Goal: Task Accomplishment & Management: Manage account settings

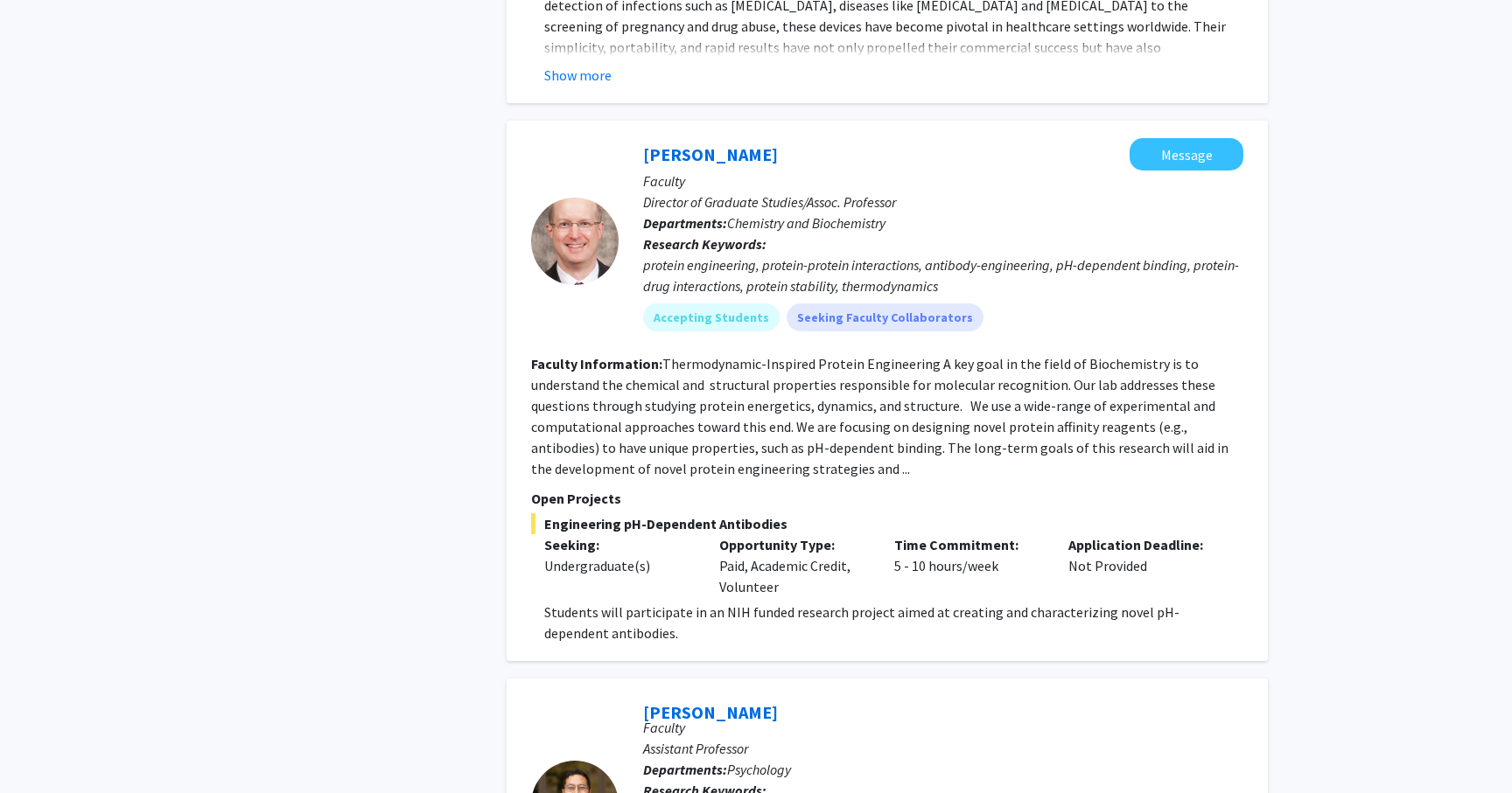
scroll to position [1781, 0]
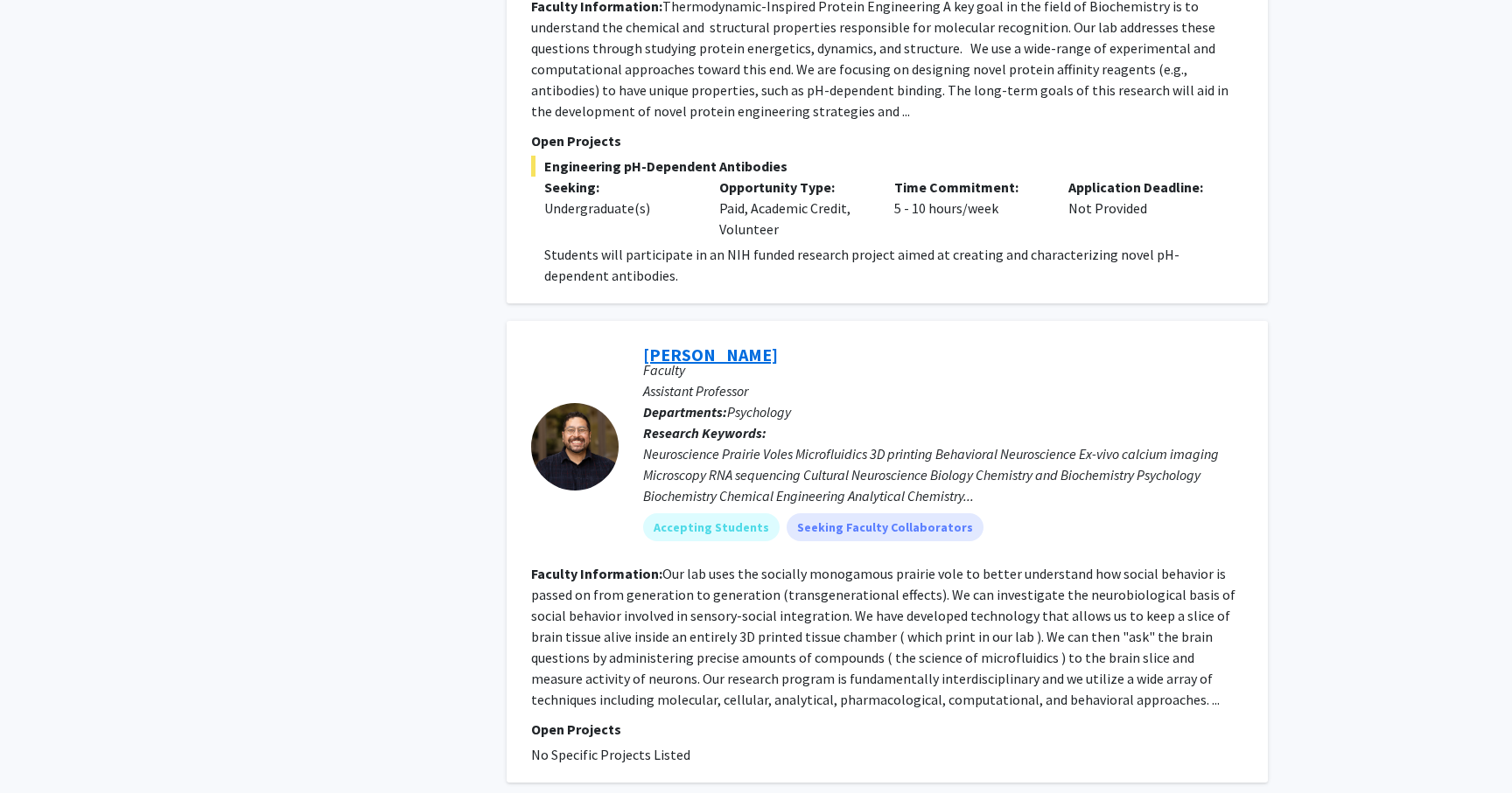
click at [711, 343] on link "[PERSON_NAME]" at bounding box center [711, 354] width 135 height 22
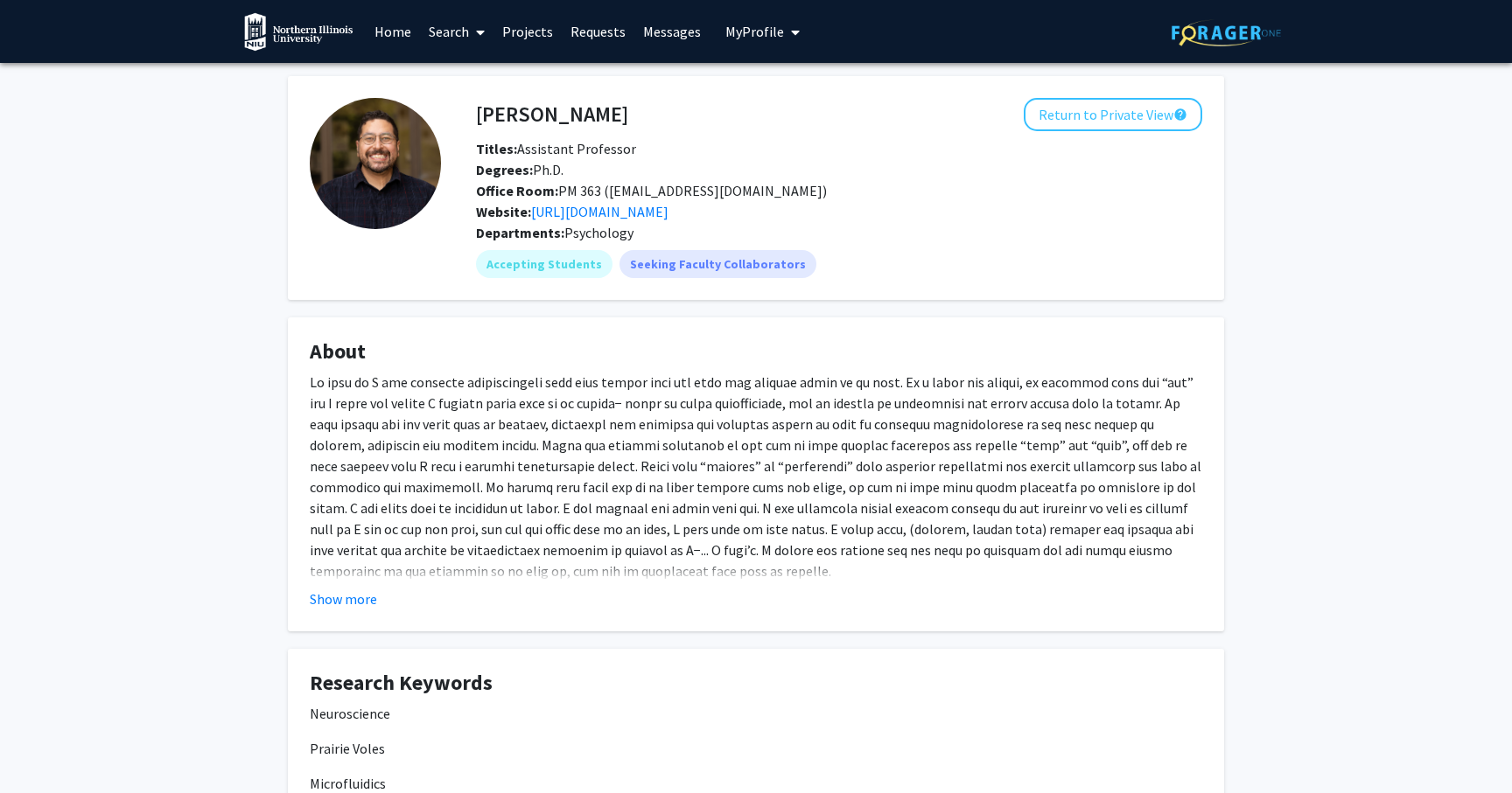
click at [523, 39] on link "Projects" at bounding box center [528, 31] width 68 height 61
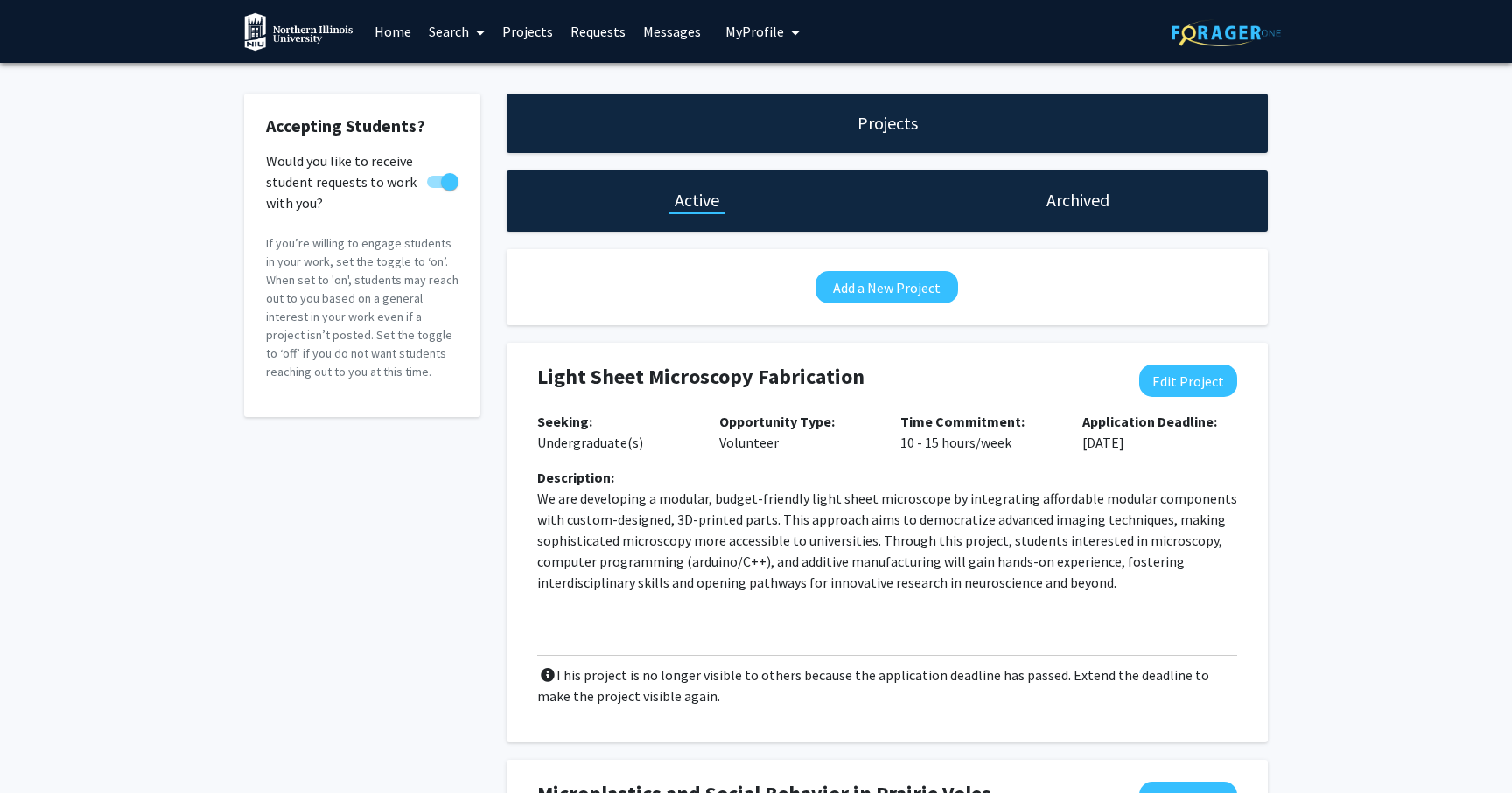
click at [1095, 210] on h1 "Archived" at bounding box center [1078, 200] width 63 height 24
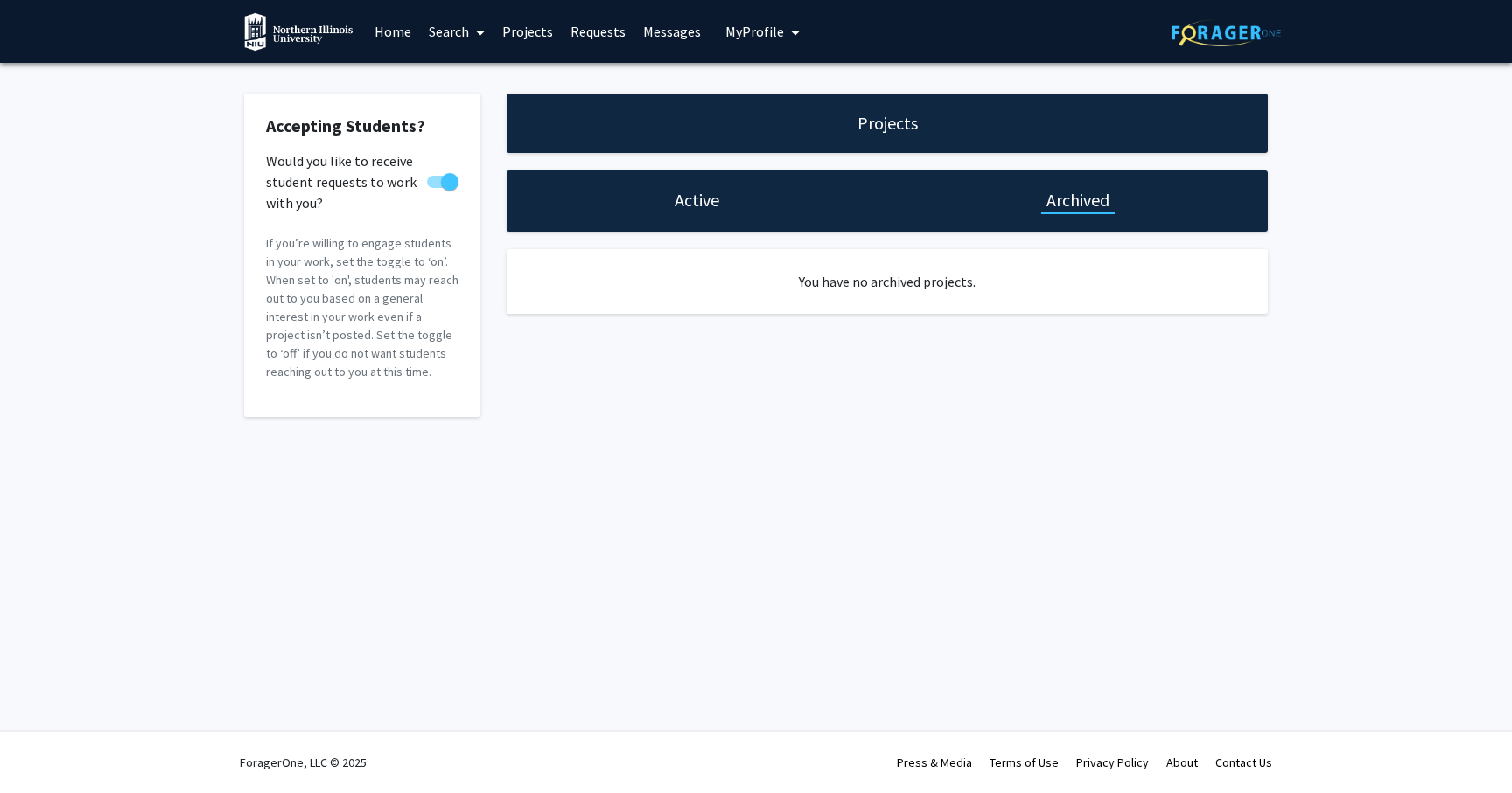
click at [717, 181] on div "Active" at bounding box center [696, 201] width 380 height 61
click at [775, 29] on span "My Profile" at bounding box center [754, 31] width 58 height 17
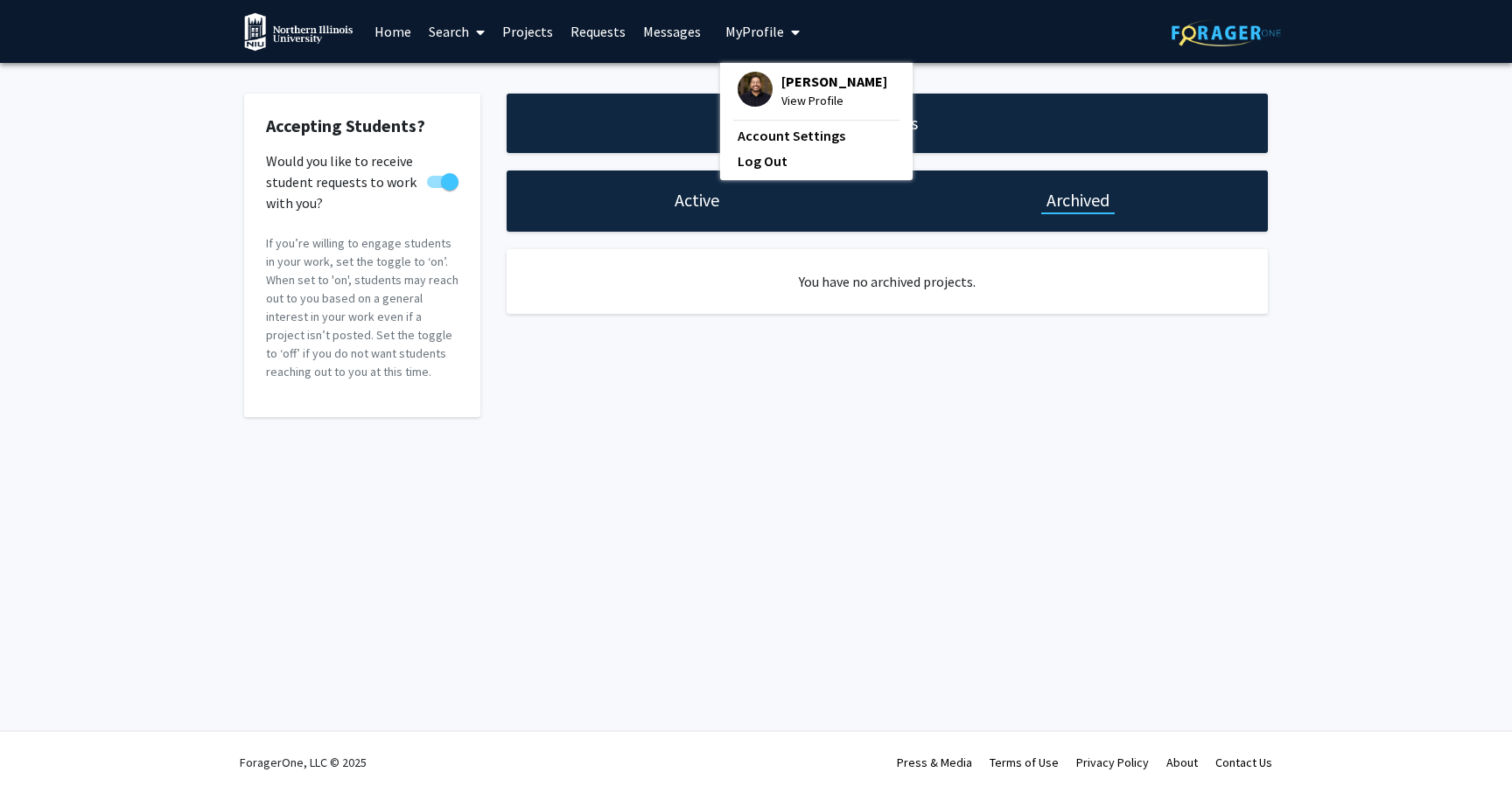
click at [762, 87] on img at bounding box center [755, 89] width 35 height 35
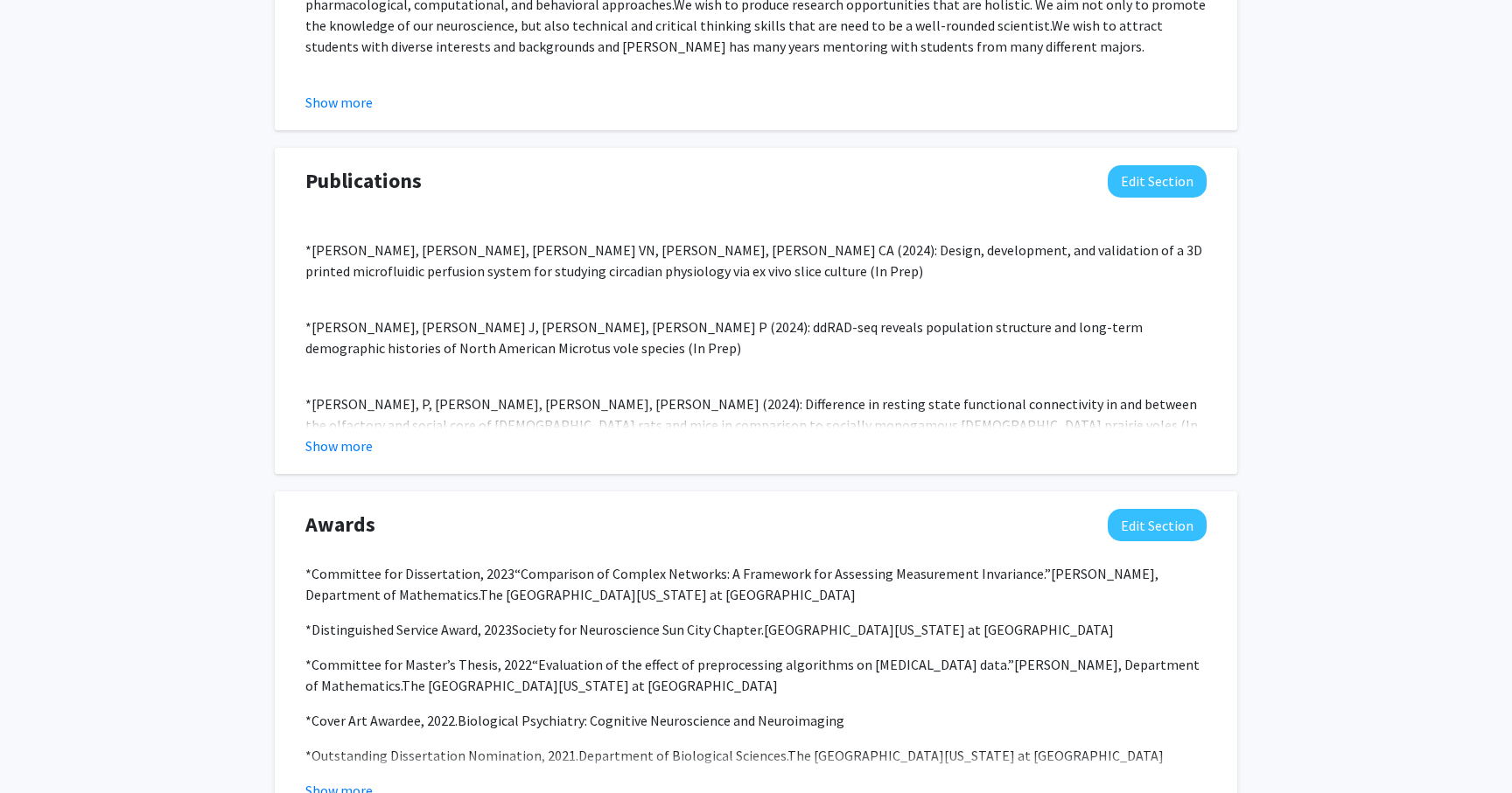
scroll to position [1759, 0]
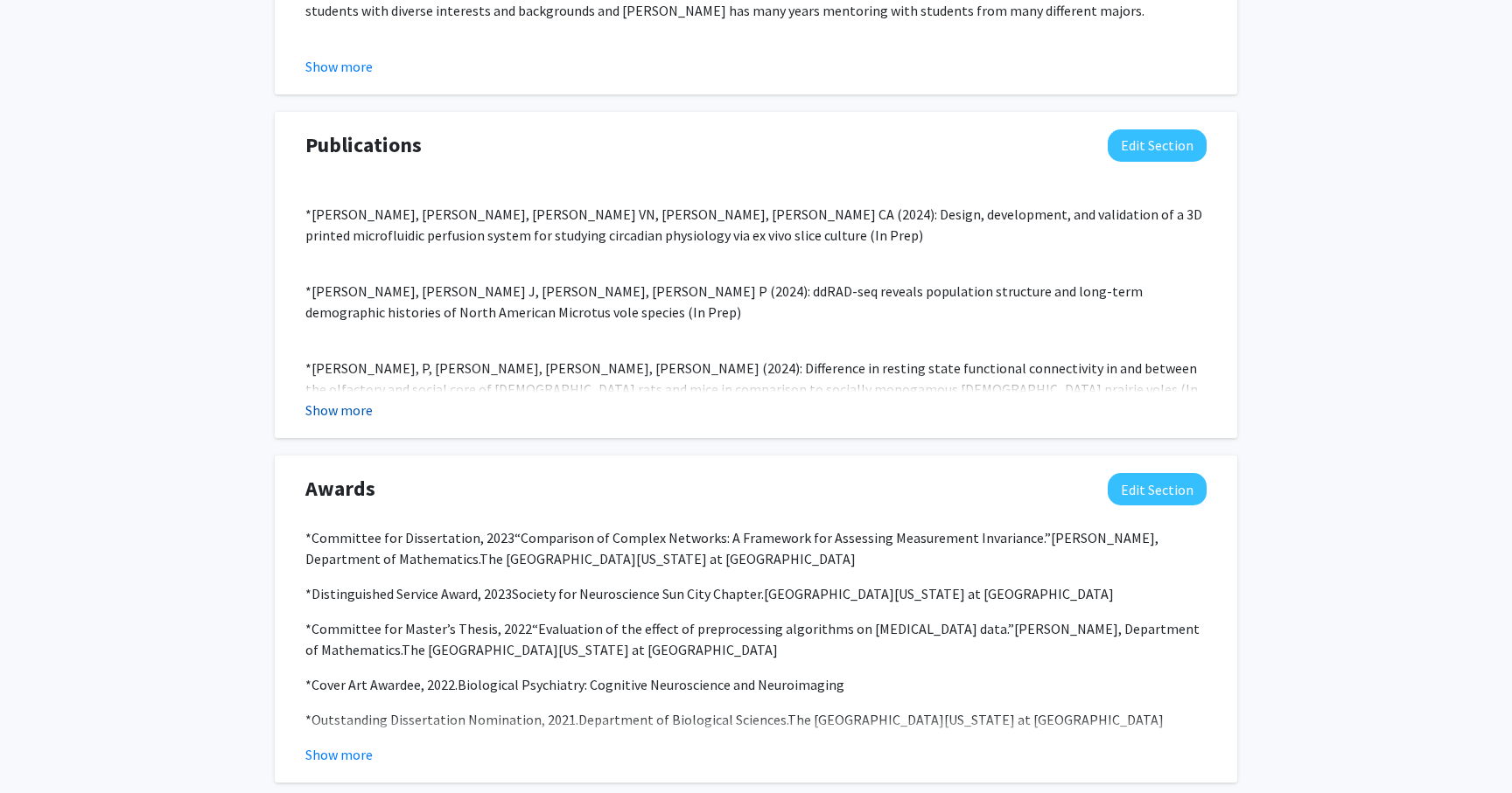
click at [329, 412] on button "Show more" at bounding box center [338, 409] width 67 height 21
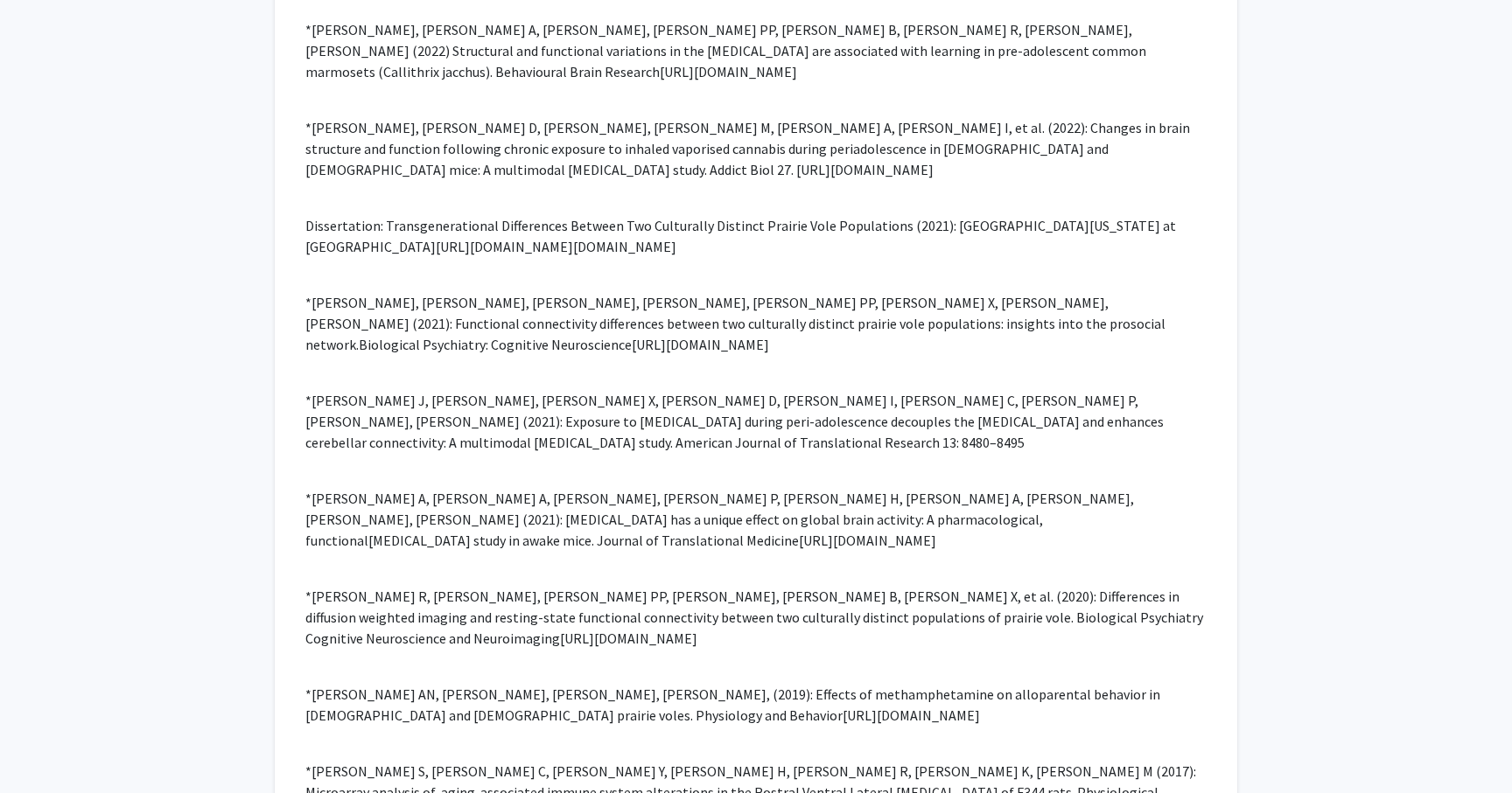
scroll to position [3173, 0]
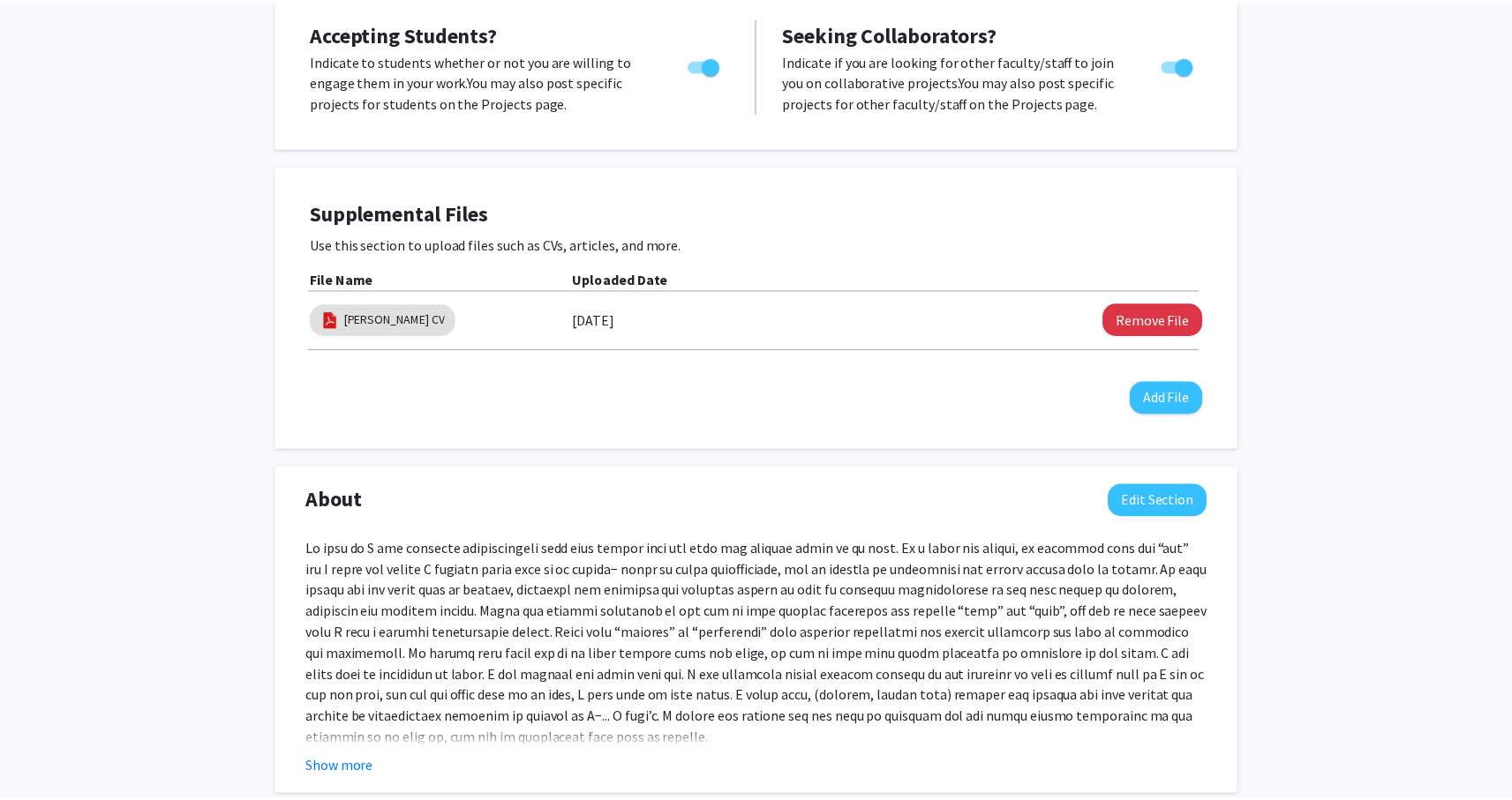
scroll to position [0, 0]
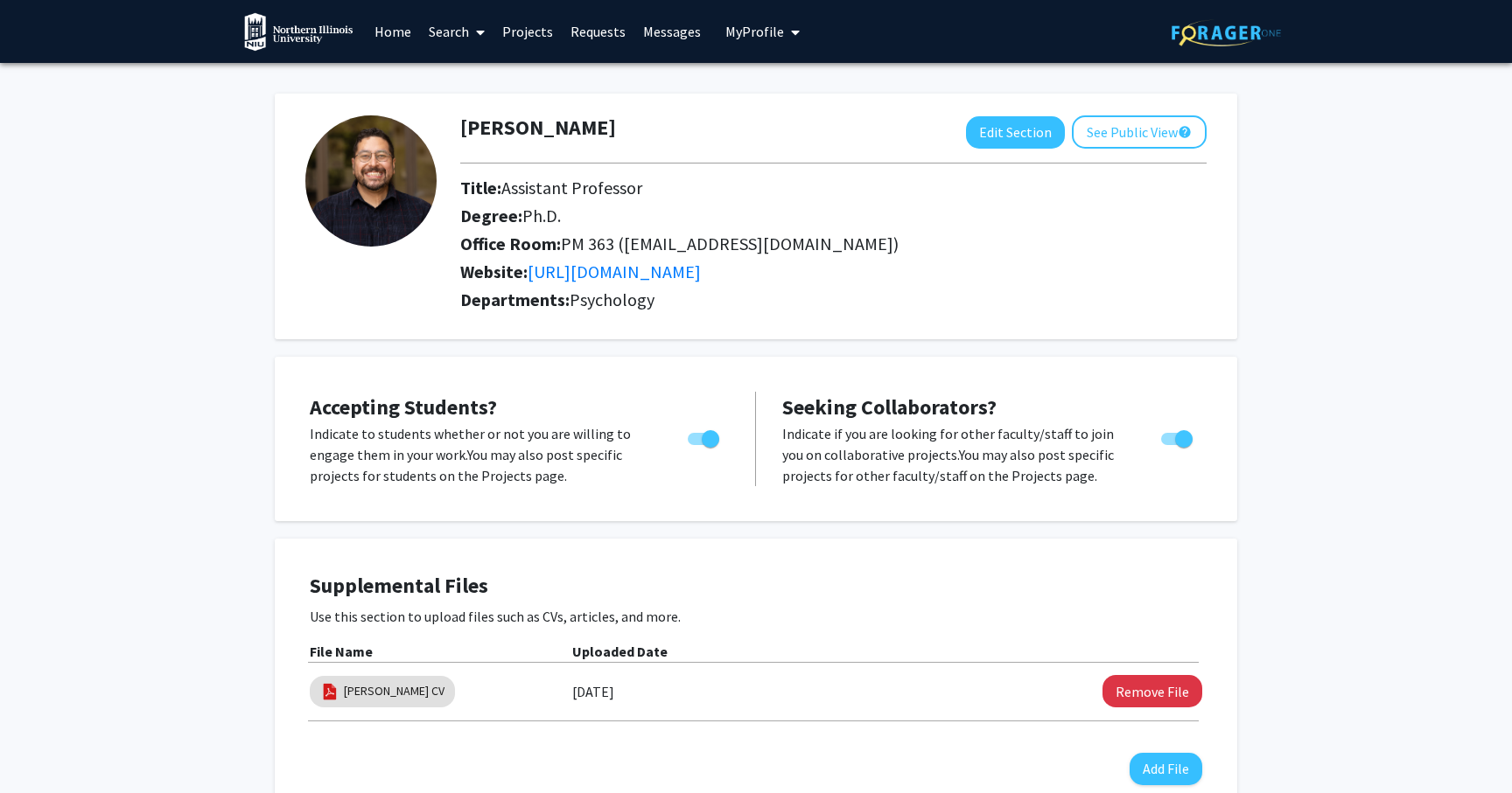
click at [378, 35] on link "Home" at bounding box center [393, 31] width 54 height 61
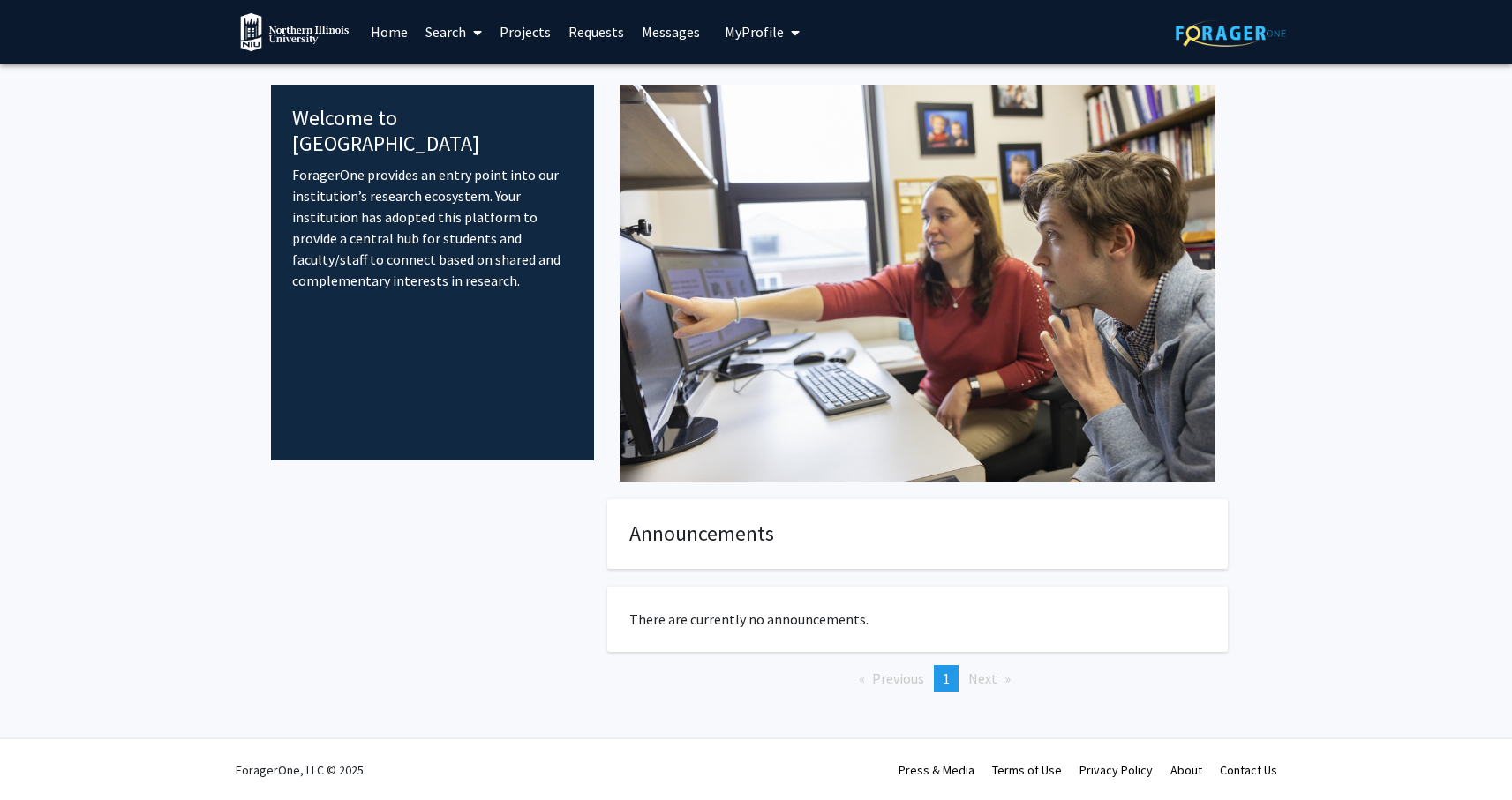
click at [513, 30] on link "Projects" at bounding box center [525, 32] width 69 height 62
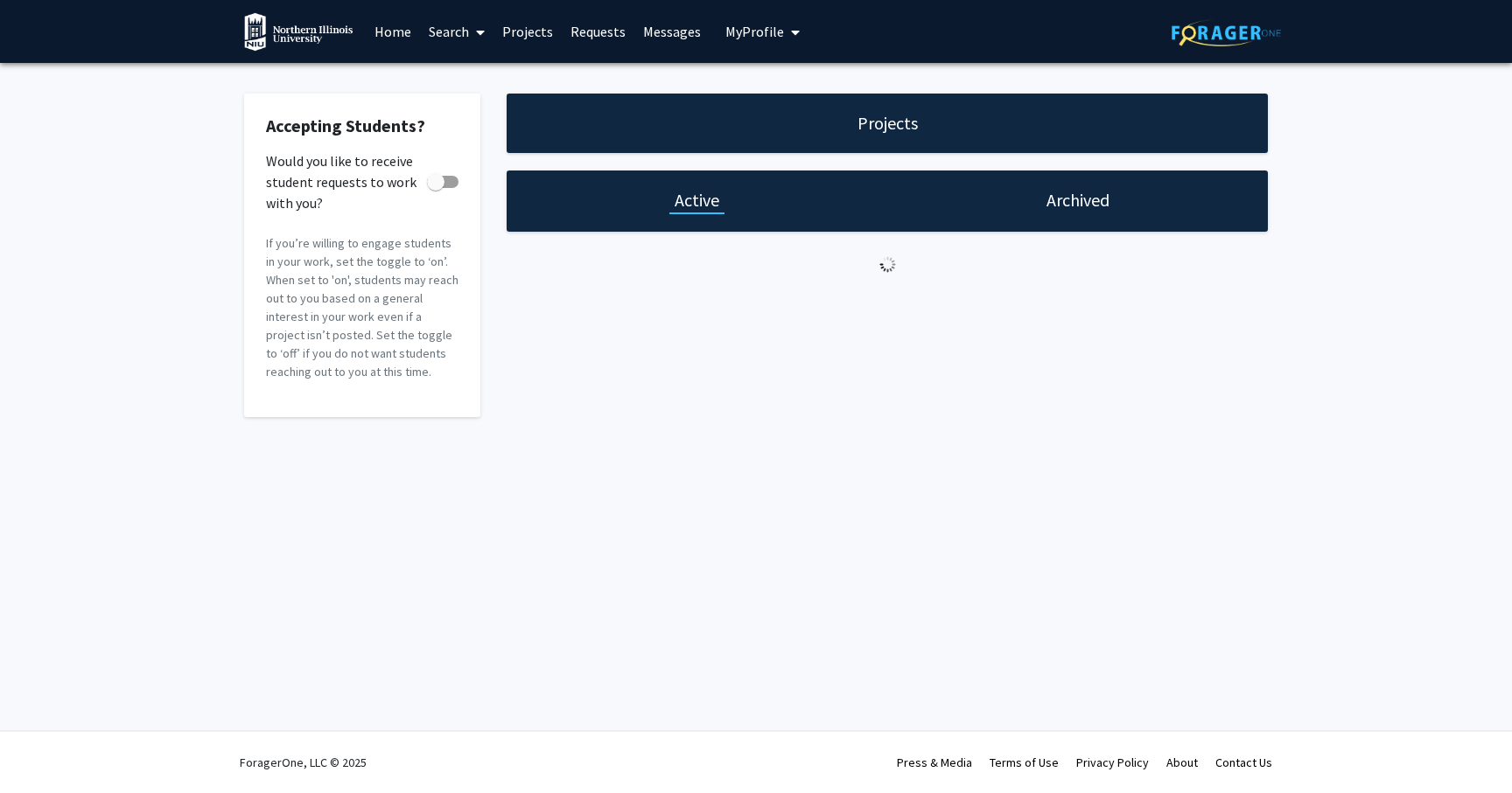
checkbox input "true"
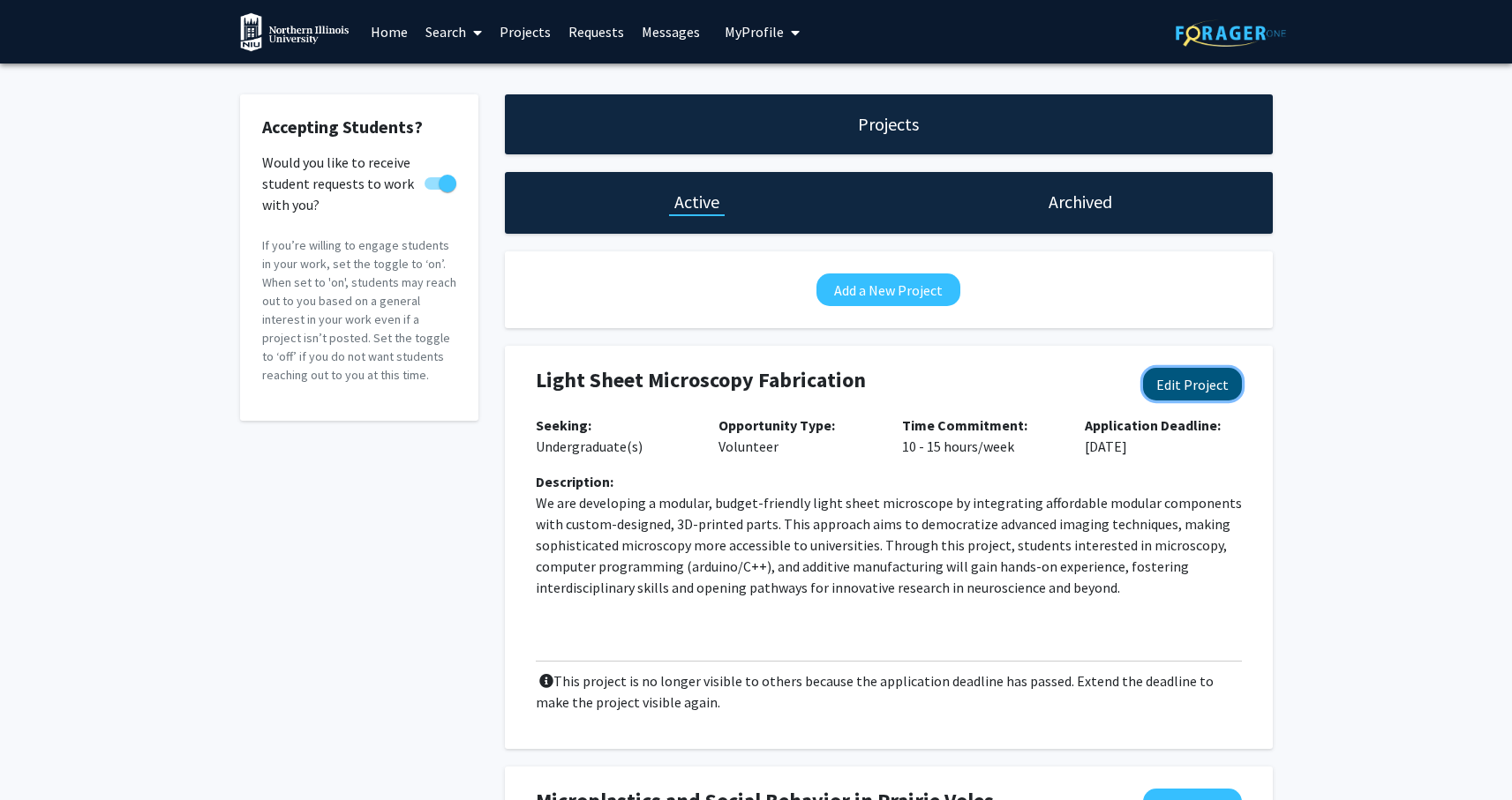
click at [1180, 390] on button "Edit Project" at bounding box center [1192, 385] width 99 height 33
select select "10 - 15"
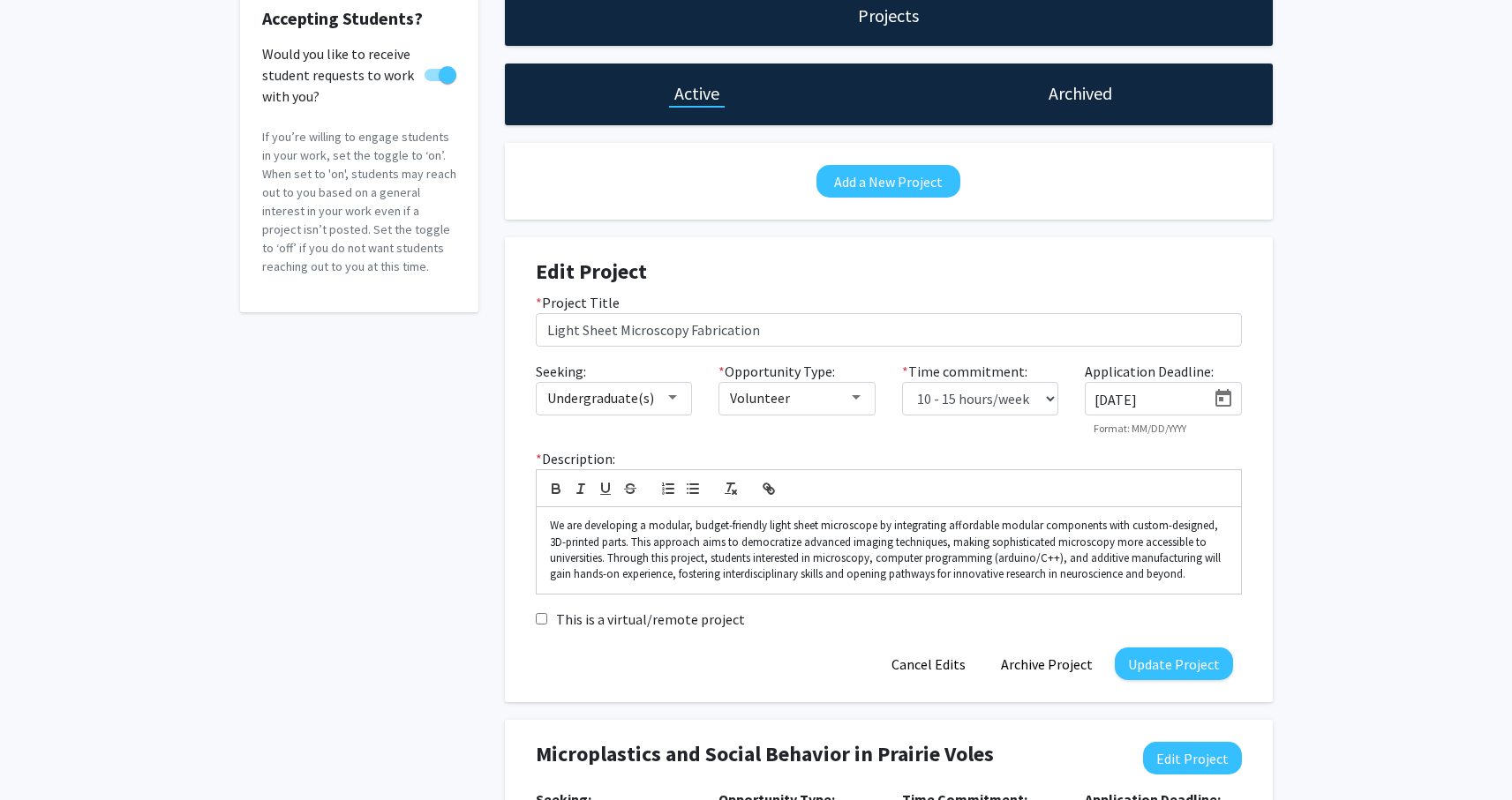
scroll to position [111, 0]
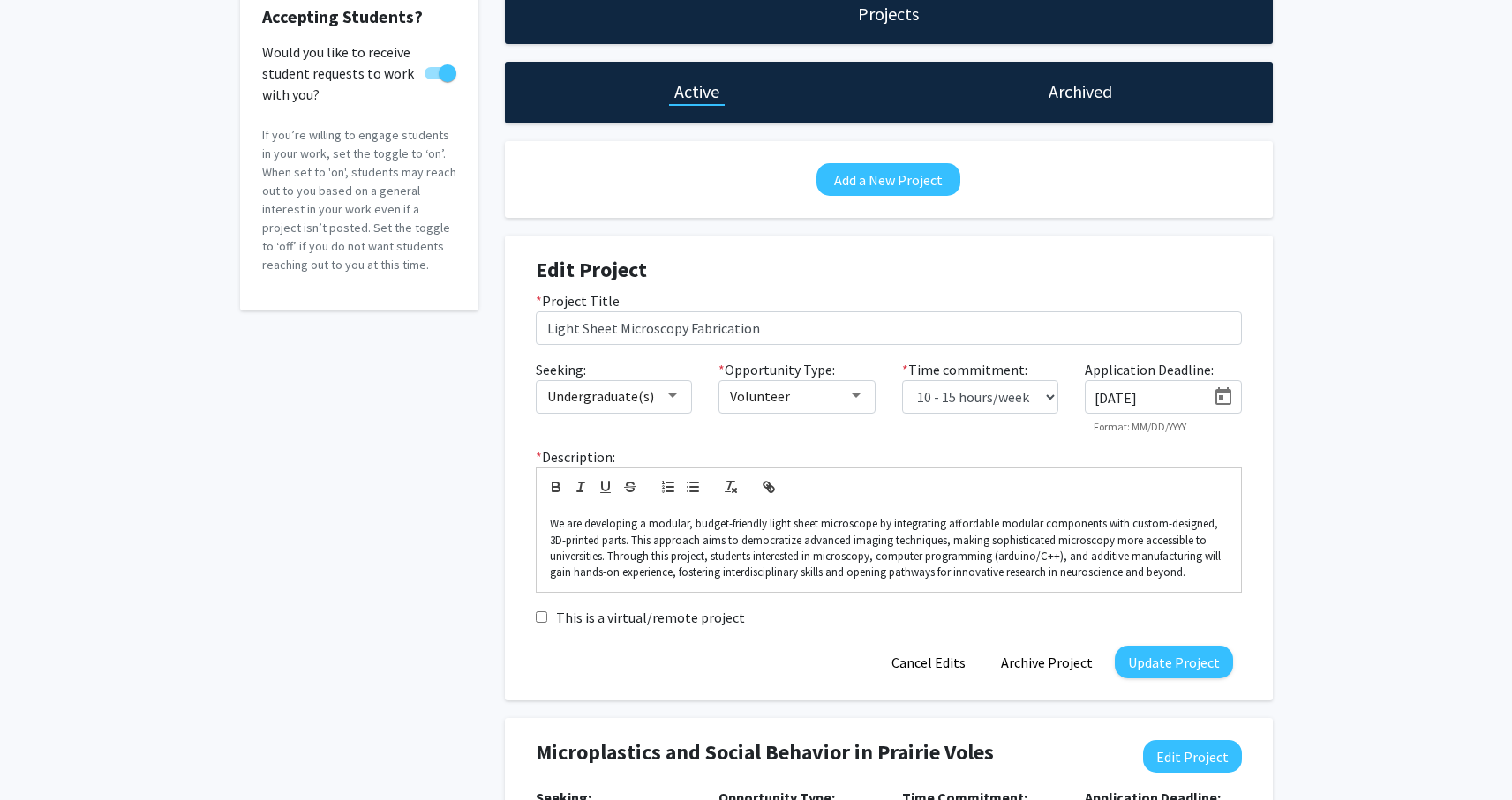
click at [1221, 402] on icon "Open calendar" at bounding box center [1222, 396] width 21 height 21
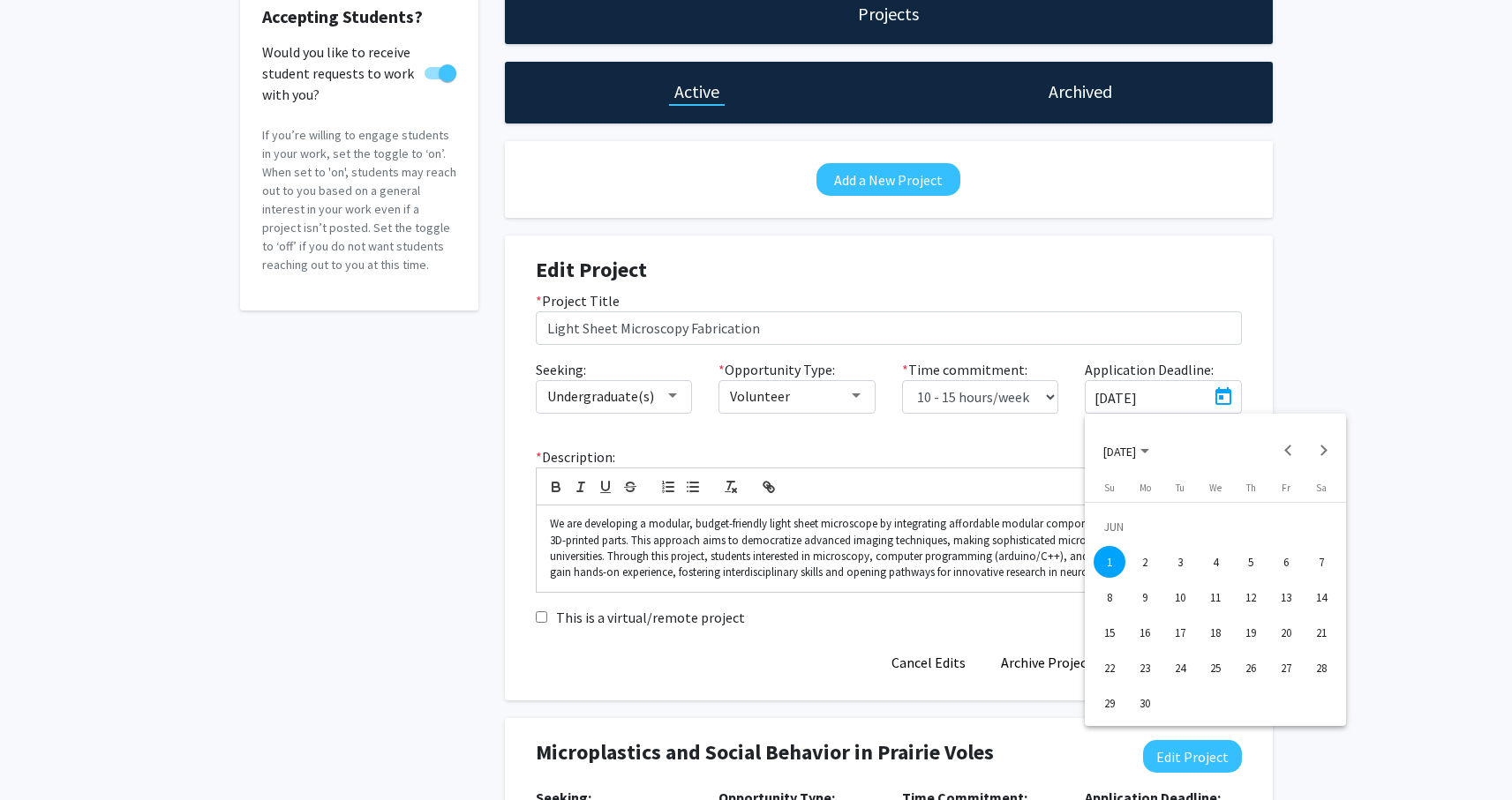
click at [1149, 453] on polygon "Choose month and year" at bounding box center [1145, 451] width 9 height 5
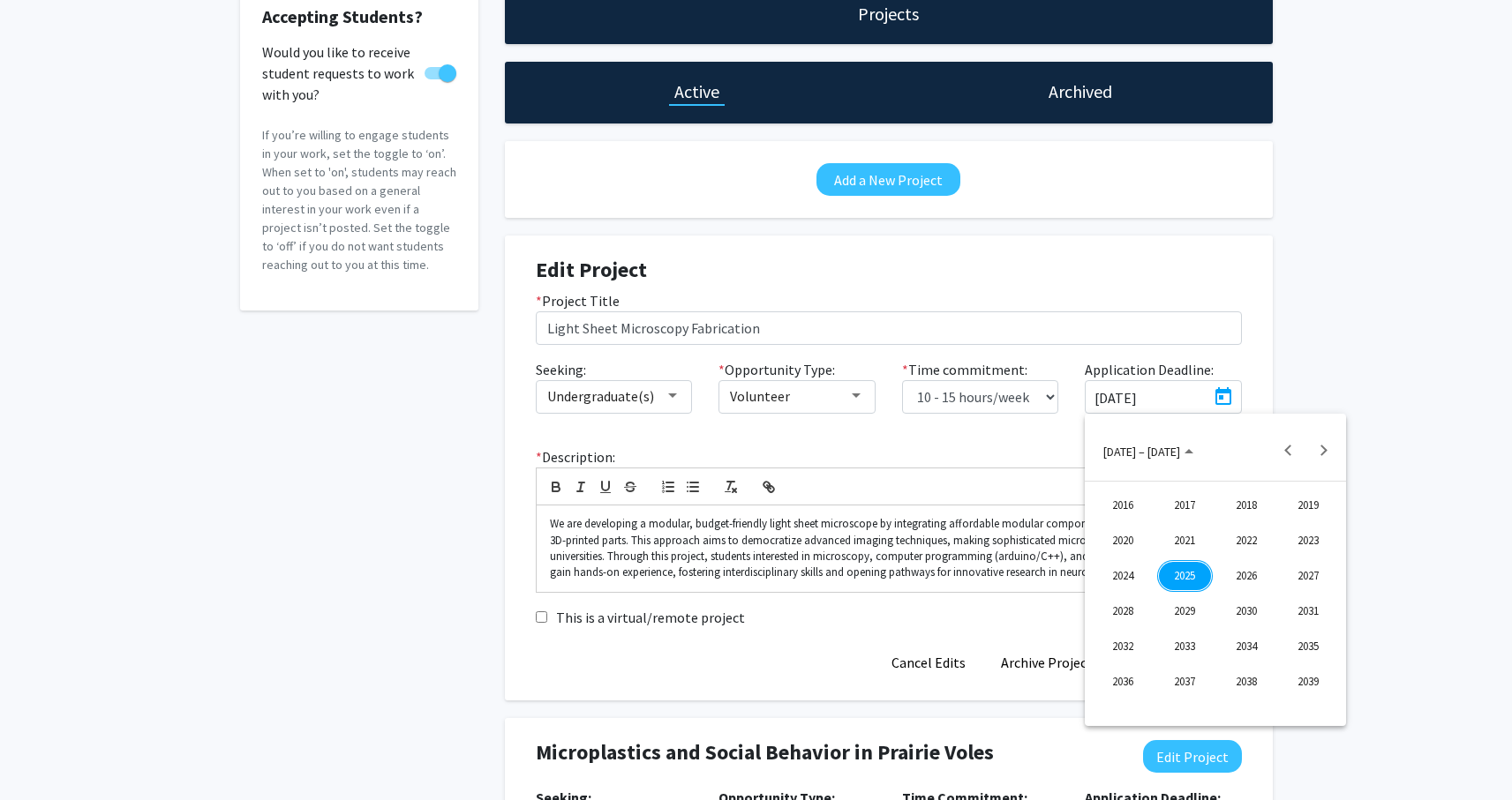
click at [1190, 571] on div "2025" at bounding box center [1184, 576] width 55 height 32
click at [1165, 611] on div "OCT" at bounding box center [1184, 610] width 55 height 32
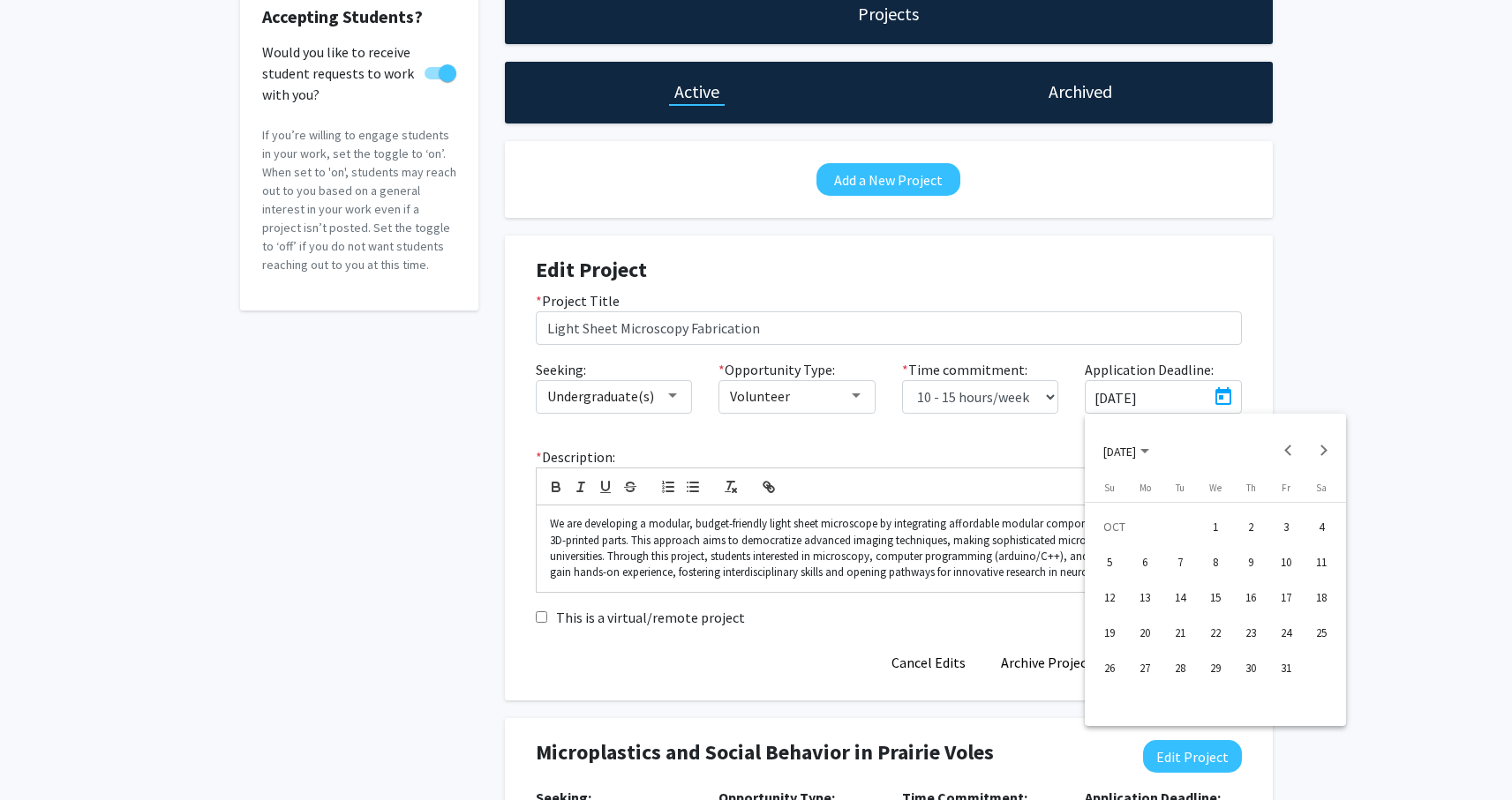
click at [1230, 532] on button "1" at bounding box center [1215, 526] width 35 height 35
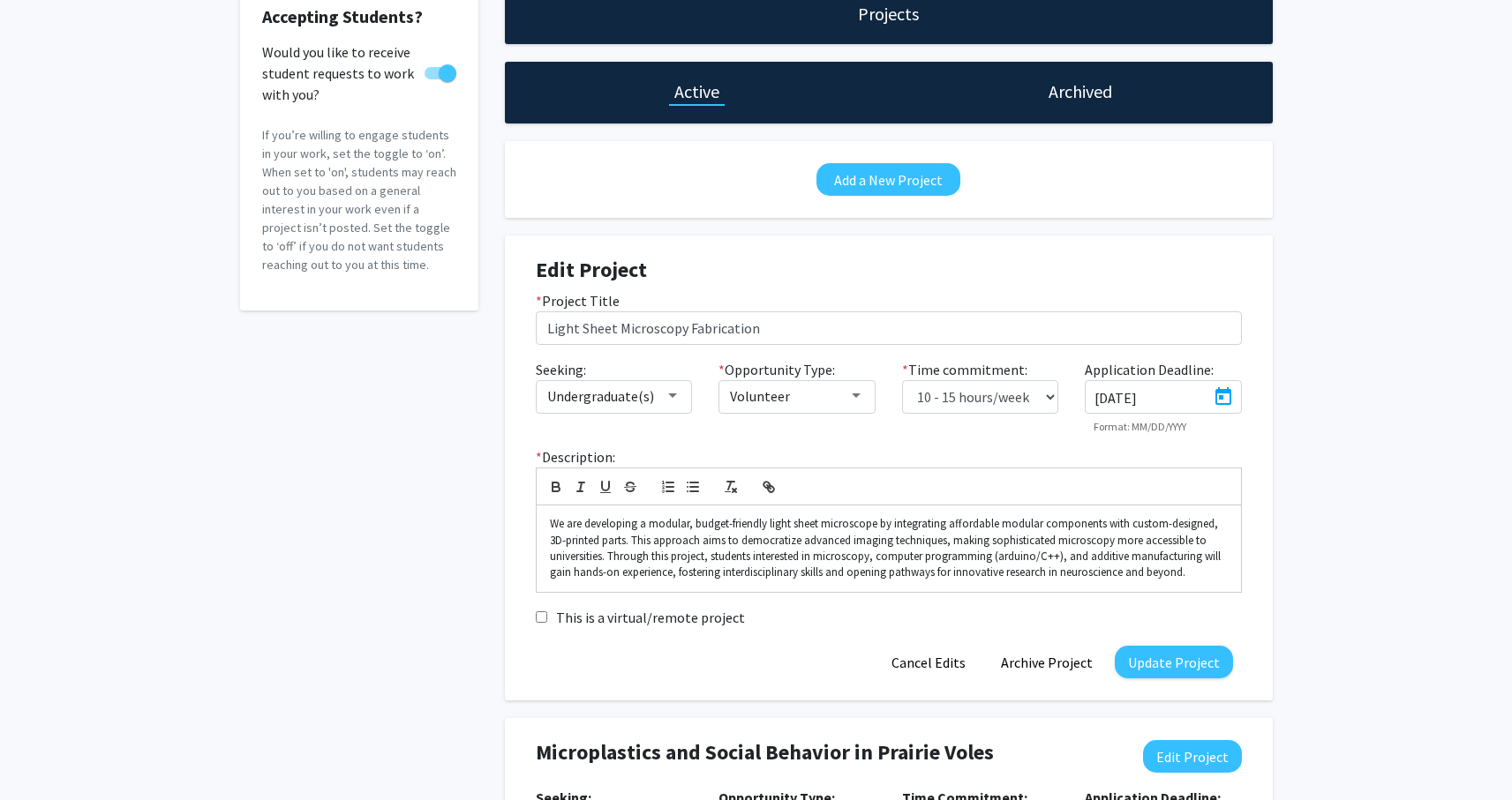
type input "[DATE]"
click at [1222, 397] on icon "Open calendar" at bounding box center [1223, 395] width 16 height 17
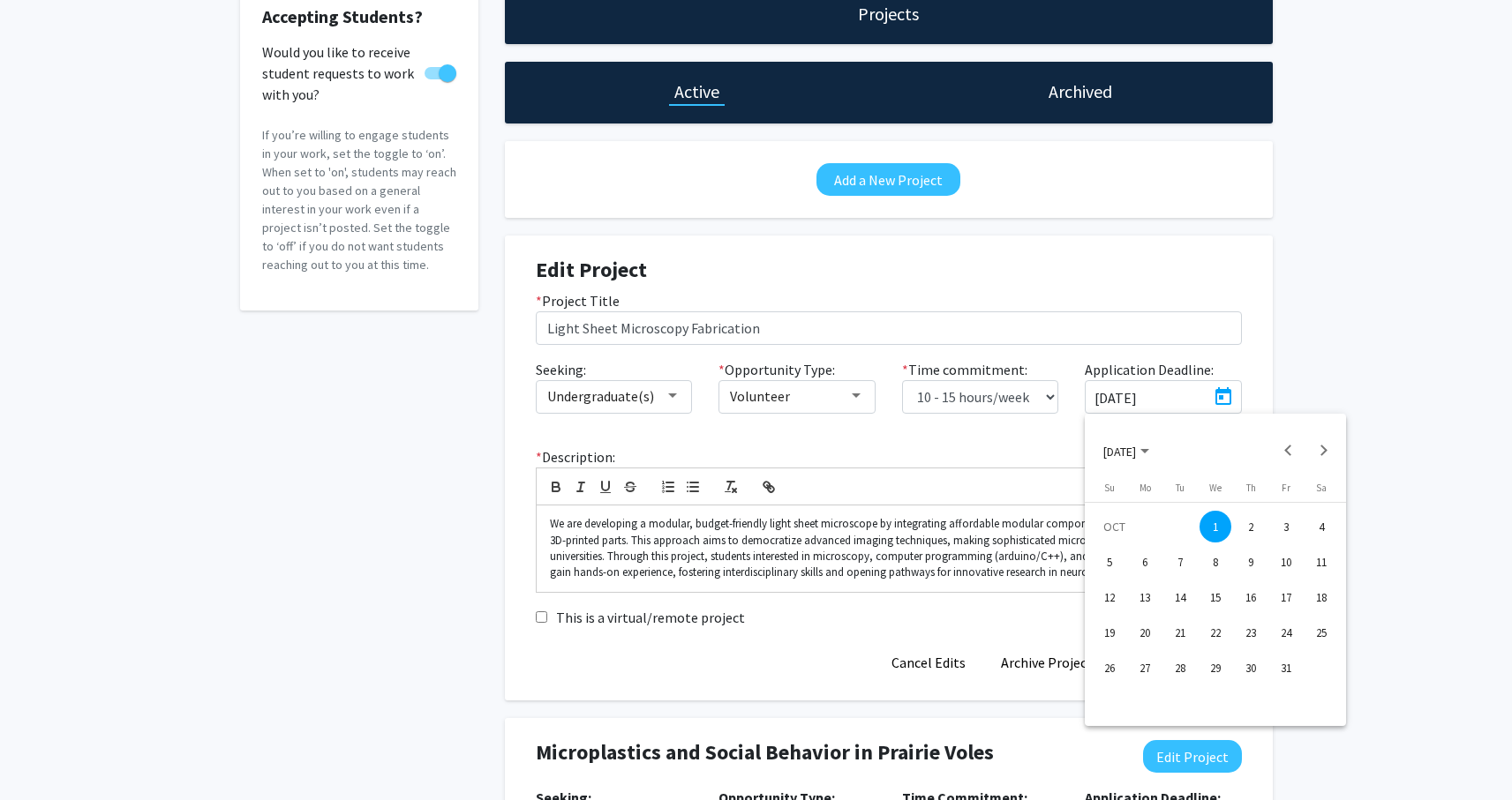
click at [1316, 356] on div at bounding box center [756, 400] width 1512 height 800
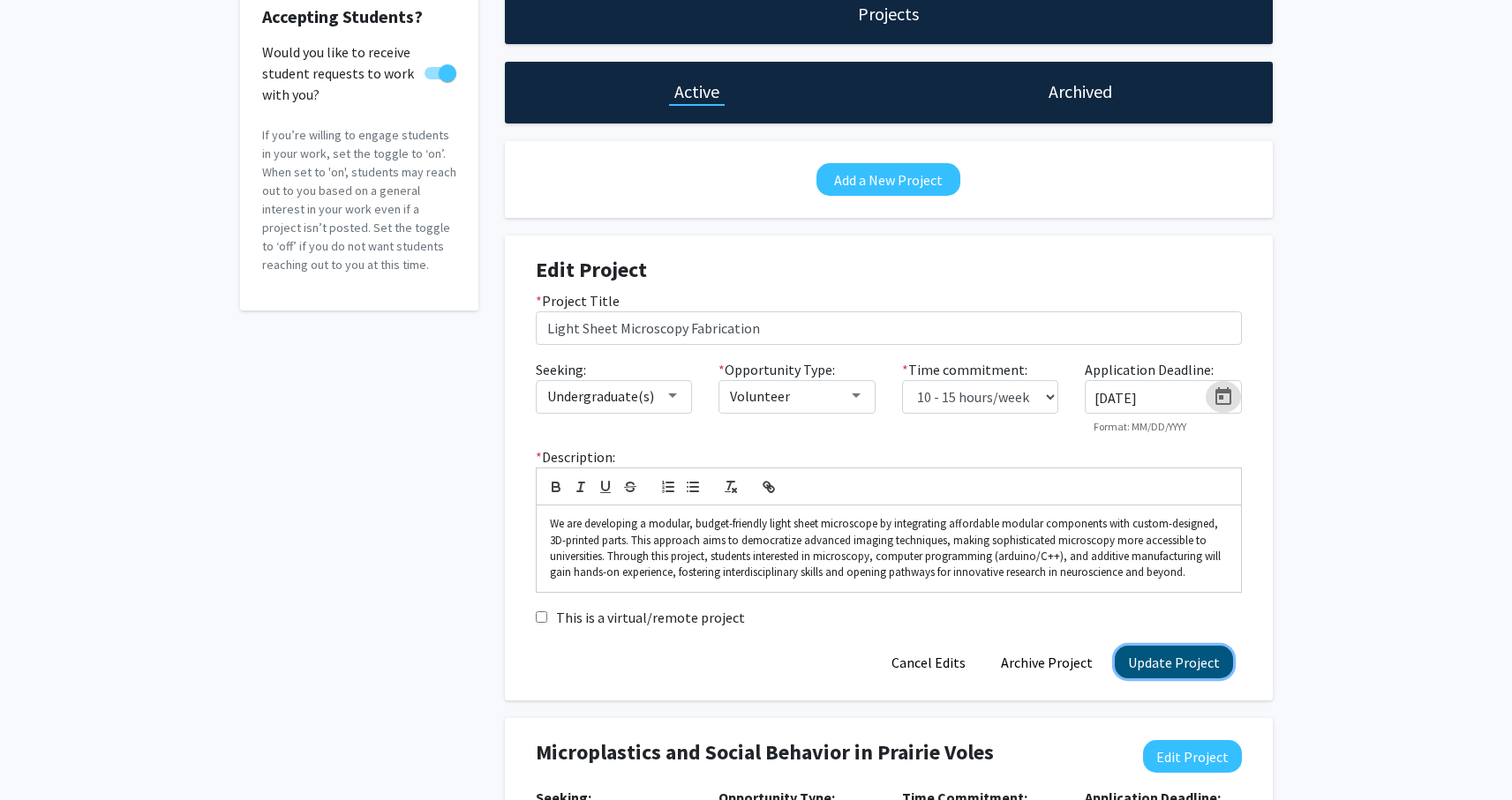
click at [1178, 665] on button "Update Project" at bounding box center [1173, 662] width 118 height 33
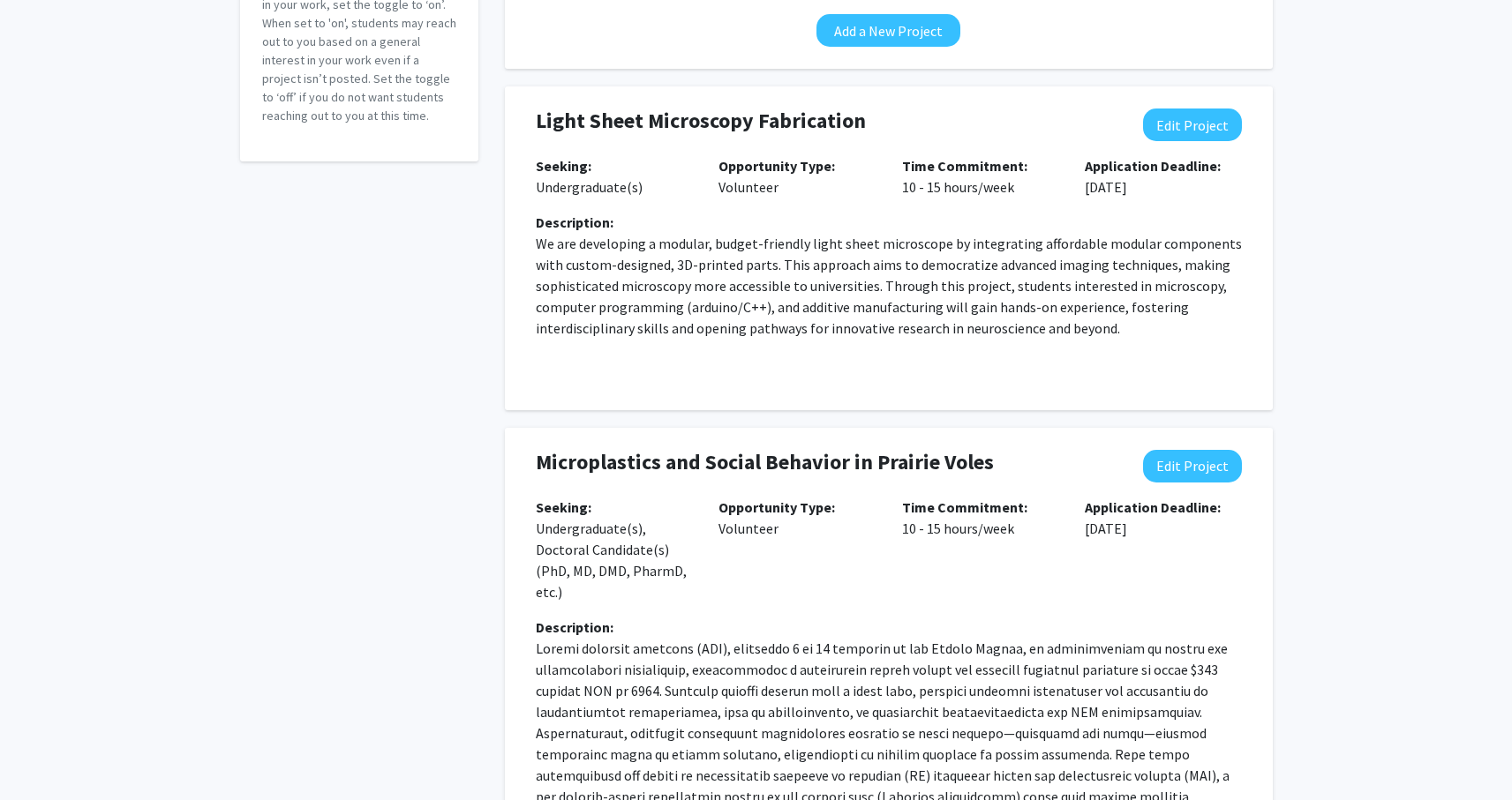
scroll to position [285, 0]
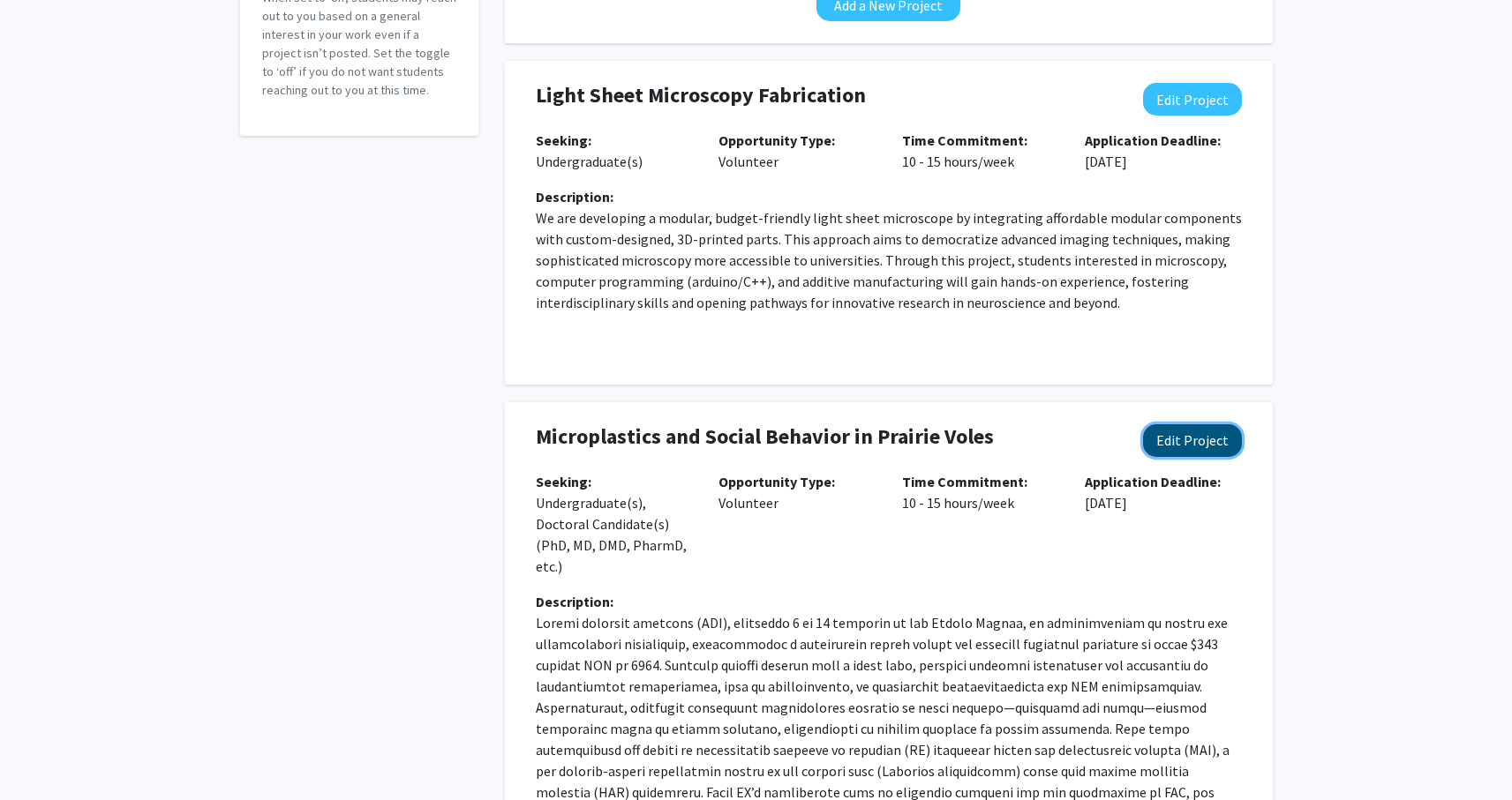
click at [1177, 437] on button "Edit Project" at bounding box center [1192, 441] width 99 height 33
select select "10 - 15"
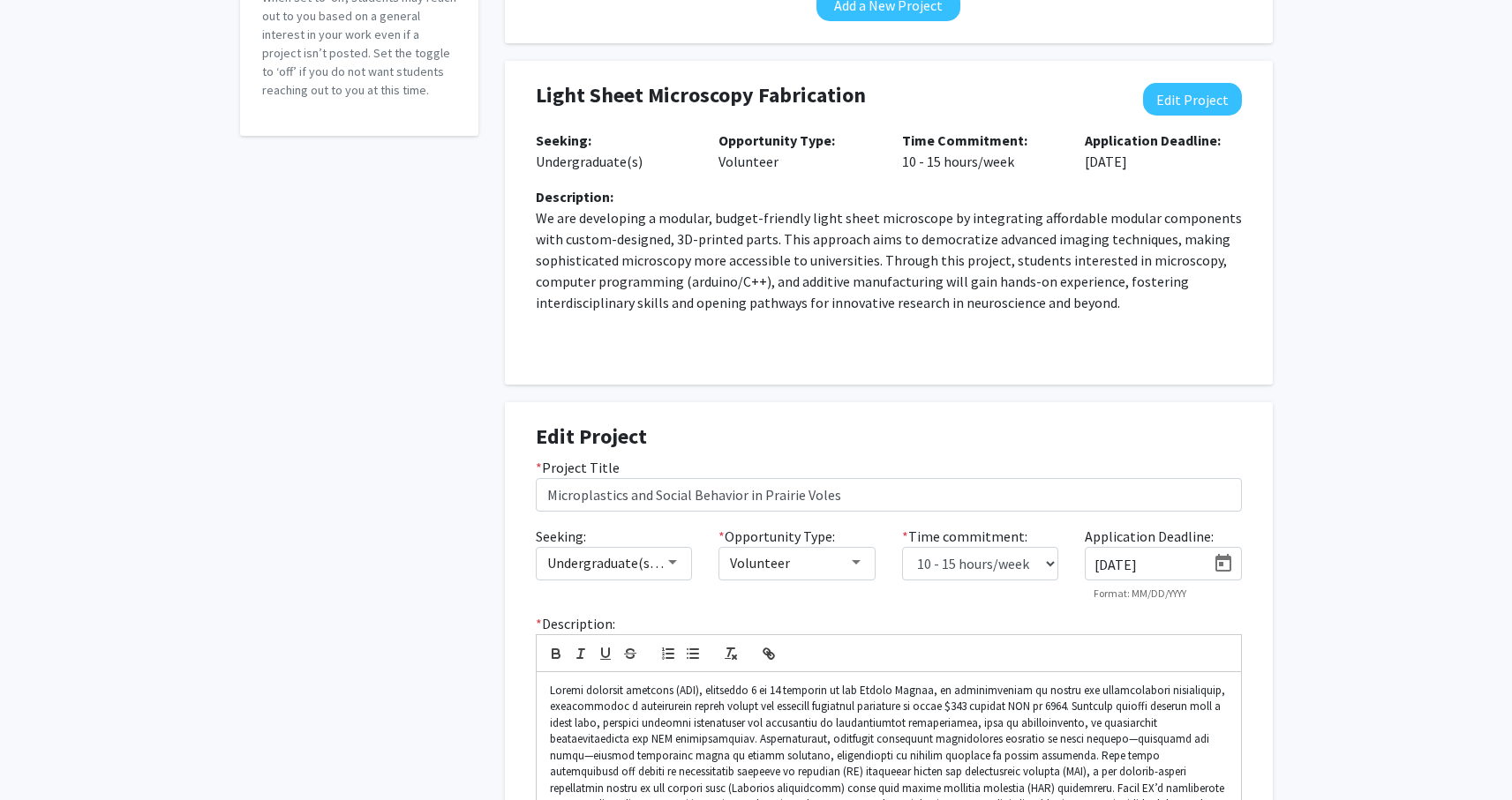
click at [1221, 562] on icon "Open calendar" at bounding box center [1223, 562] width 16 height 17
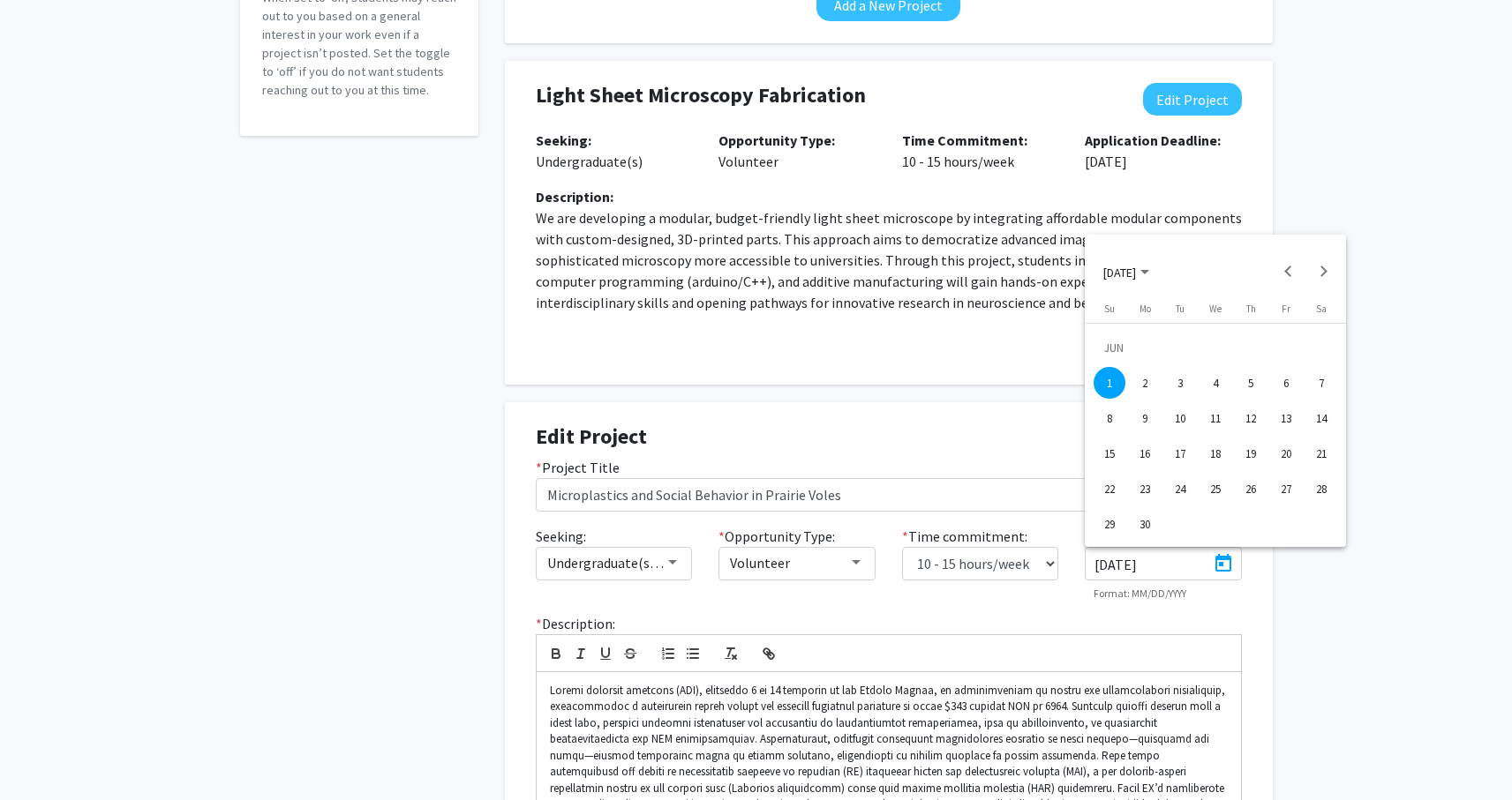
click at [1136, 268] on span "[DATE]" at bounding box center [1120, 272] width 33 height 16
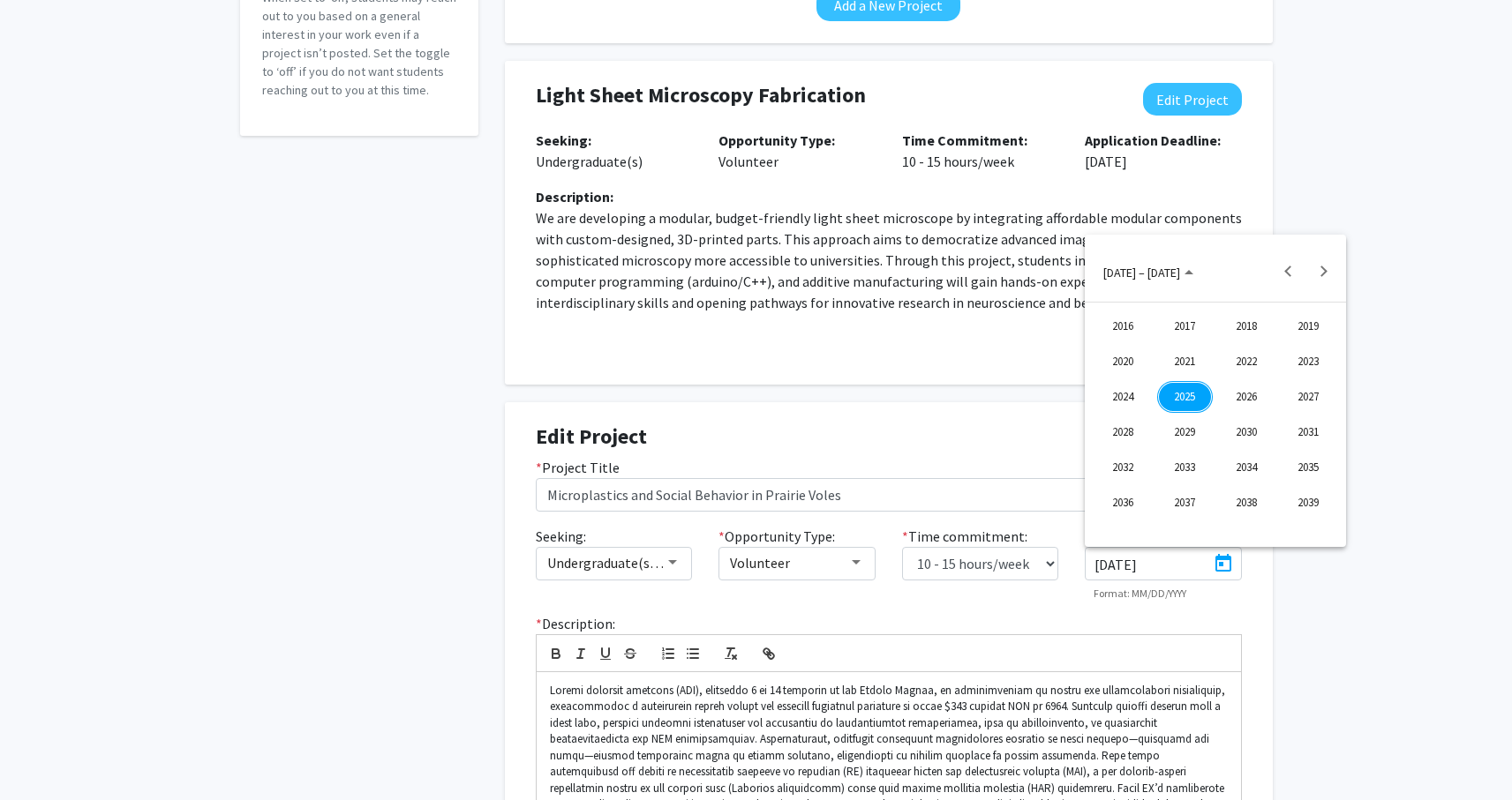
click at [1185, 395] on div "2025" at bounding box center [1184, 396] width 55 height 32
click at [1182, 434] on div "OCT" at bounding box center [1184, 432] width 55 height 32
click at [1209, 348] on div "1" at bounding box center [1215, 347] width 32 height 32
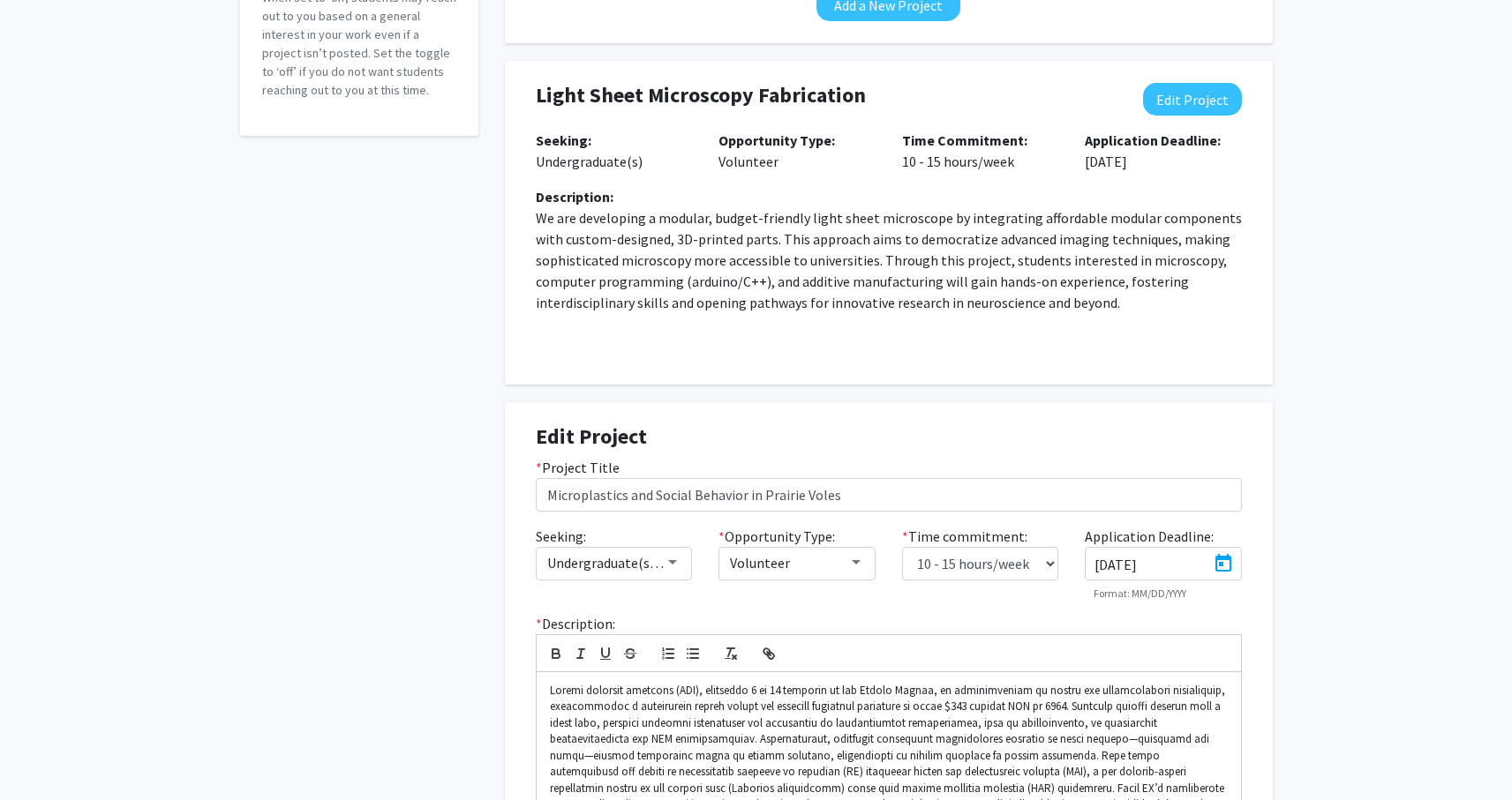
type input "[DATE]"
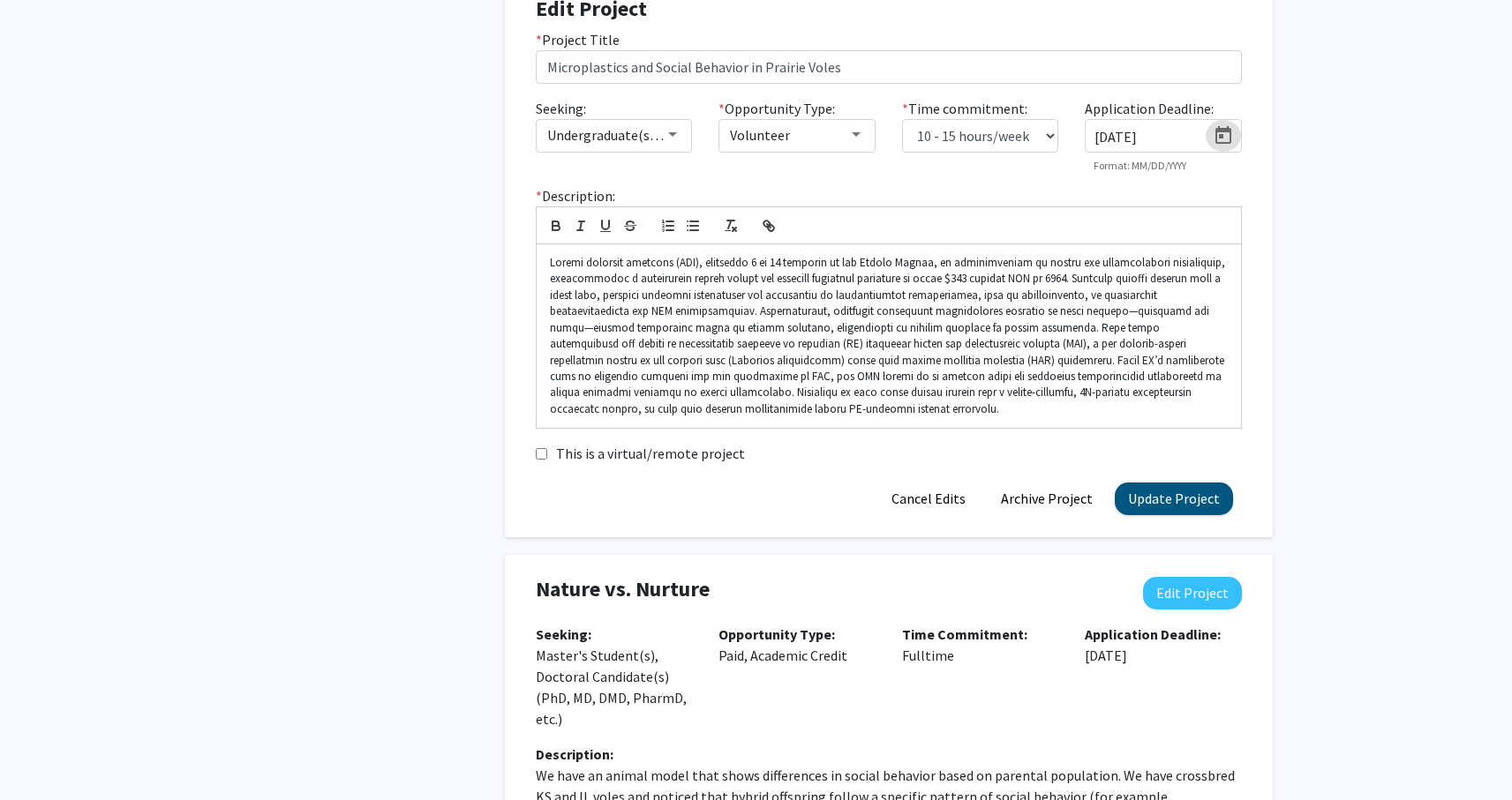
scroll to position [714, 0]
click at [1171, 512] on button "Update Project" at bounding box center [1173, 498] width 118 height 33
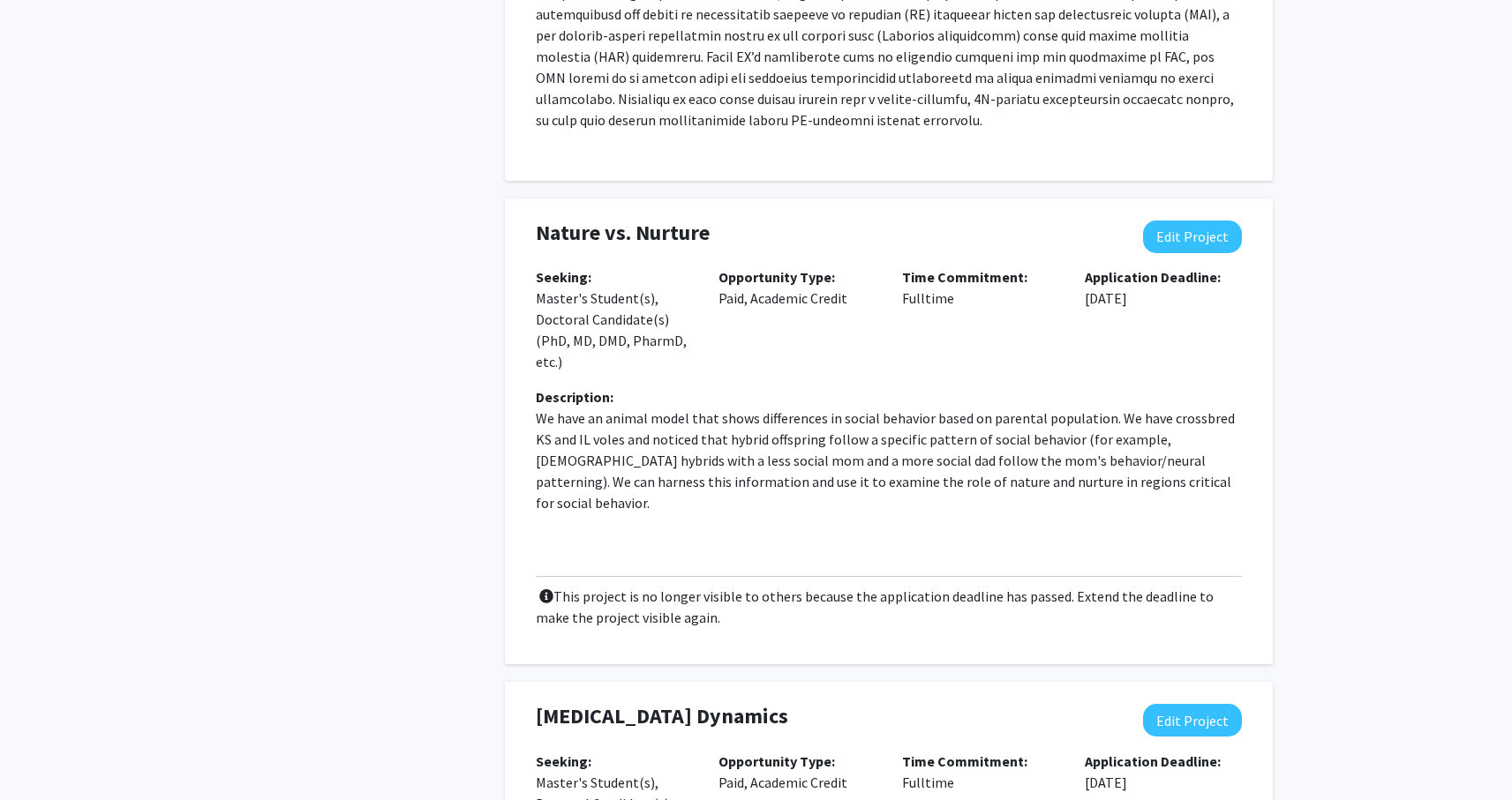
scroll to position [1032, 0]
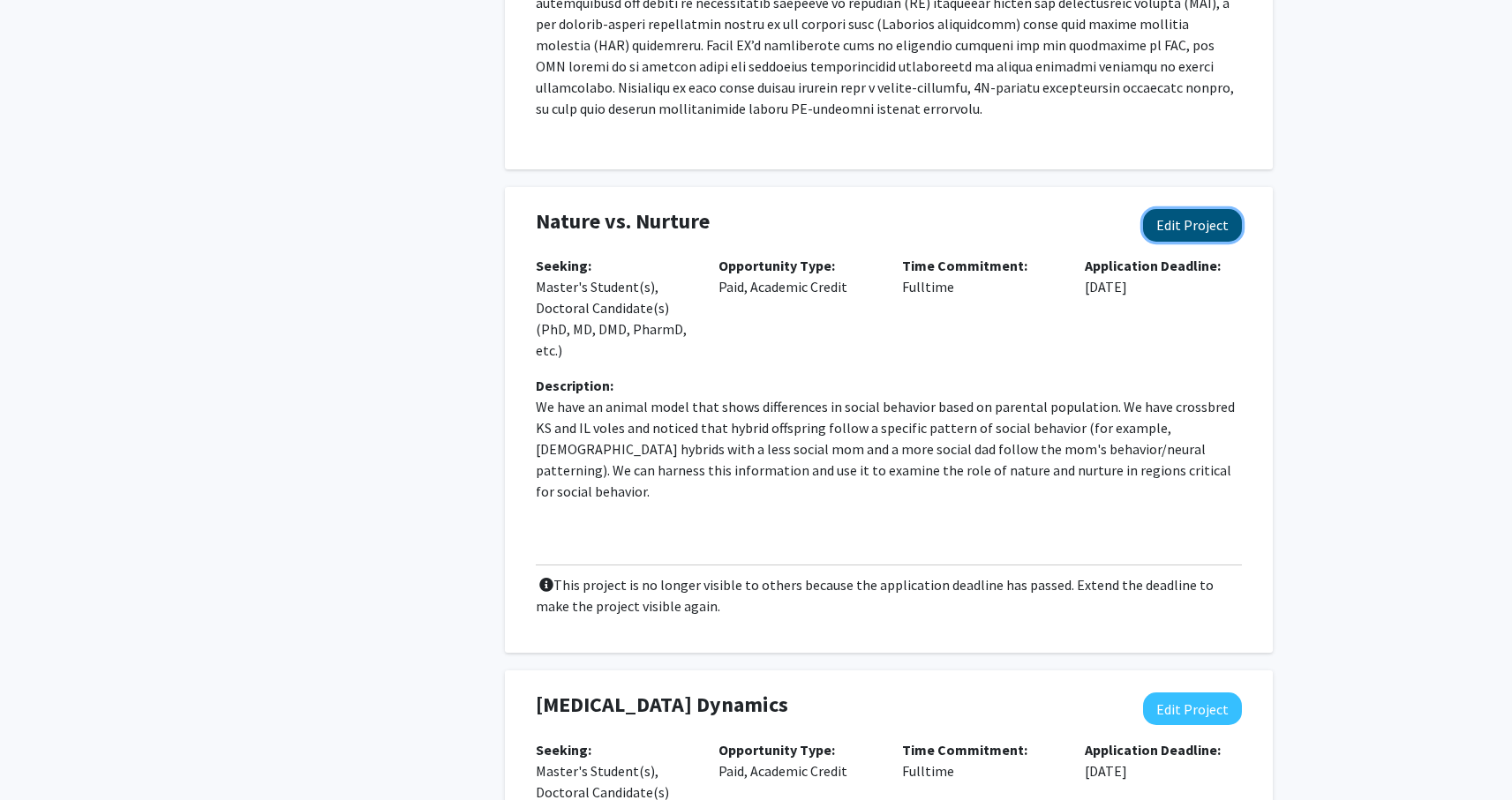
click at [1183, 230] on button "Edit Project" at bounding box center [1192, 226] width 99 height 33
select select "fulltime"
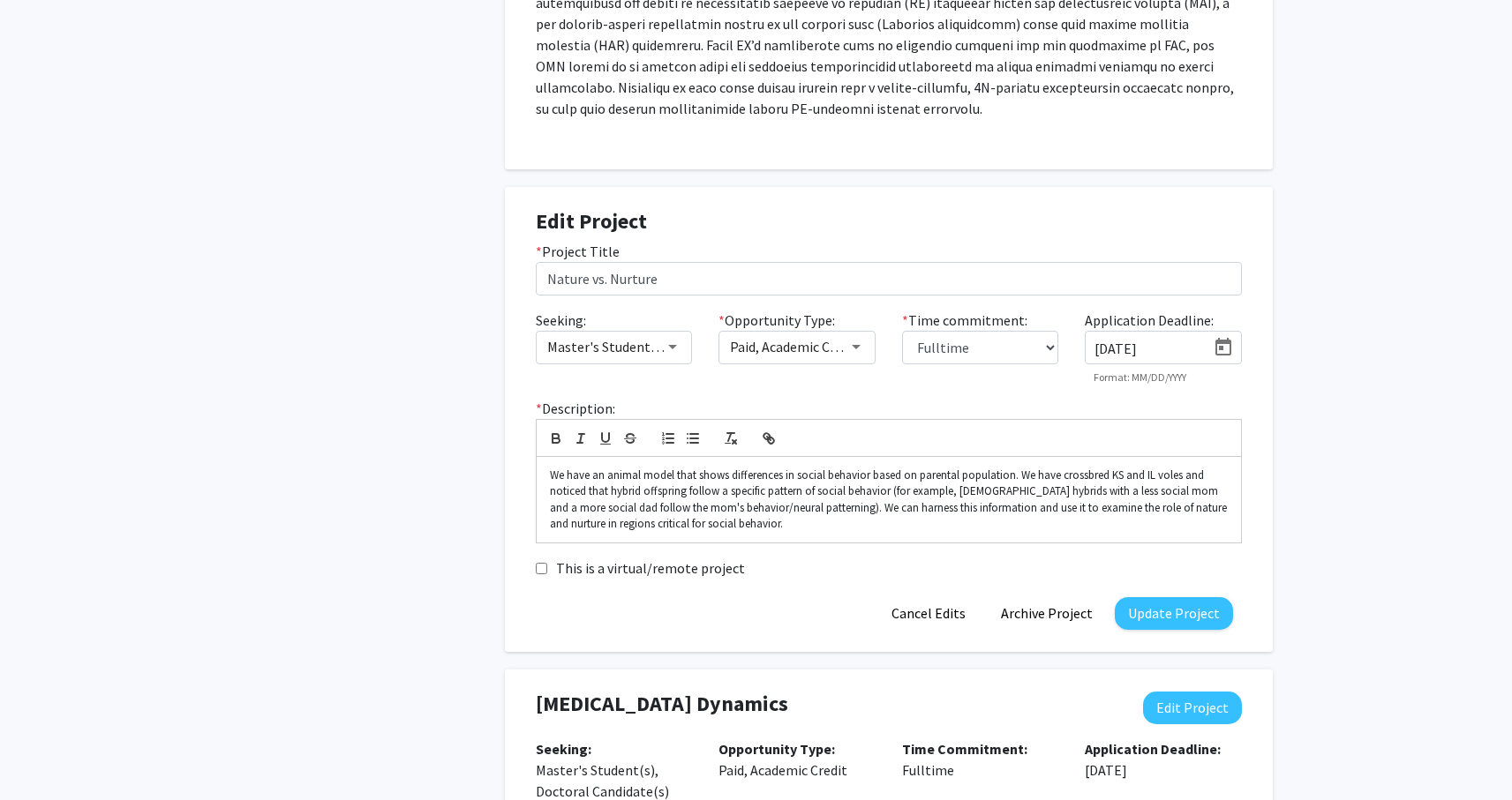
click at [1226, 344] on icon "Open calendar" at bounding box center [1222, 347] width 21 height 21
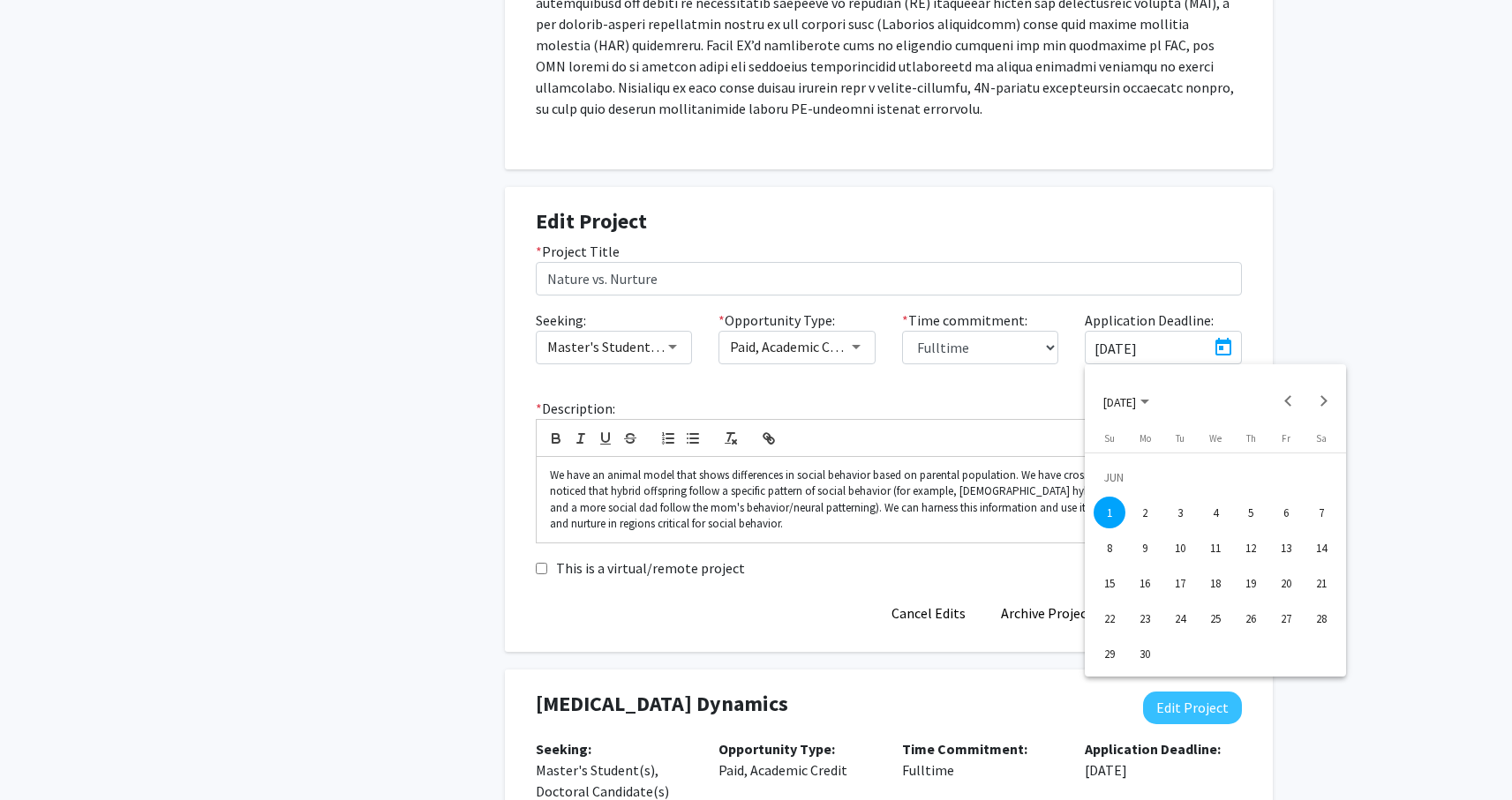
click at [1128, 402] on span "[DATE]" at bounding box center [1120, 403] width 33 height 16
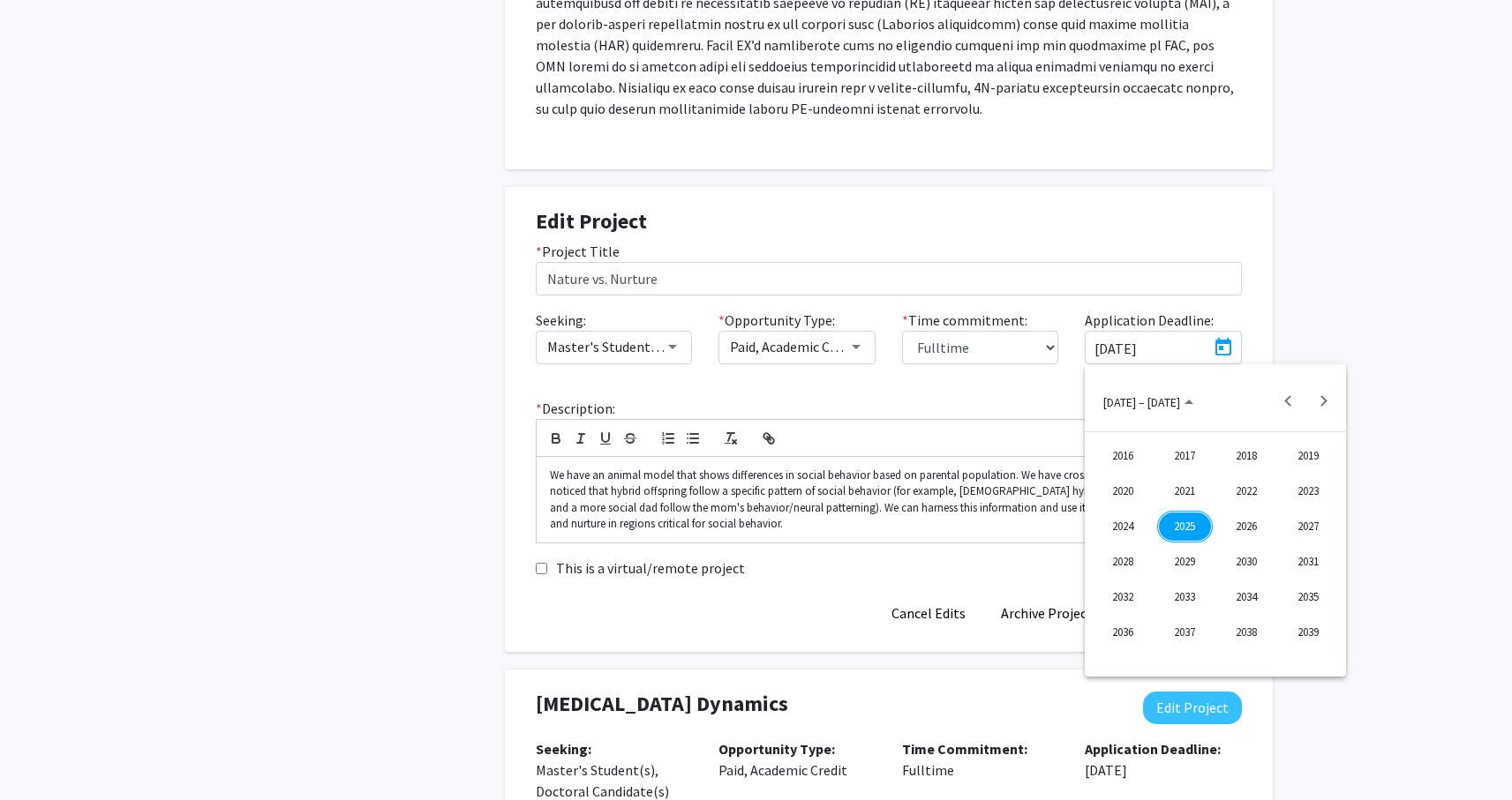
click at [1187, 520] on div "2025" at bounding box center [1184, 526] width 55 height 32
click at [1187, 558] on div "OCT" at bounding box center [1184, 561] width 55 height 32
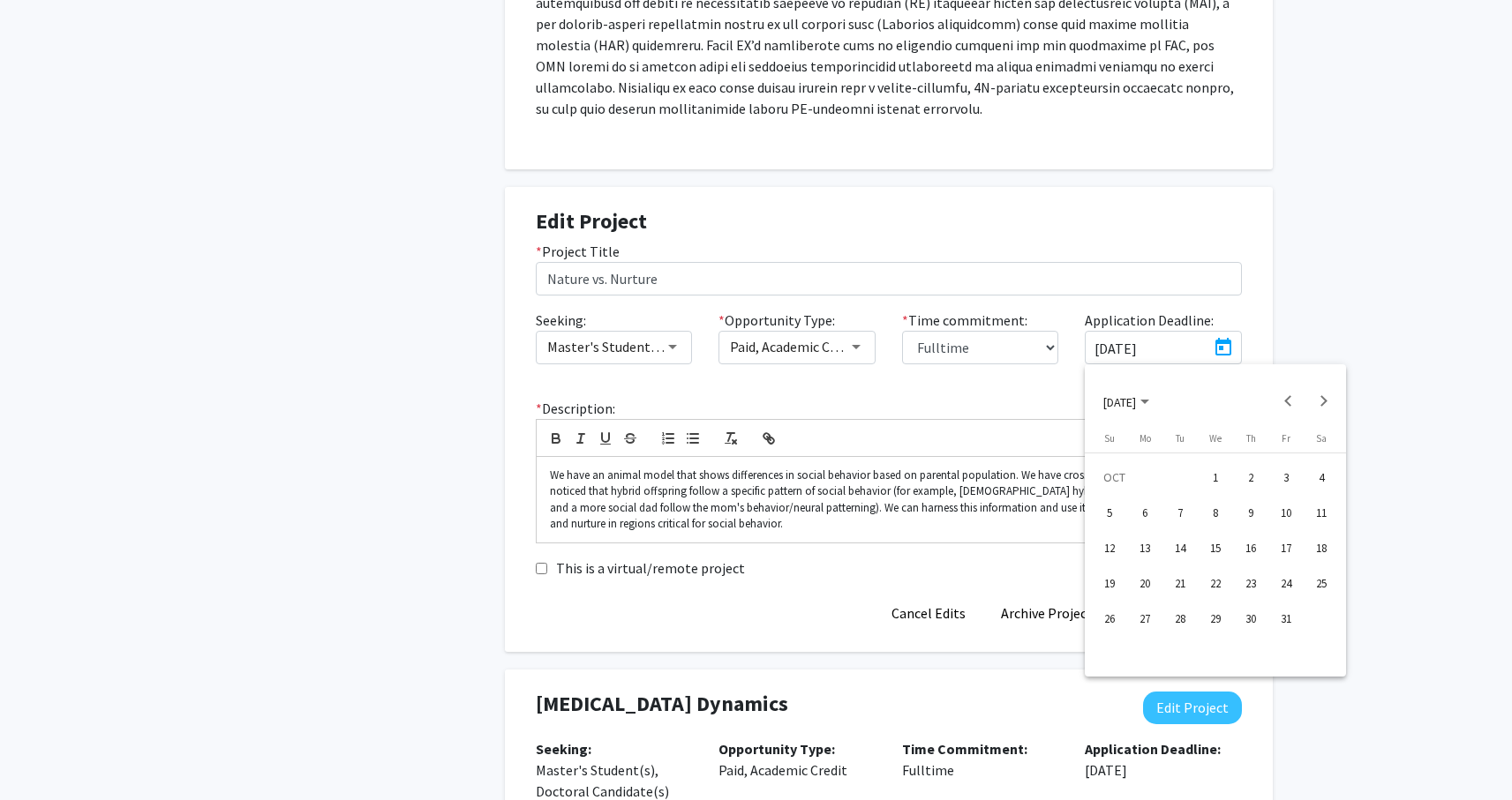
click at [1209, 478] on div "1" at bounding box center [1215, 477] width 32 height 32
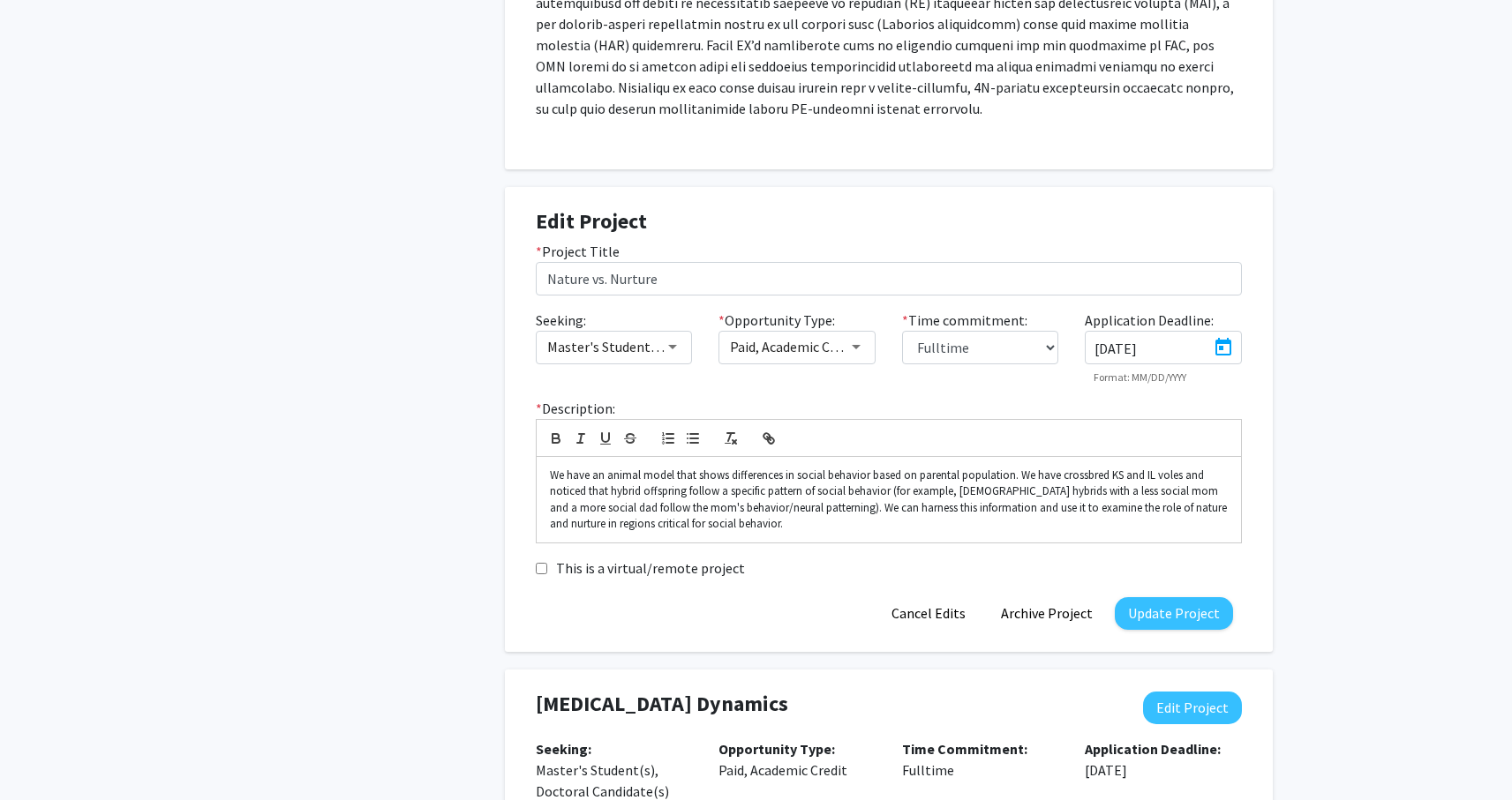
type input "[DATE]"
click at [1161, 616] on button "Update Project" at bounding box center [1173, 613] width 118 height 33
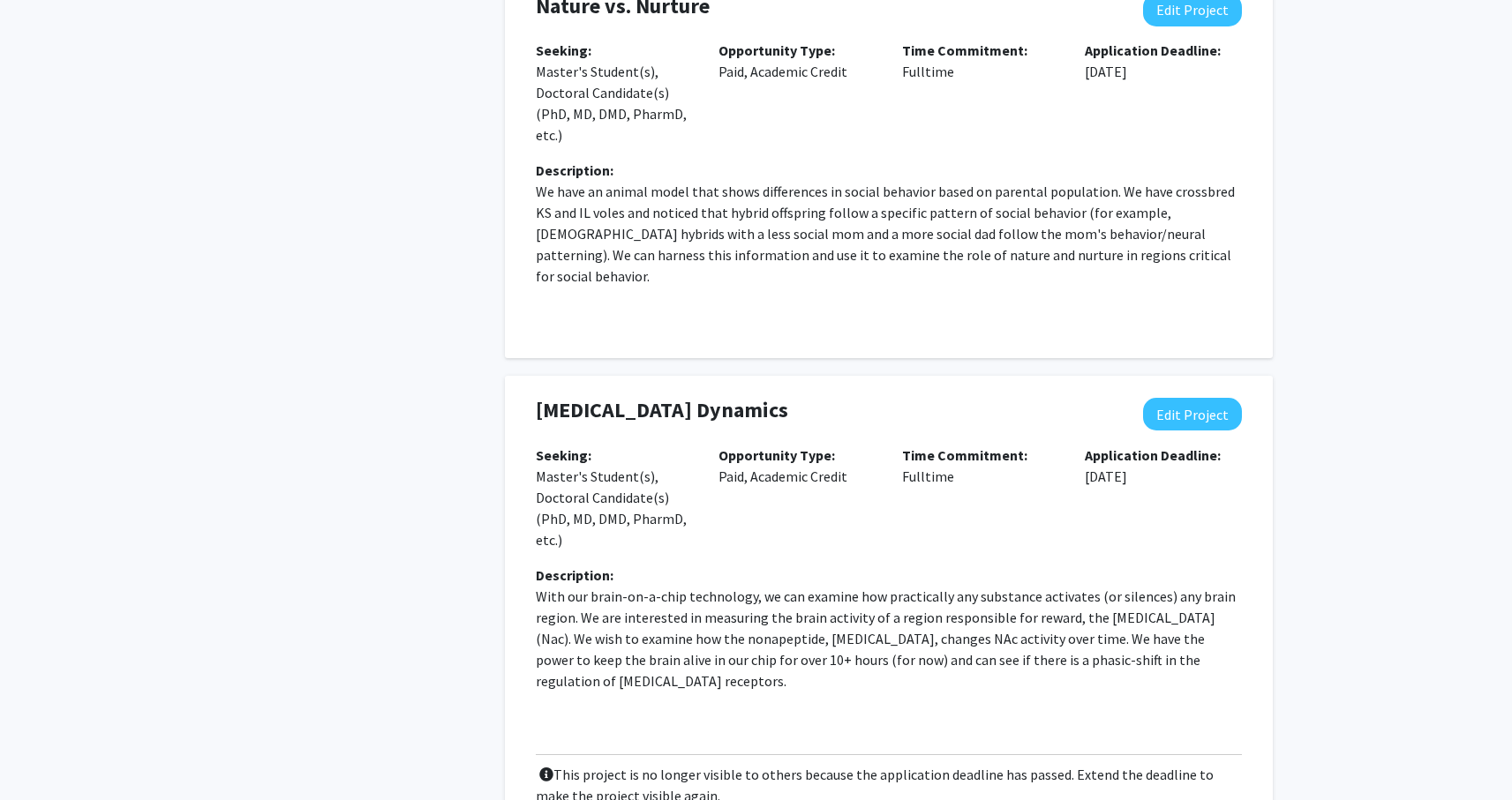
scroll to position [1253, 0]
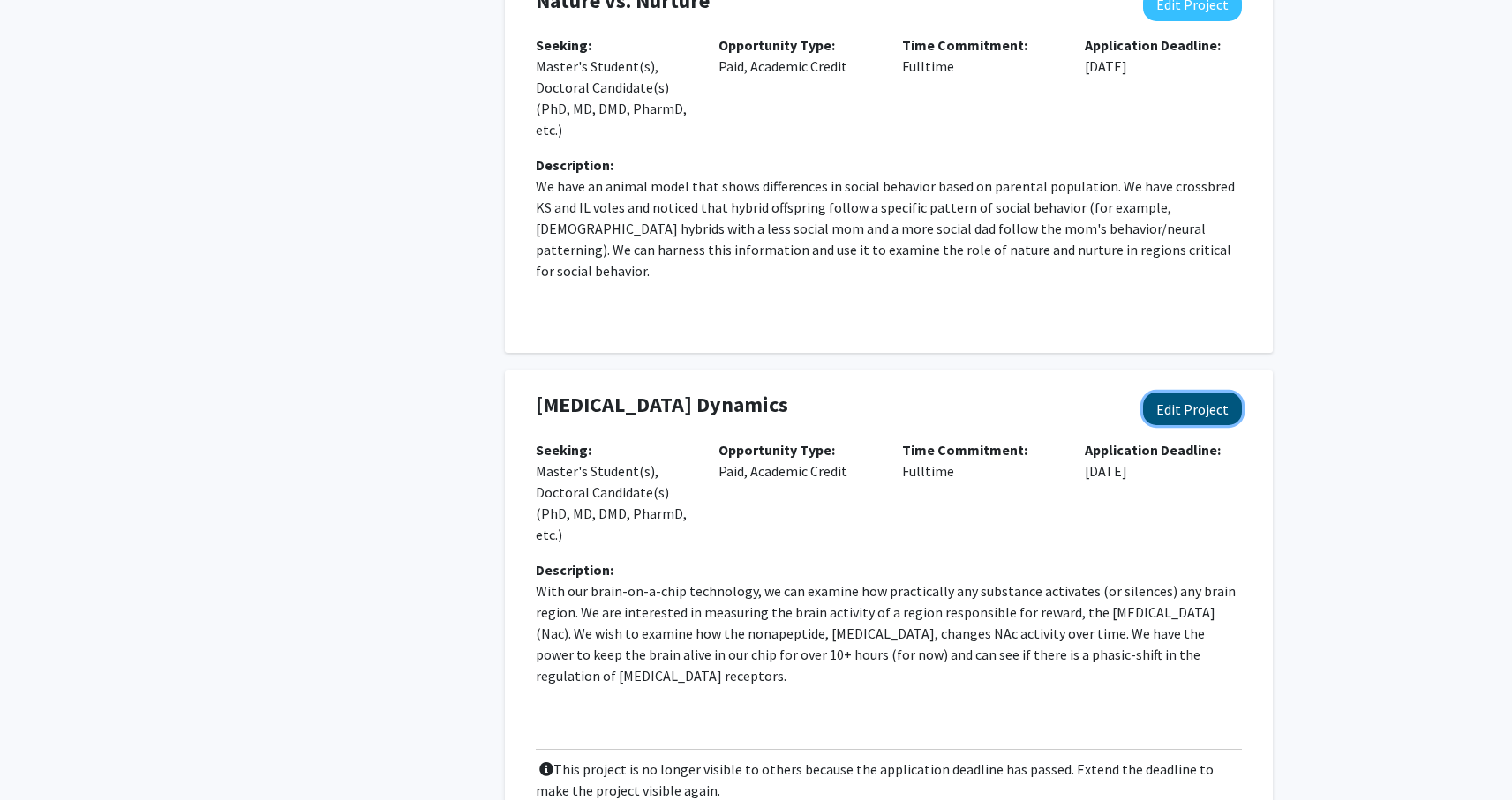
click at [1195, 393] on button "Edit Project" at bounding box center [1192, 409] width 99 height 33
select select "fulltime"
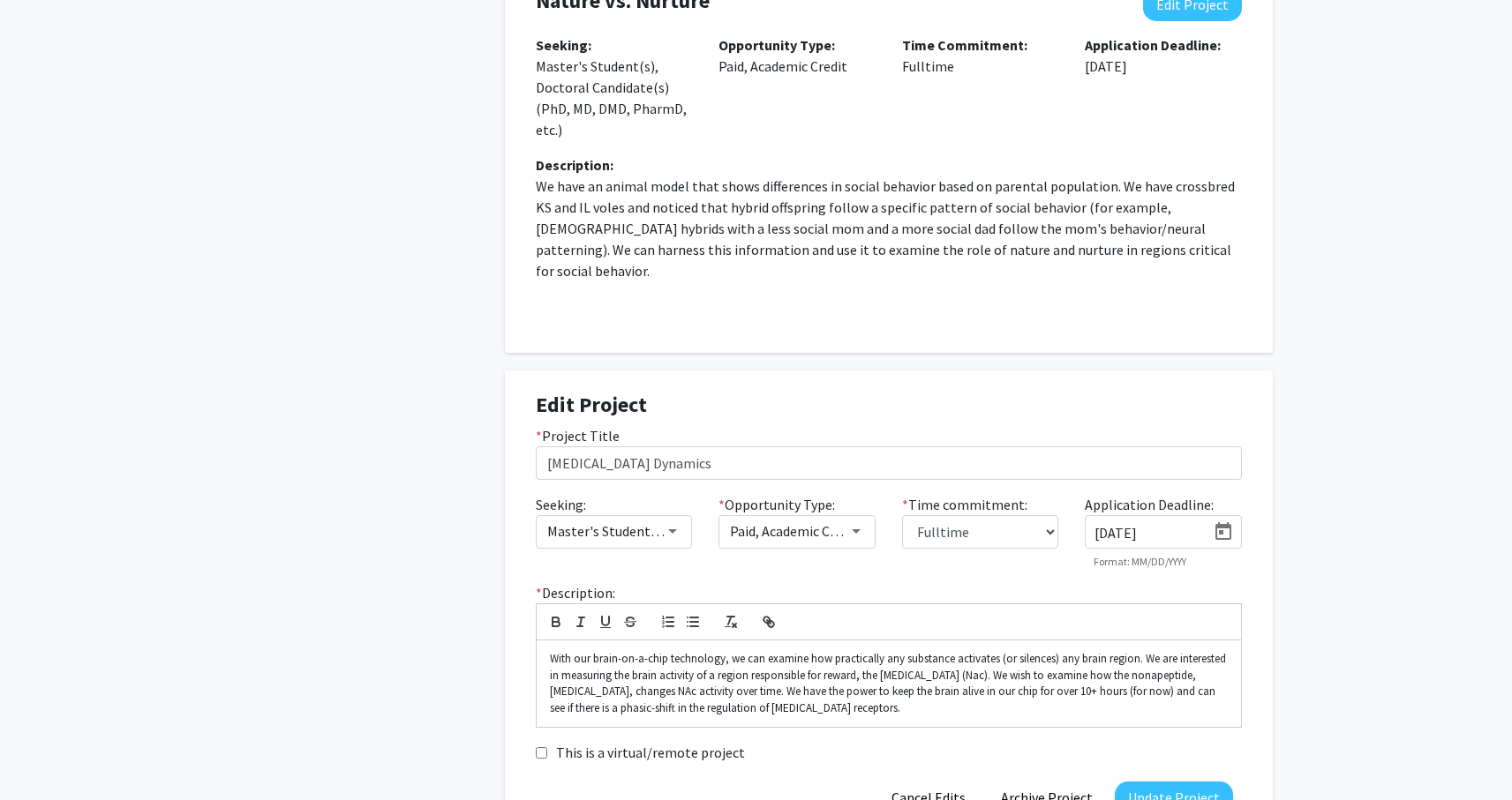
click at [1225, 522] on icon "Open calendar" at bounding box center [1222, 532] width 21 height 21
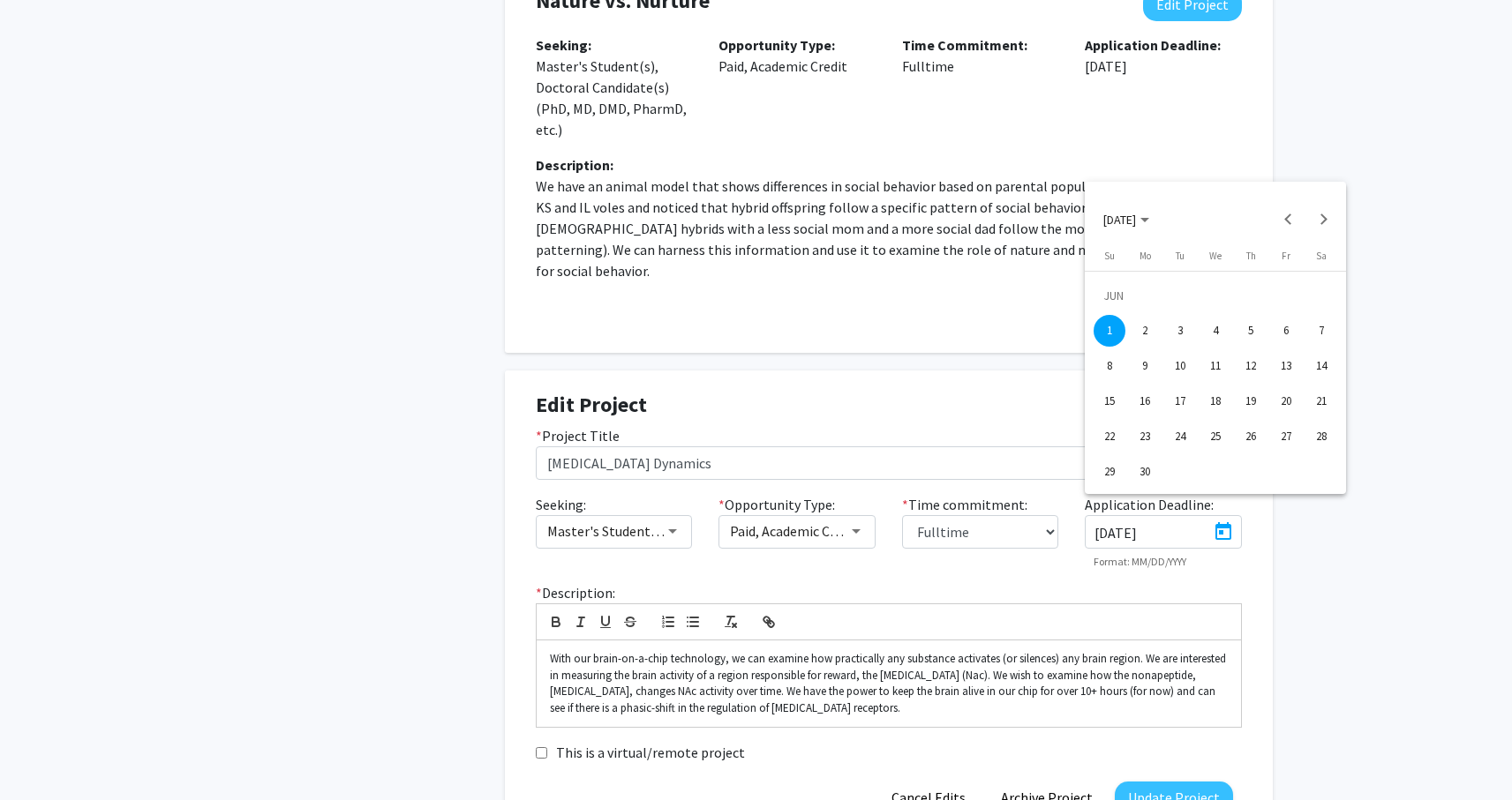
click at [1120, 225] on span "[DATE]" at bounding box center [1120, 220] width 33 height 16
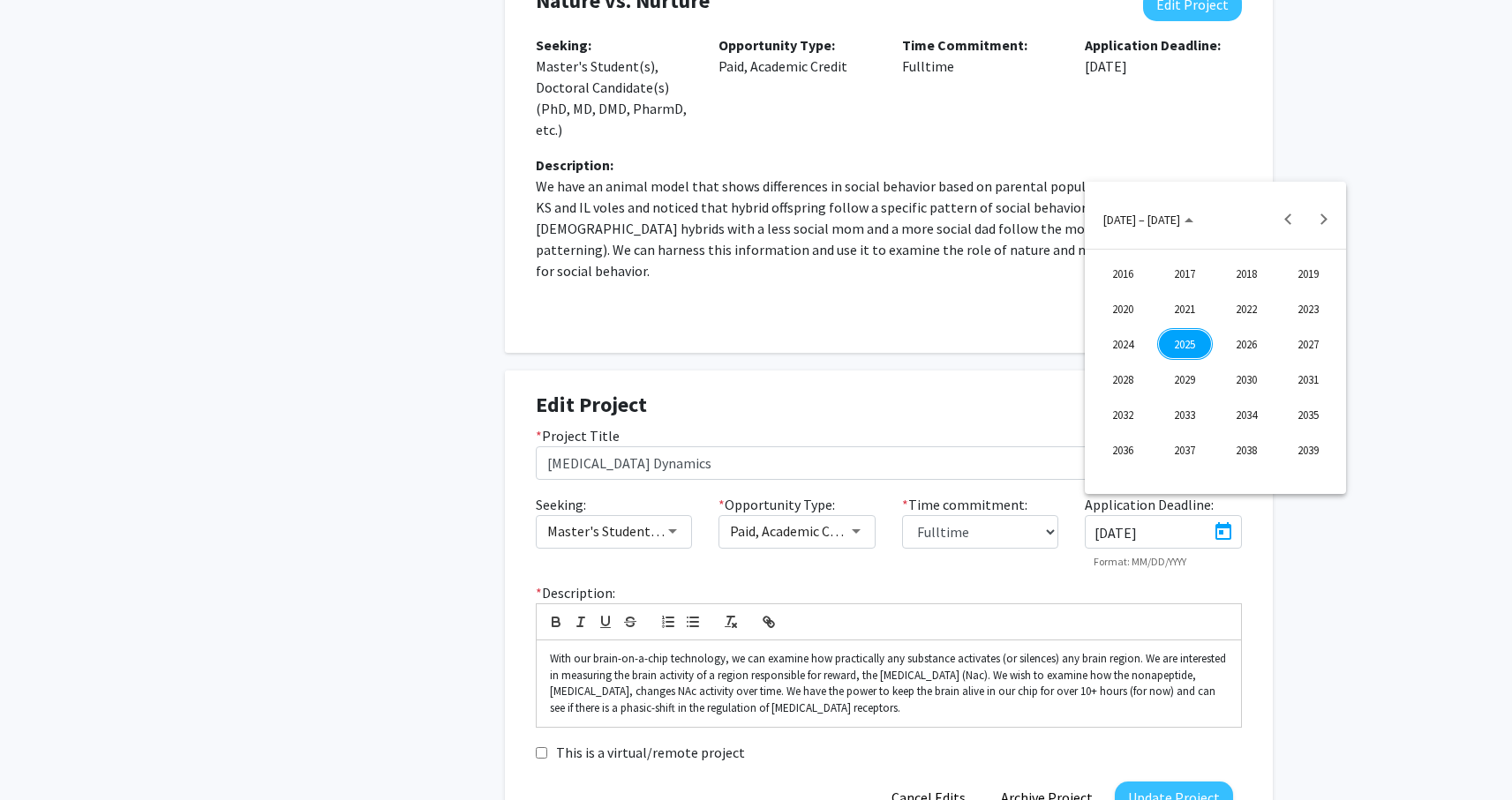
click at [1183, 339] on div "2025" at bounding box center [1184, 344] width 55 height 32
click at [1185, 383] on div "OCT" at bounding box center [1184, 379] width 55 height 32
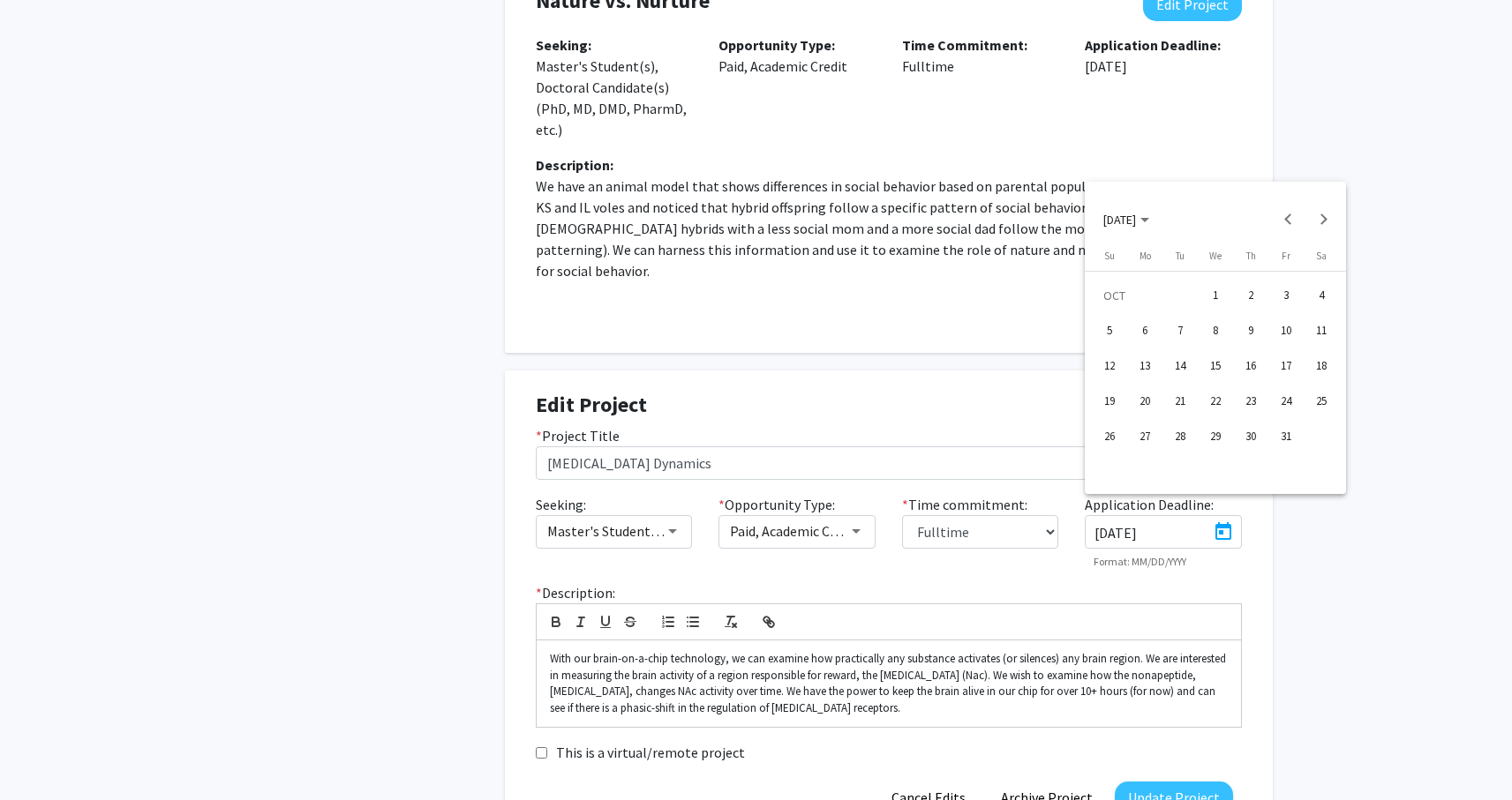
click at [1212, 302] on div "1" at bounding box center [1215, 295] width 32 height 32
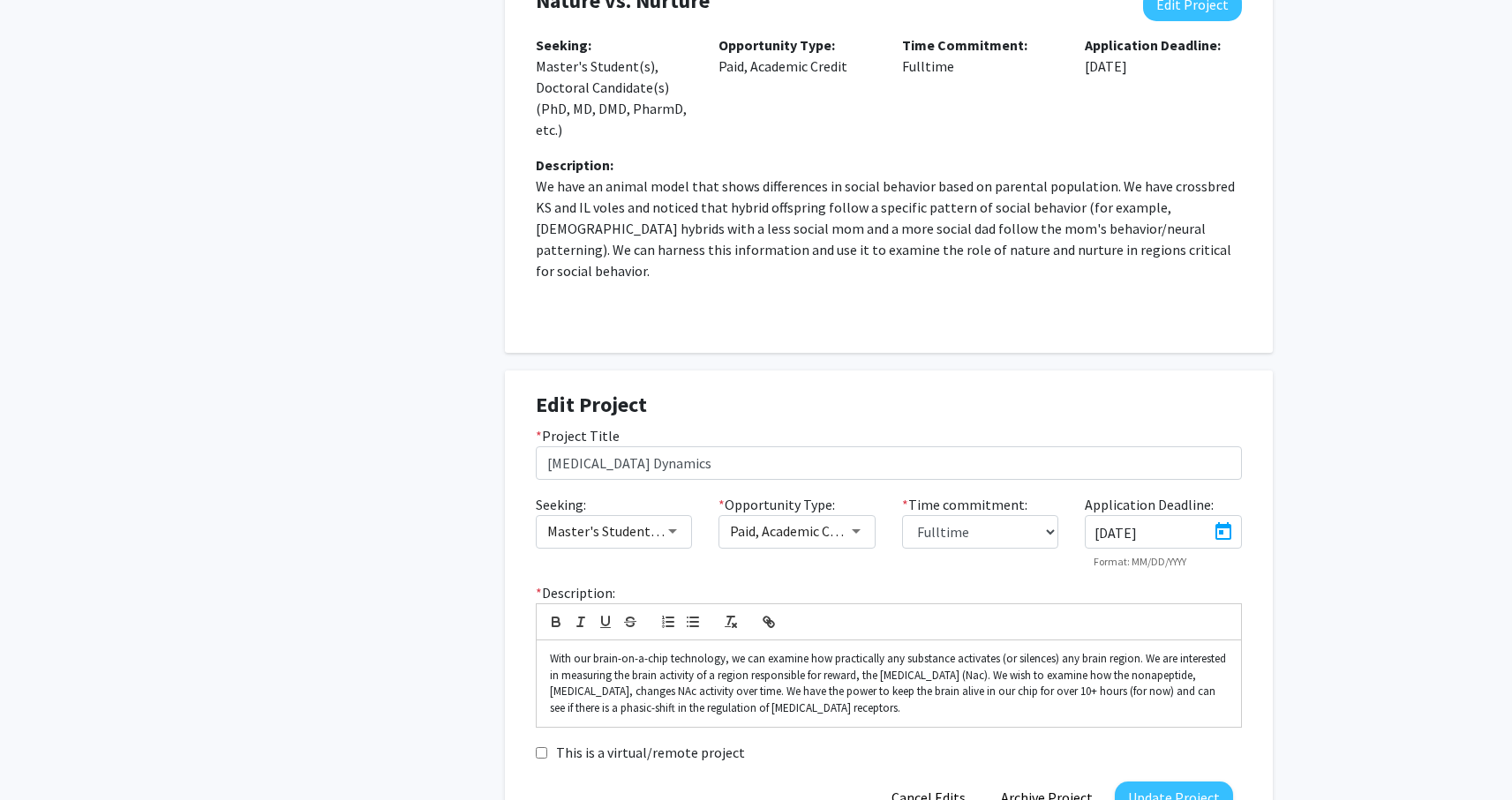
type input "[DATE]"
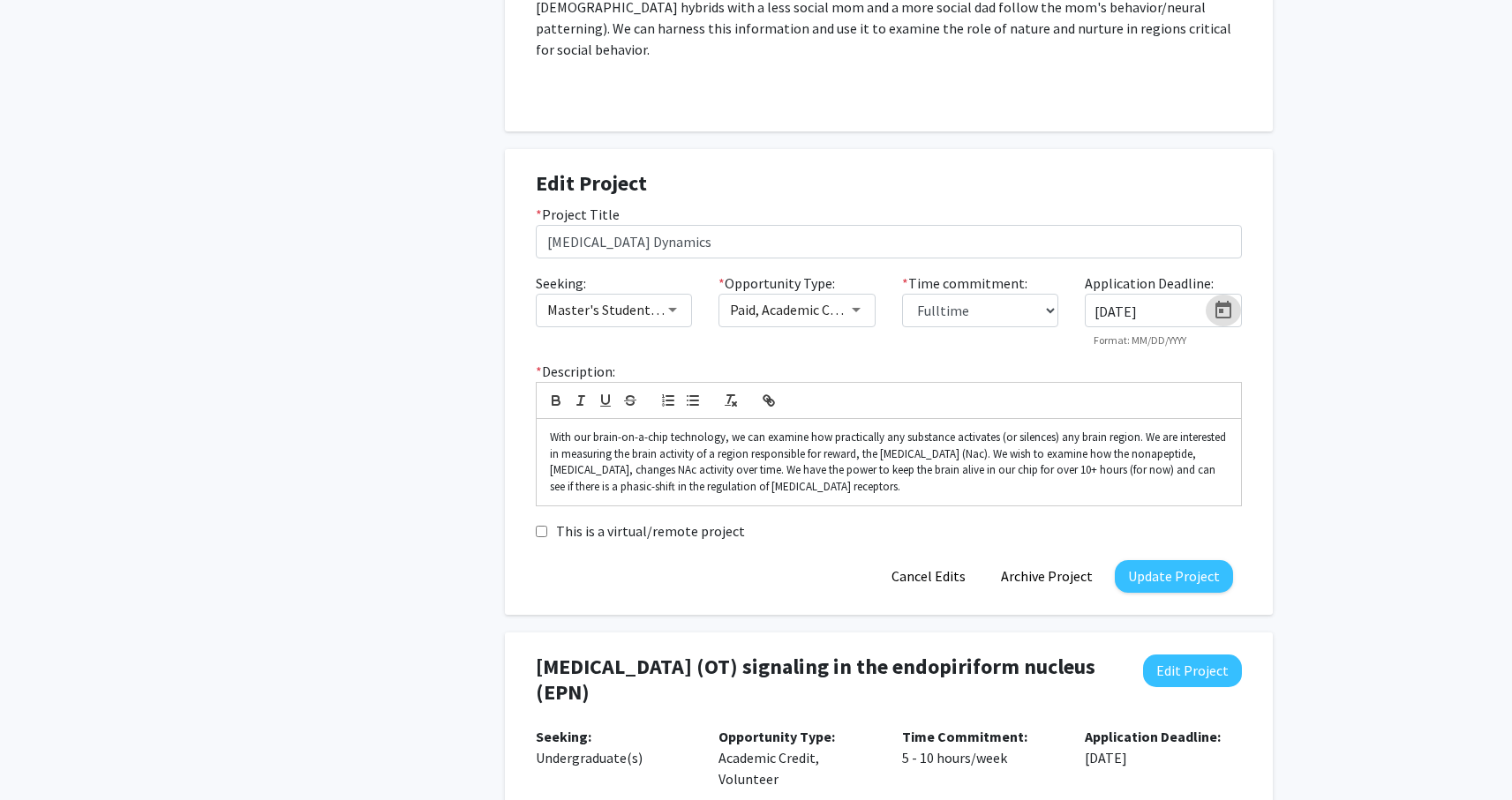
scroll to position [1527, 0]
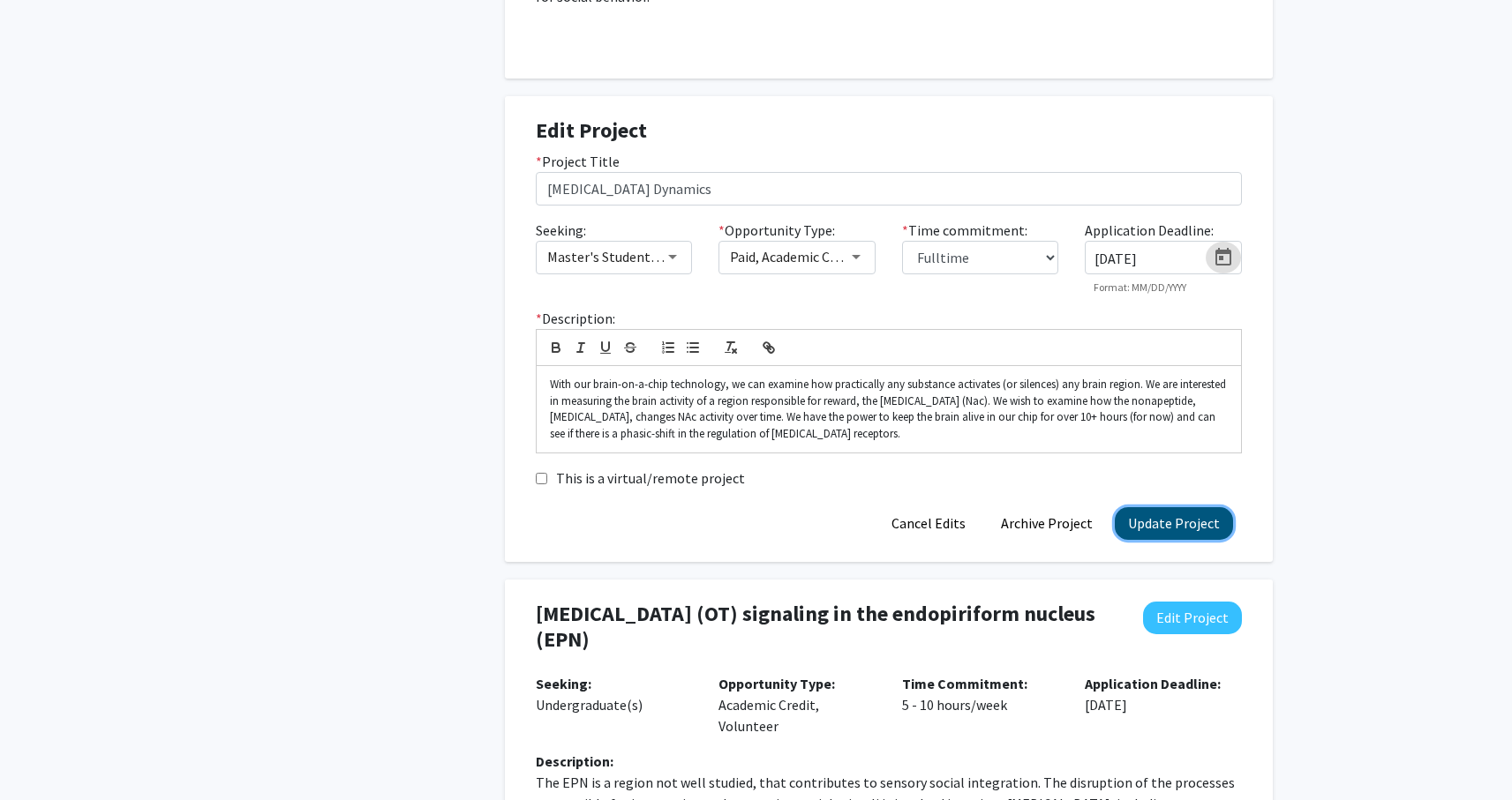
click at [1176, 507] on button "Update Project" at bounding box center [1173, 523] width 118 height 33
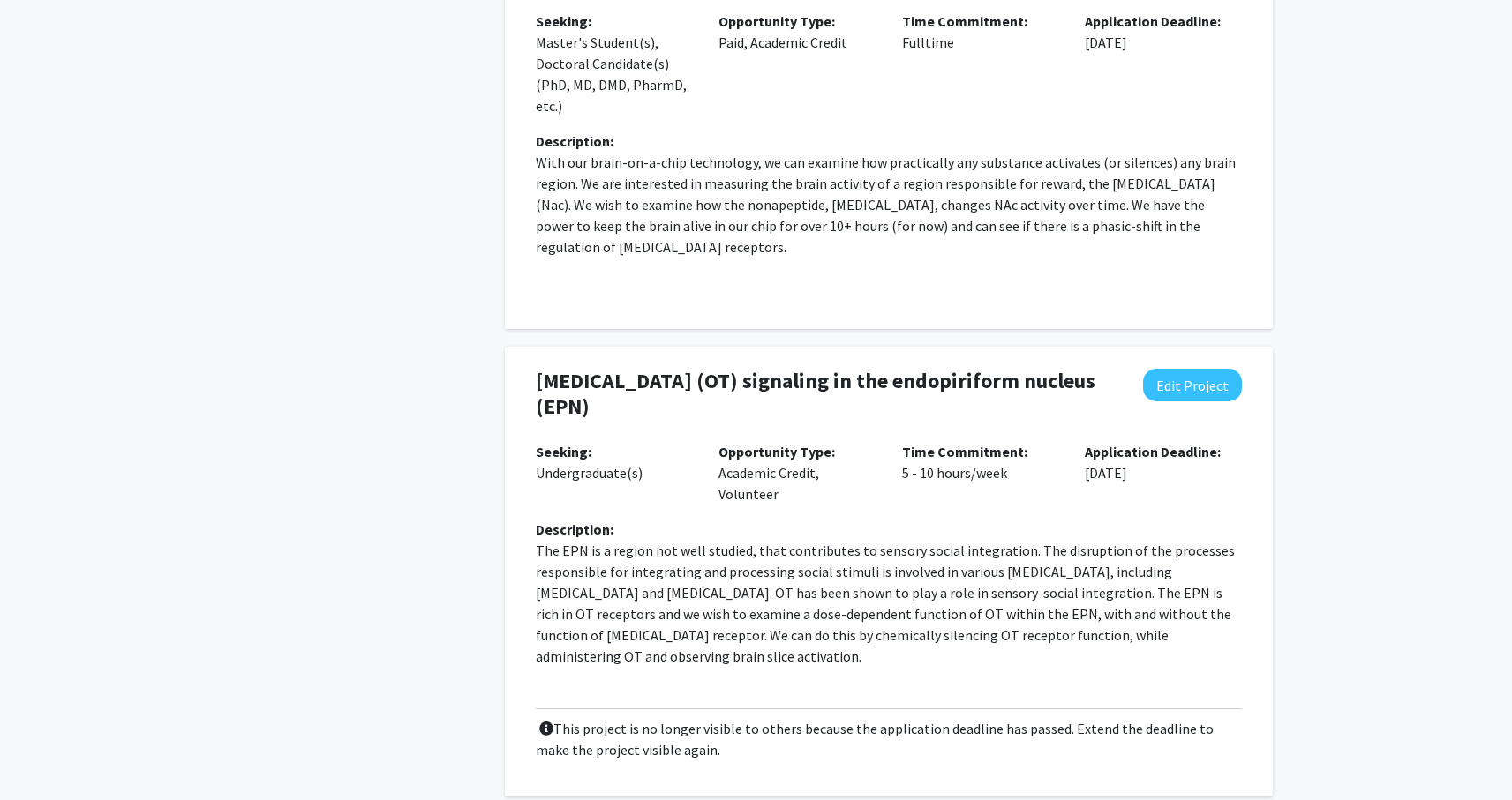
scroll to position [1702, 0]
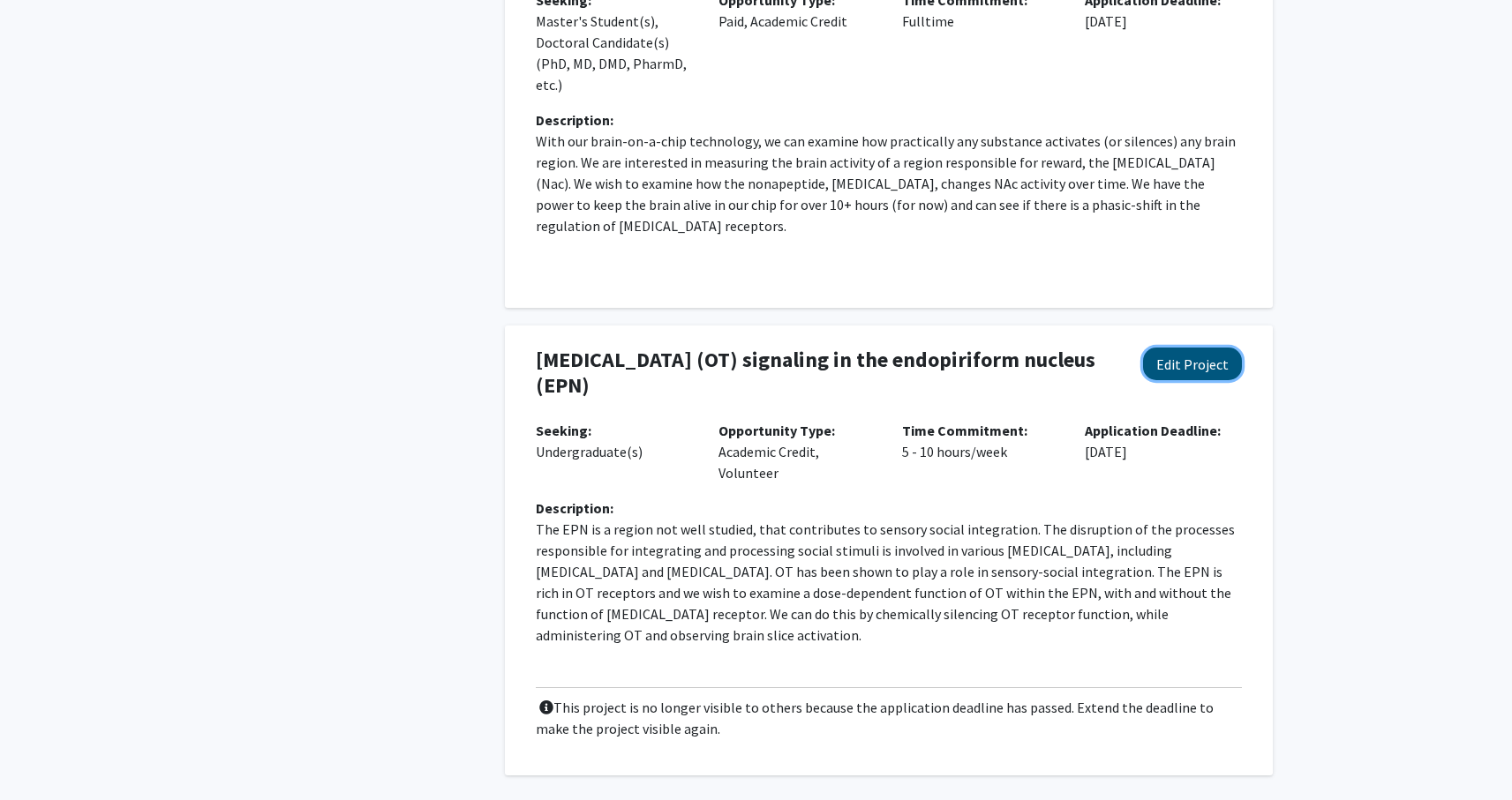
click at [1193, 347] on button "Edit Project" at bounding box center [1192, 364] width 99 height 33
select select "5 - 10"
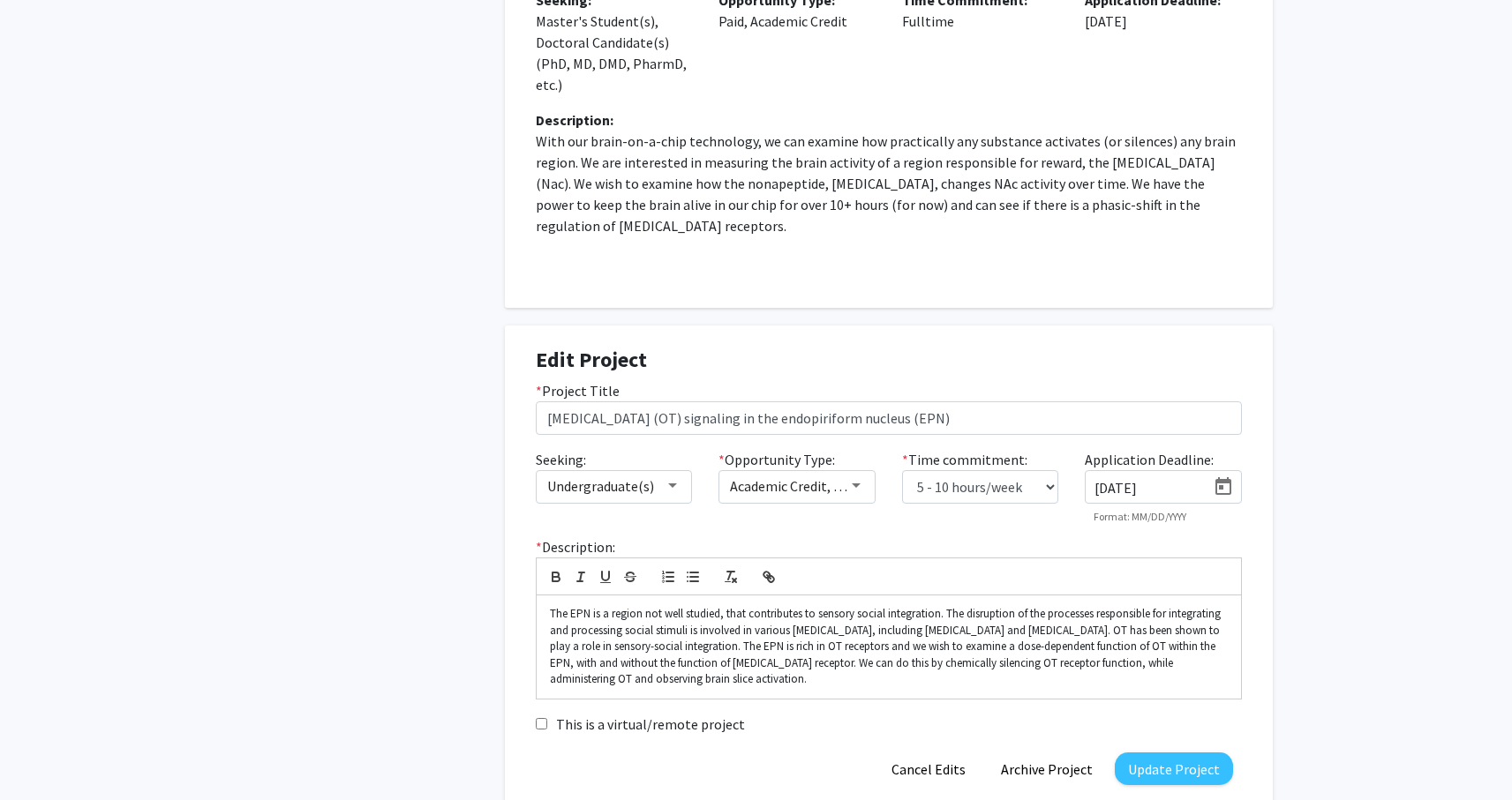
click at [1230, 477] on icon "Open calendar" at bounding box center [1223, 485] width 16 height 17
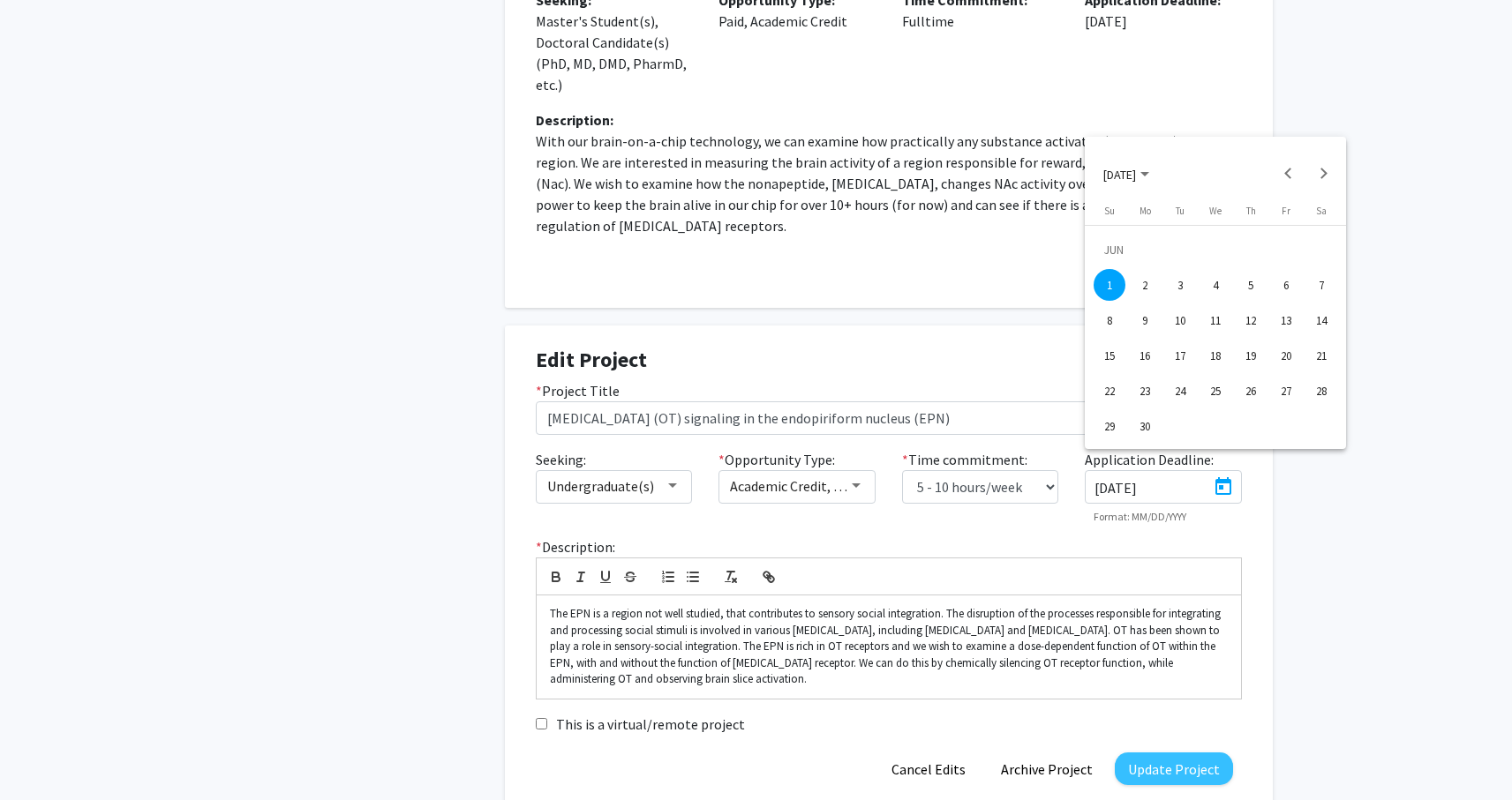
click at [1134, 187] on button "[DATE]" at bounding box center [1126, 173] width 74 height 35
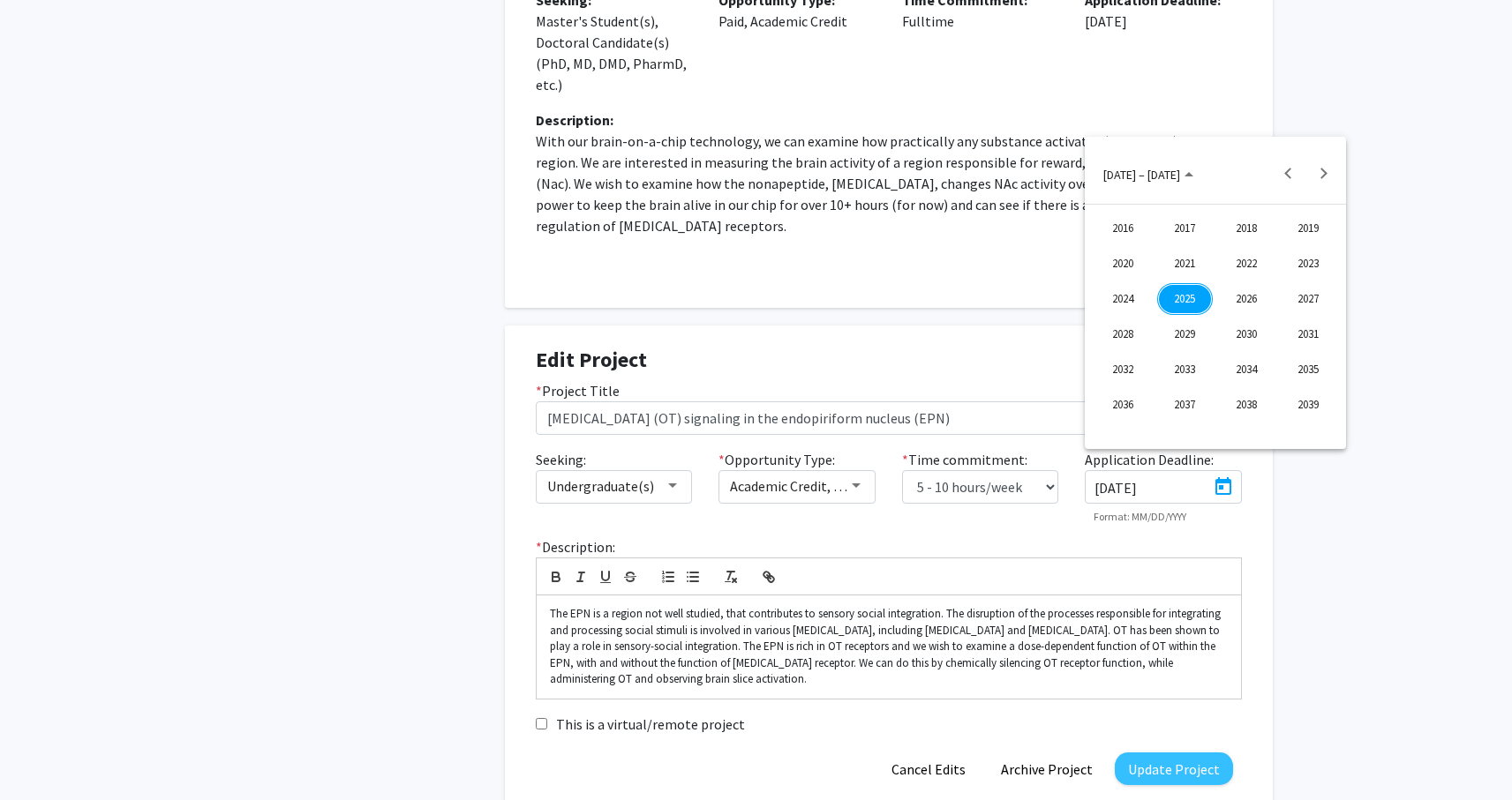
click at [1178, 297] on div "2025" at bounding box center [1184, 298] width 55 height 32
click at [1197, 342] on div "OCT" at bounding box center [1184, 334] width 55 height 32
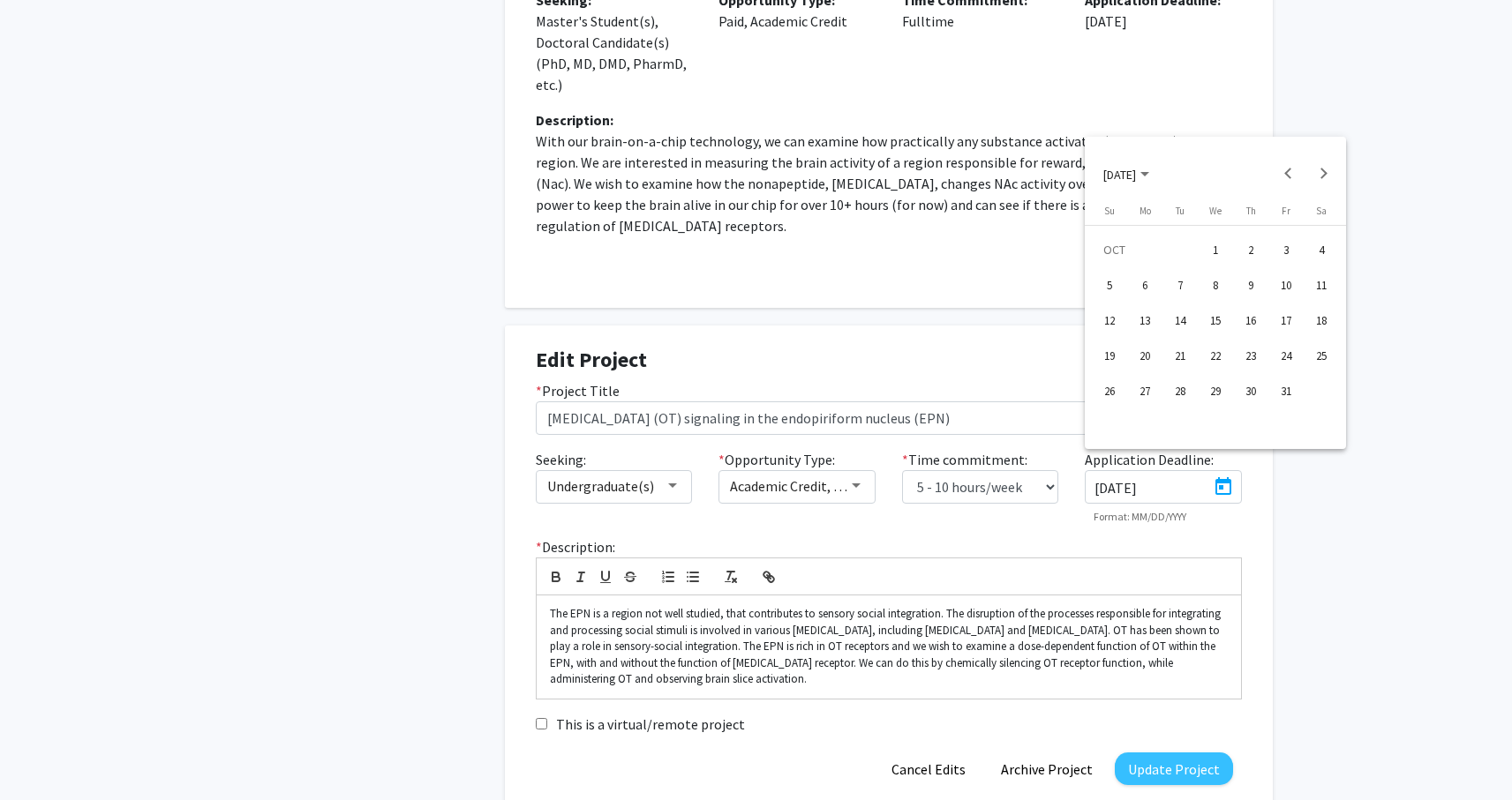
click at [1212, 247] on div "1" at bounding box center [1215, 249] width 32 height 32
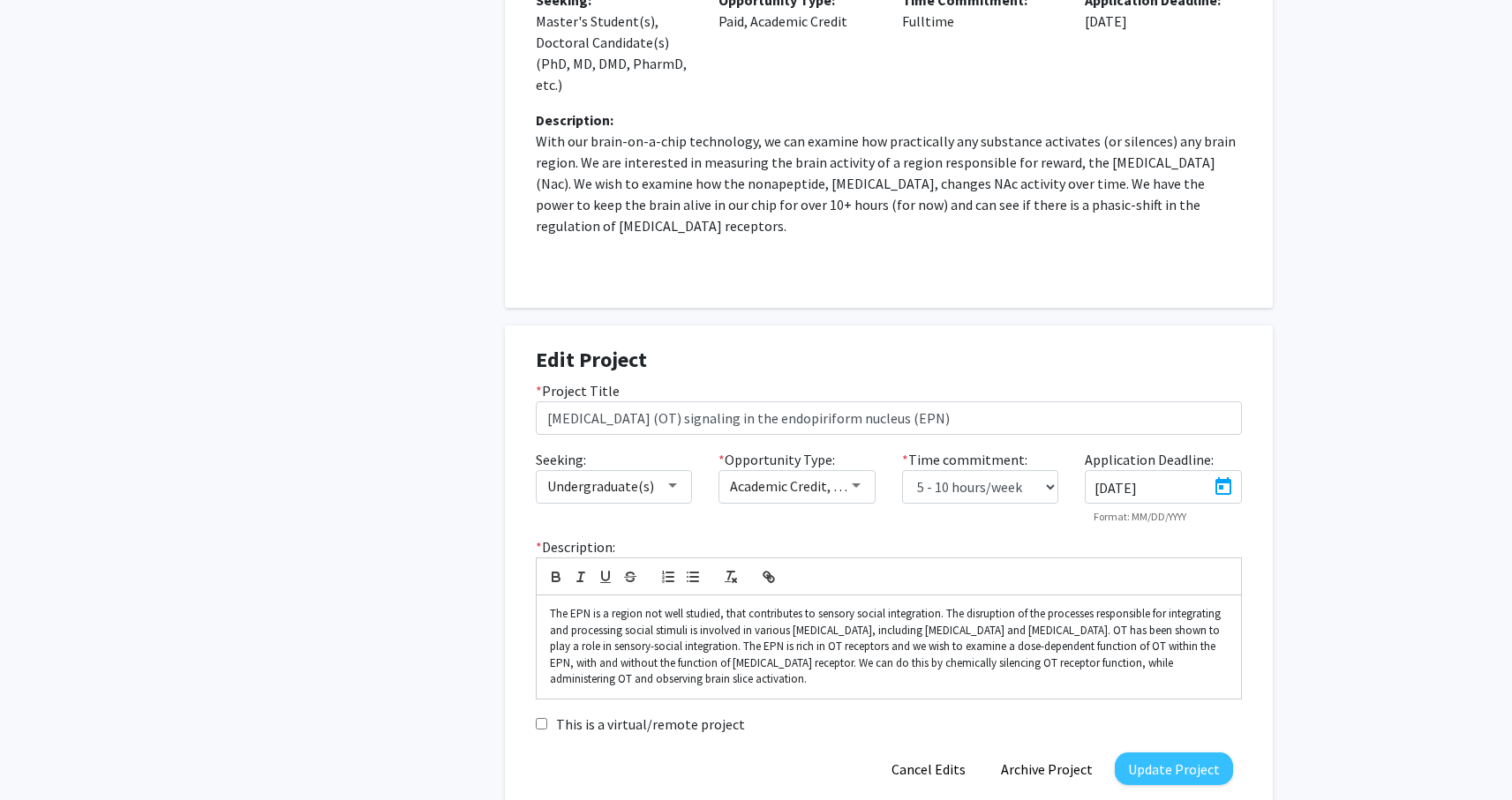
type input "[DATE]"
click at [1178, 753] on button "Update Project" at bounding box center [1173, 769] width 118 height 33
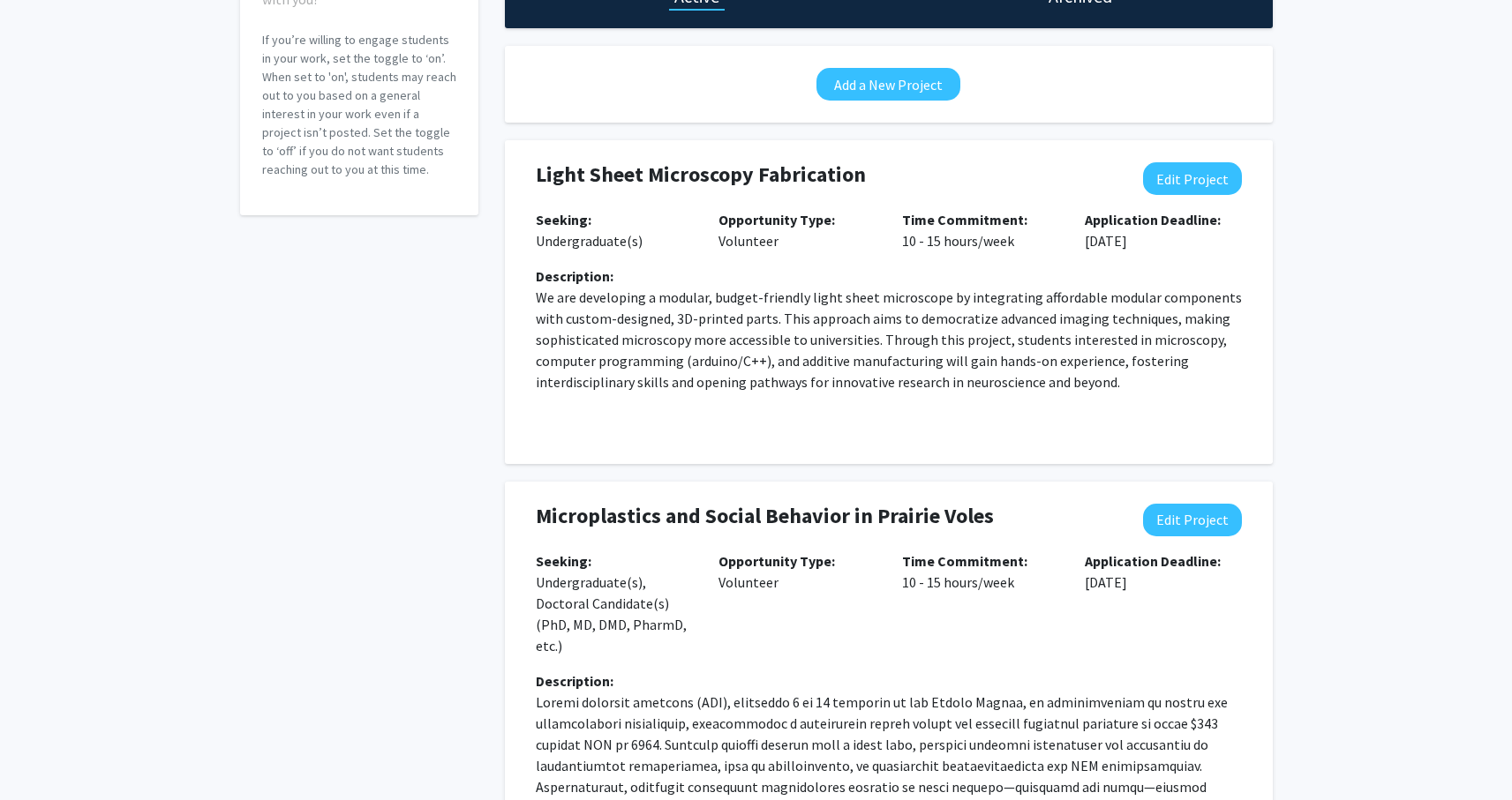
scroll to position [0, 0]
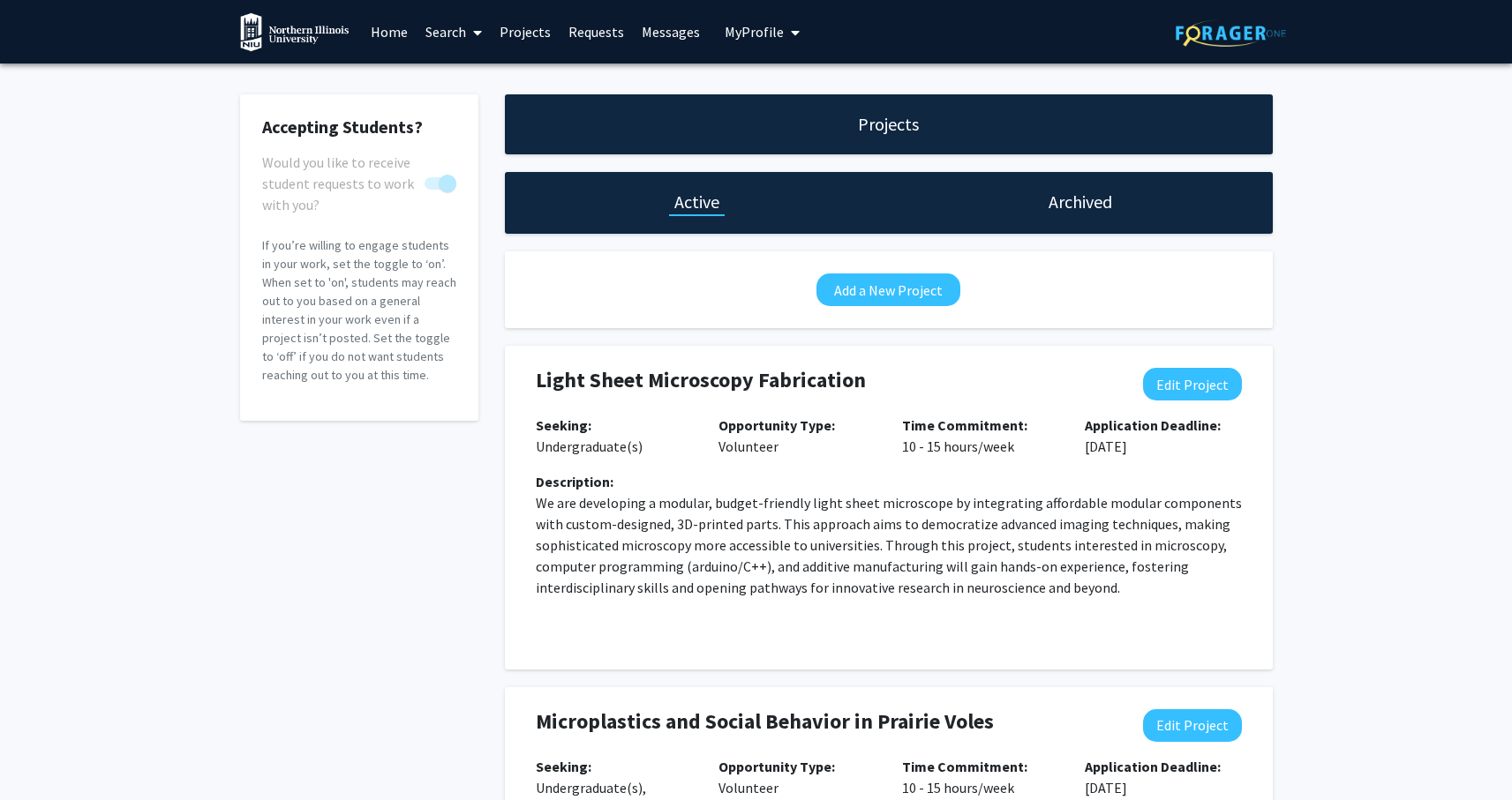
click at [736, 31] on span "My Profile" at bounding box center [753, 31] width 59 height 17
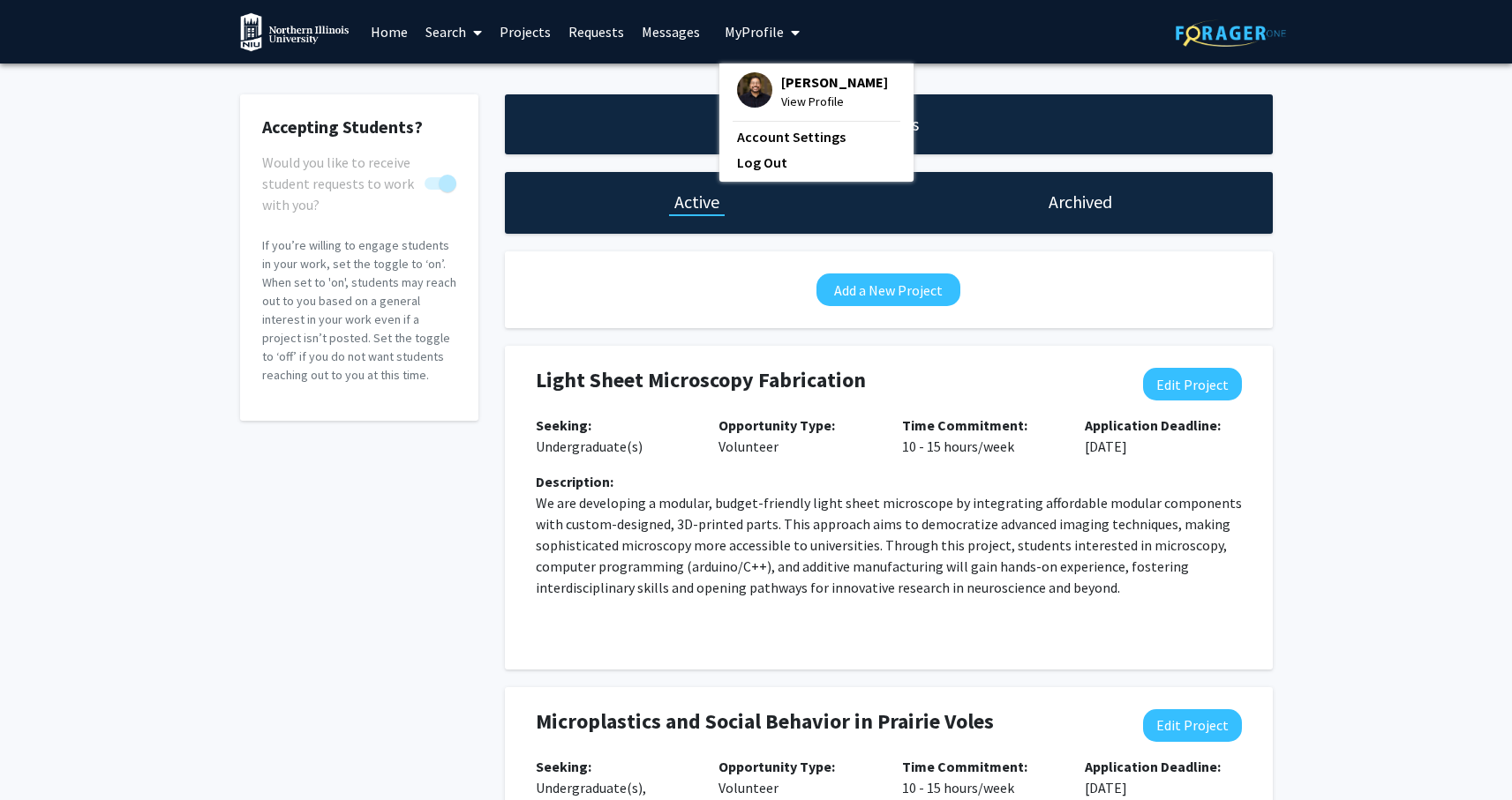
click at [786, 112] on span "View Profile" at bounding box center [835, 101] width 107 height 19
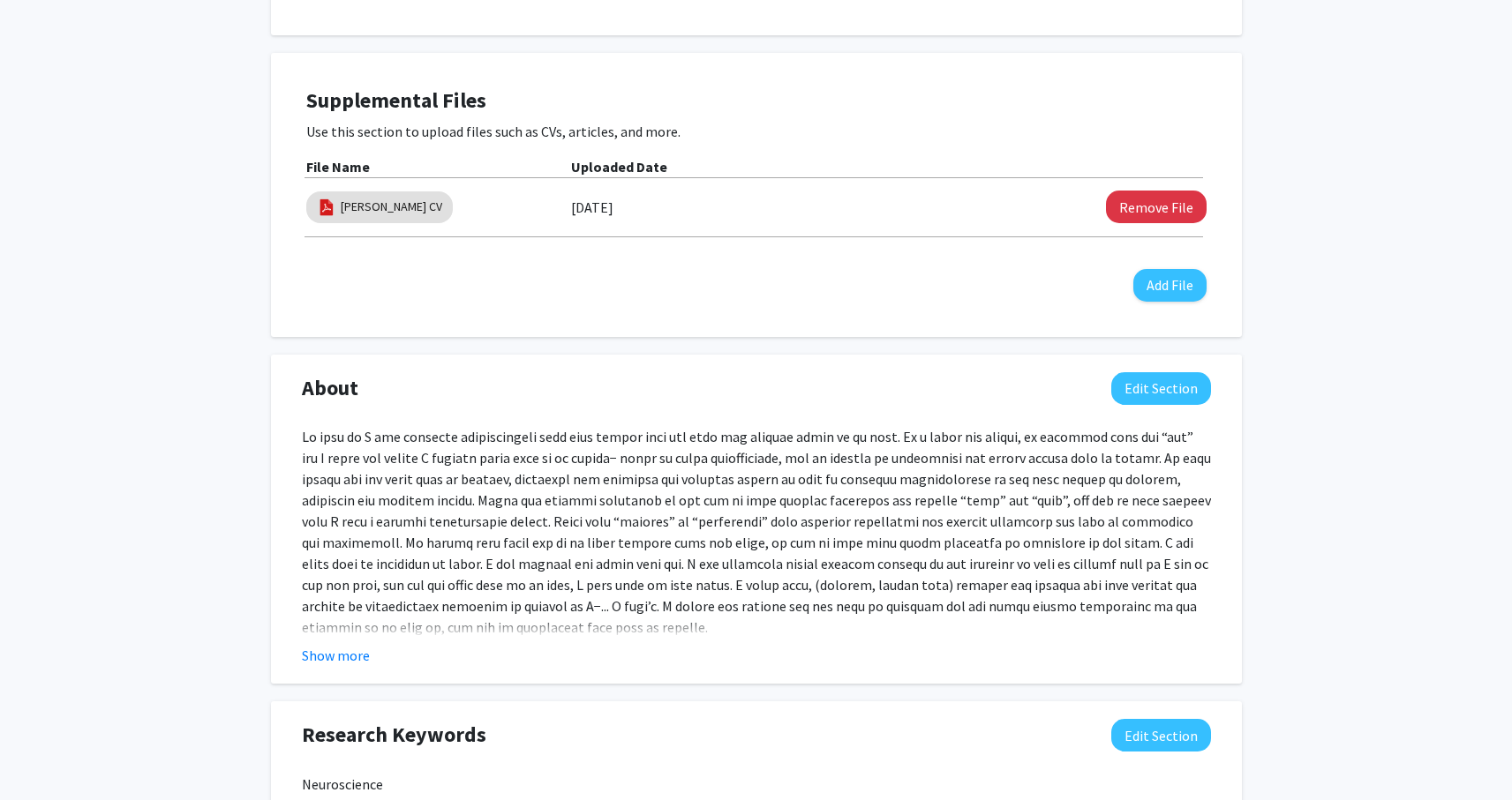
scroll to position [560, 0]
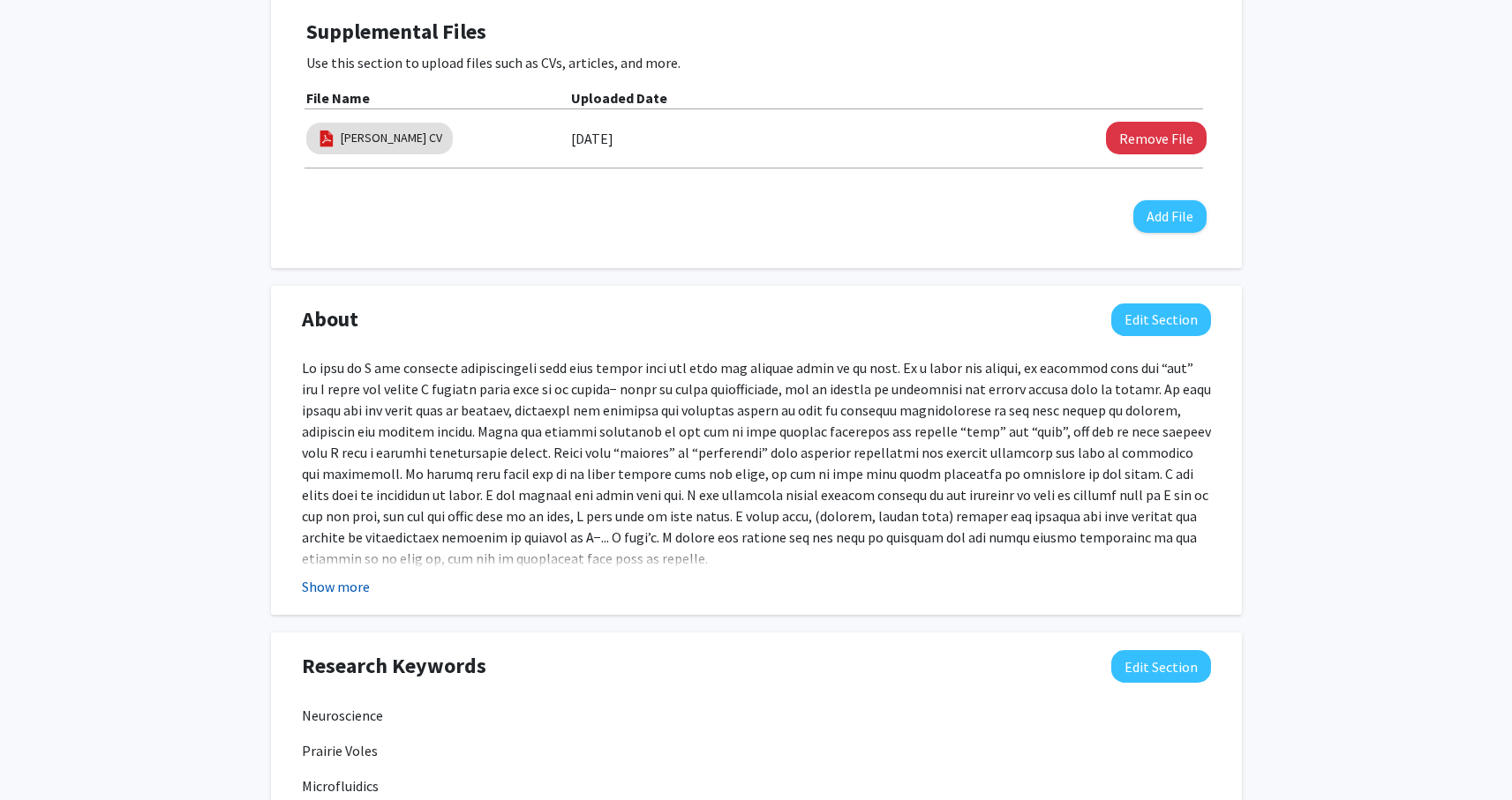
click at [344, 581] on button "Show more" at bounding box center [336, 586] width 68 height 21
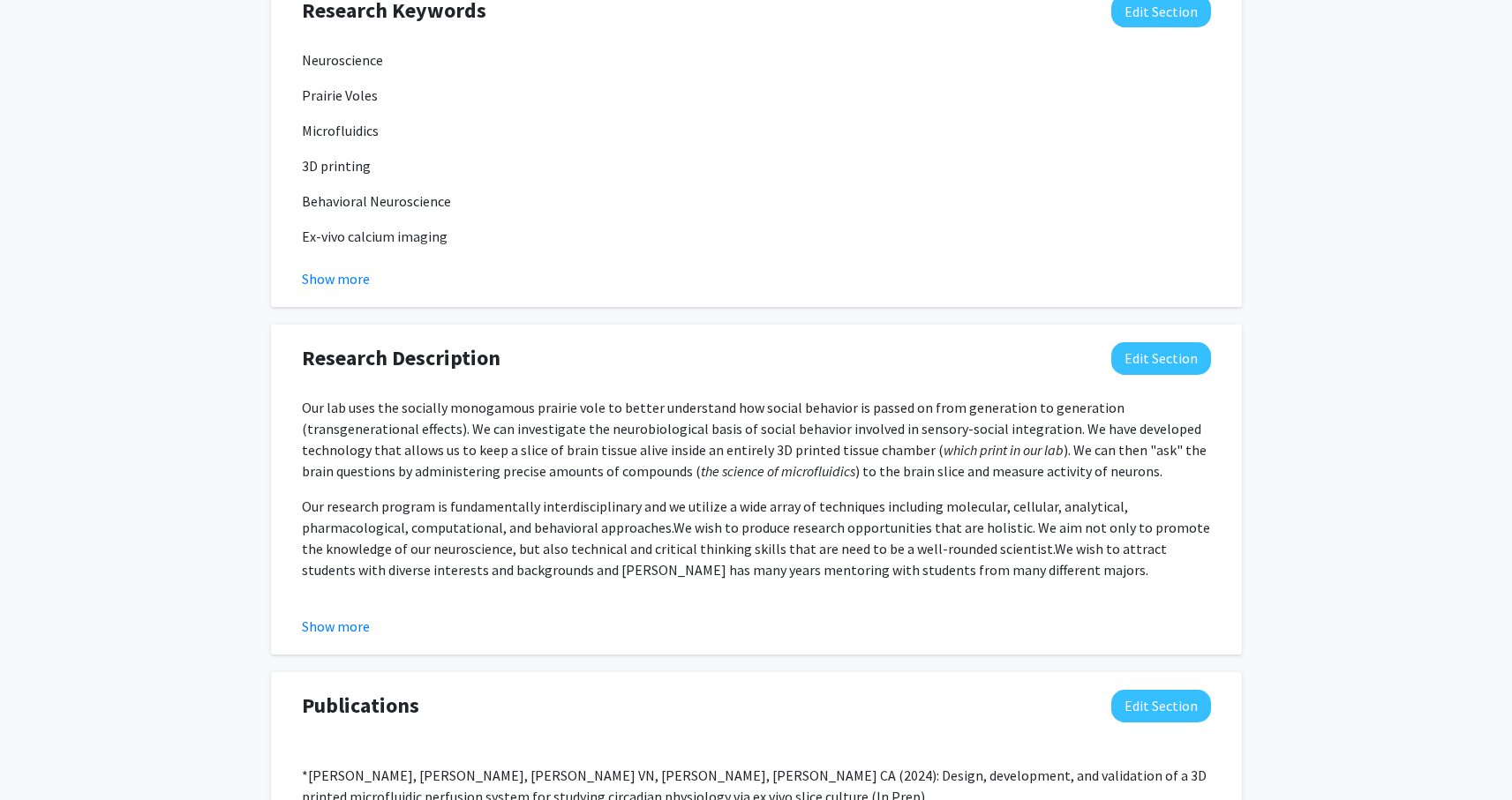
scroll to position [1287, 0]
click at [550, 507] on span "Our research program is fundamentally interdisciplinary and we utilize a wide a…" at bounding box center [715, 515] width 826 height 39
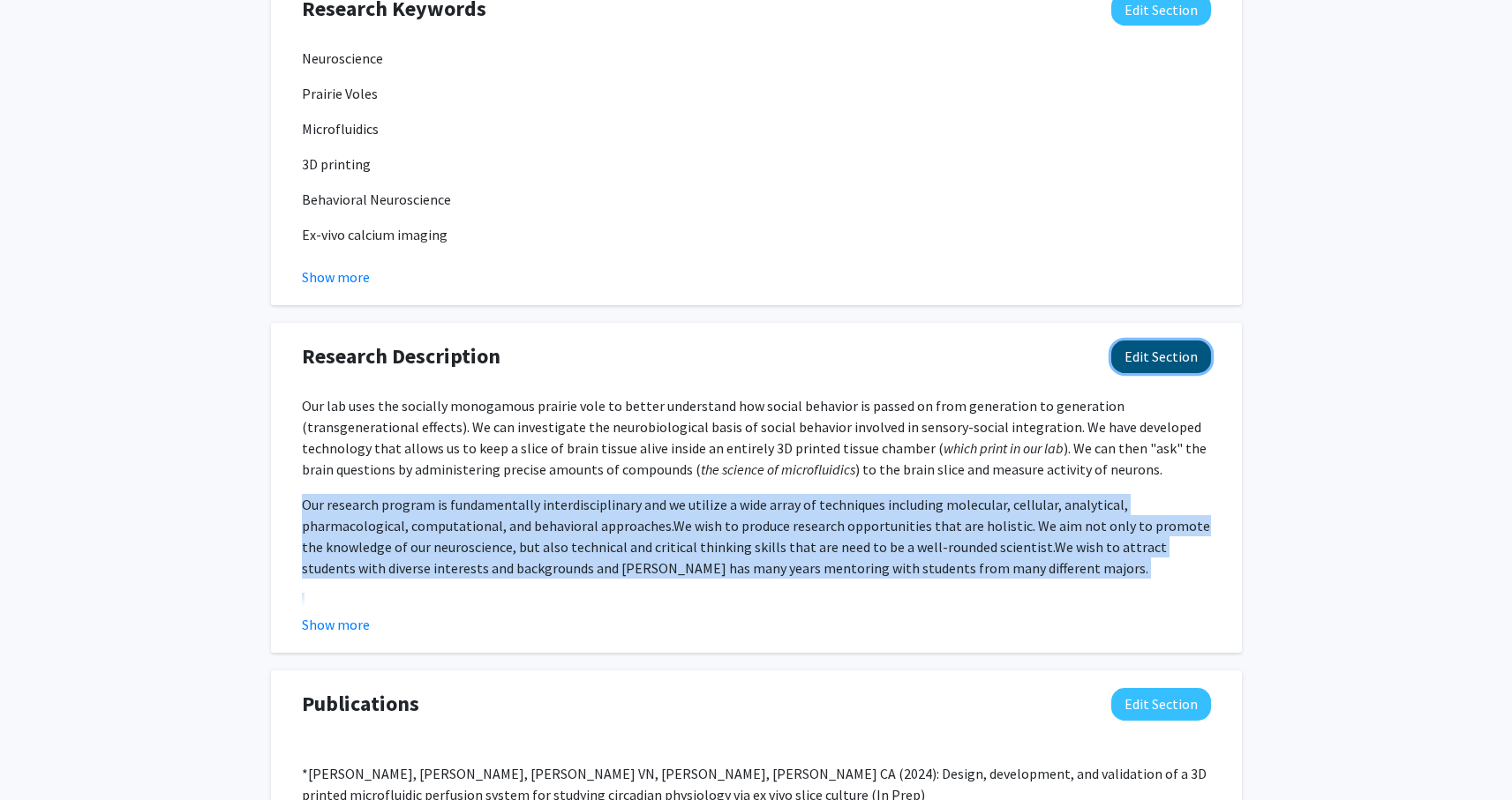
click at [1143, 358] on button "Edit Section" at bounding box center [1161, 356] width 100 height 33
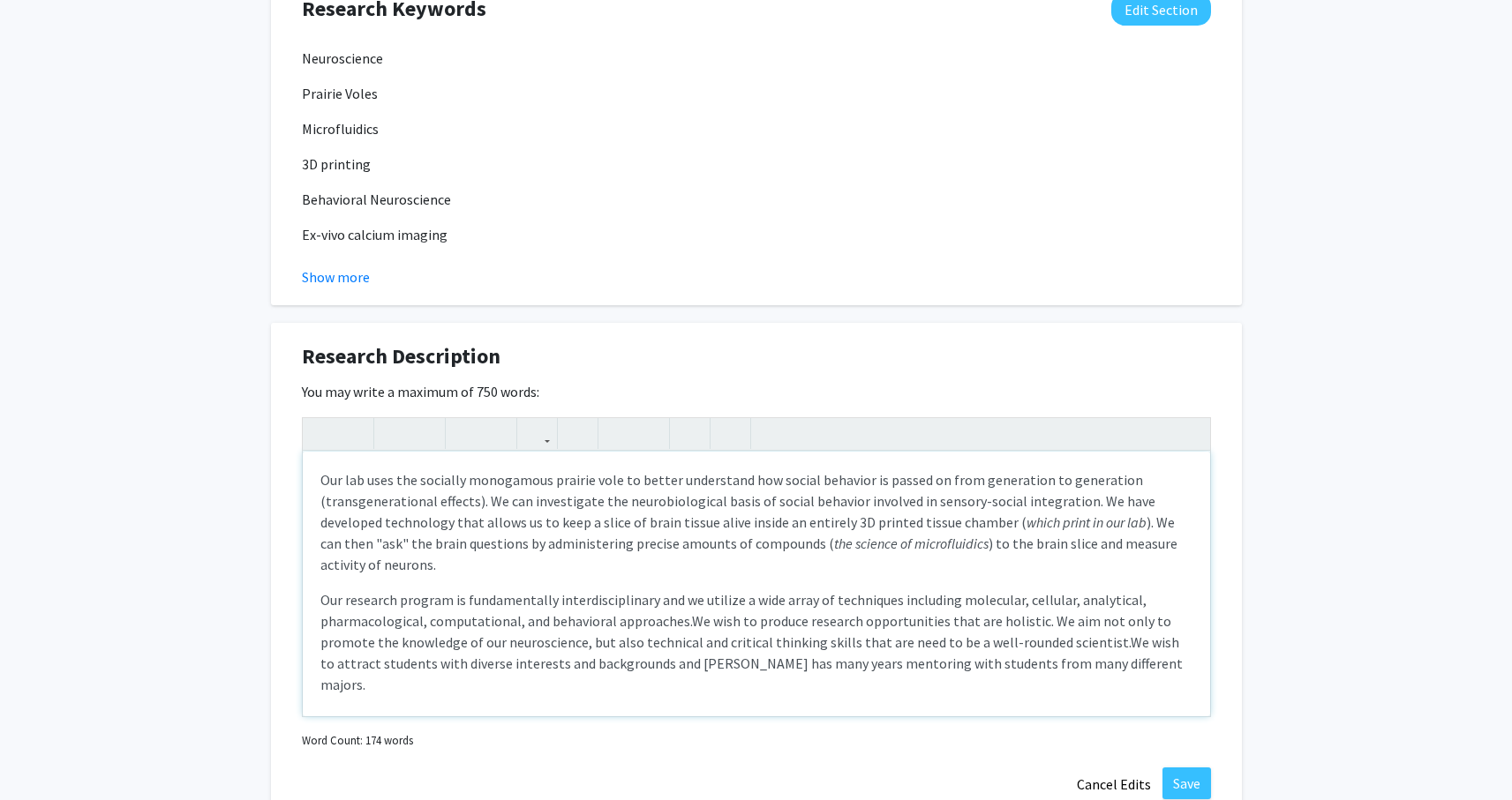
scroll to position [24, 0]
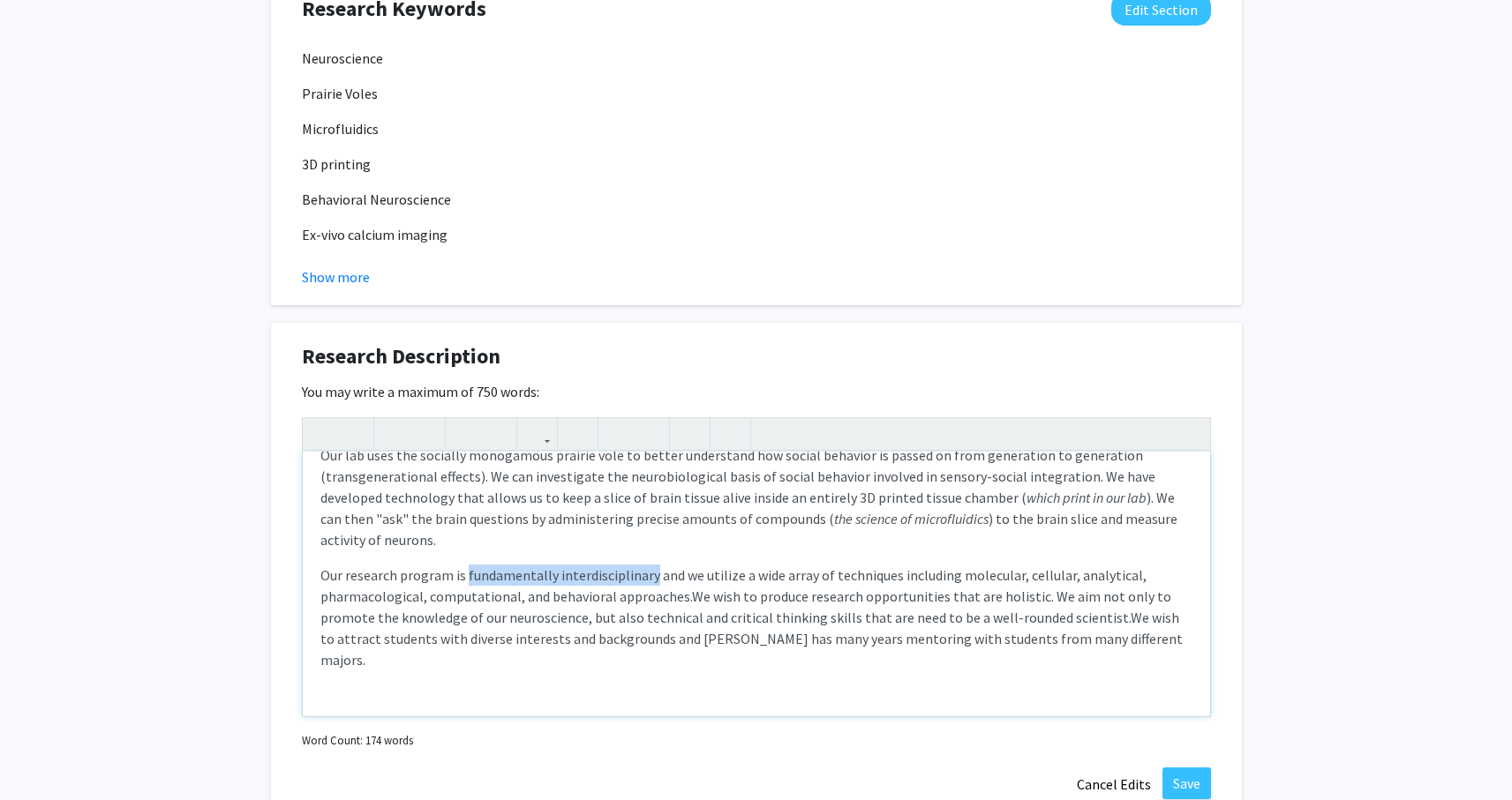
drag, startPoint x: 647, startPoint y: 574, endPoint x: 465, endPoint y: 568, distance: 182.1
click at [465, 568] on span "Our research program is fundamentally interdisciplinary and we utilize a wide a…" at bounding box center [733, 585] width 826 height 39
click at [387, 419] on use "button" at bounding box center [387, 419] width 0 height 0
type textarea "<p>Our lab uses the socially monogamous prairie vole to better understand how s…"
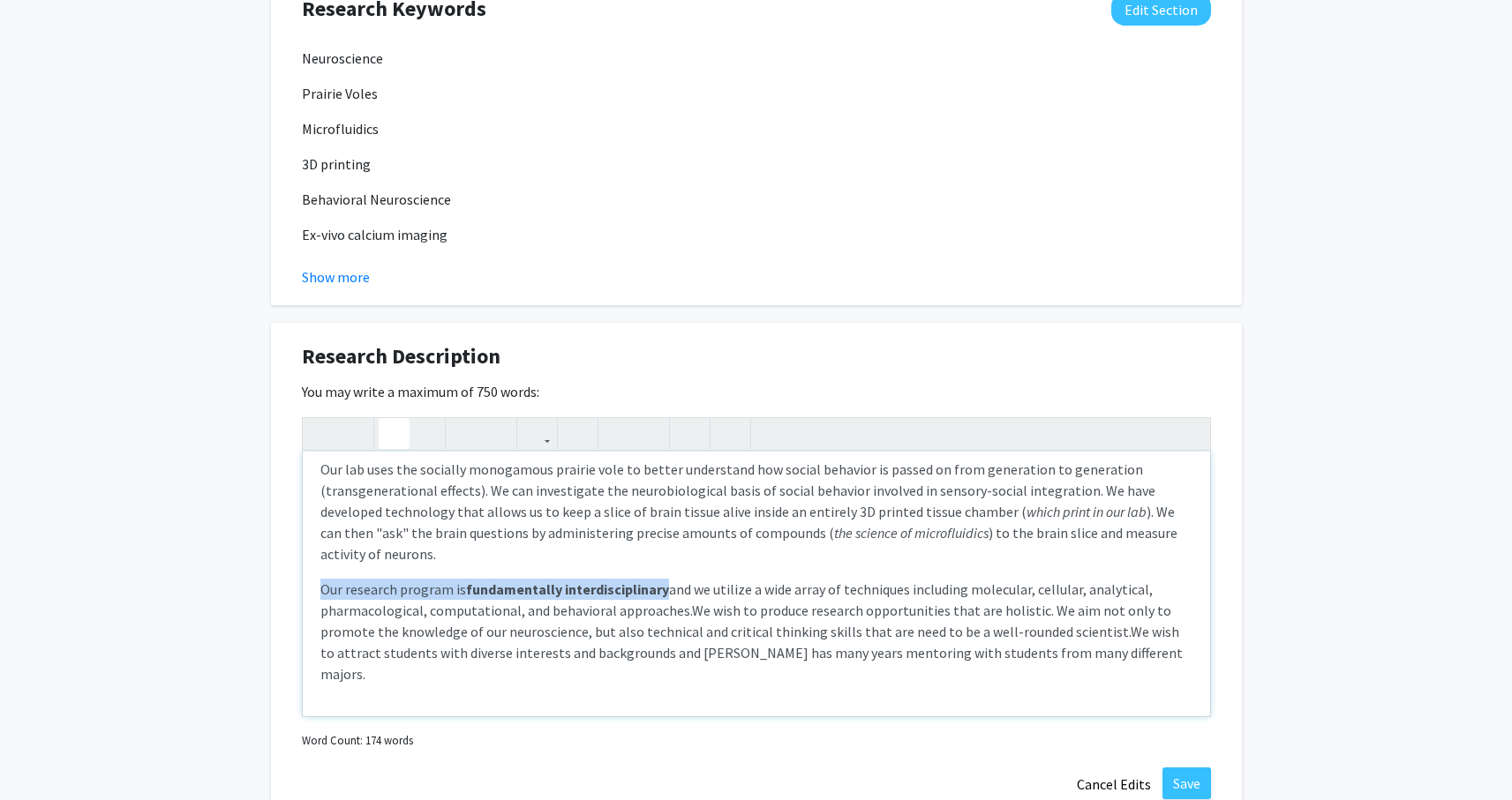
click at [477, 637] on span "We wish to produce research opportunities that are holistic. We aim not only to…" at bounding box center [746, 620] width 851 height 39
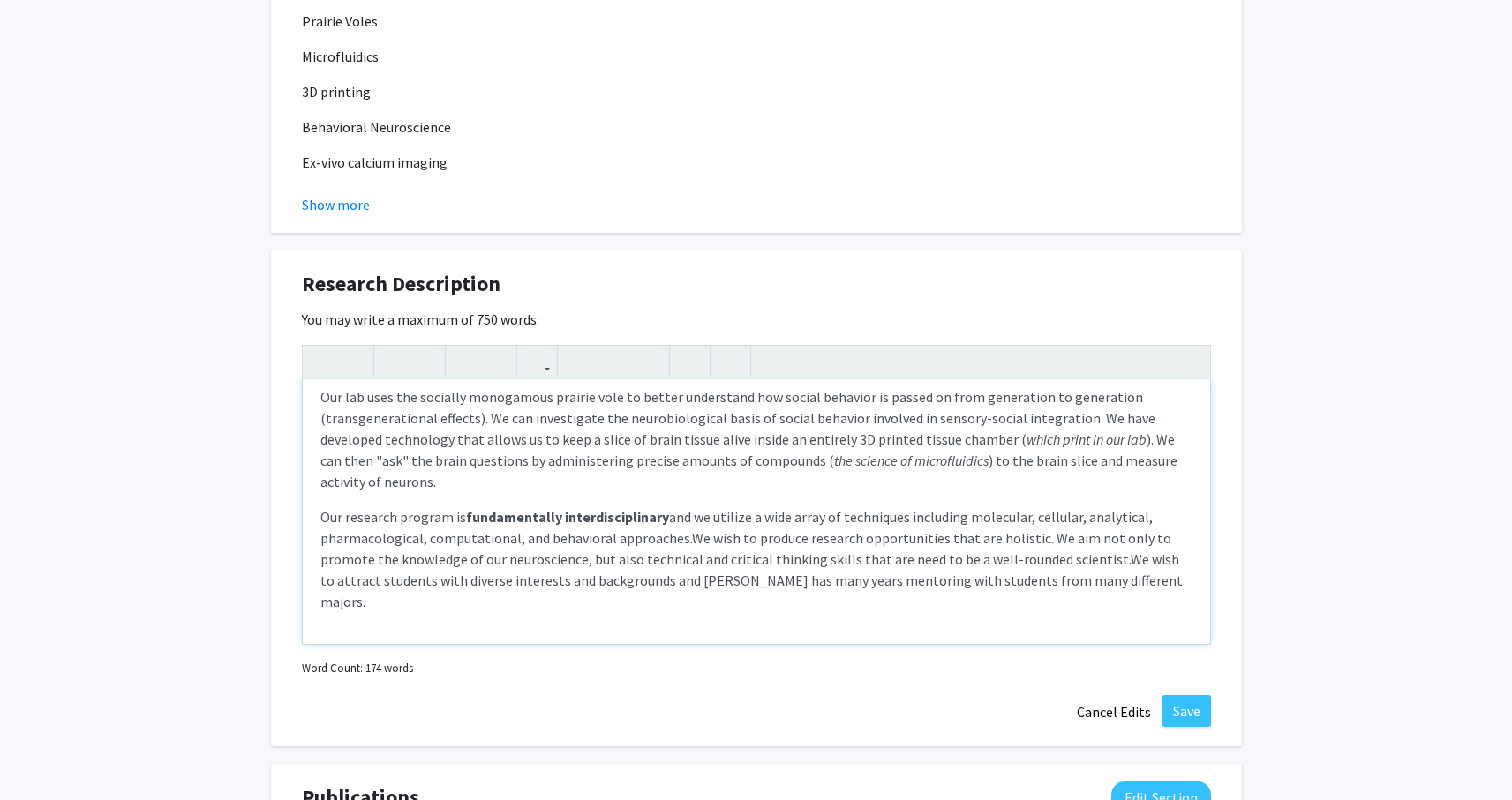
scroll to position [1419, 0]
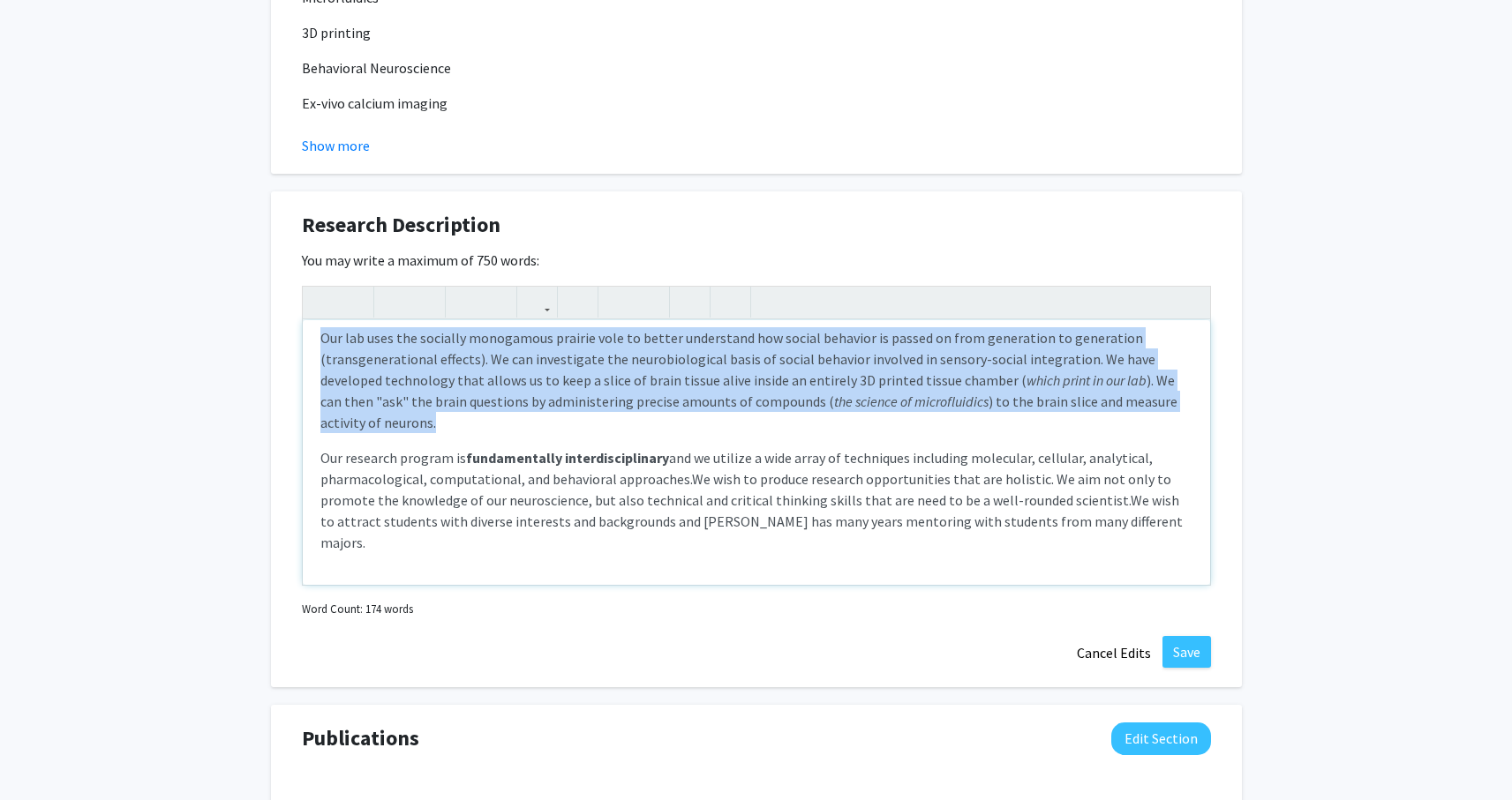
drag, startPoint x: 456, startPoint y: 422, endPoint x: 241, endPoint y: 337, distance: 231.2
click at [241, 337] on div "[PERSON_NAME] Edit Section See Public View help Title: Assistant Professor Degr…" at bounding box center [756, 42] width 1512 height 2794
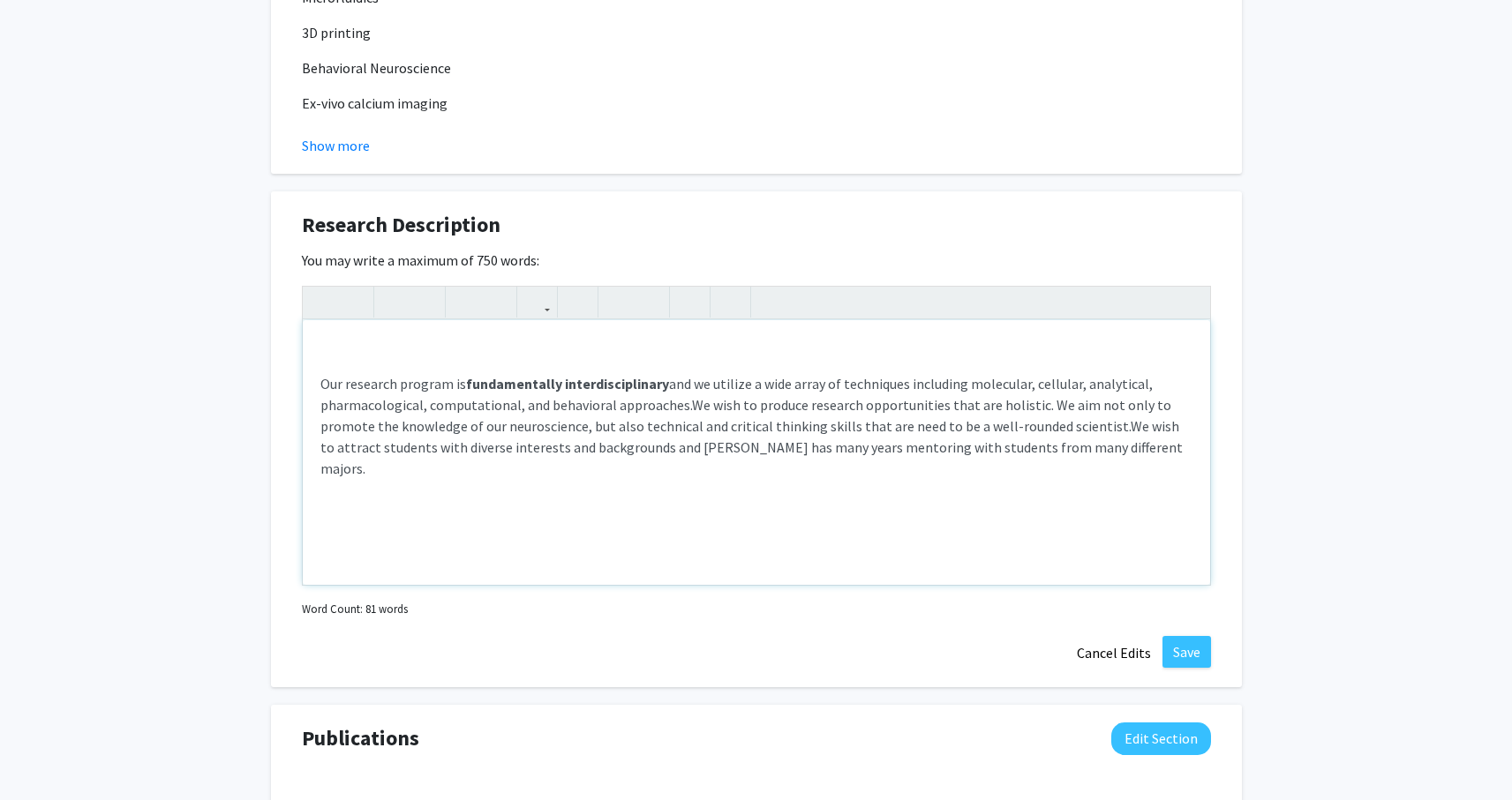
scroll to position [0, 0]
click at [321, 386] on span "Our research program is fundamentally interdisciplinary and we utilize a wide a…" at bounding box center [736, 394] width 832 height 39
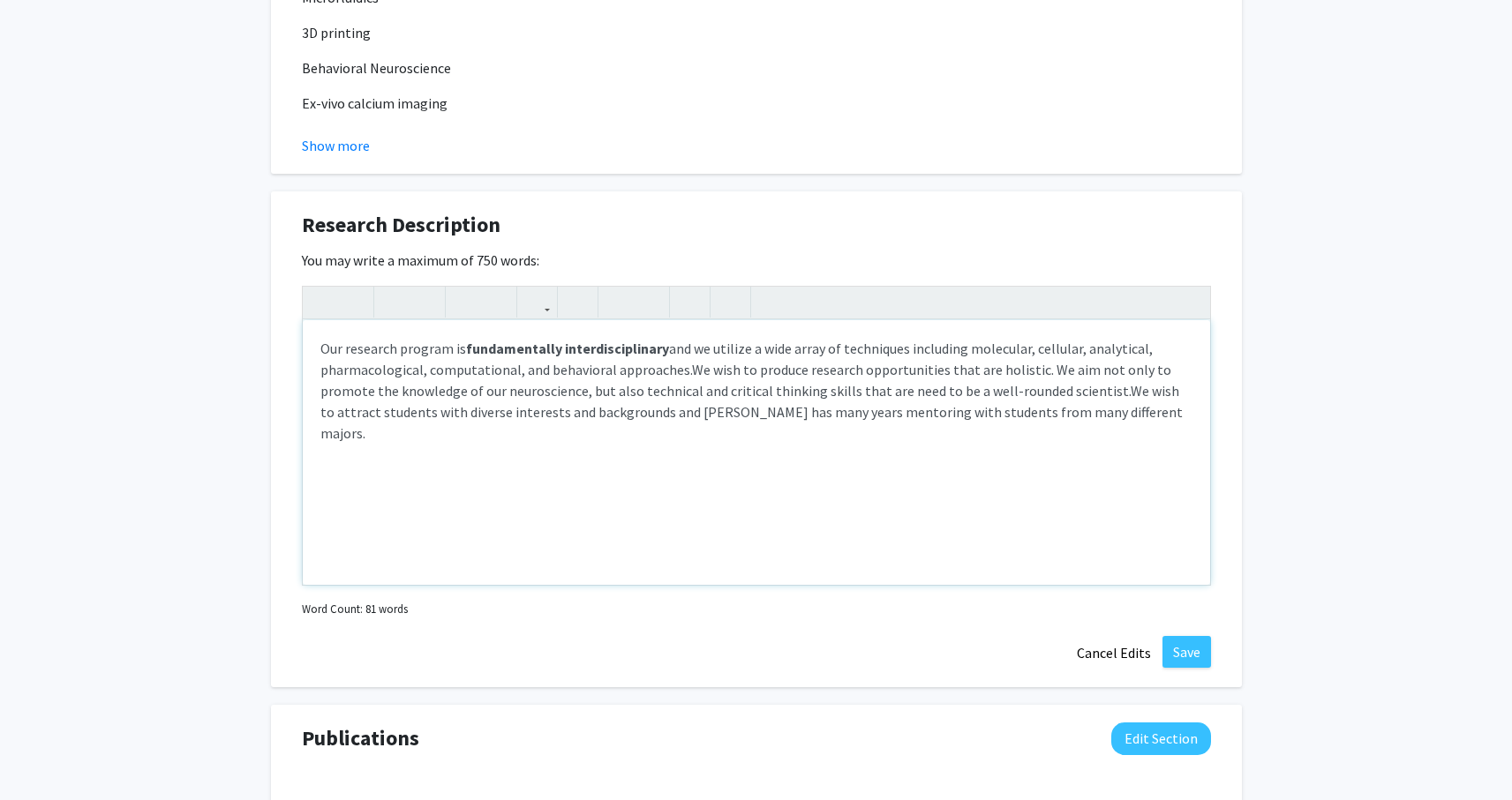
click at [1144, 409] on p "Our research program is fundamentally interdisciplinary and we utilize a wide a…" at bounding box center [756, 390] width 872 height 106
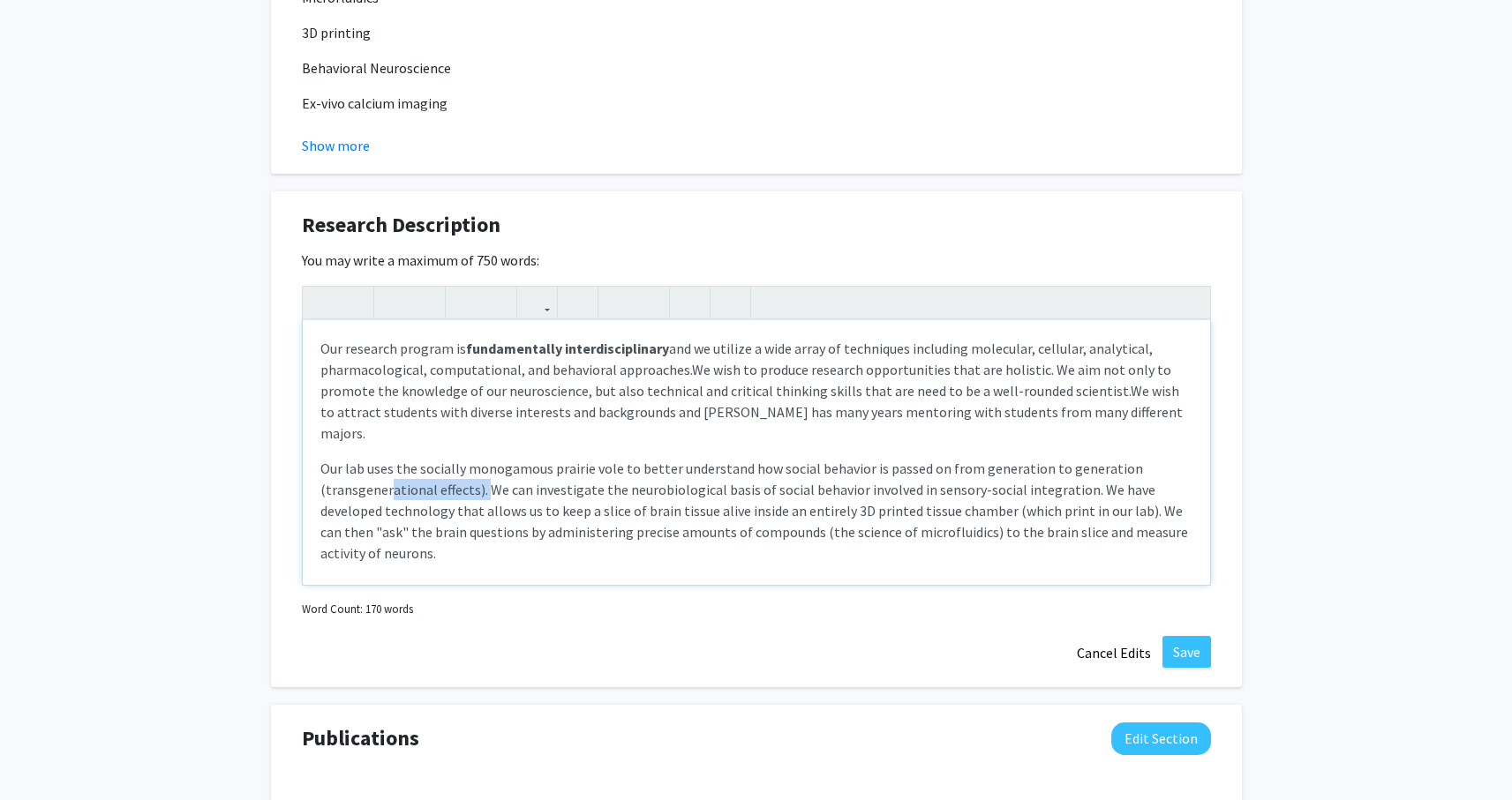
drag, startPoint x: 481, startPoint y: 466, endPoint x: 388, endPoint y: 460, distance: 93.2
click at [388, 460] on span "Our lab uses the socially monogamous prairie vole to better understand how soci…" at bounding box center [754, 511] width 868 height 102
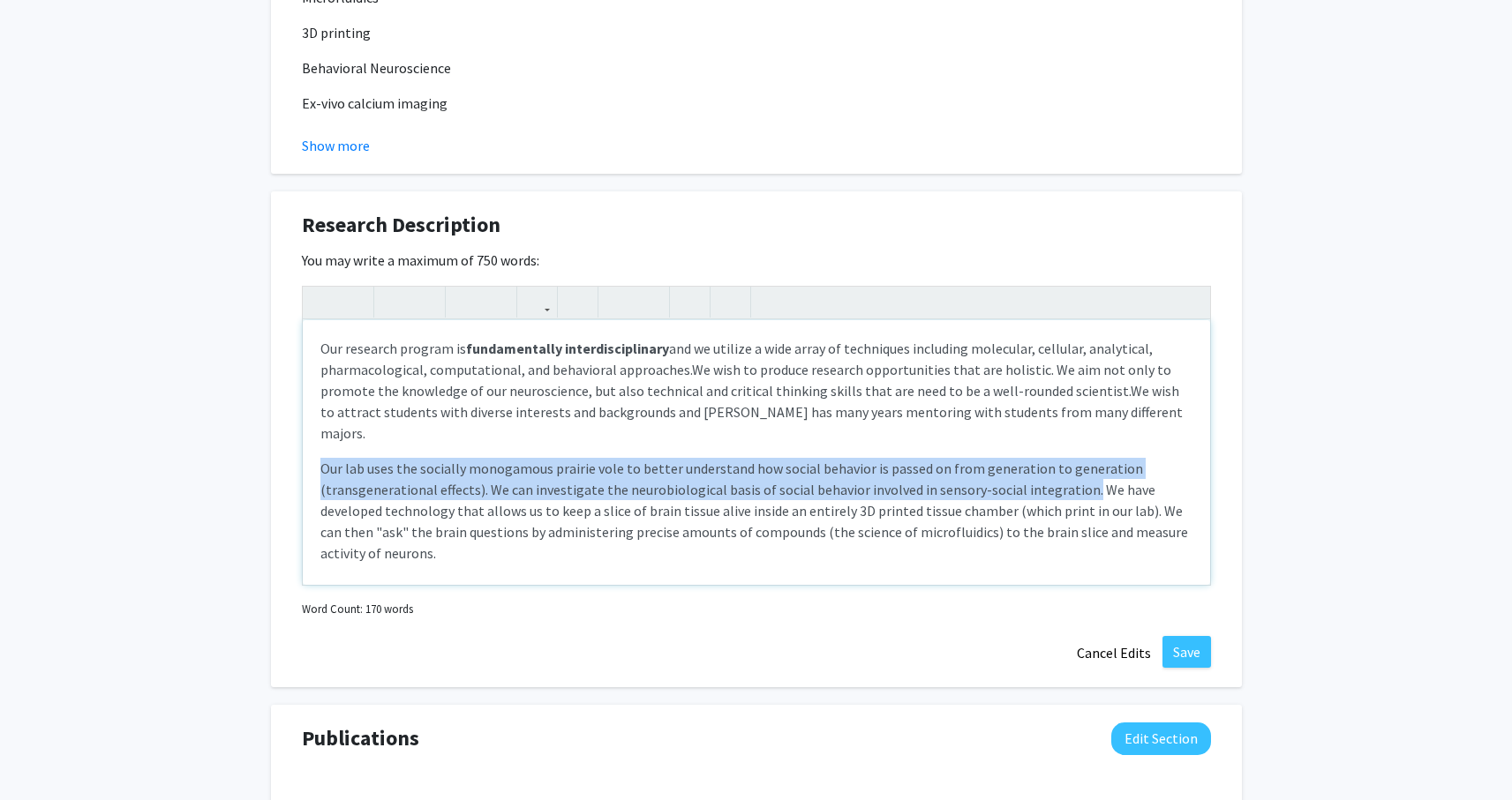
drag, startPoint x: 1075, startPoint y: 469, endPoint x: 315, endPoint y: 447, distance: 760.3
click at [315, 447] on div "Our research program is fundamentally interdisciplinary and we utilize a wide a…" at bounding box center [757, 453] width 908 height 265
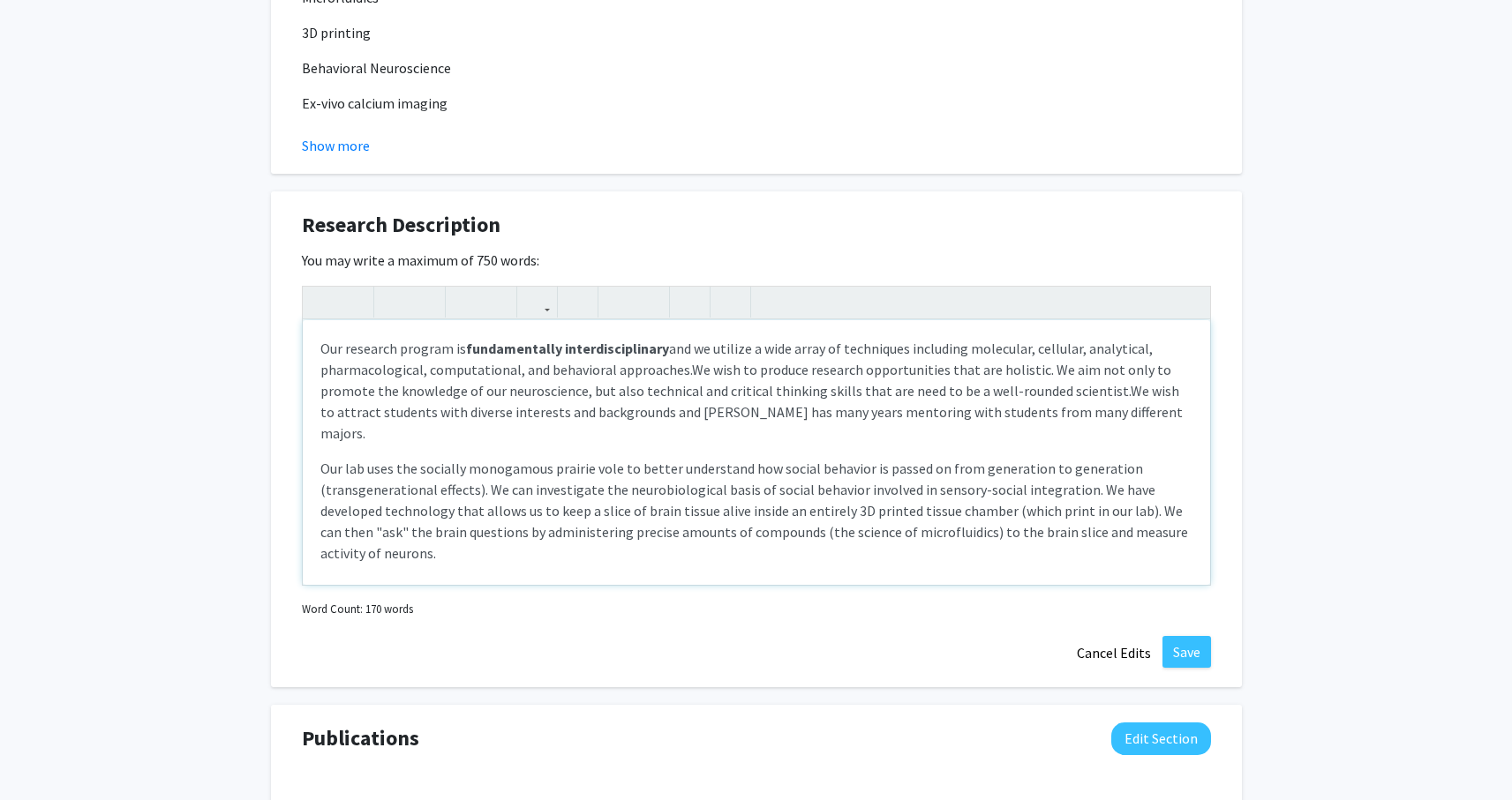
type textarea "<p><span style="font-size: 1rem;">Our research program is <strong>fundamentally…"
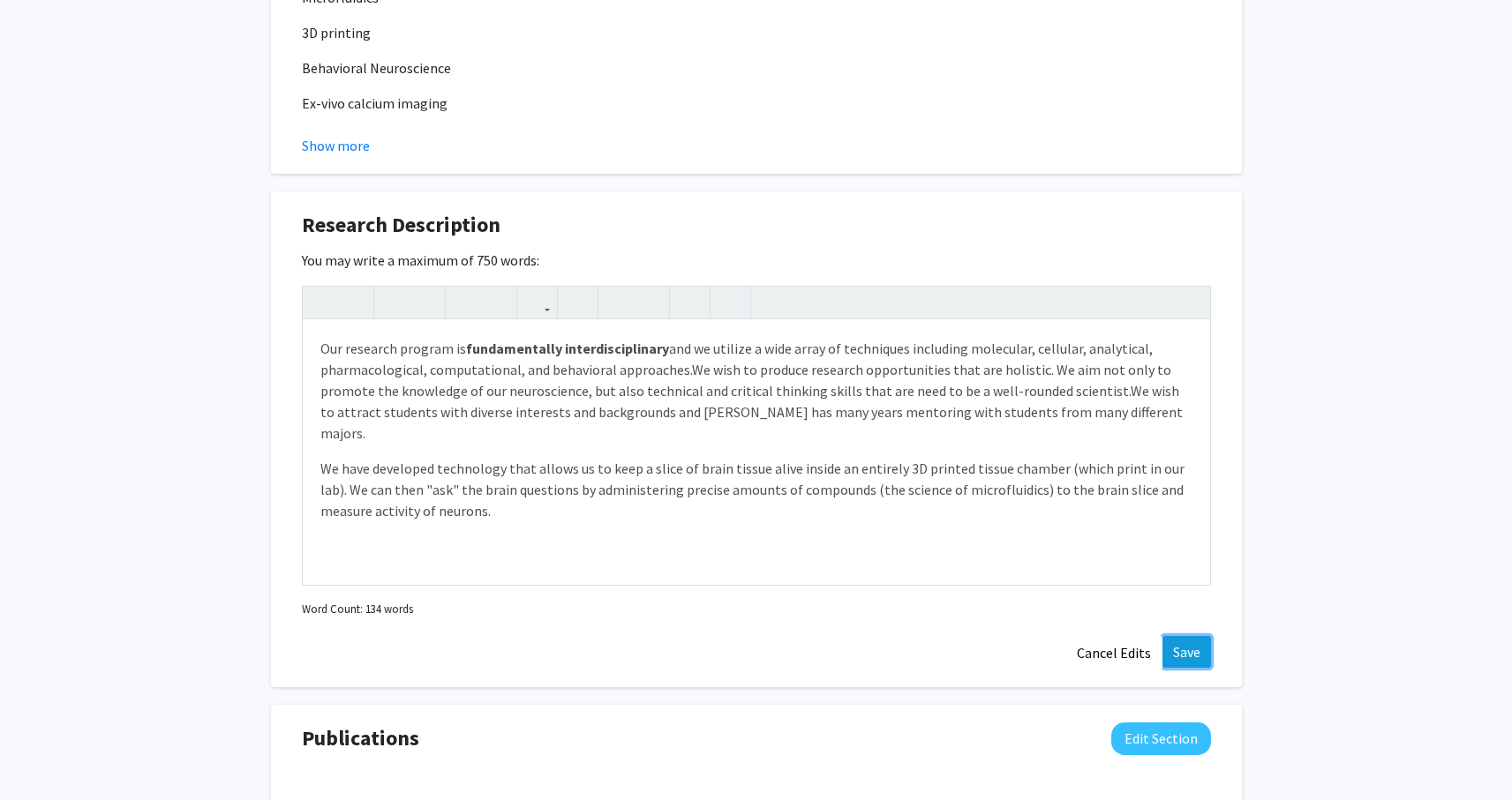
click at [1177, 649] on button "Save" at bounding box center [1186, 651] width 48 height 32
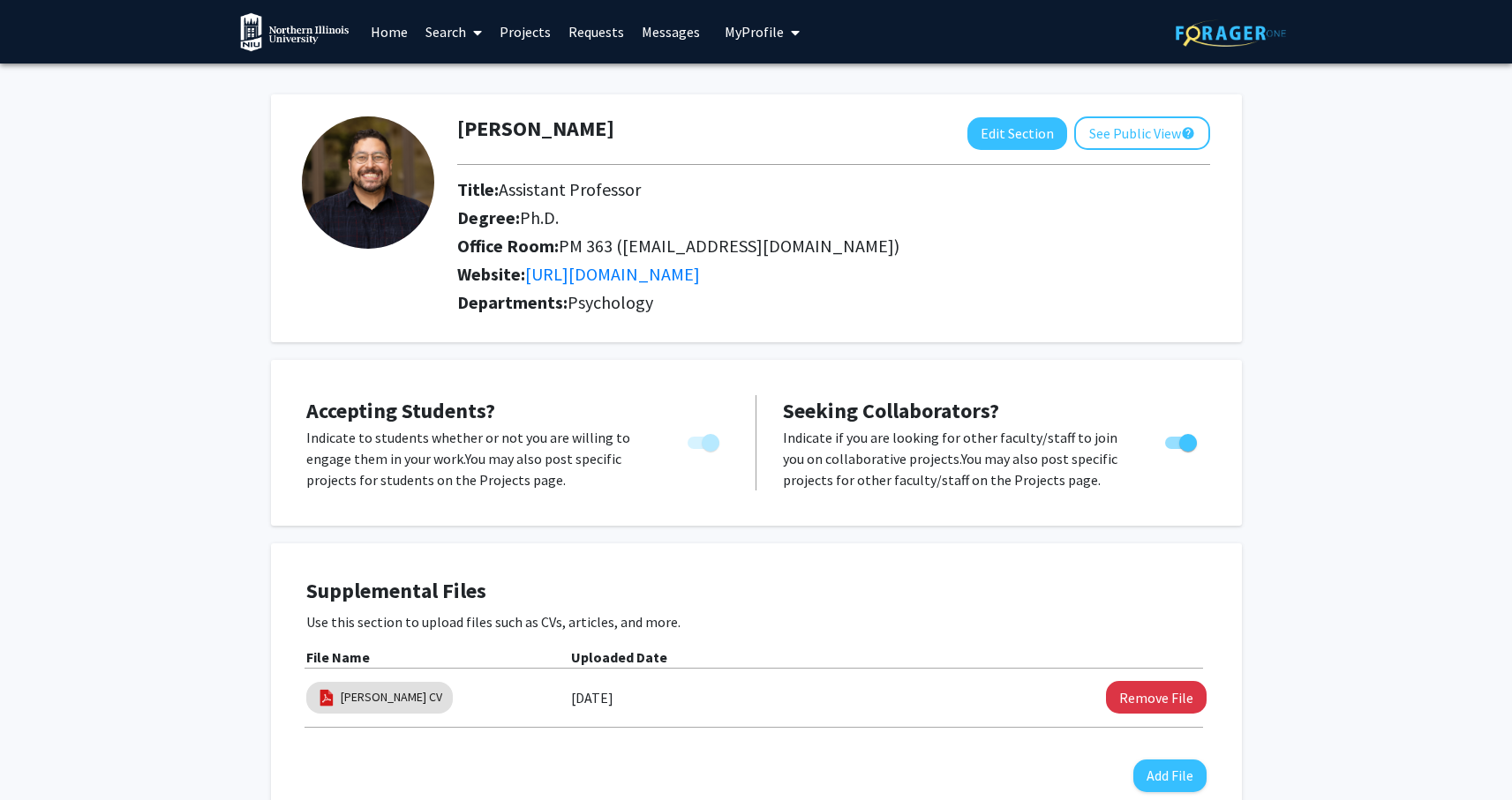
click at [522, 39] on link "Projects" at bounding box center [525, 32] width 69 height 62
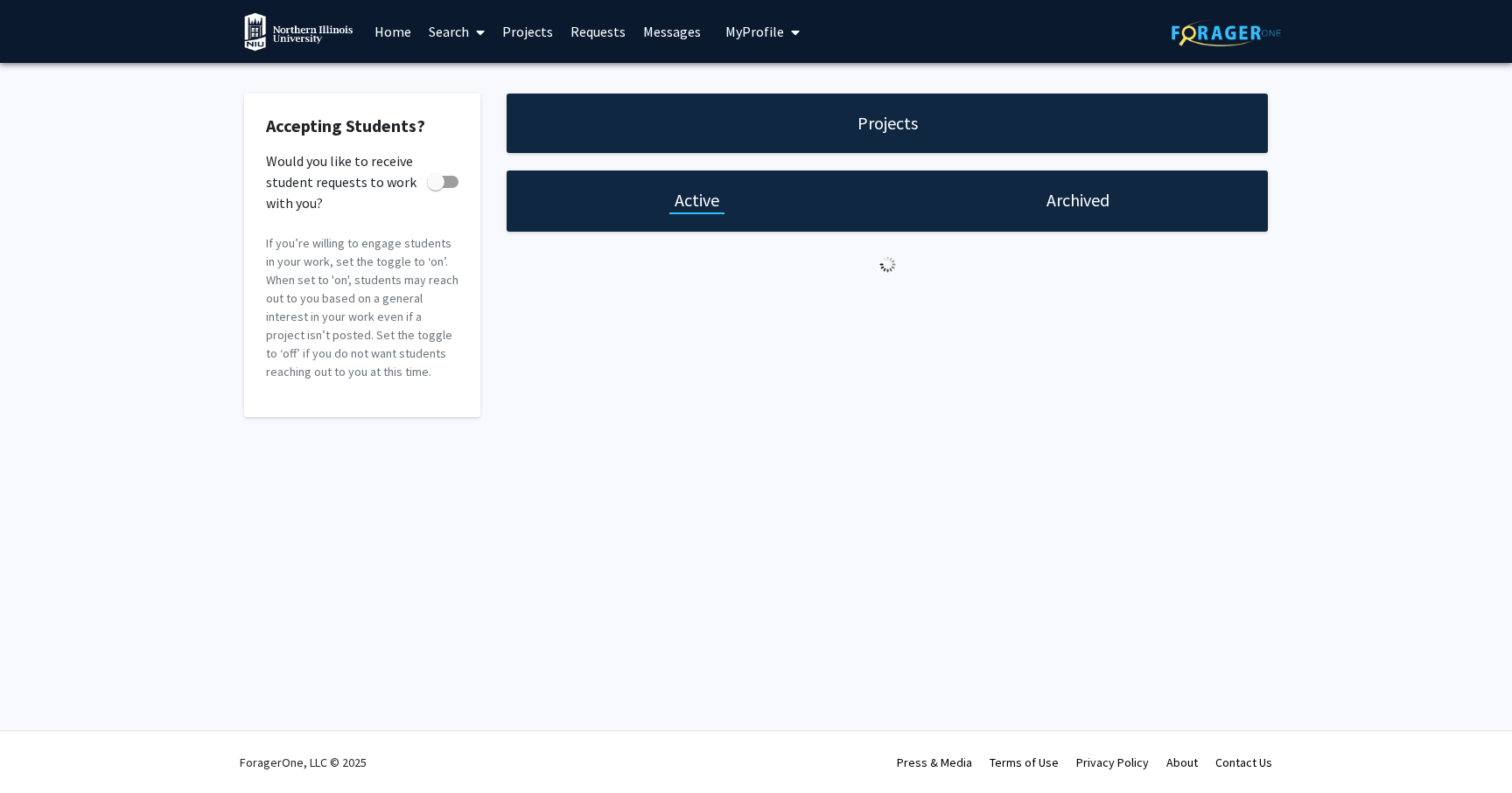
checkbox input "true"
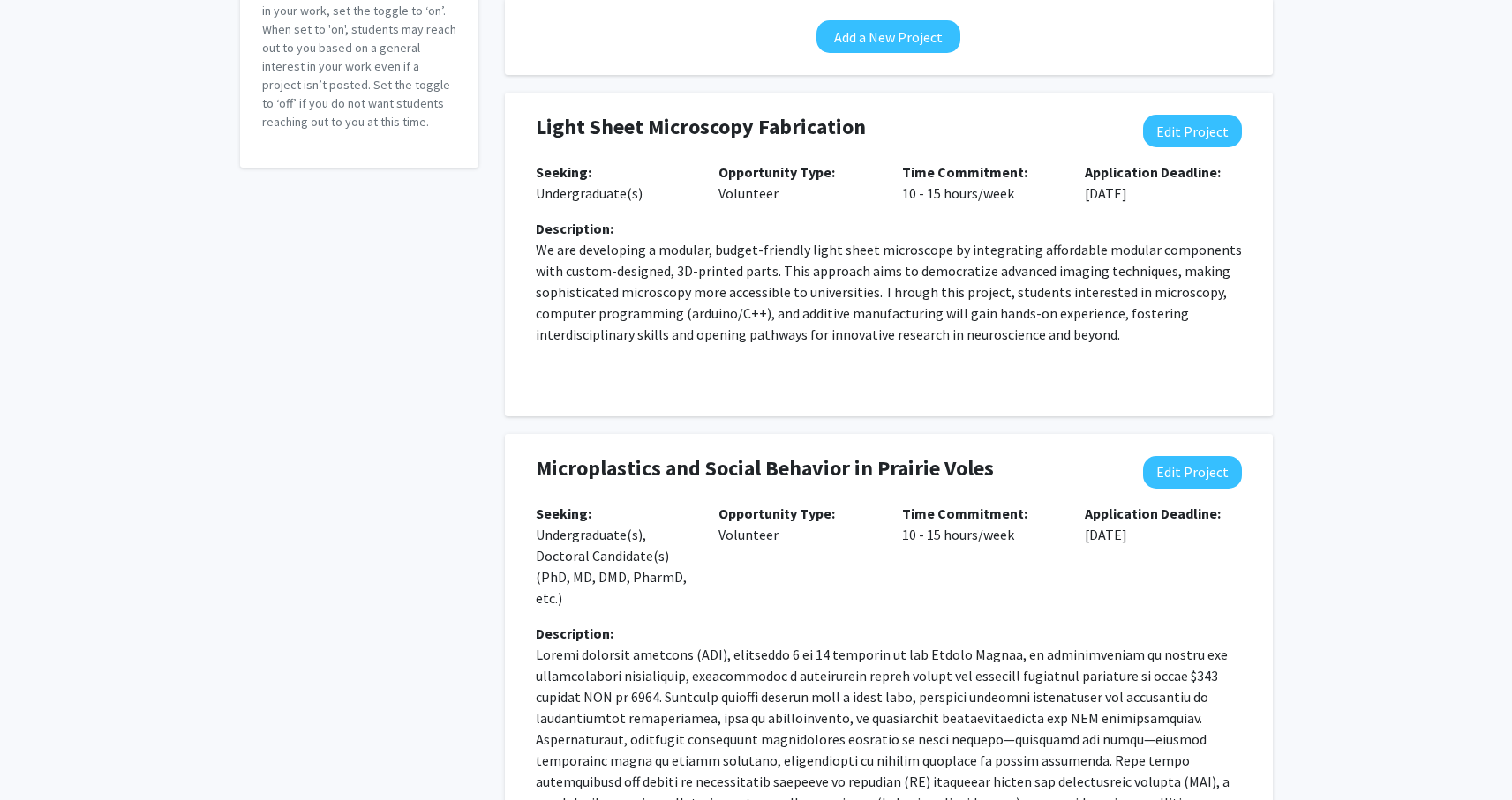
scroll to position [224, 0]
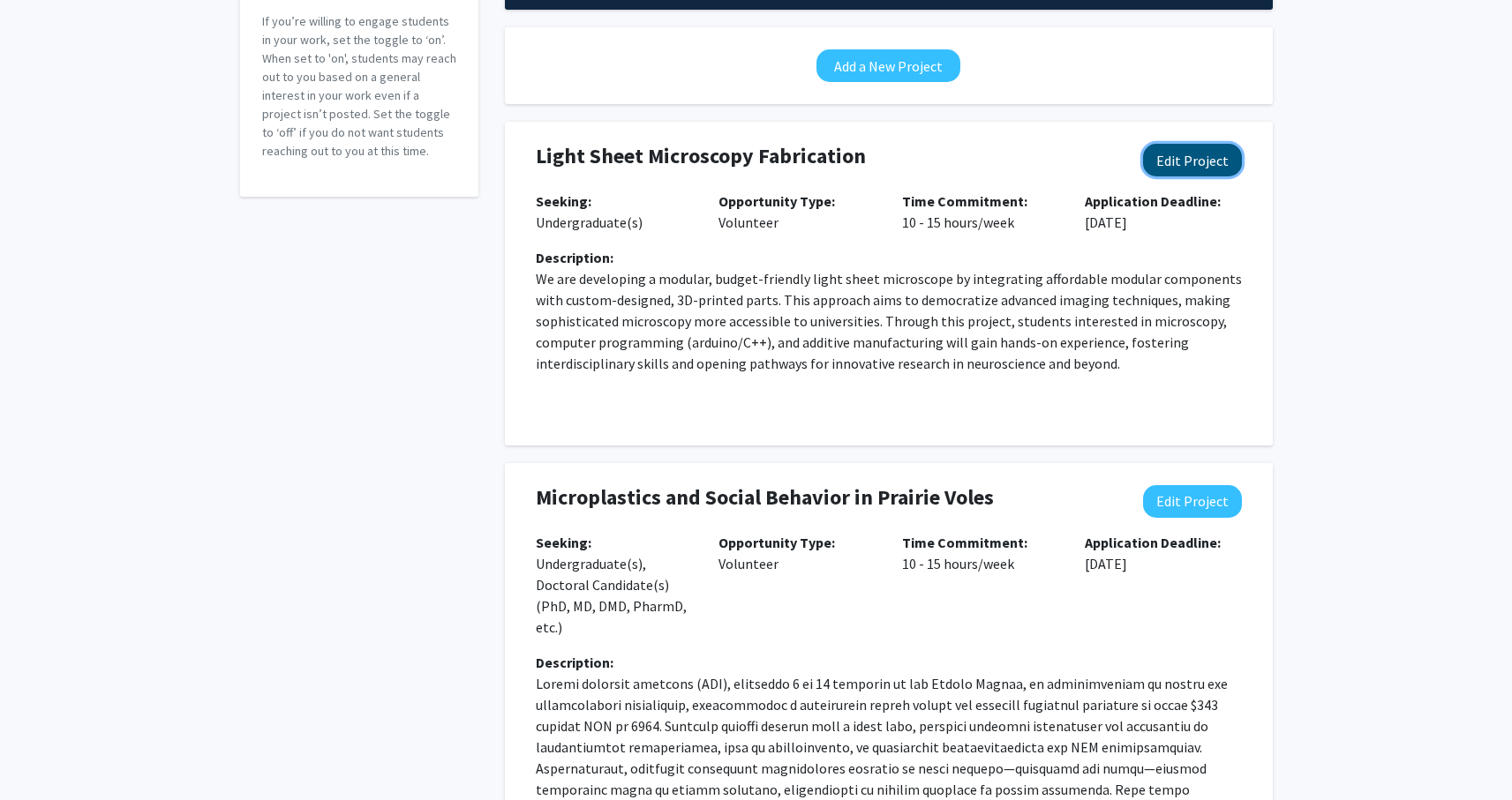
click at [1161, 165] on button "Edit Project" at bounding box center [1192, 161] width 99 height 33
select select "10 - 15"
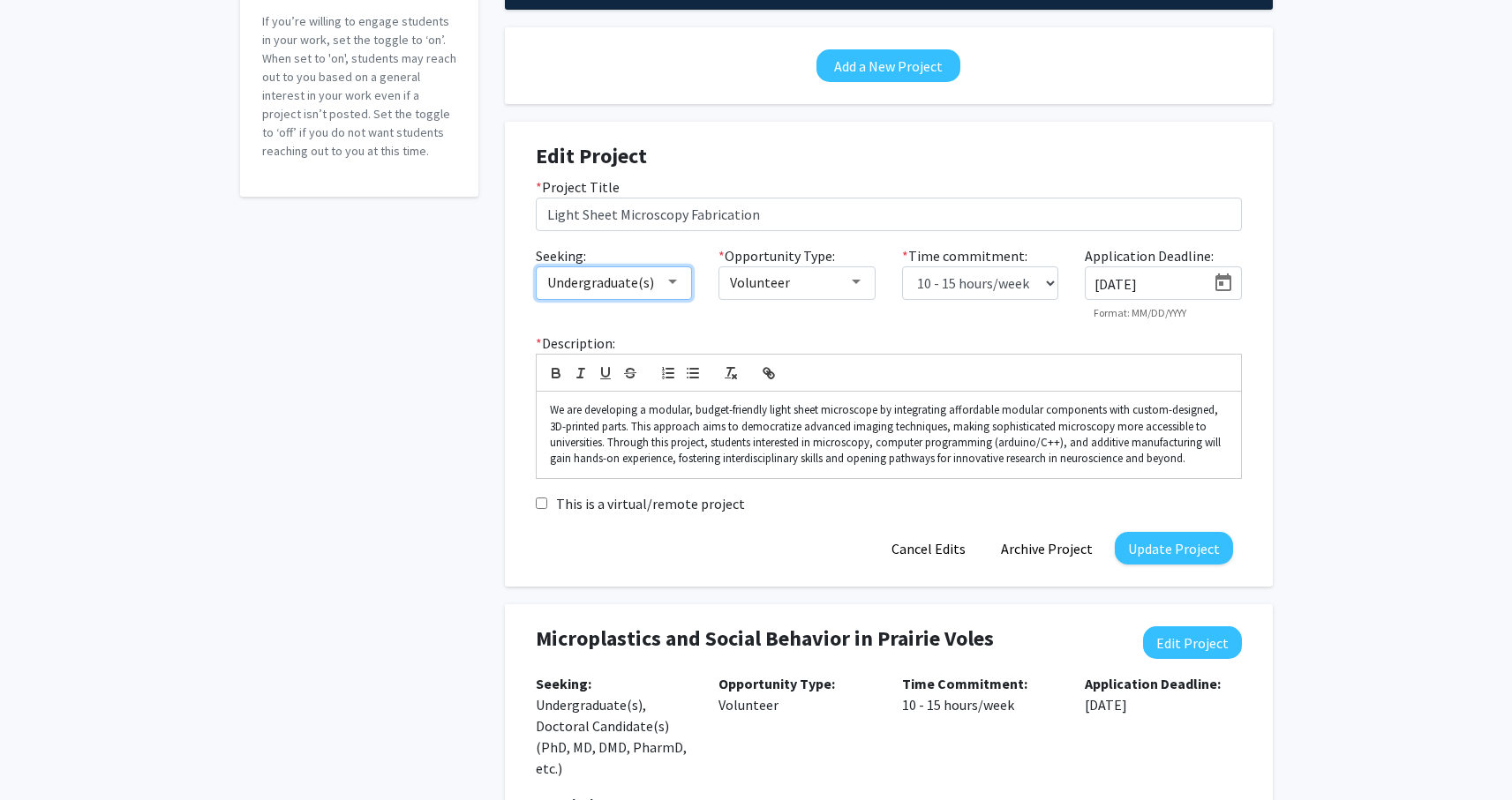
click at [667, 294] on mat-select "Undergraduate(s)" at bounding box center [614, 283] width 157 height 34
click at [681, 282] on mat-select "Undergraduate(s)" at bounding box center [614, 283] width 157 height 34
click at [664, 275] on div at bounding box center [673, 282] width 16 height 15
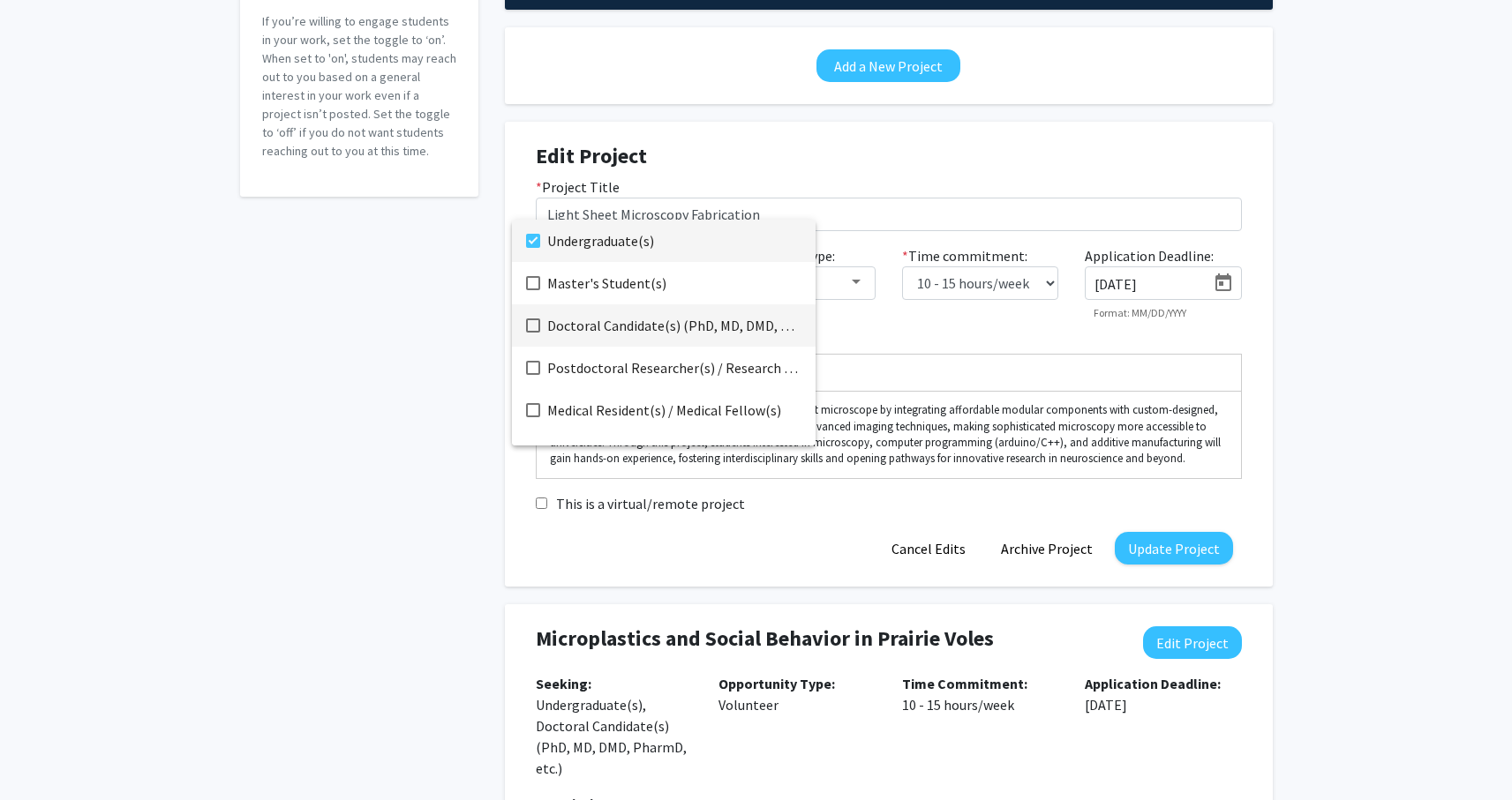
scroll to position [28, 0]
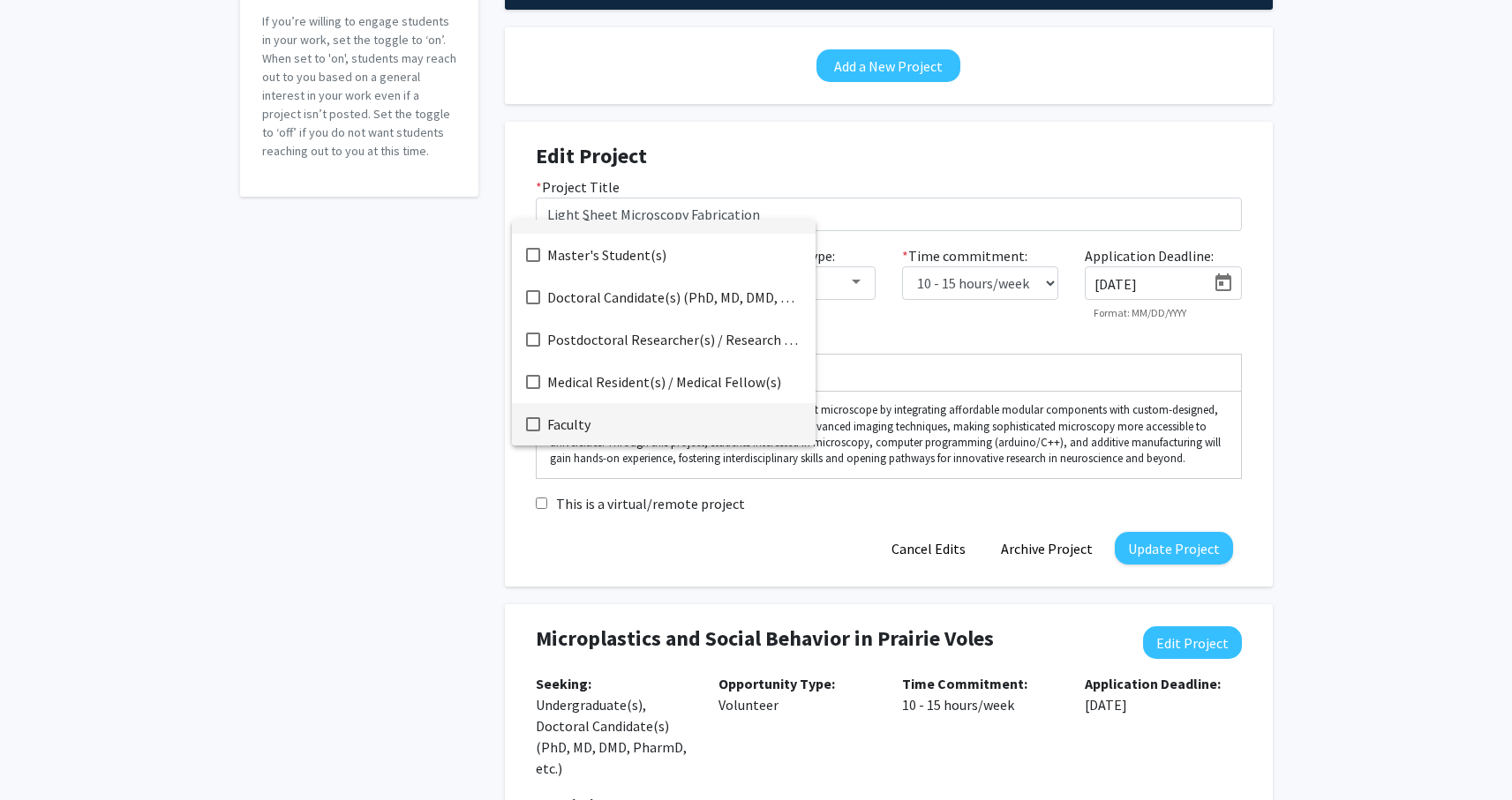
click at [539, 423] on mat-pseudo-checkbox at bounding box center [534, 424] width 15 height 15
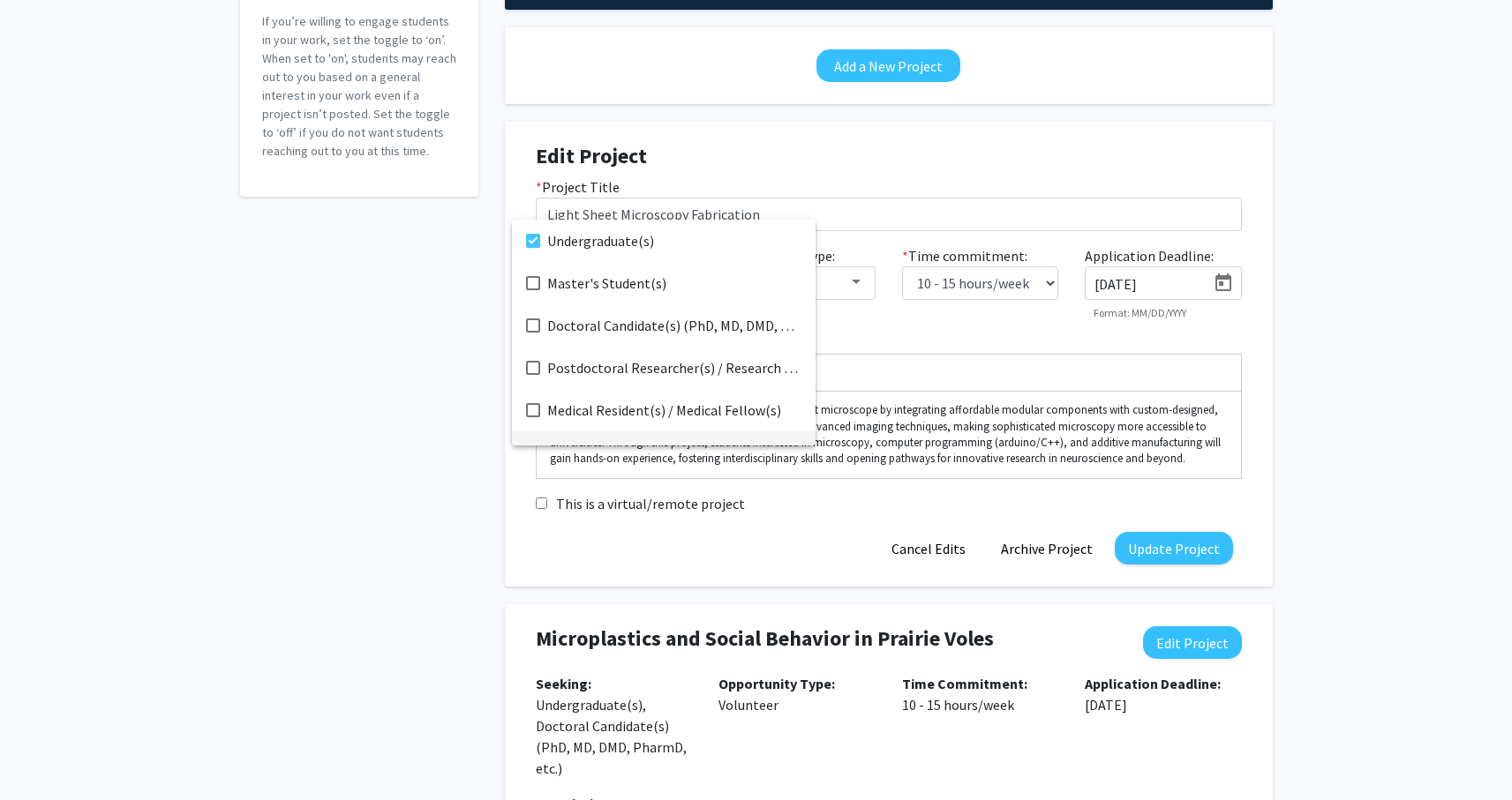
click at [1164, 547] on div at bounding box center [756, 400] width 1512 height 800
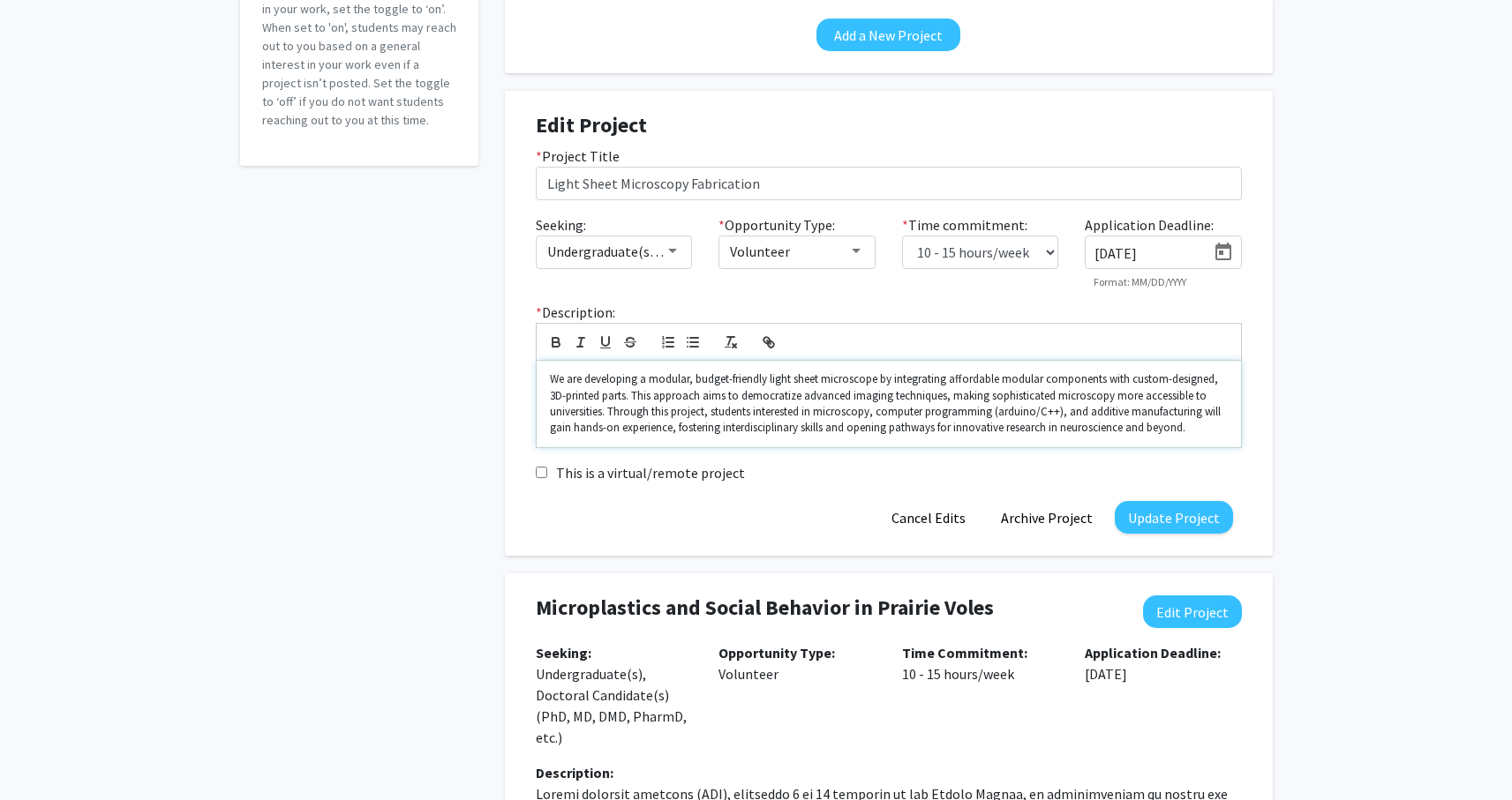
scroll to position [256, 0]
click at [1155, 517] on button "Update Project" at bounding box center [1173, 516] width 118 height 33
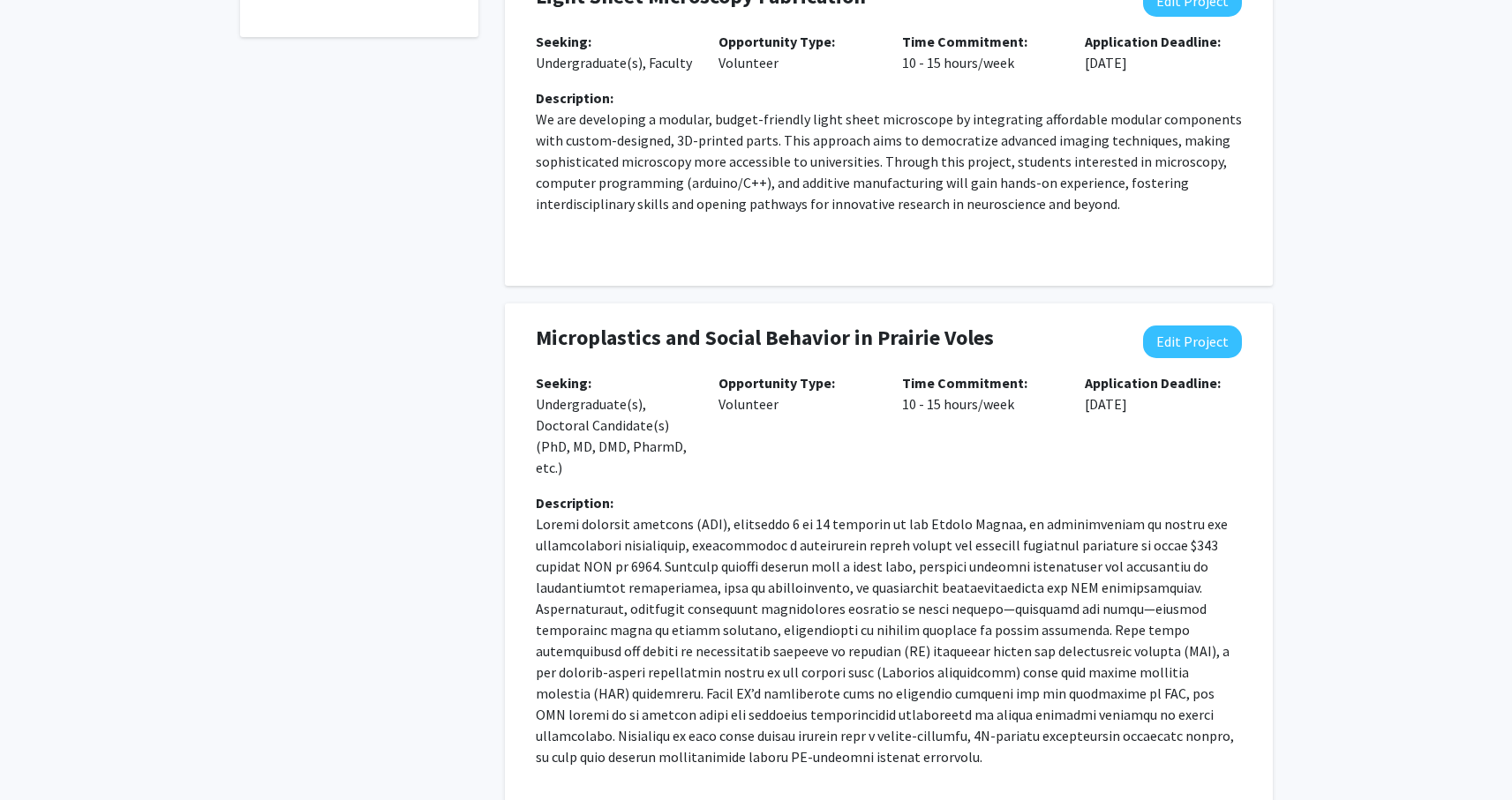
scroll to position [387, 0]
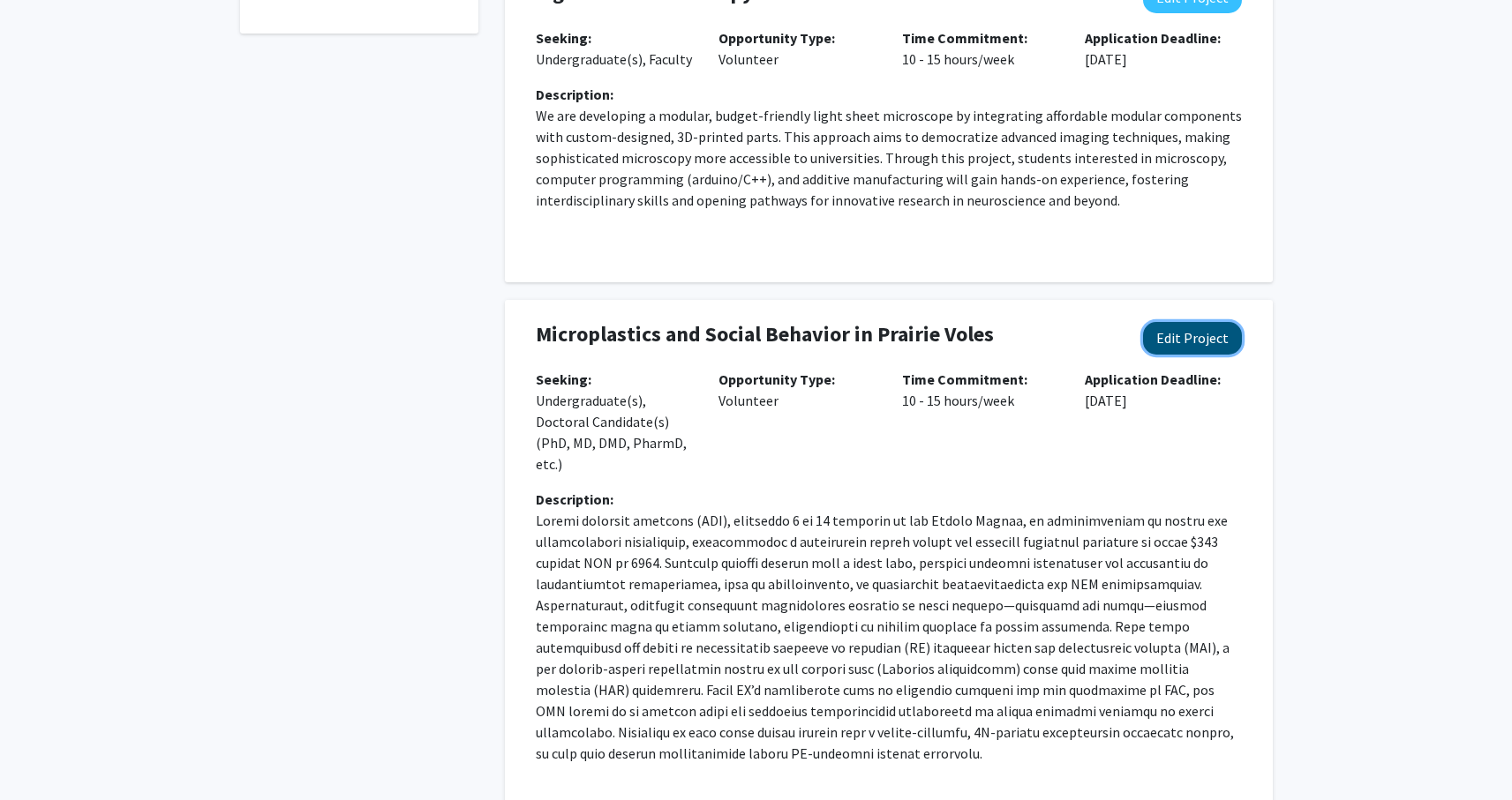
click at [1162, 339] on button "Edit Project" at bounding box center [1192, 338] width 99 height 33
select select "10 - 15"
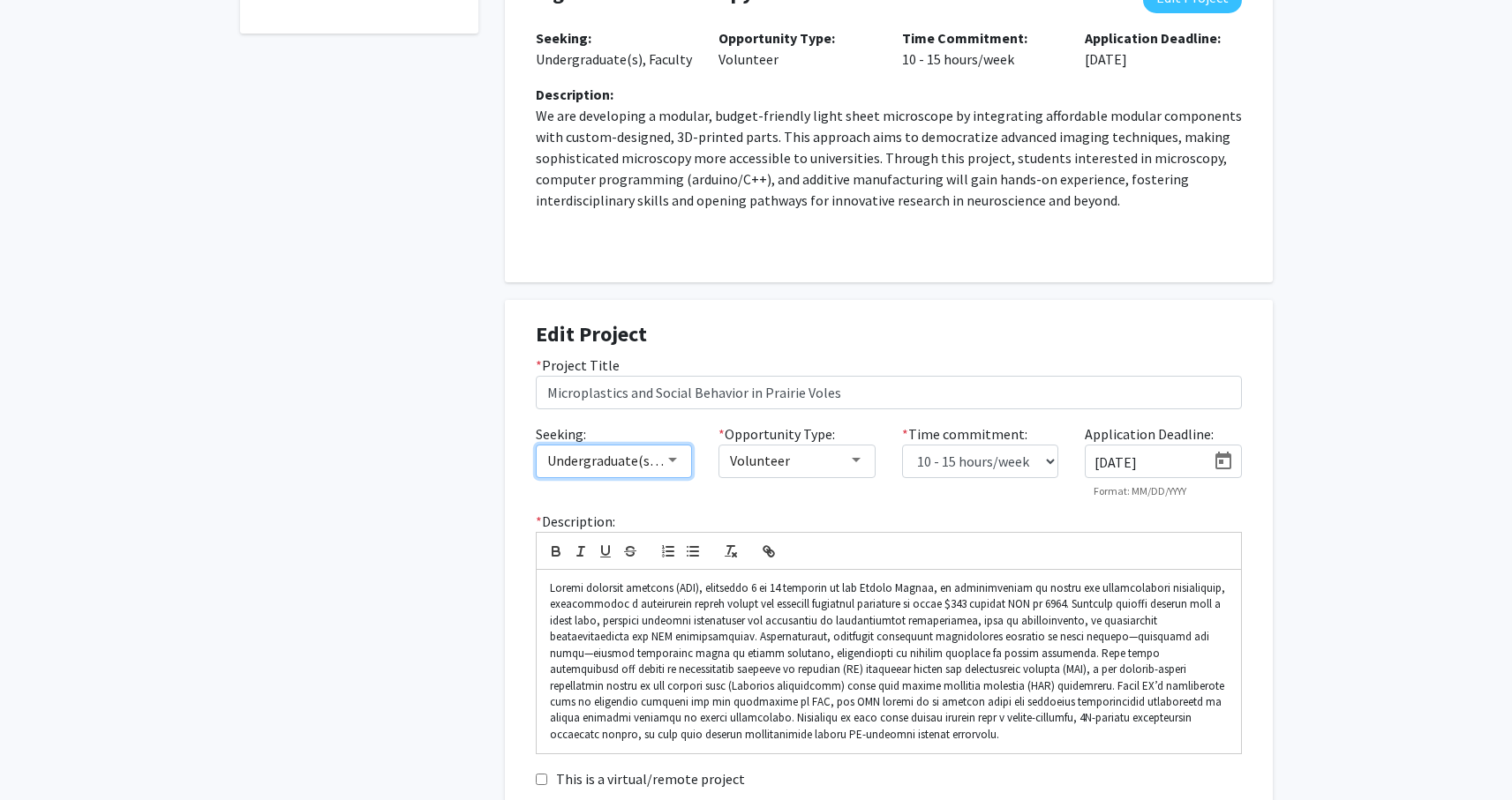
click at [673, 458] on div at bounding box center [673, 461] width 16 height 15
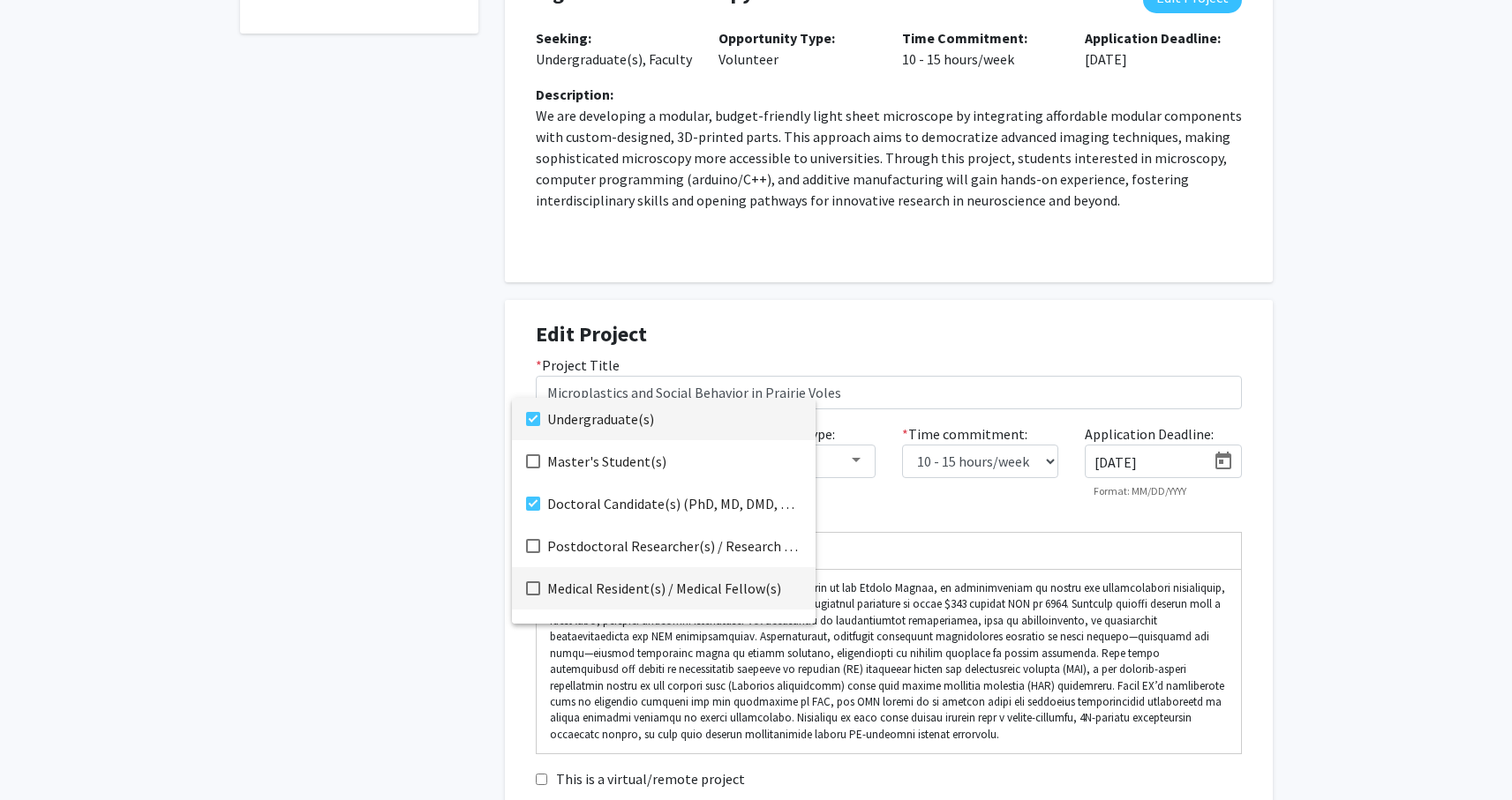
scroll to position [28, 0]
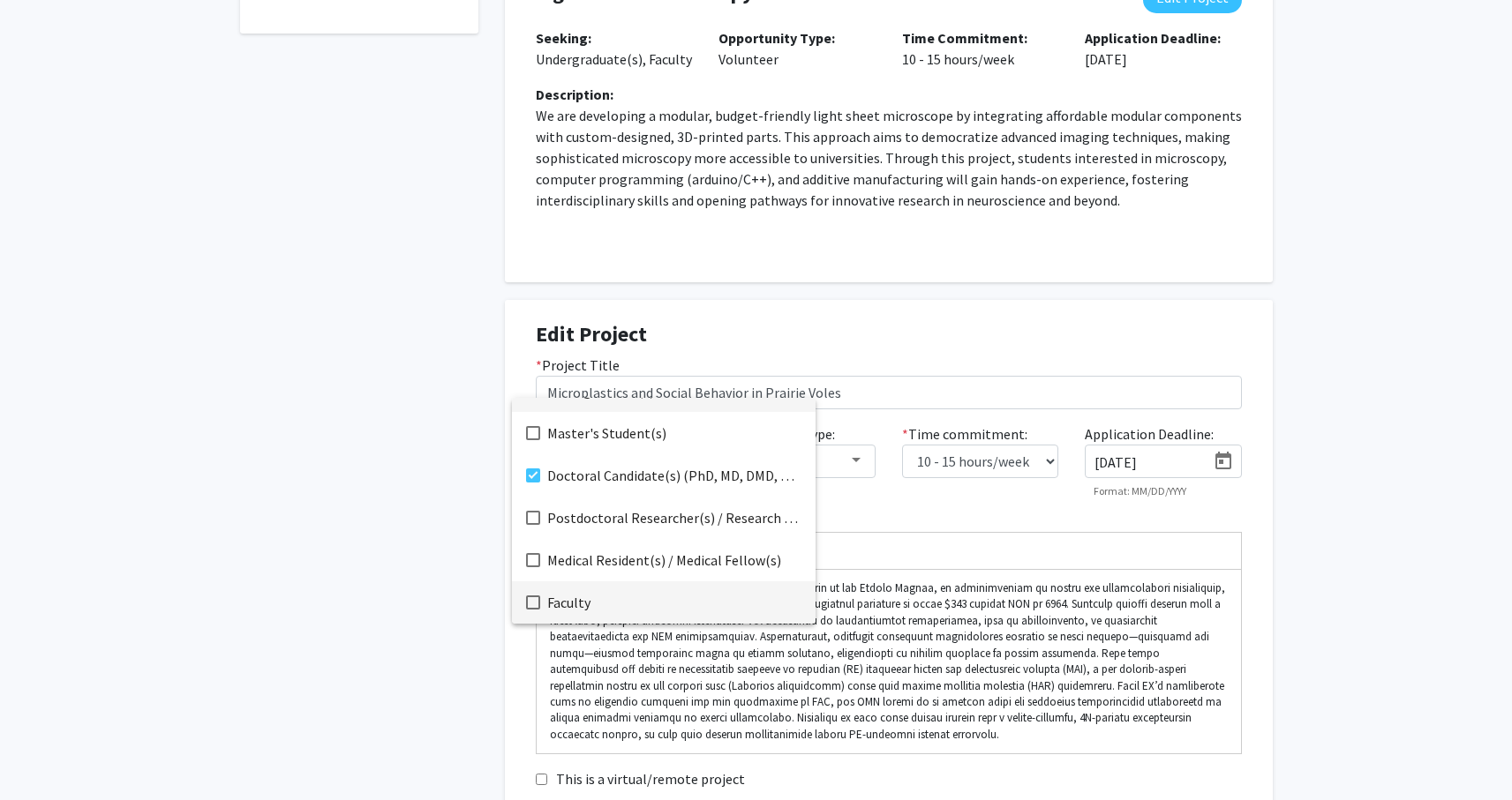
click at [565, 594] on span "Faculty" at bounding box center [674, 602] width 254 height 43
click at [1011, 354] on div at bounding box center [756, 400] width 1512 height 800
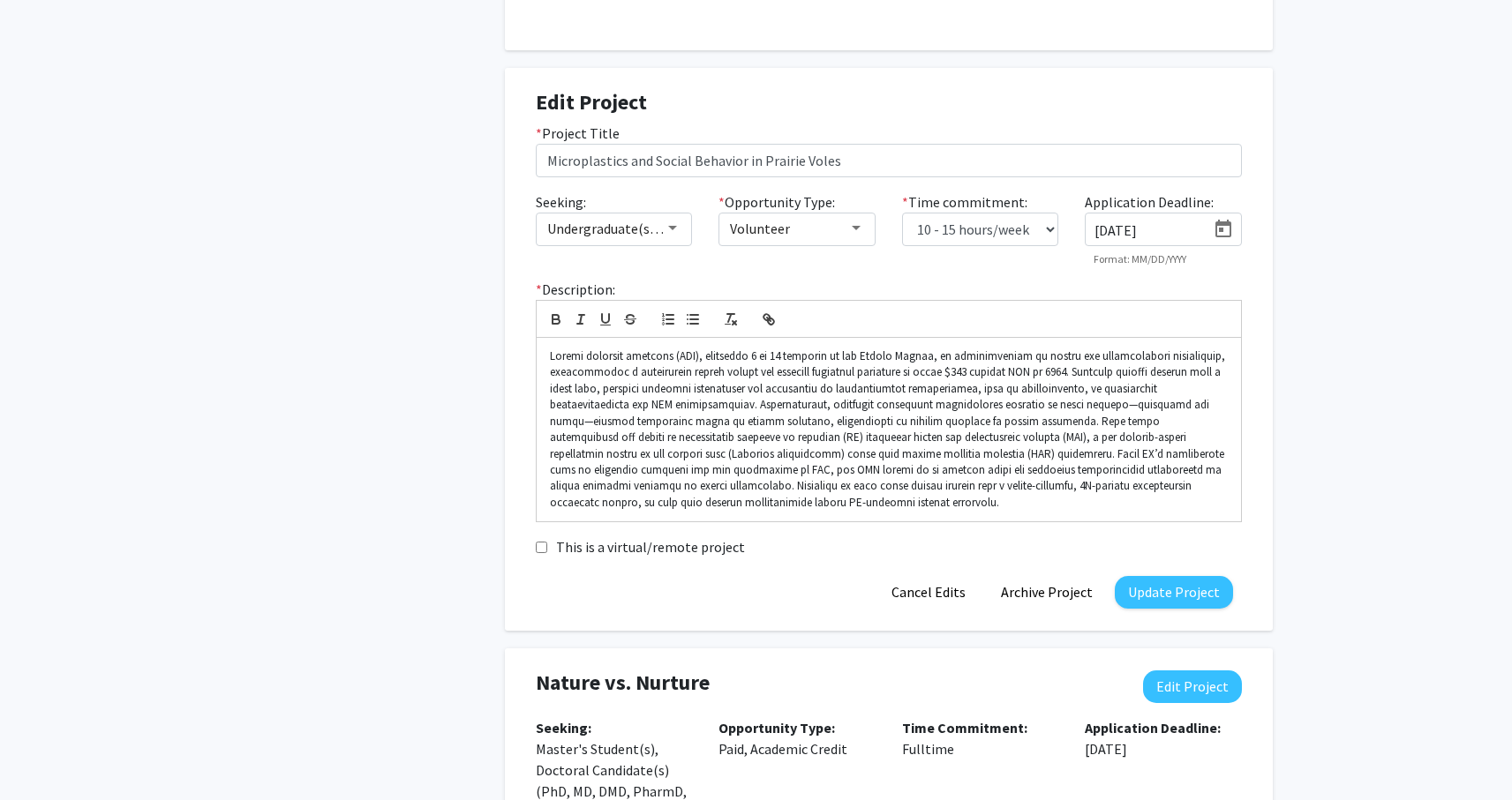
scroll to position [766, 0]
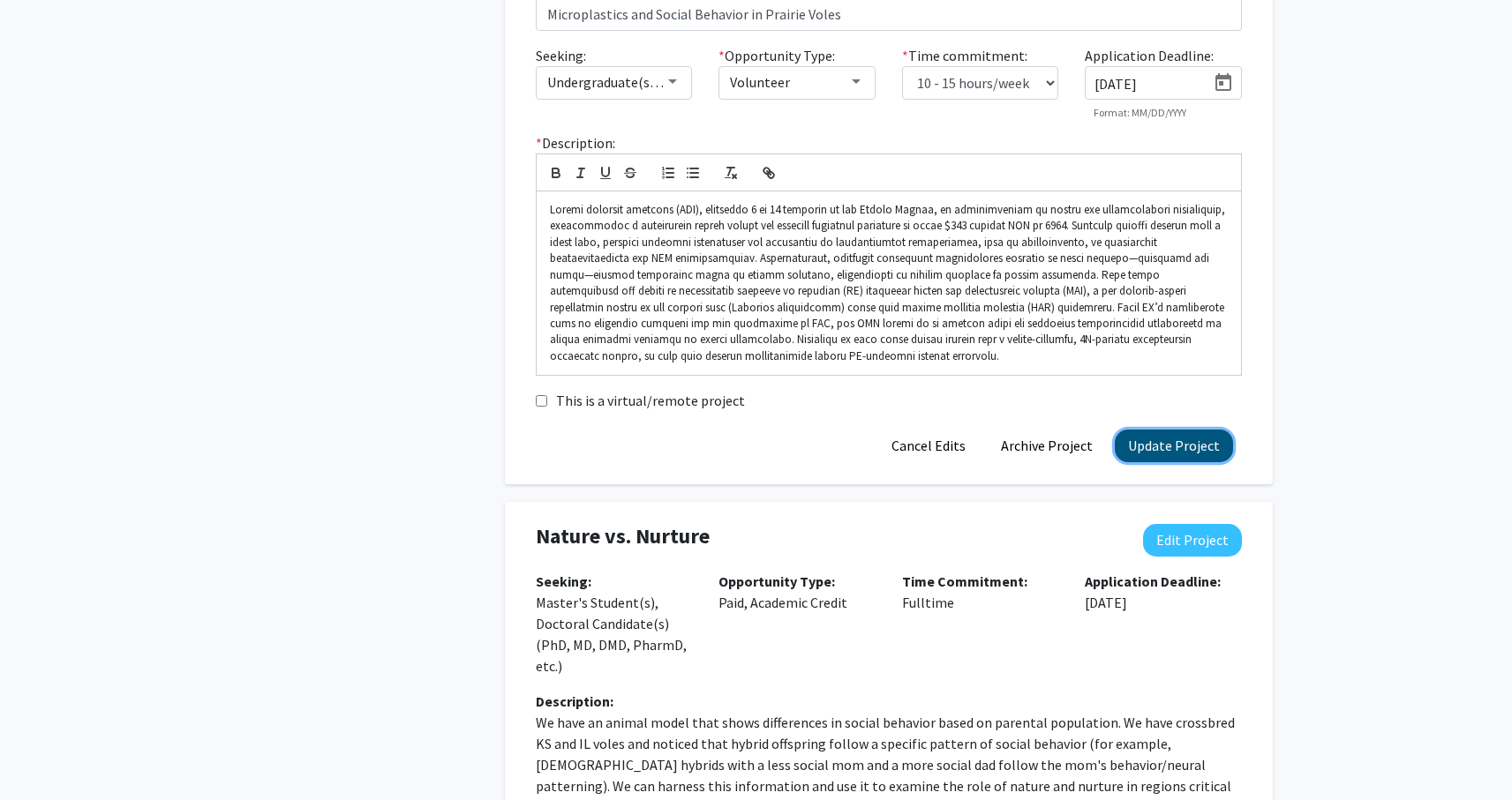
click at [1175, 455] on button "Update Project" at bounding box center [1173, 446] width 118 height 33
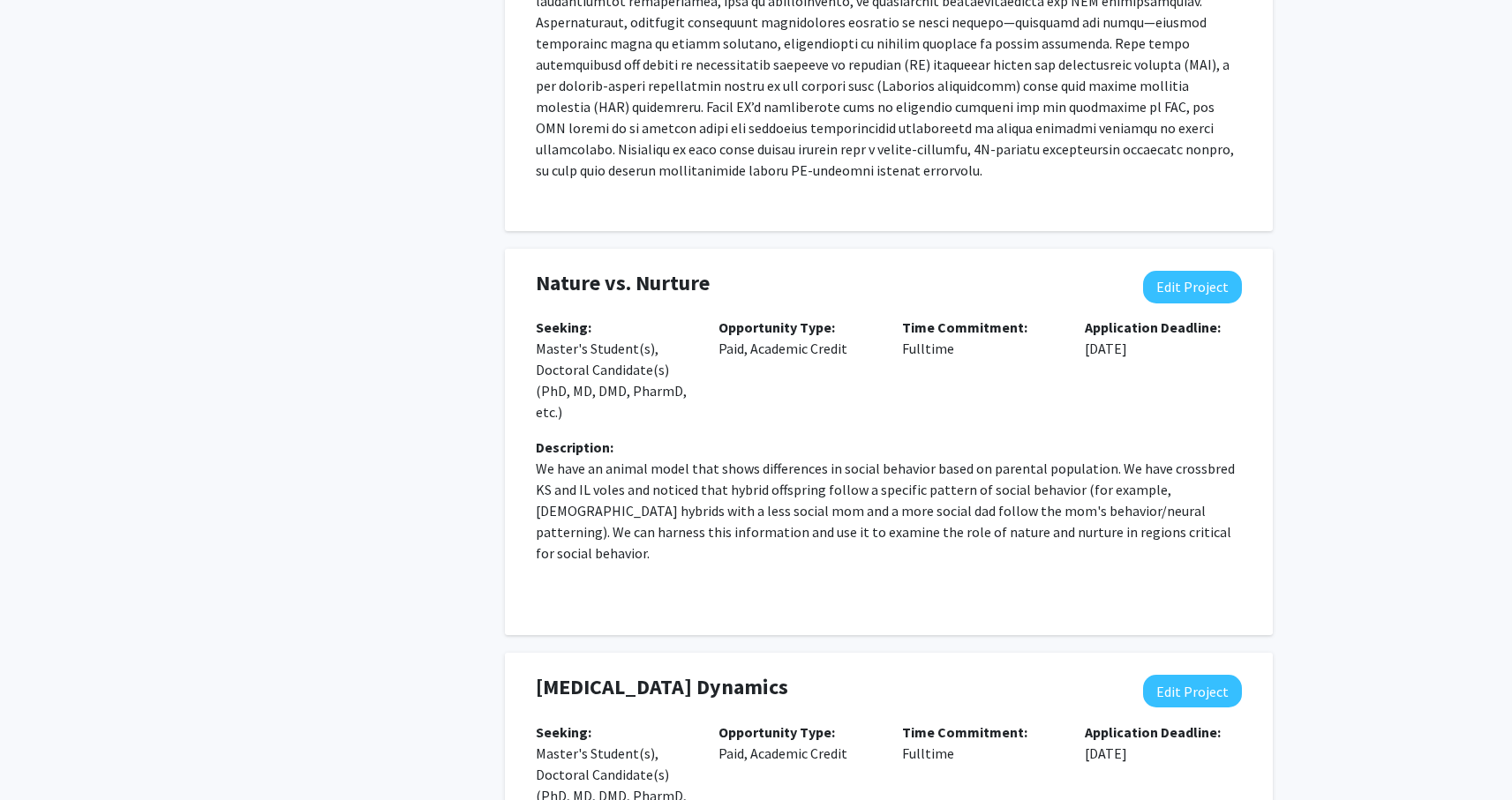
scroll to position [971, 0]
click at [1174, 279] on button "Edit Project" at bounding box center [1192, 287] width 99 height 33
select select "fulltime"
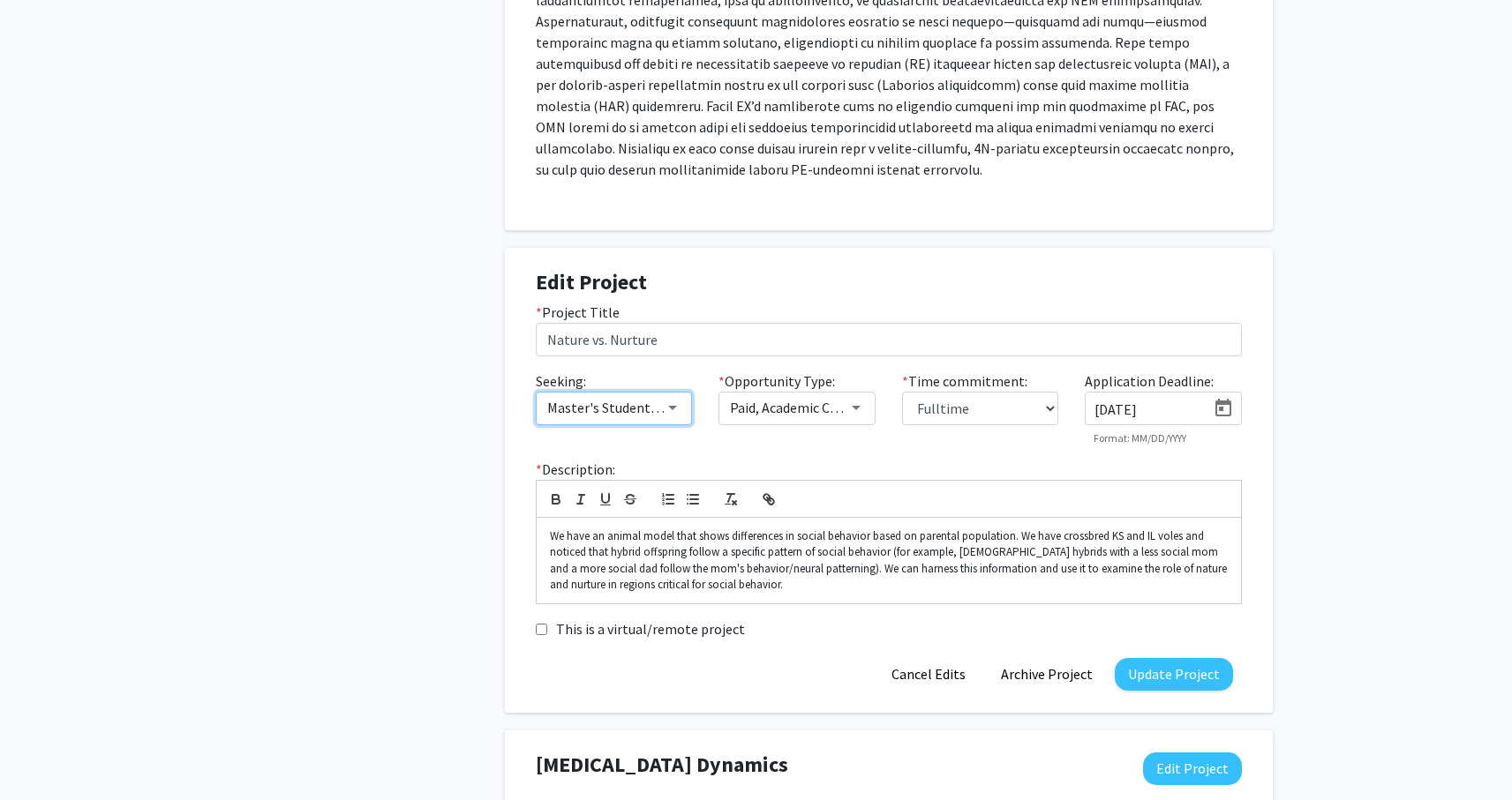
click at [676, 403] on div at bounding box center [673, 408] width 16 height 15
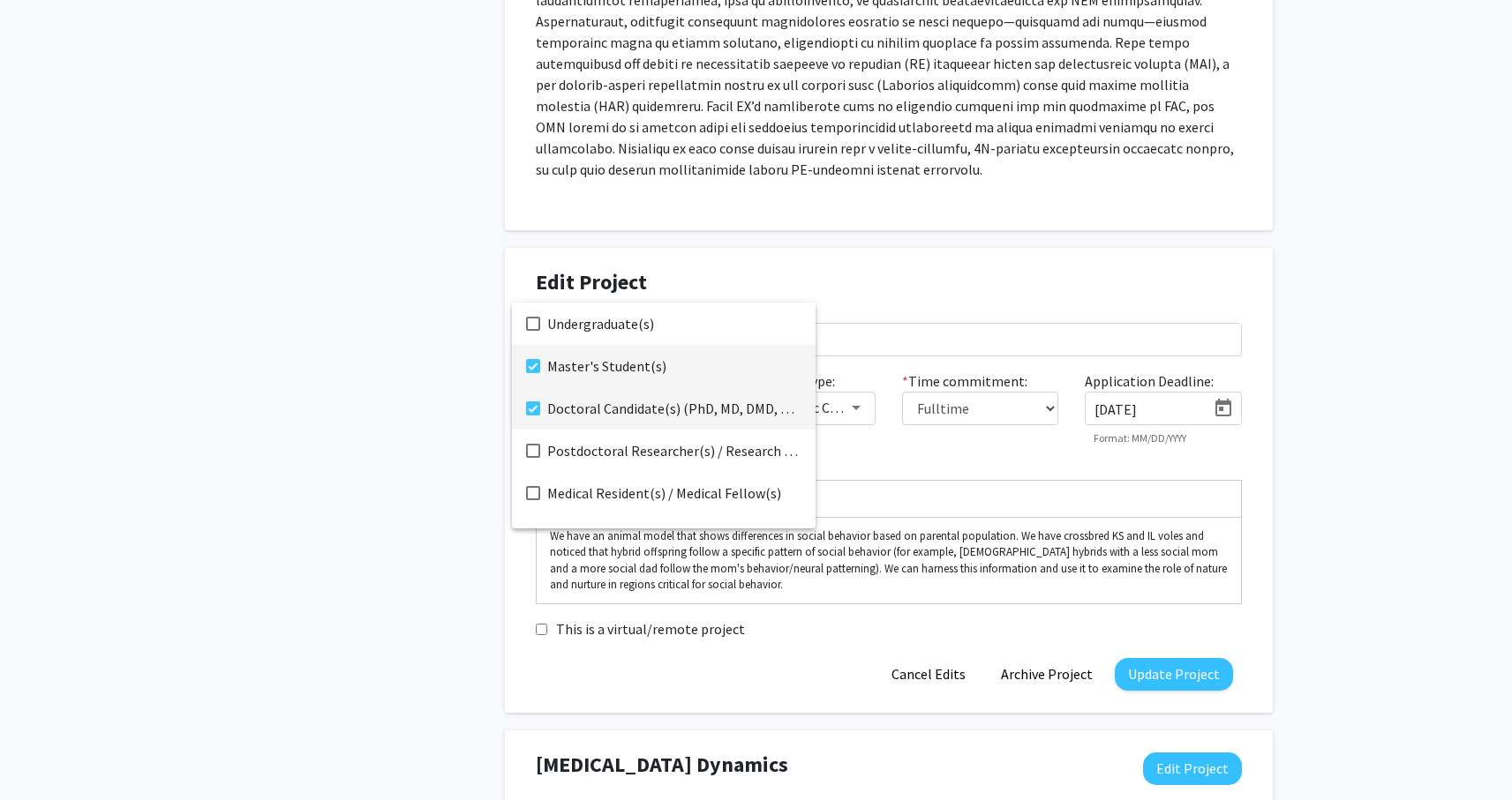
click at [540, 407] on mat-option "Doctoral Candidate(s) (PhD, MD, DMD, PharmD, etc.)" at bounding box center [663, 408] width 304 height 43
click at [535, 351] on mat-option "Master's Student(s)" at bounding box center [663, 366] width 304 height 43
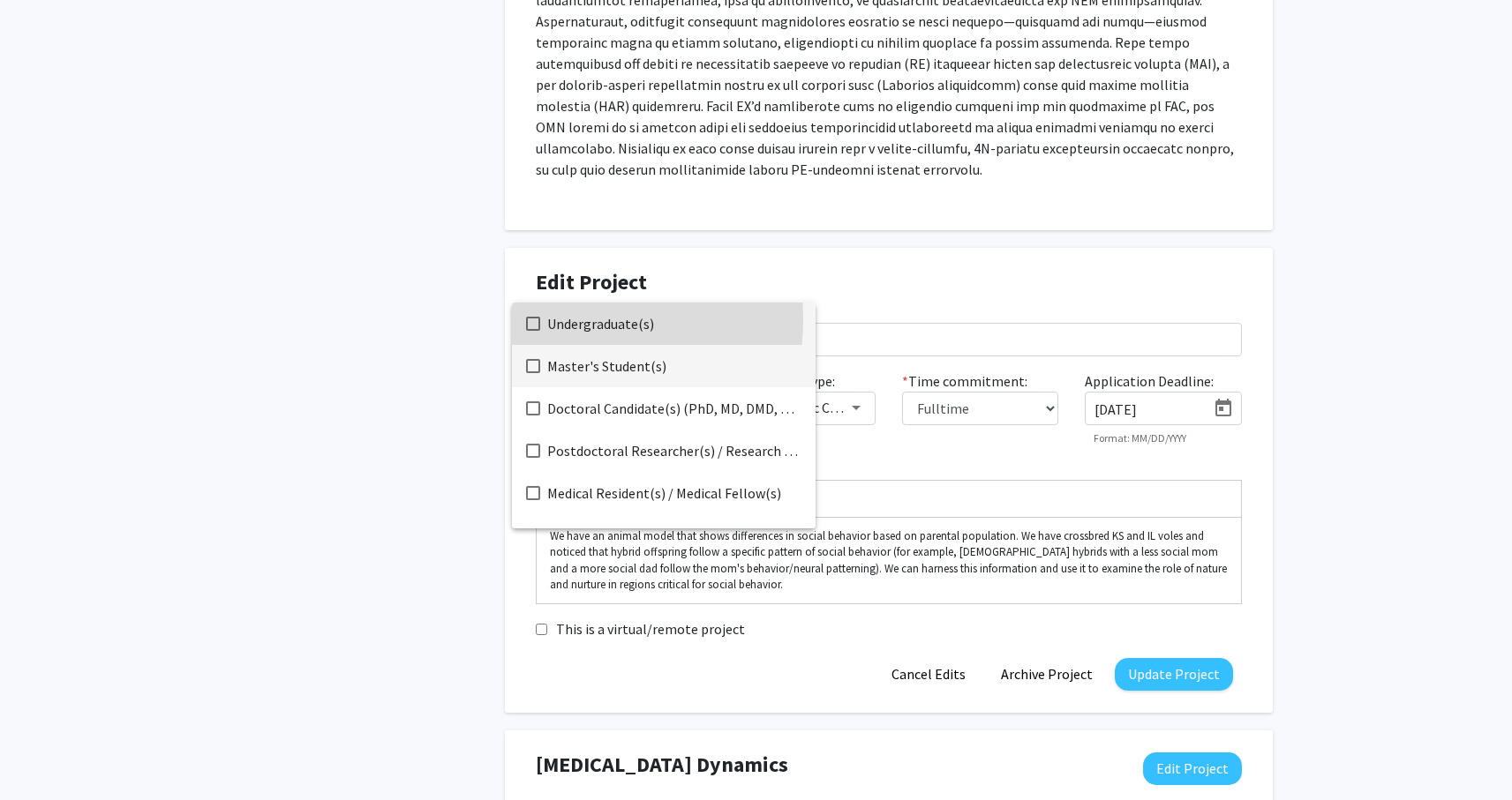
click at [535, 318] on mat-pseudo-checkbox at bounding box center [534, 324] width 15 height 15
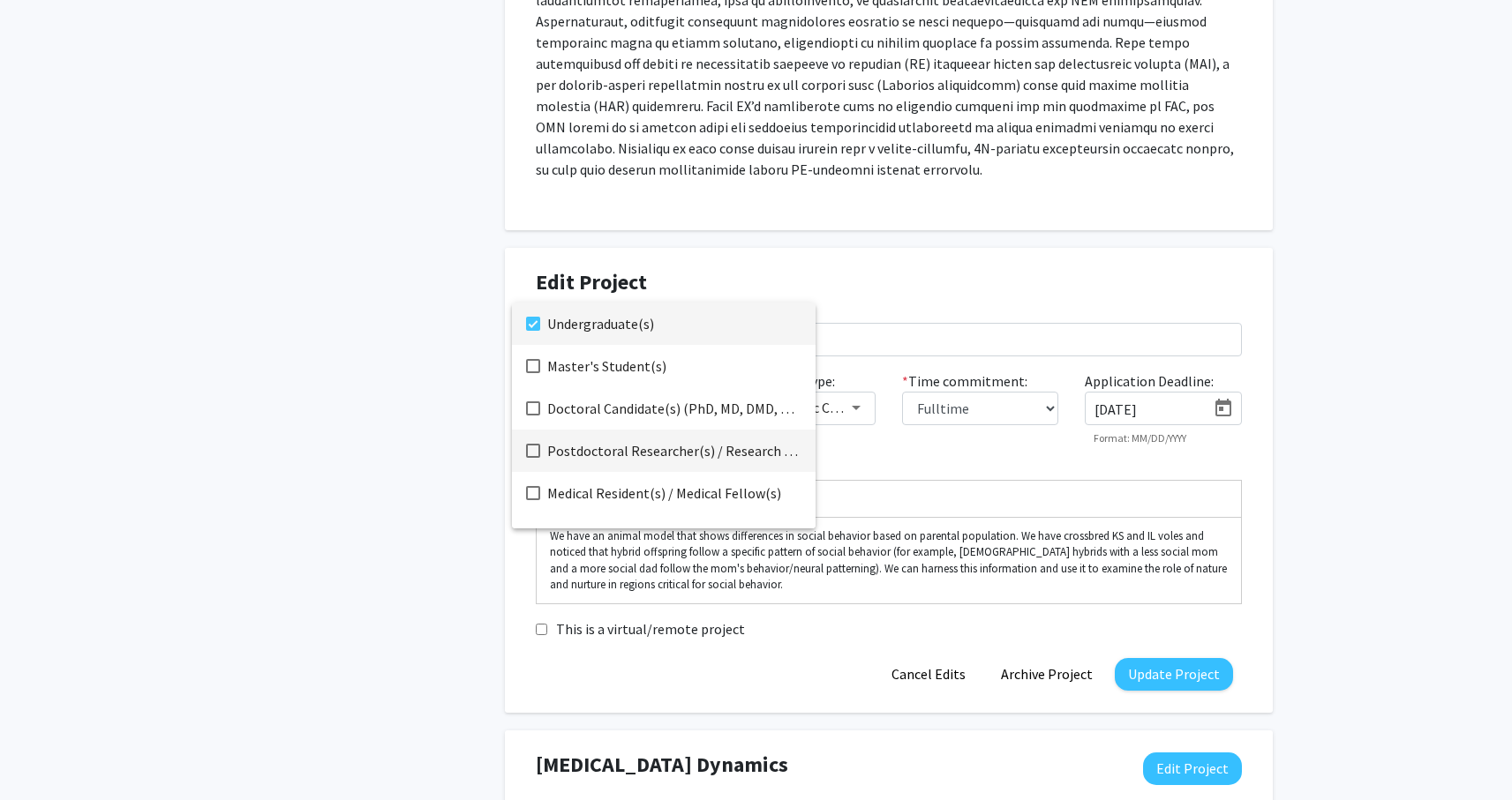
scroll to position [28, 0]
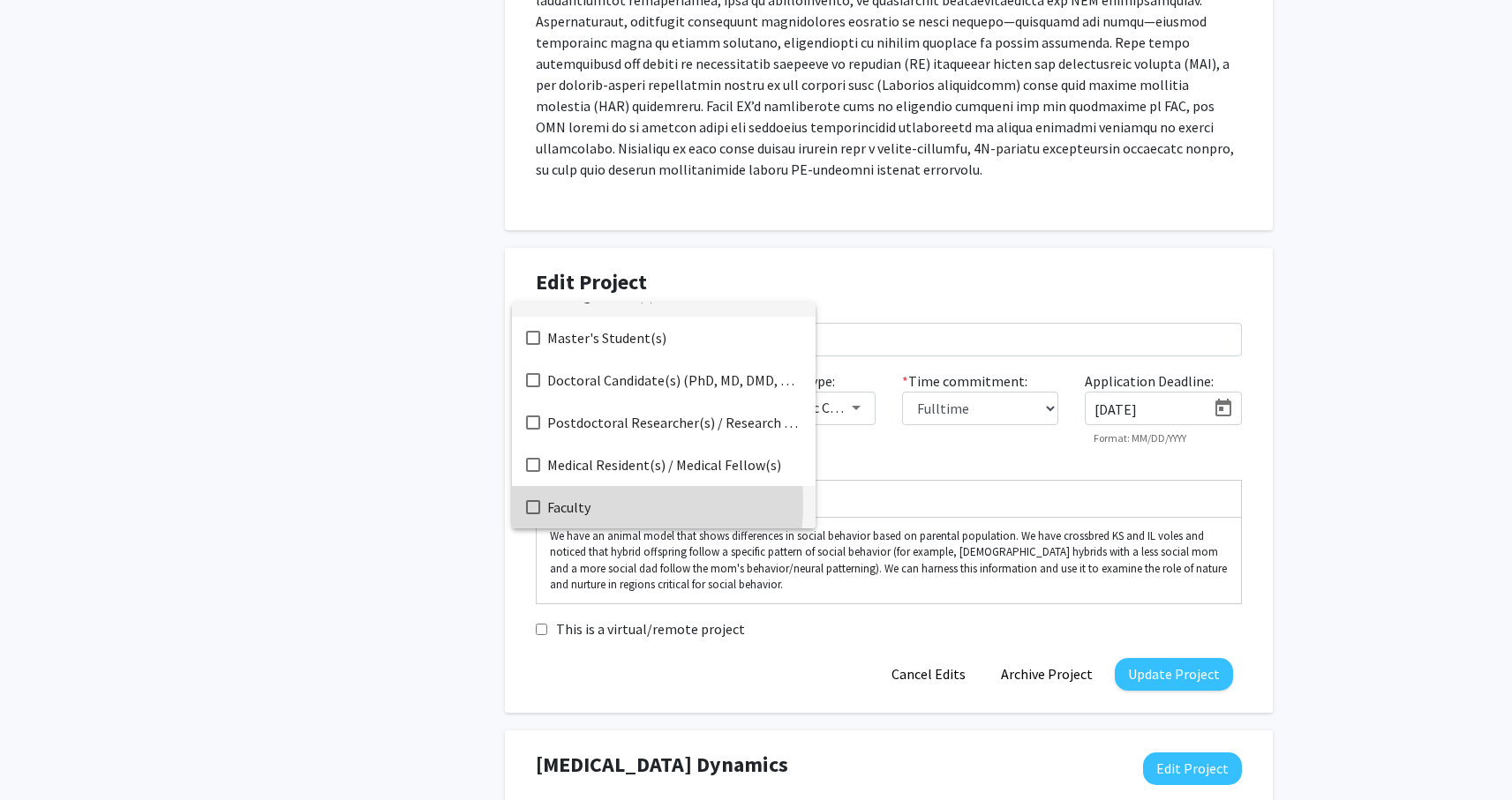
click at [539, 502] on mat-option "Faculty" at bounding box center [663, 507] width 304 height 43
click at [1132, 668] on div at bounding box center [756, 400] width 1512 height 800
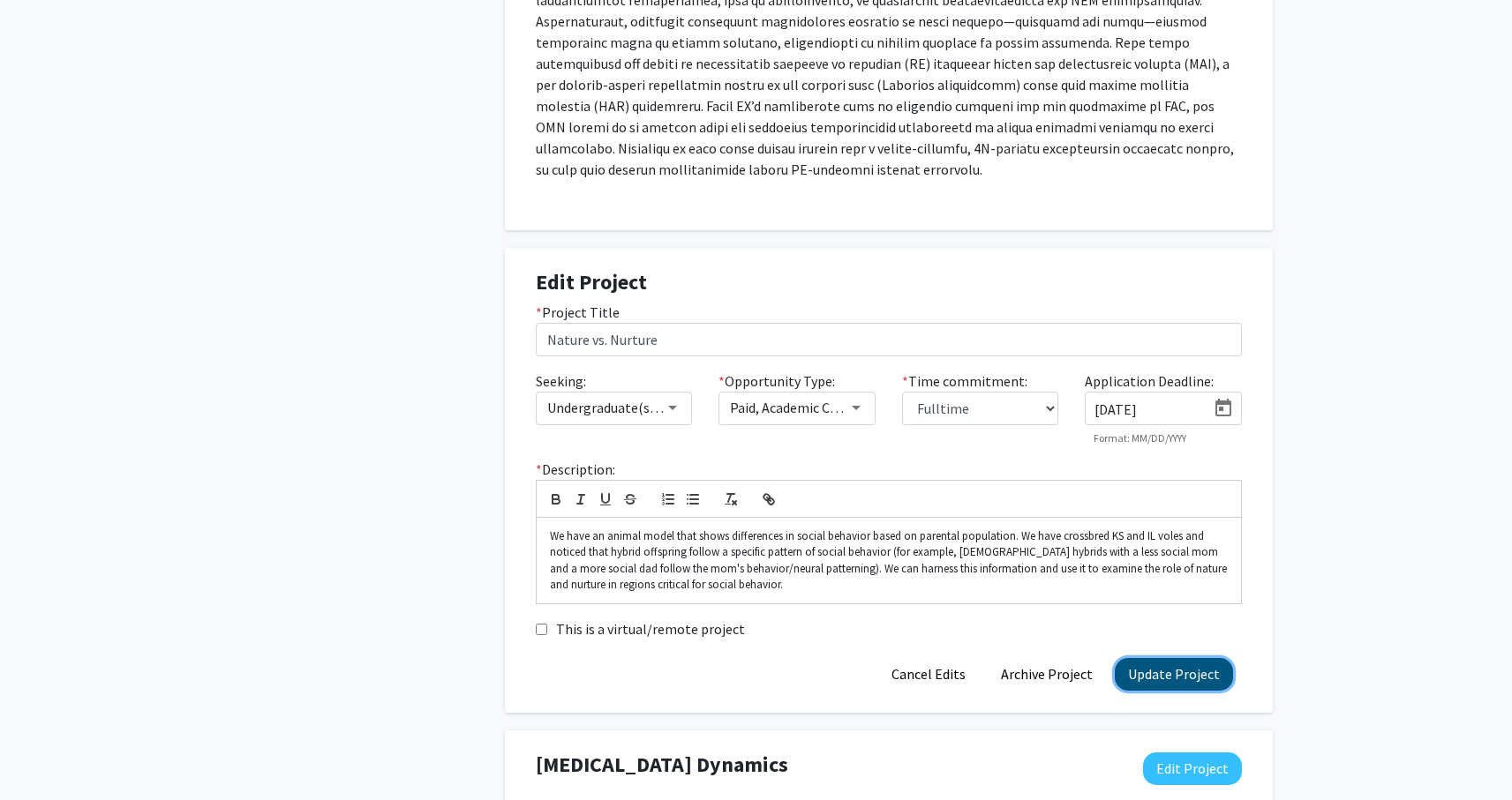
click at [1151, 675] on button "Update Project" at bounding box center [1173, 675] width 118 height 33
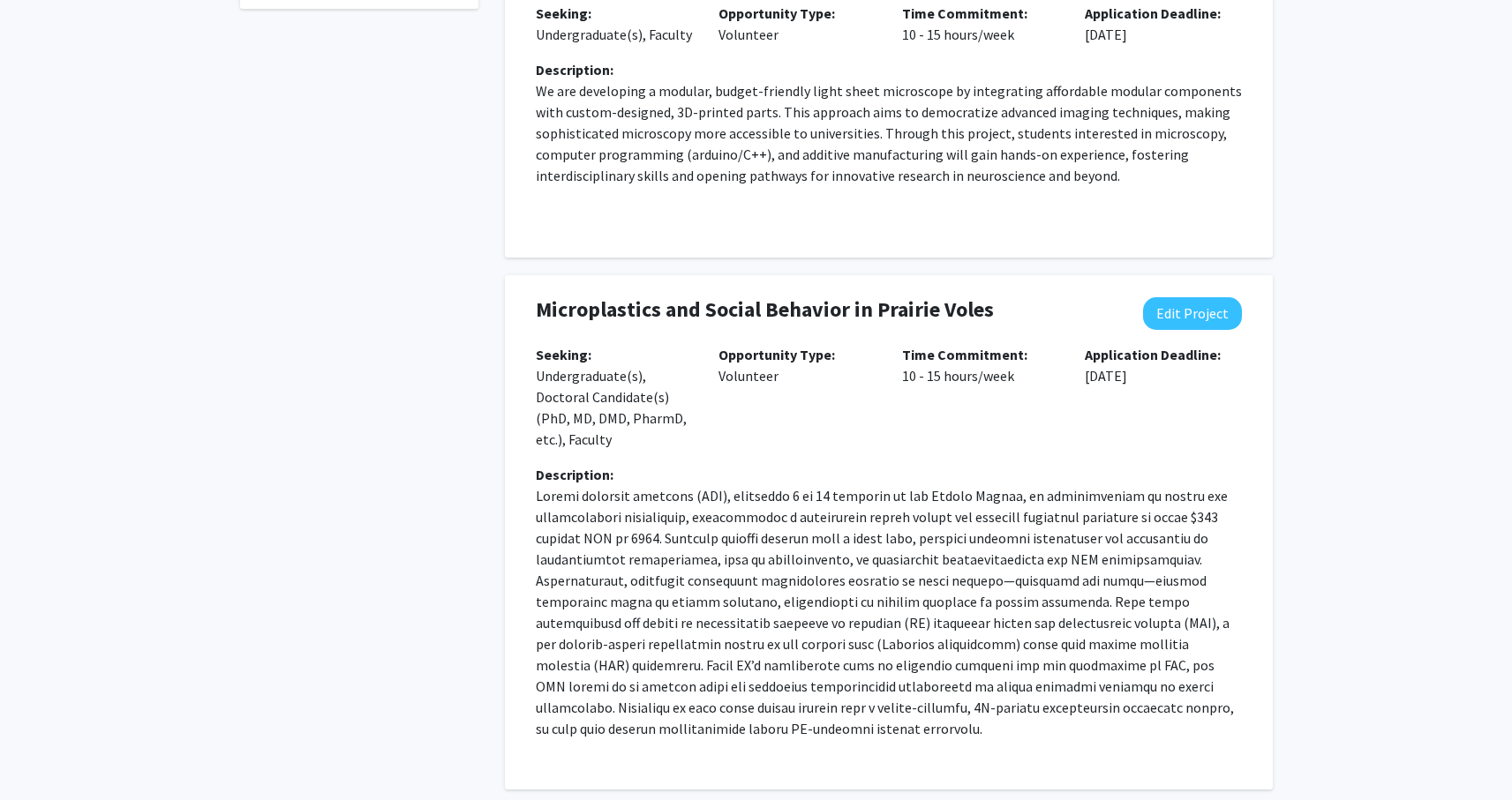
scroll to position [424, 0]
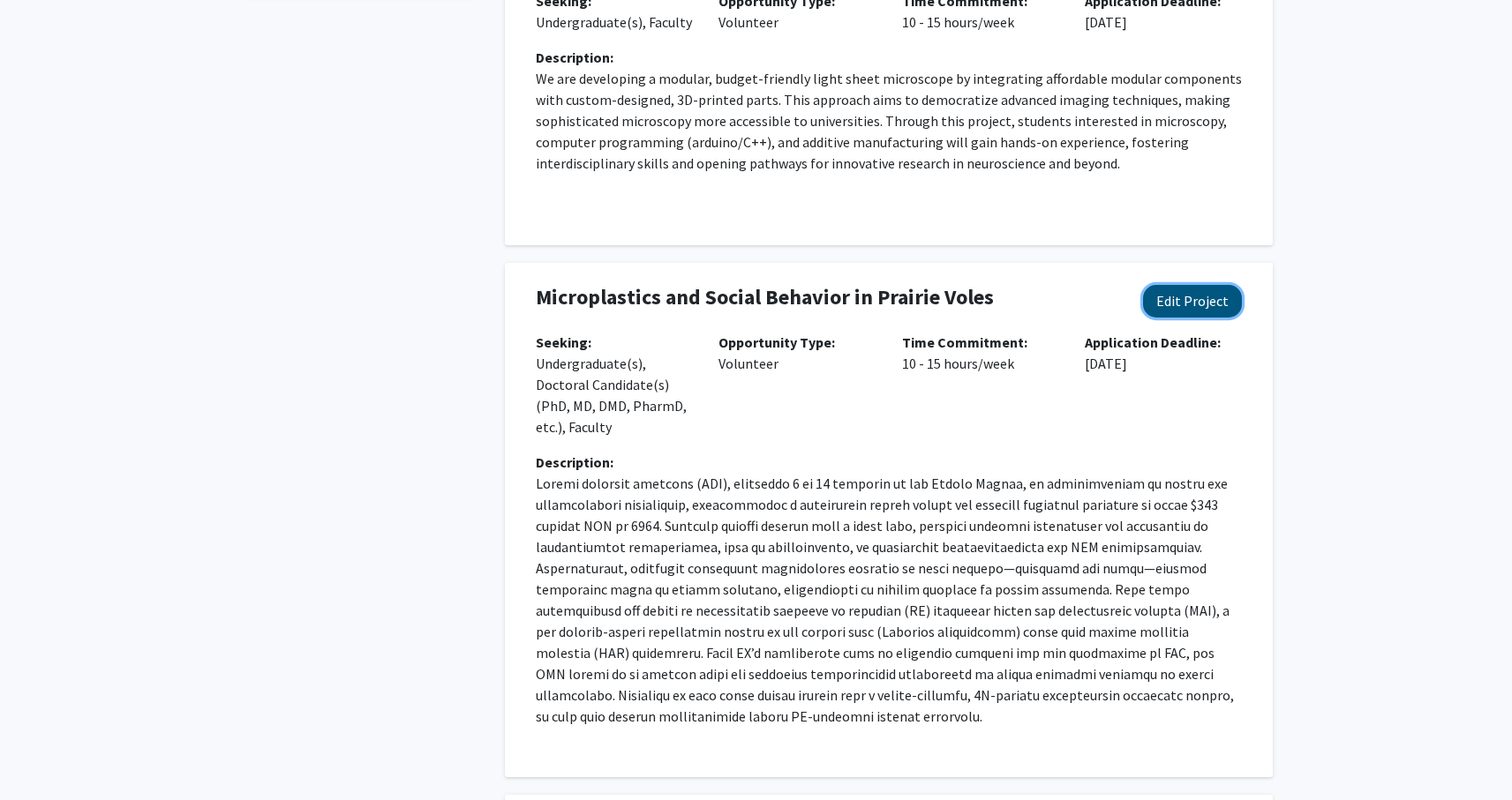
click at [1164, 306] on button "Edit Project" at bounding box center [1192, 301] width 99 height 33
select select "10 - 15"
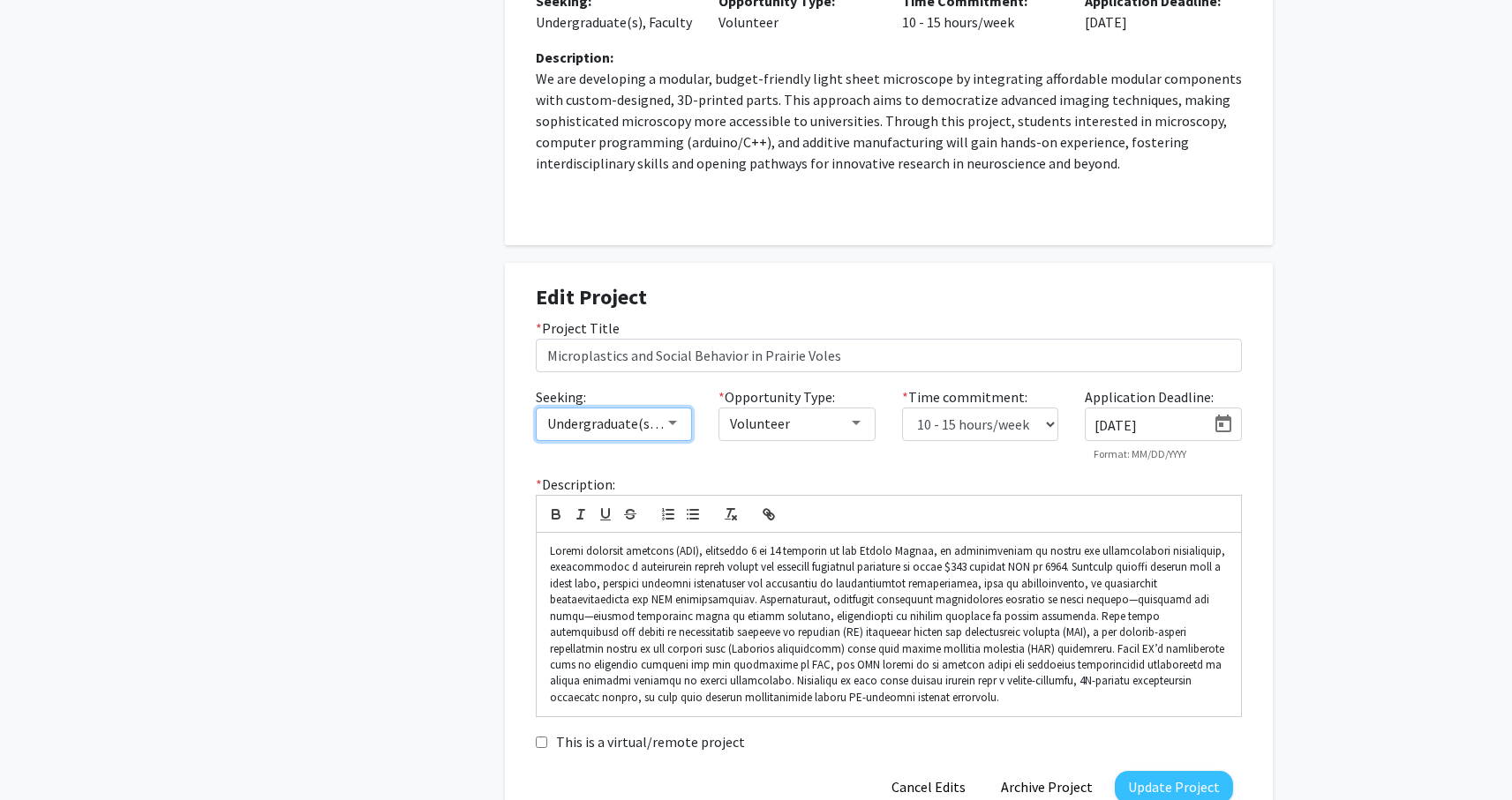
click at [677, 427] on div at bounding box center [673, 424] width 16 height 15
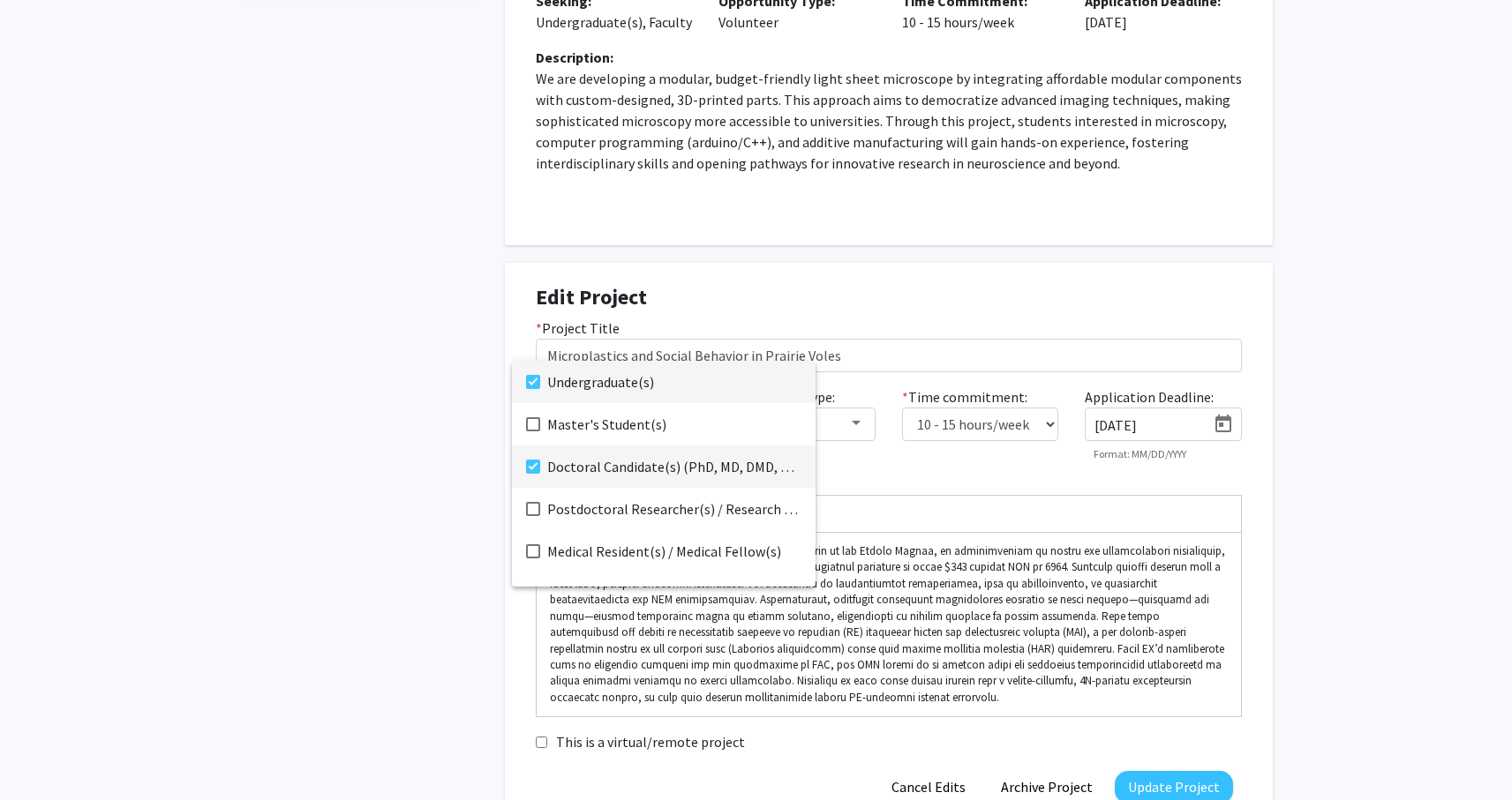
click at [557, 462] on span "Doctoral Candidate(s) (PhD, MD, DMD, PharmD, etc.)" at bounding box center [674, 466] width 254 height 43
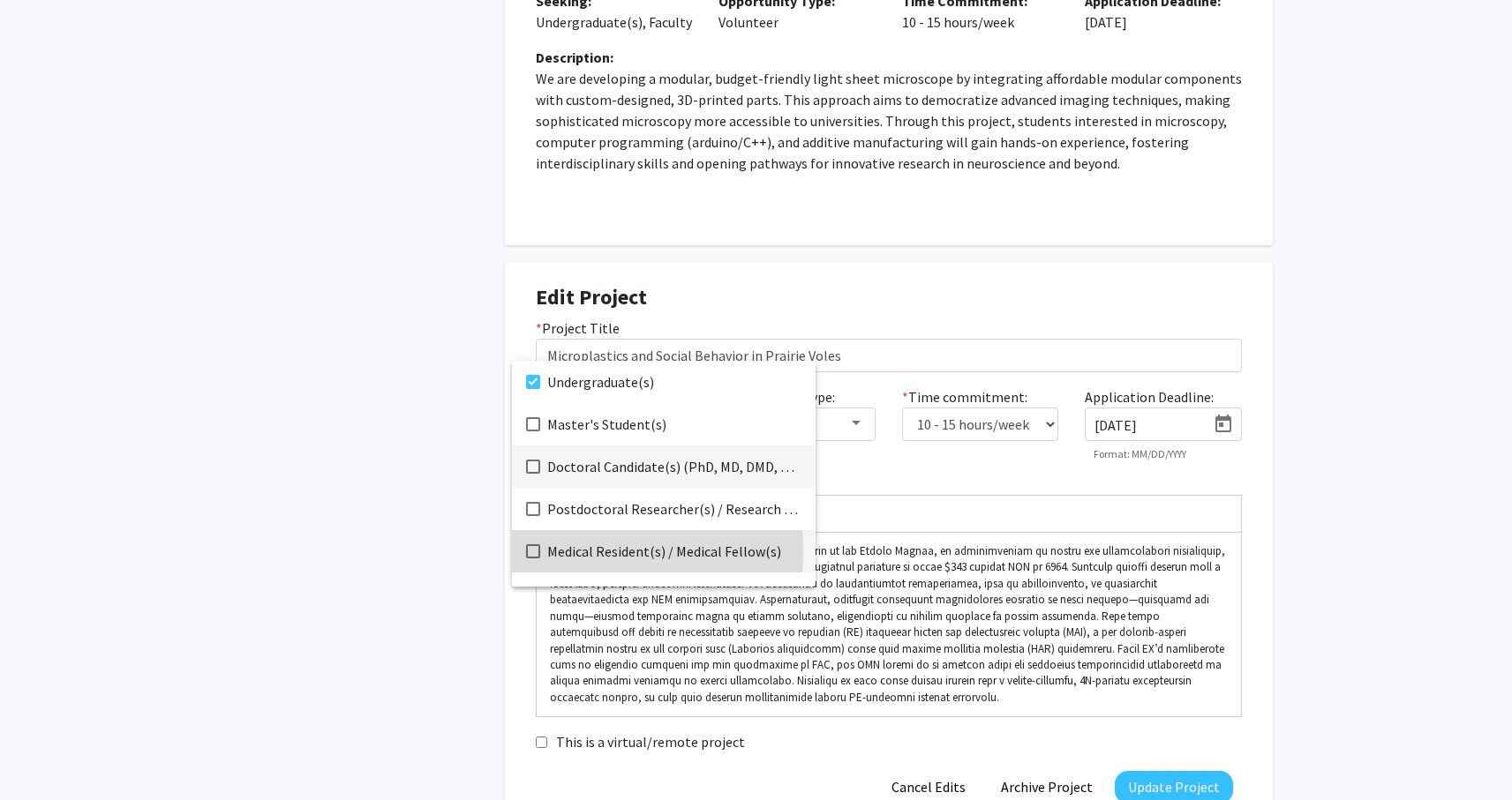
click at [562, 551] on span "Medical Resident(s) / Medical Fellow(s)" at bounding box center [674, 551] width 254 height 43
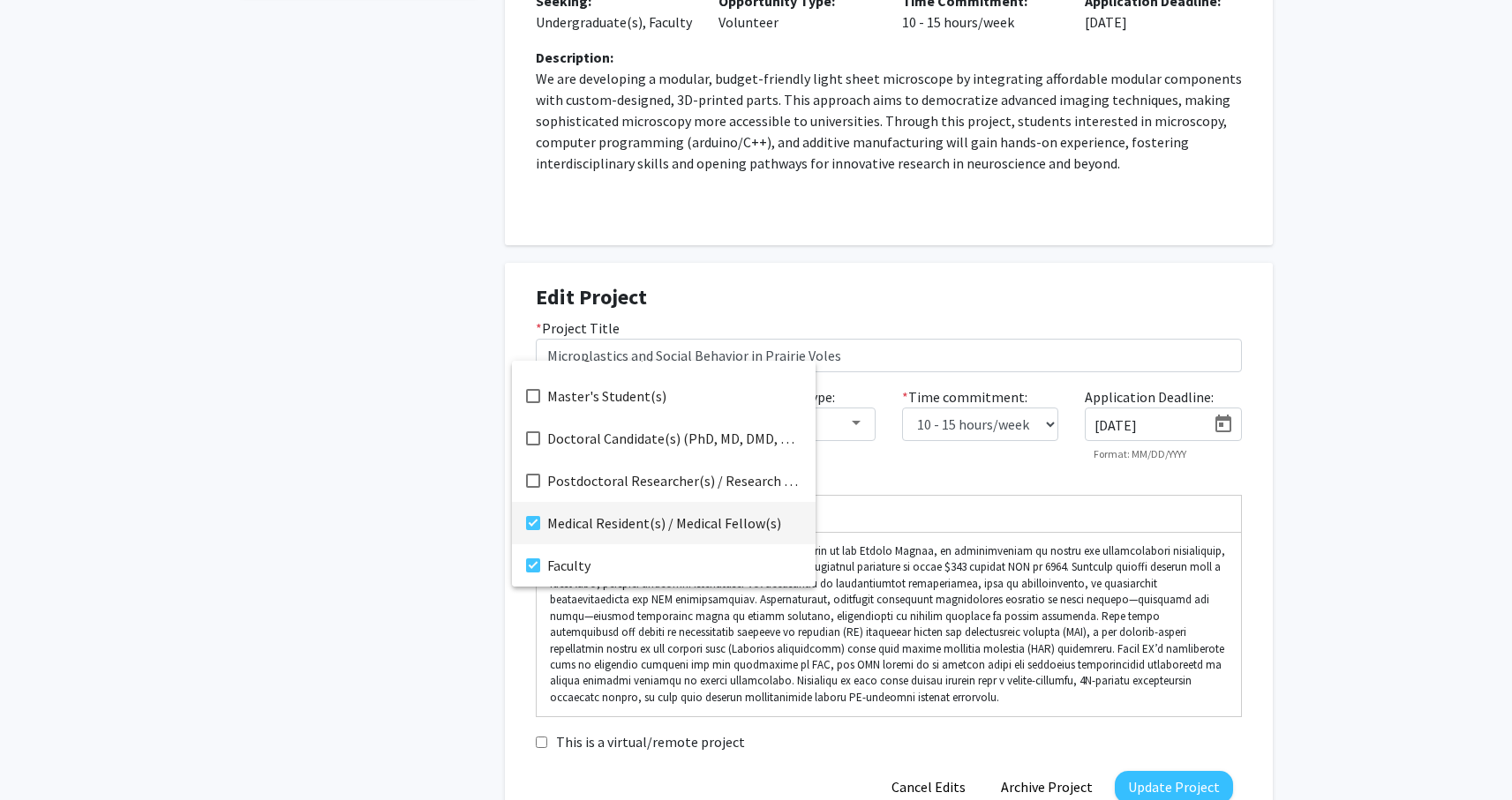
click at [539, 520] on mat-option "Medical Resident(s) / Medical Fellow(s)" at bounding box center [663, 522] width 304 height 43
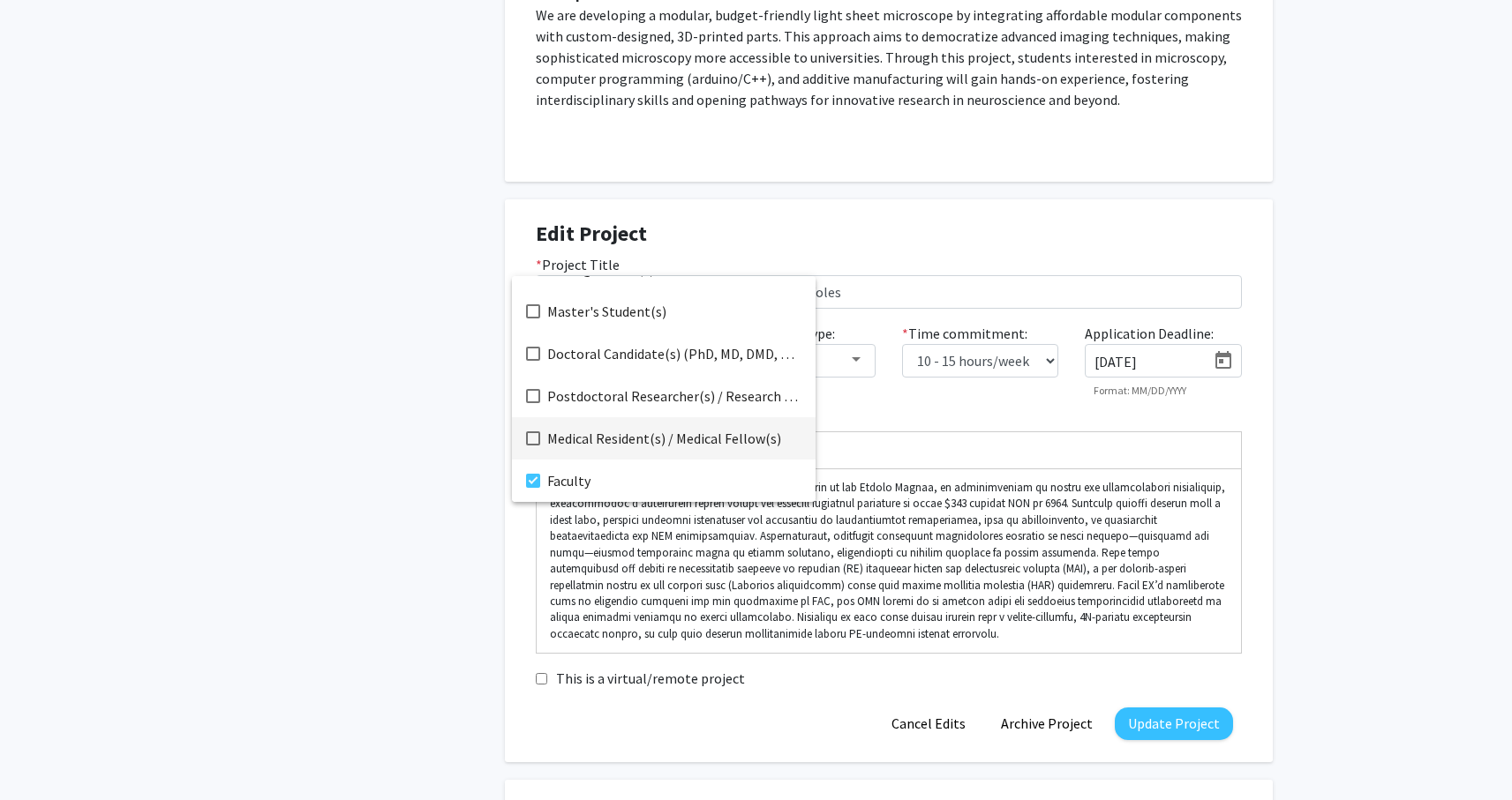
scroll to position [556, 0]
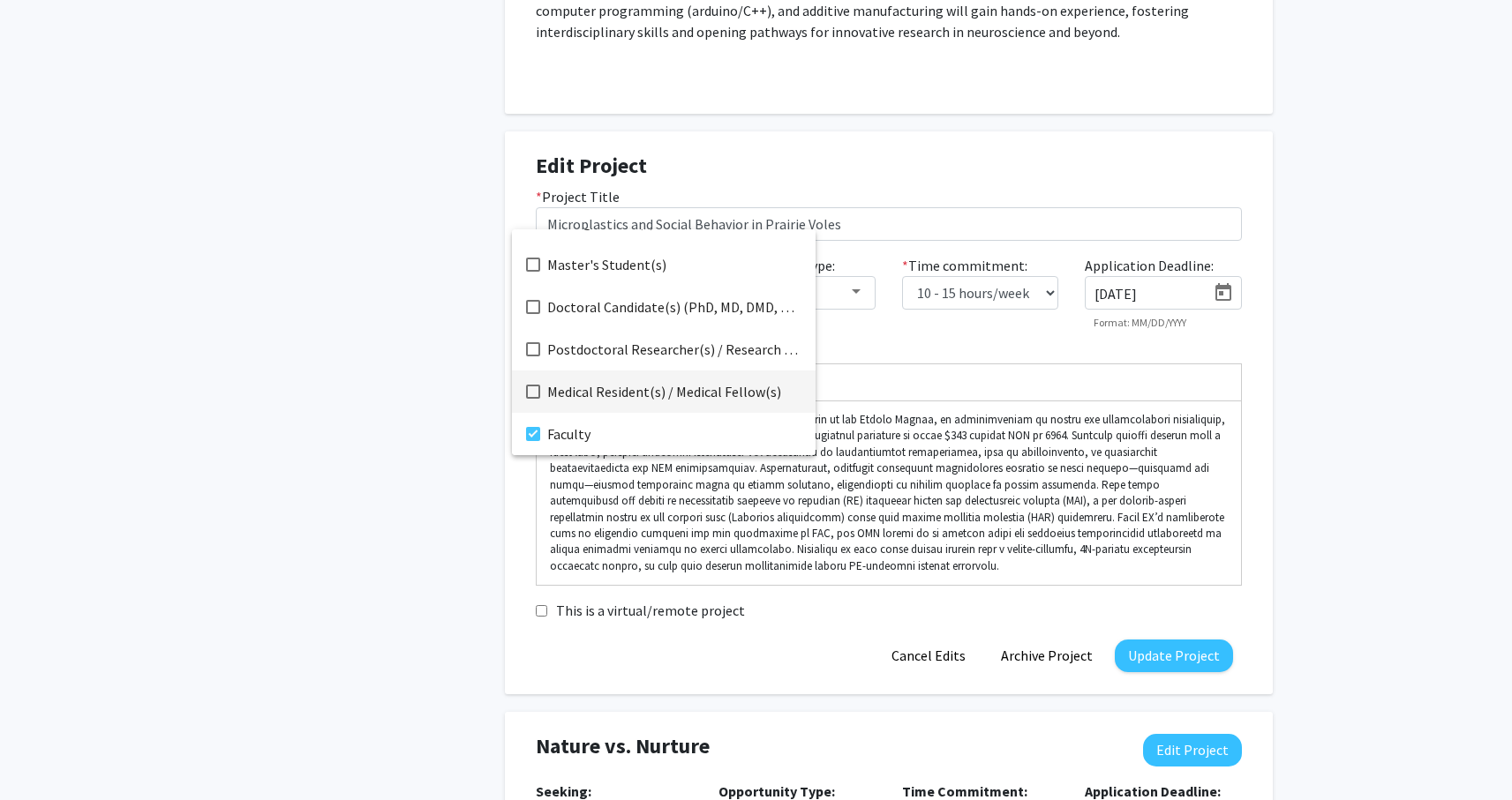
click at [1154, 656] on div at bounding box center [756, 400] width 1512 height 800
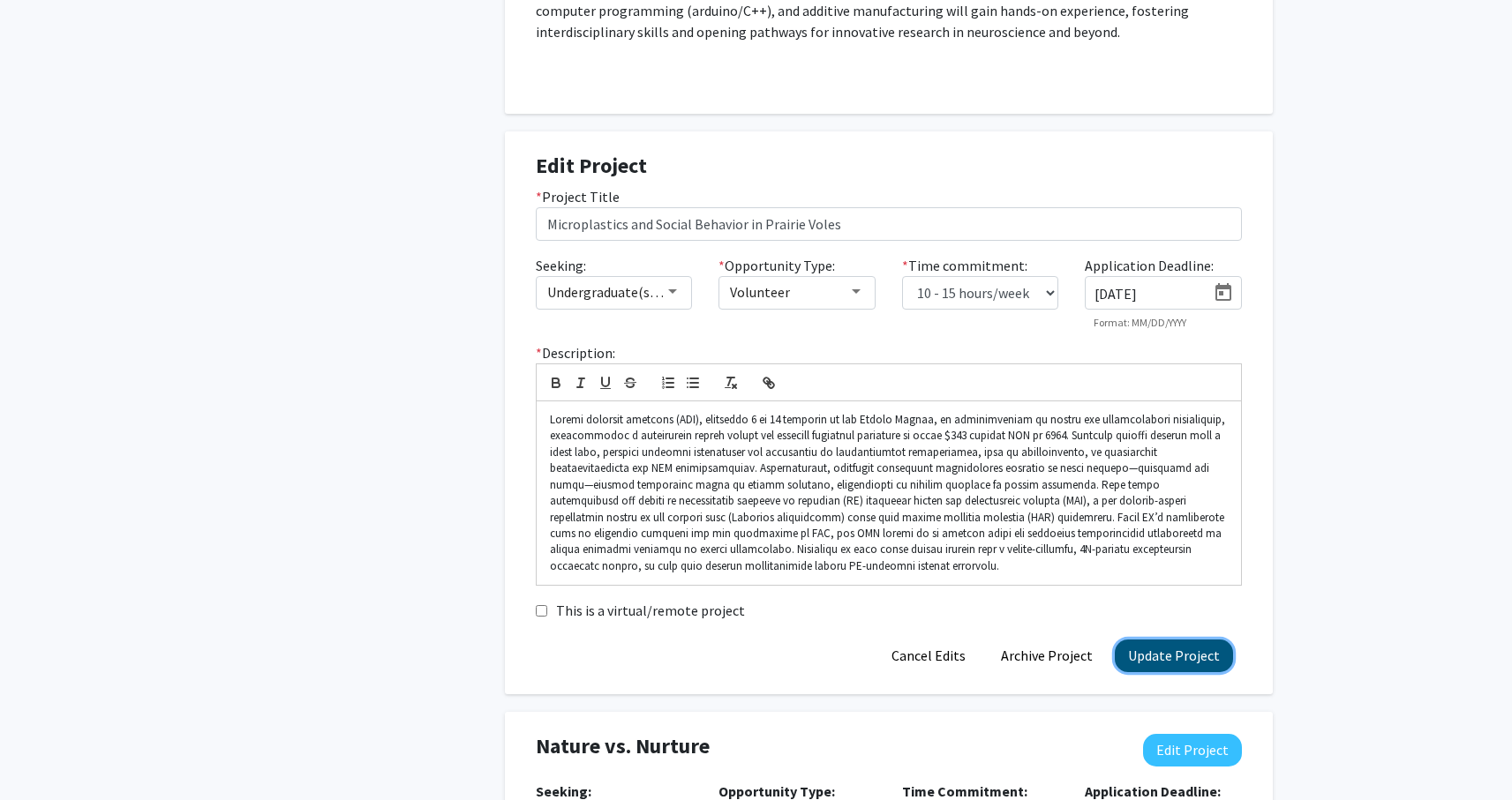
click at [1171, 656] on button "Update Project" at bounding box center [1173, 656] width 118 height 33
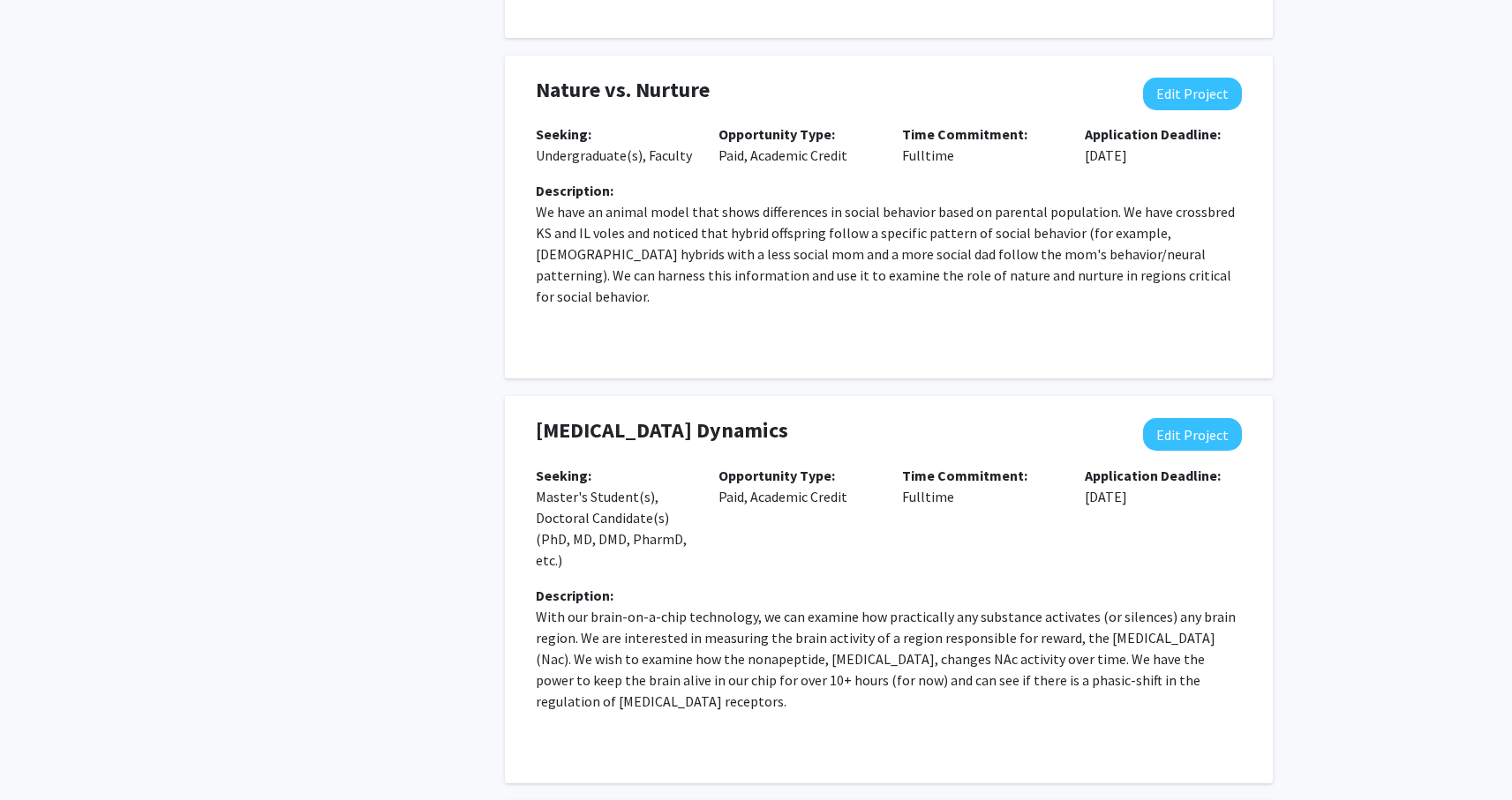
scroll to position [1149, 0]
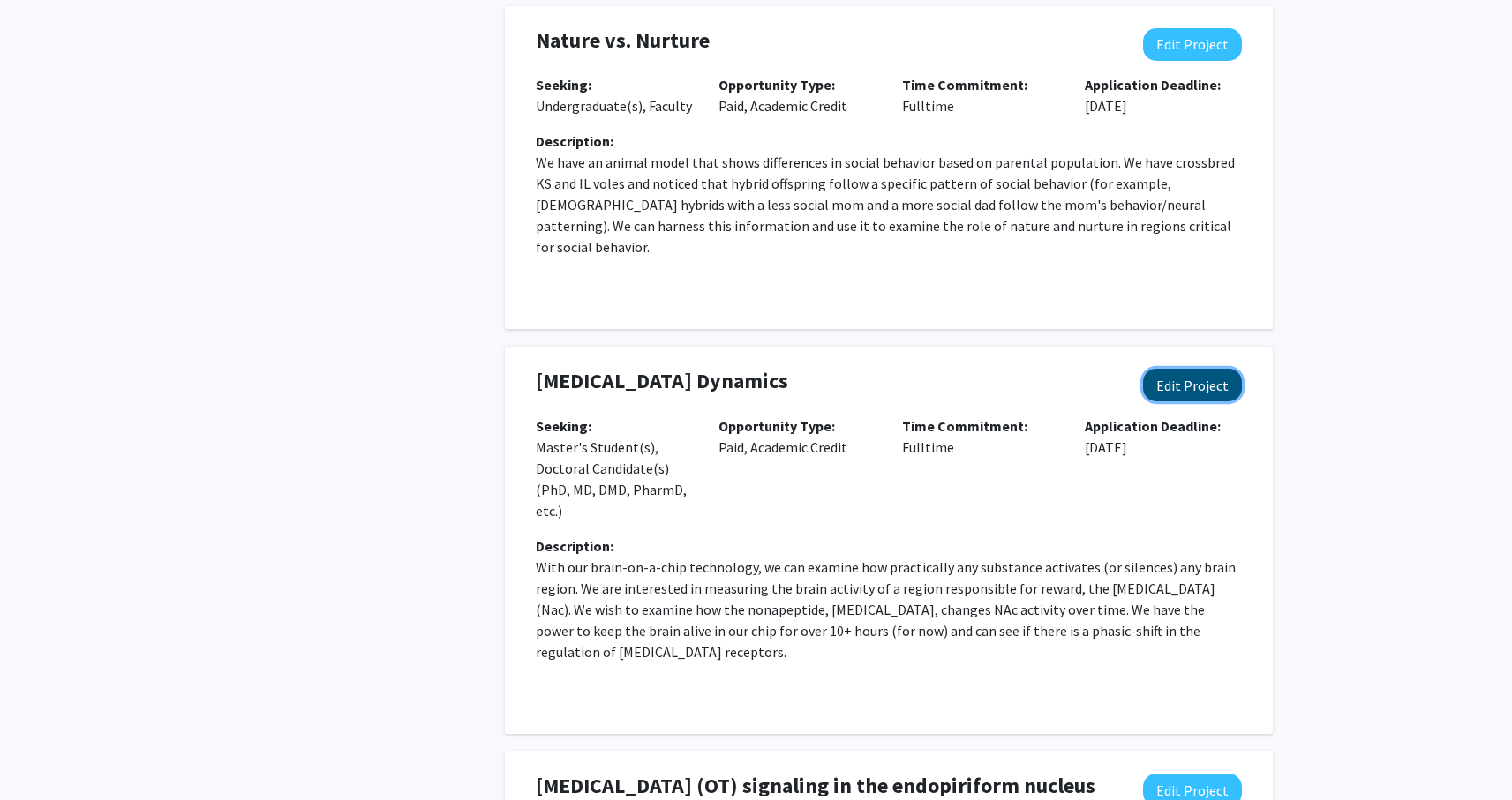
click at [1176, 369] on button "Edit Project" at bounding box center [1192, 385] width 99 height 33
select select "fulltime"
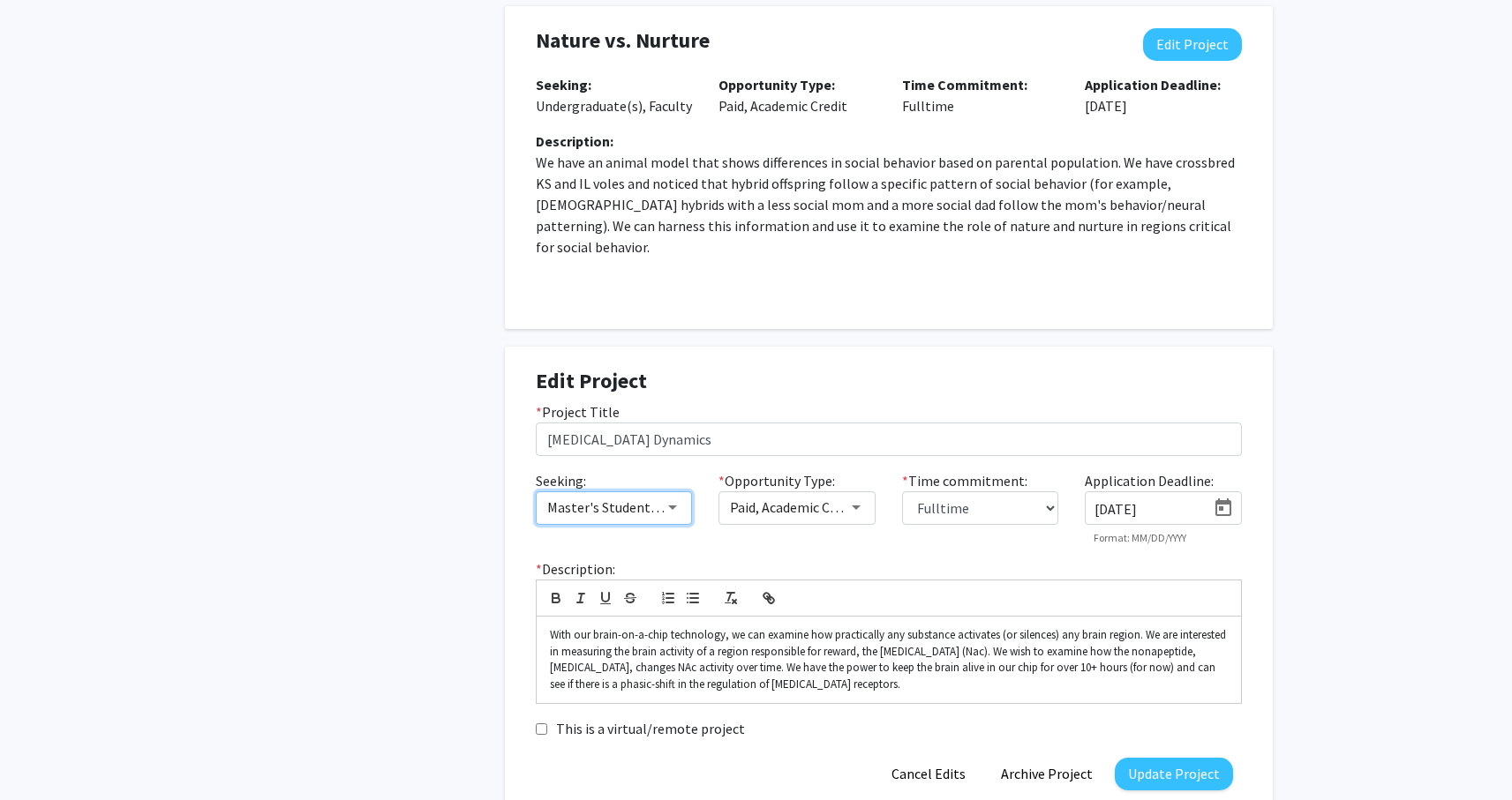
click at [659, 499] on span "Master's Student(s), Doctoral Candidate(s) (PhD, MD, DMD, PharmD, etc.)" at bounding box center [768, 507] width 441 height 17
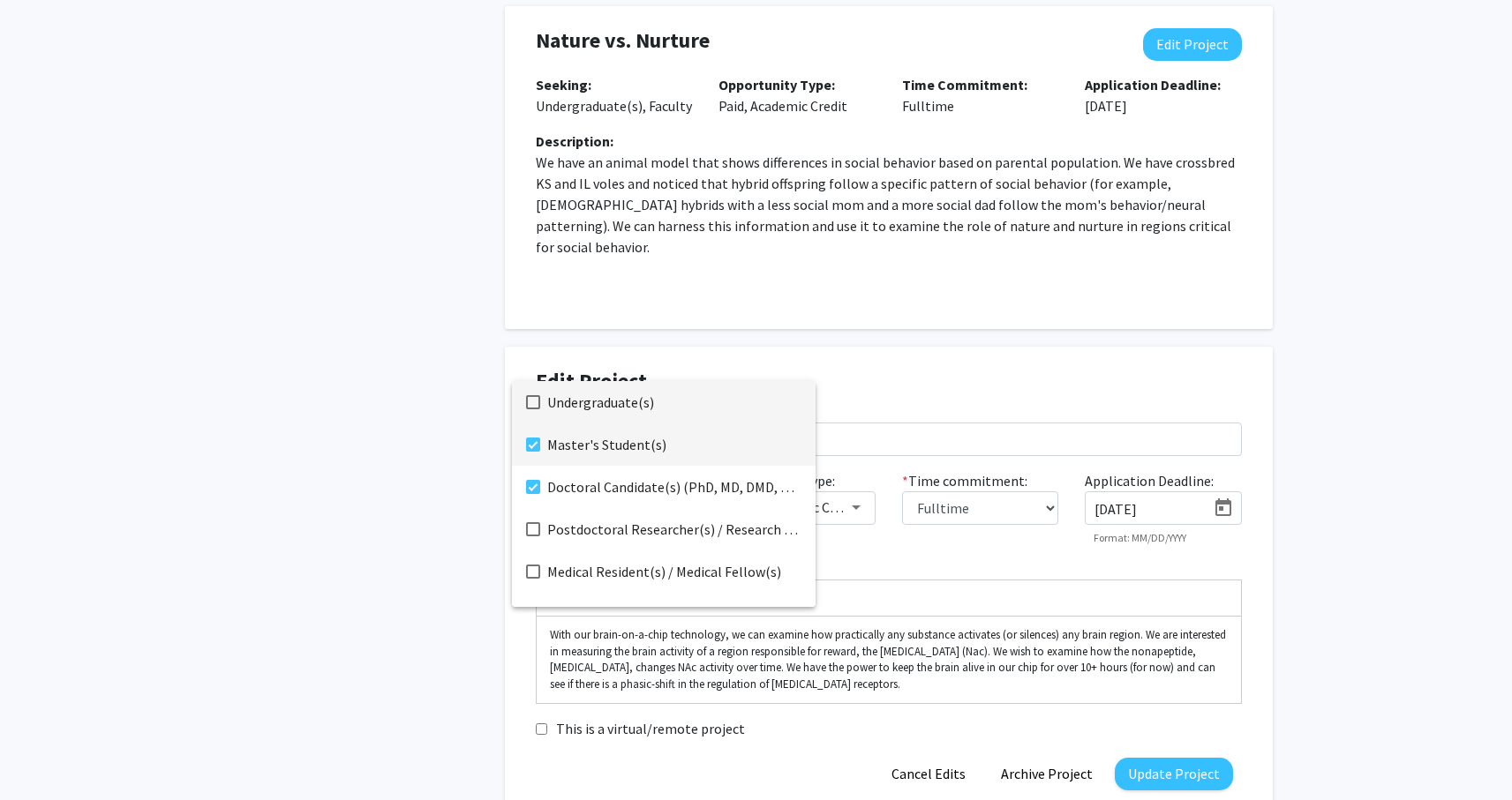
click at [560, 406] on span "Undergraduate(s)" at bounding box center [674, 402] width 254 height 43
click at [557, 444] on span "Master's Student(s)" at bounding box center [674, 444] width 254 height 43
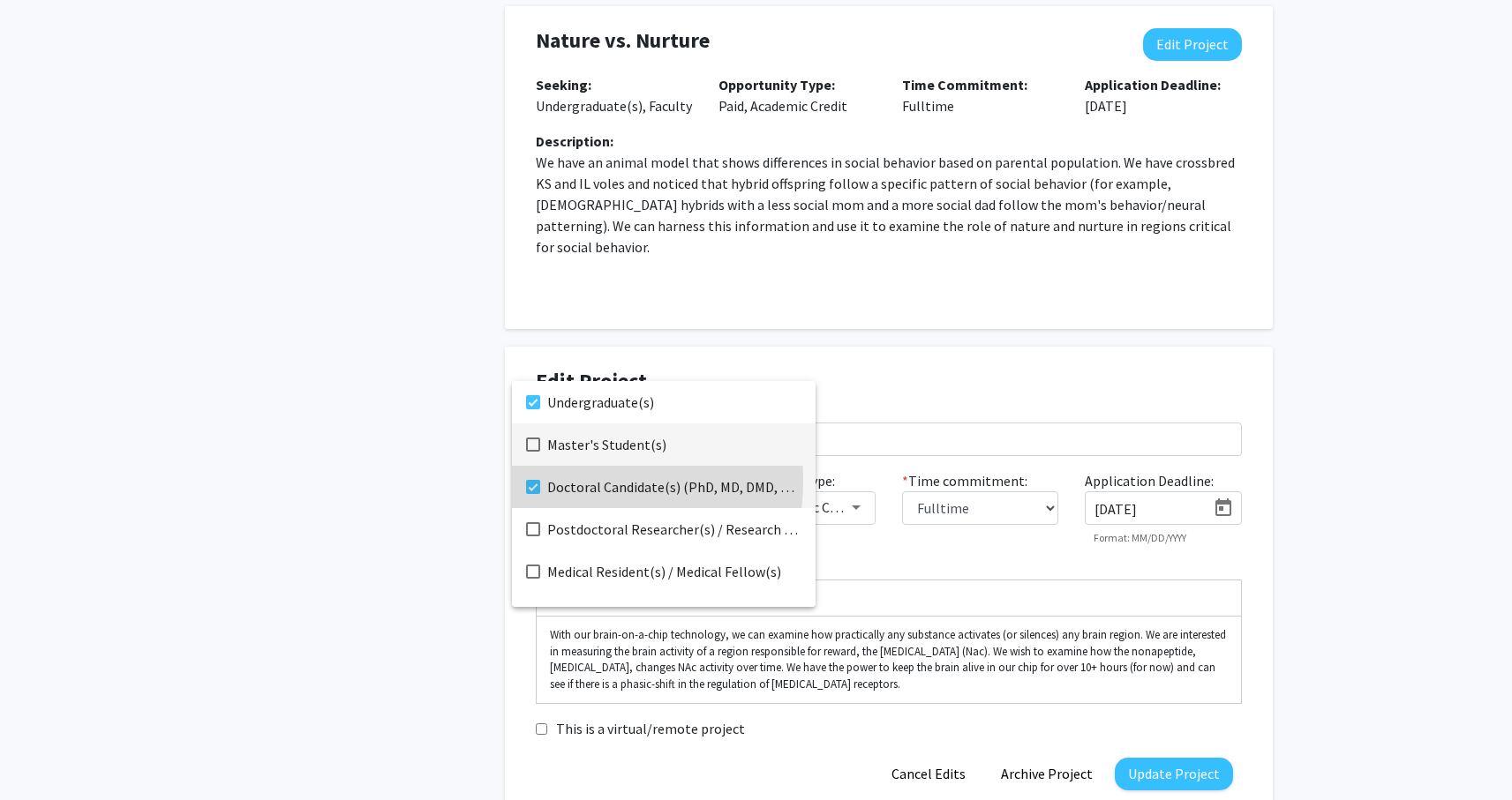
click at [557, 481] on span "Doctoral Candidate(s) (PhD, MD, DMD, PharmD, etc.)" at bounding box center [674, 487] width 254 height 43
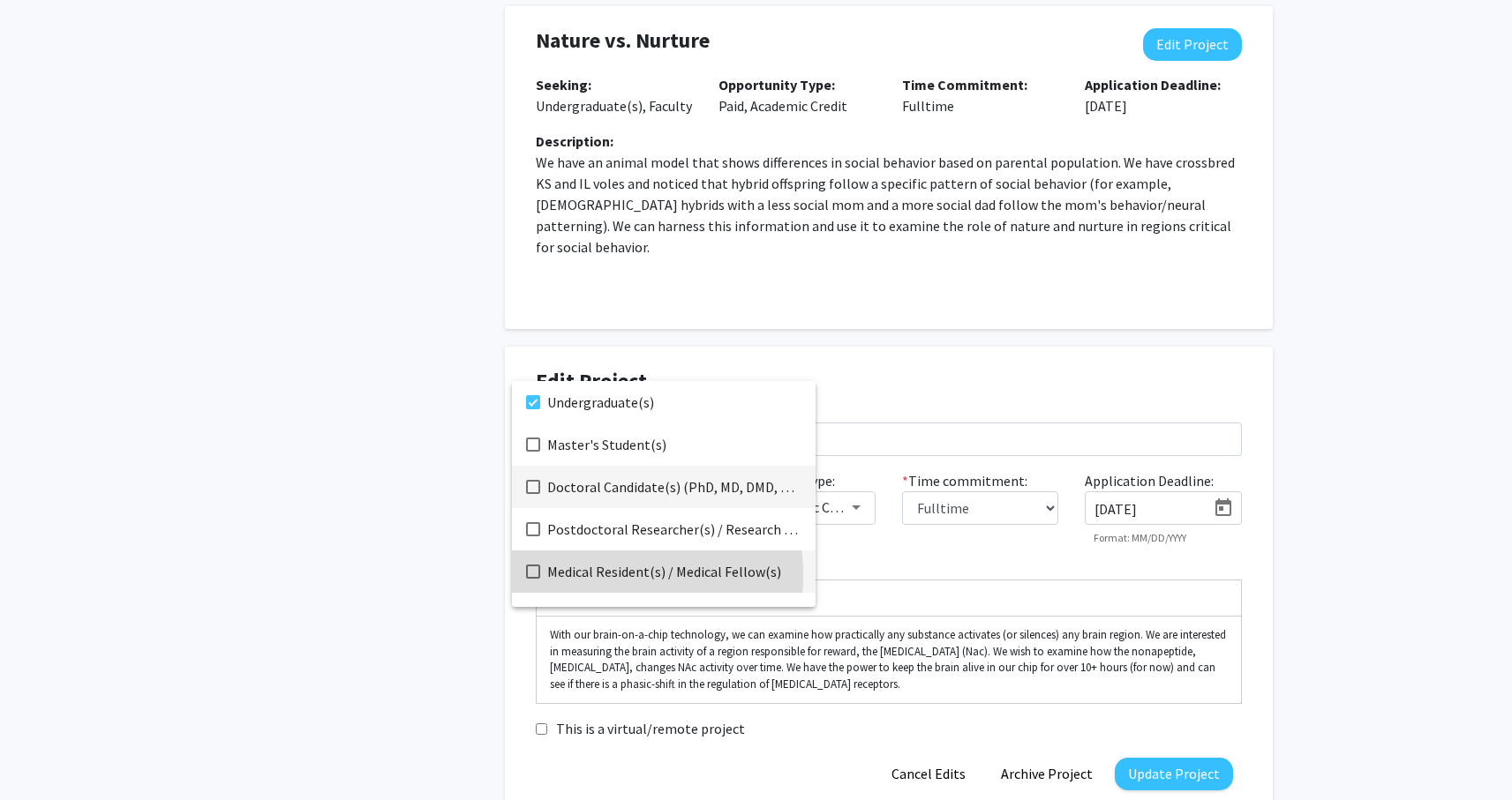
click at [565, 576] on span "Medical Resident(s) / Medical Fellow(s)" at bounding box center [674, 571] width 254 height 43
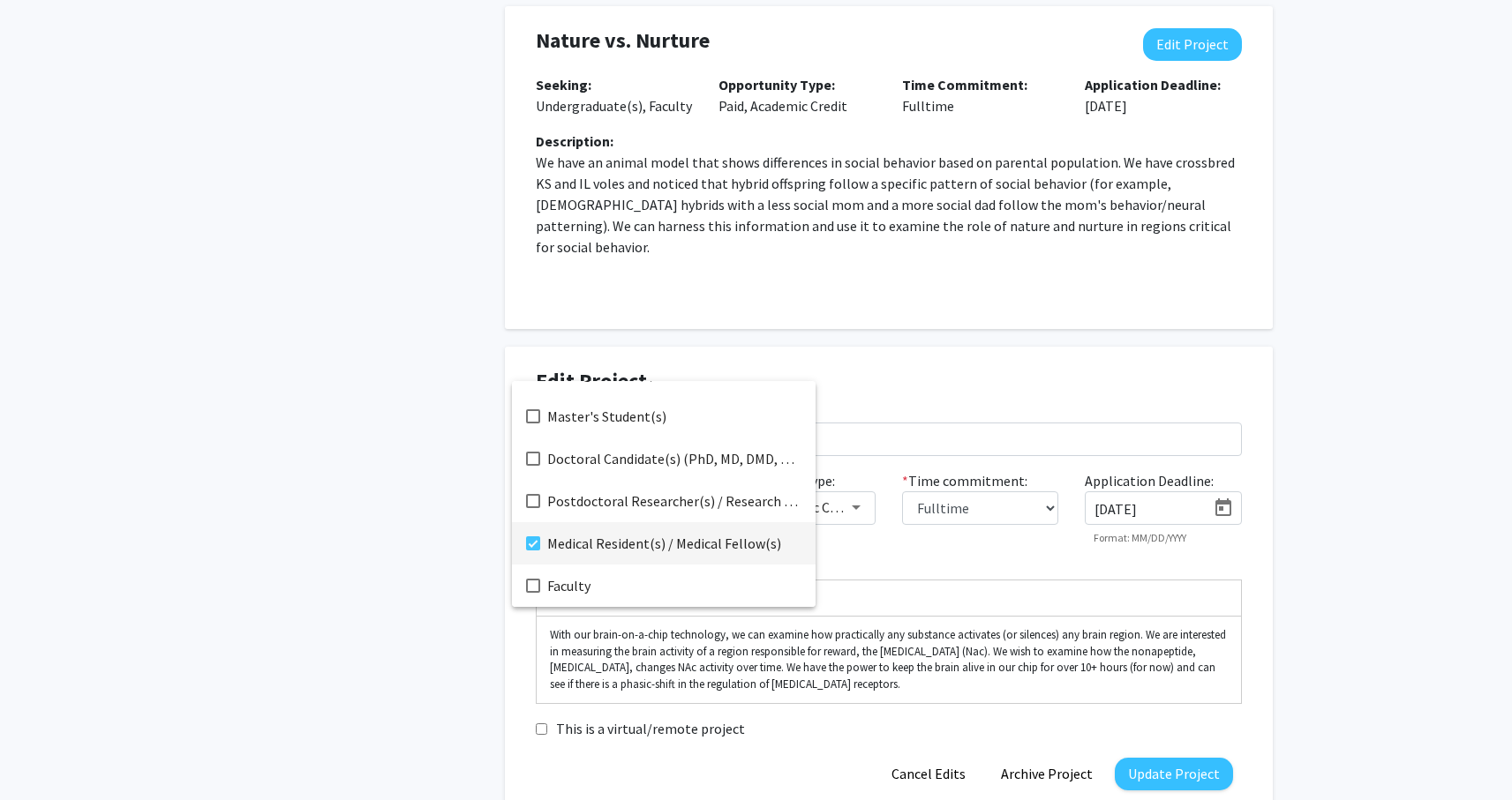
click at [557, 542] on span "Medical Resident(s) / Medical Fellow(s)" at bounding box center [674, 543] width 254 height 43
click at [560, 583] on span "Faculty" at bounding box center [674, 585] width 254 height 43
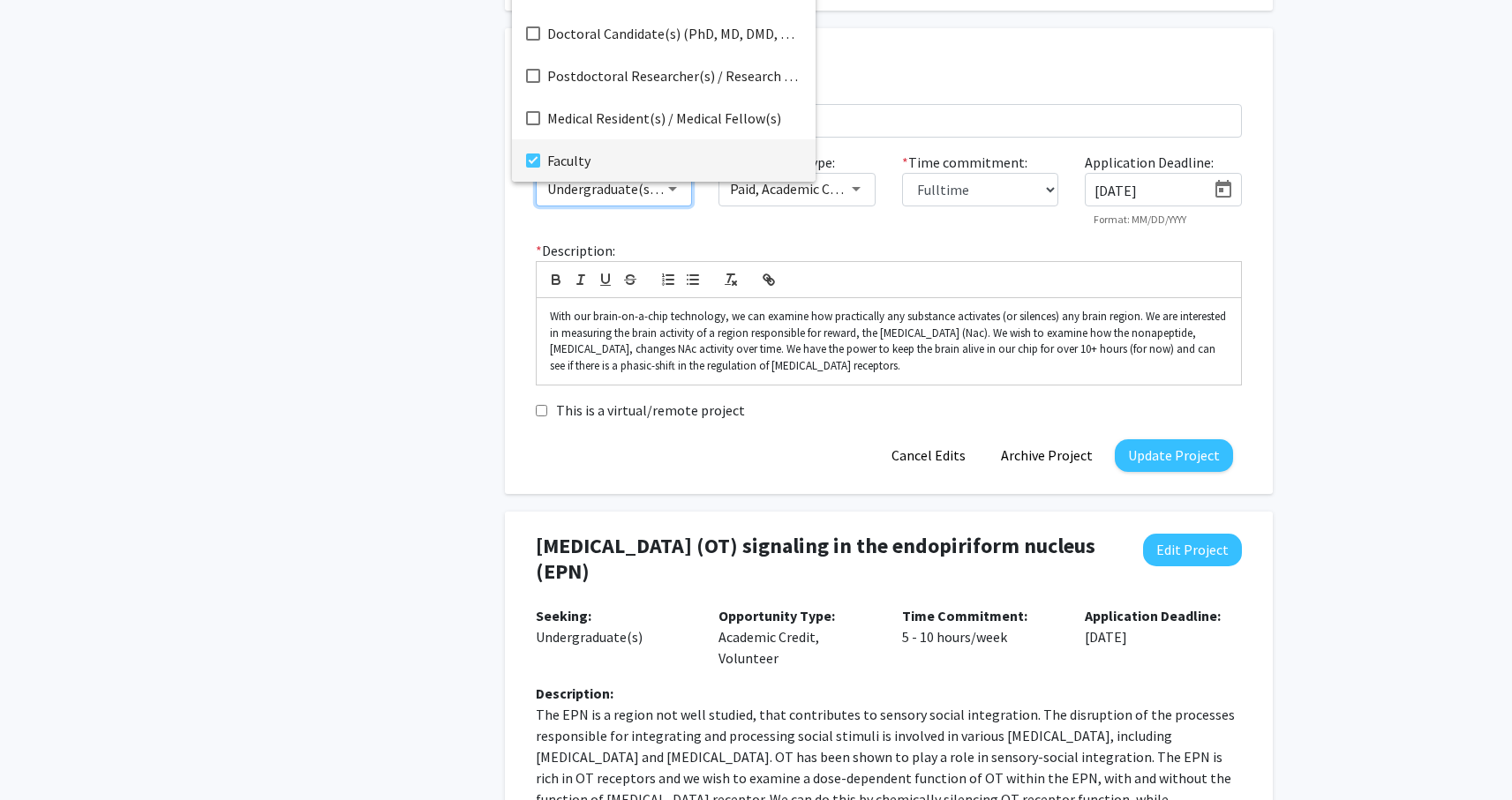
scroll to position [1454, 0]
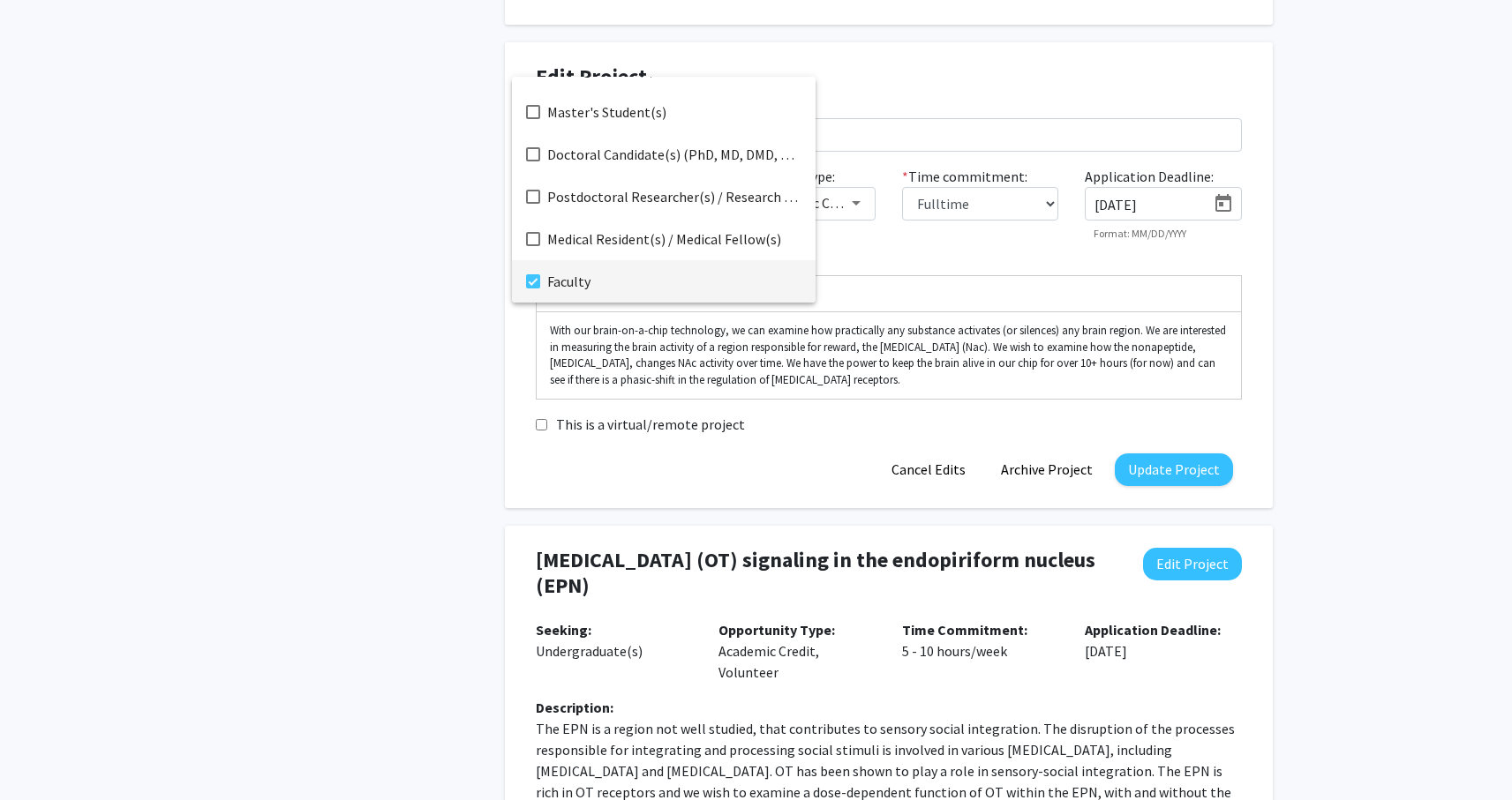
click at [1153, 443] on div at bounding box center [756, 400] width 1512 height 800
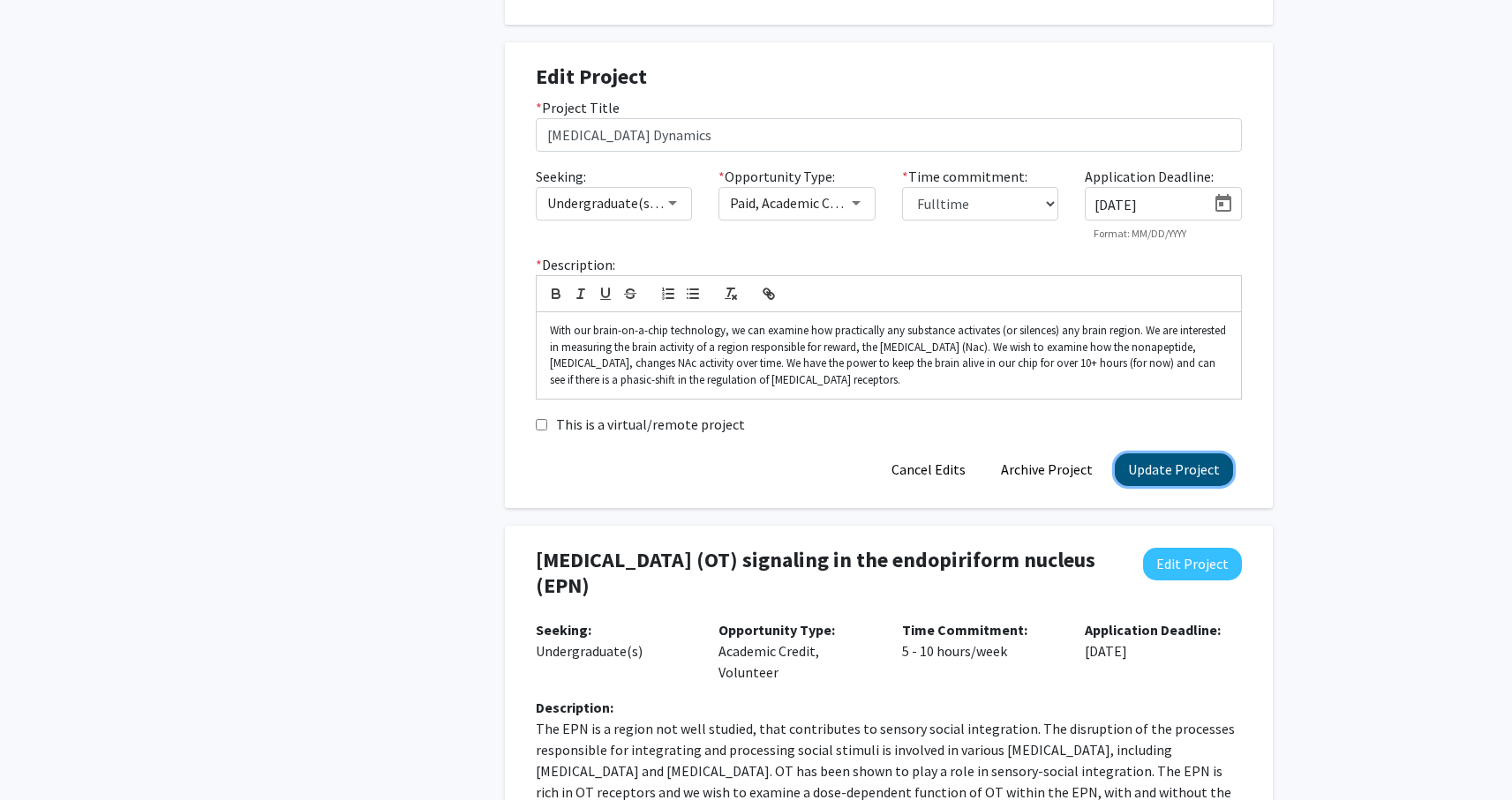
click at [1149, 454] on button "Update Project" at bounding box center [1173, 470] width 118 height 33
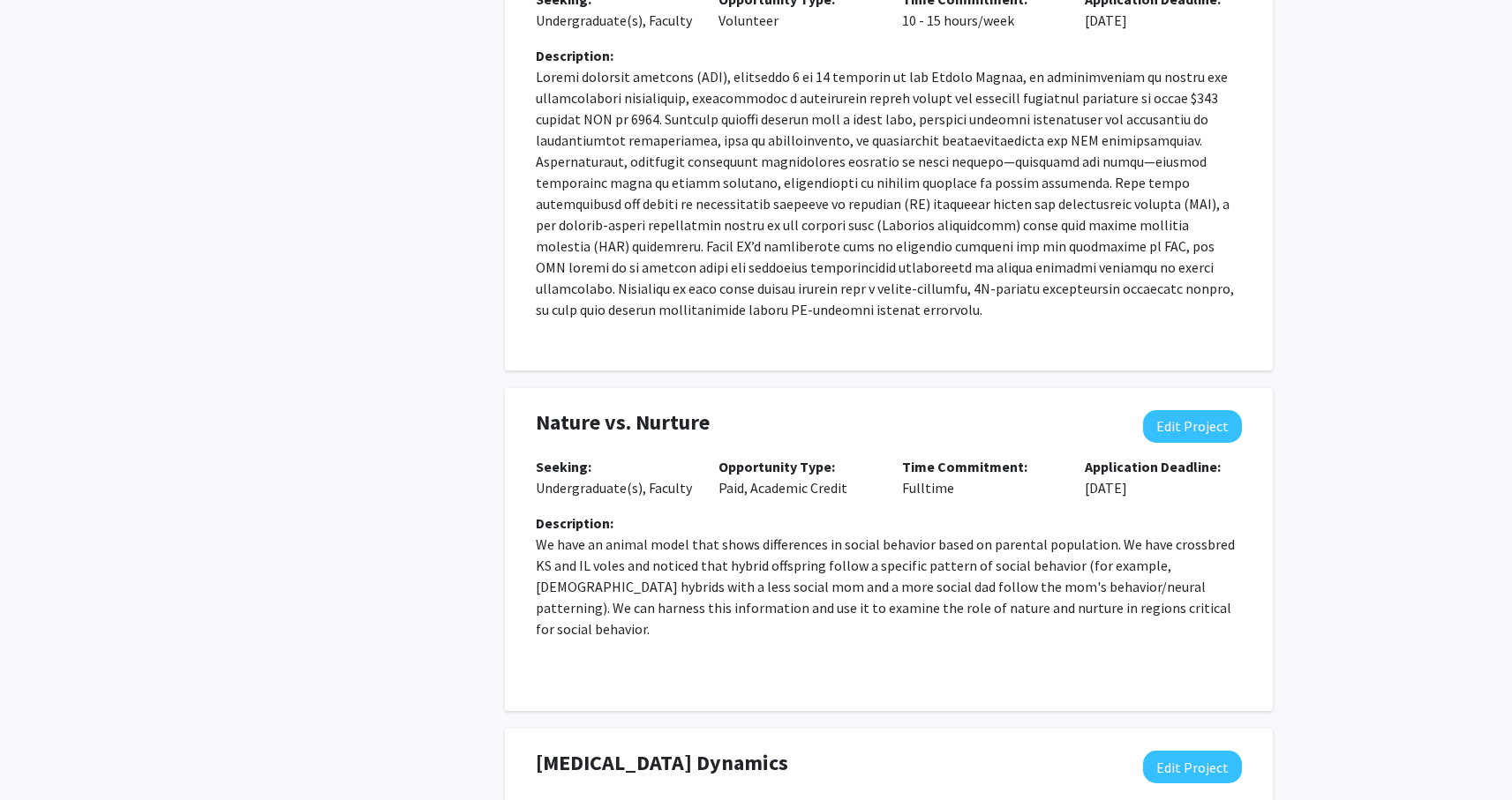
scroll to position [853, 0]
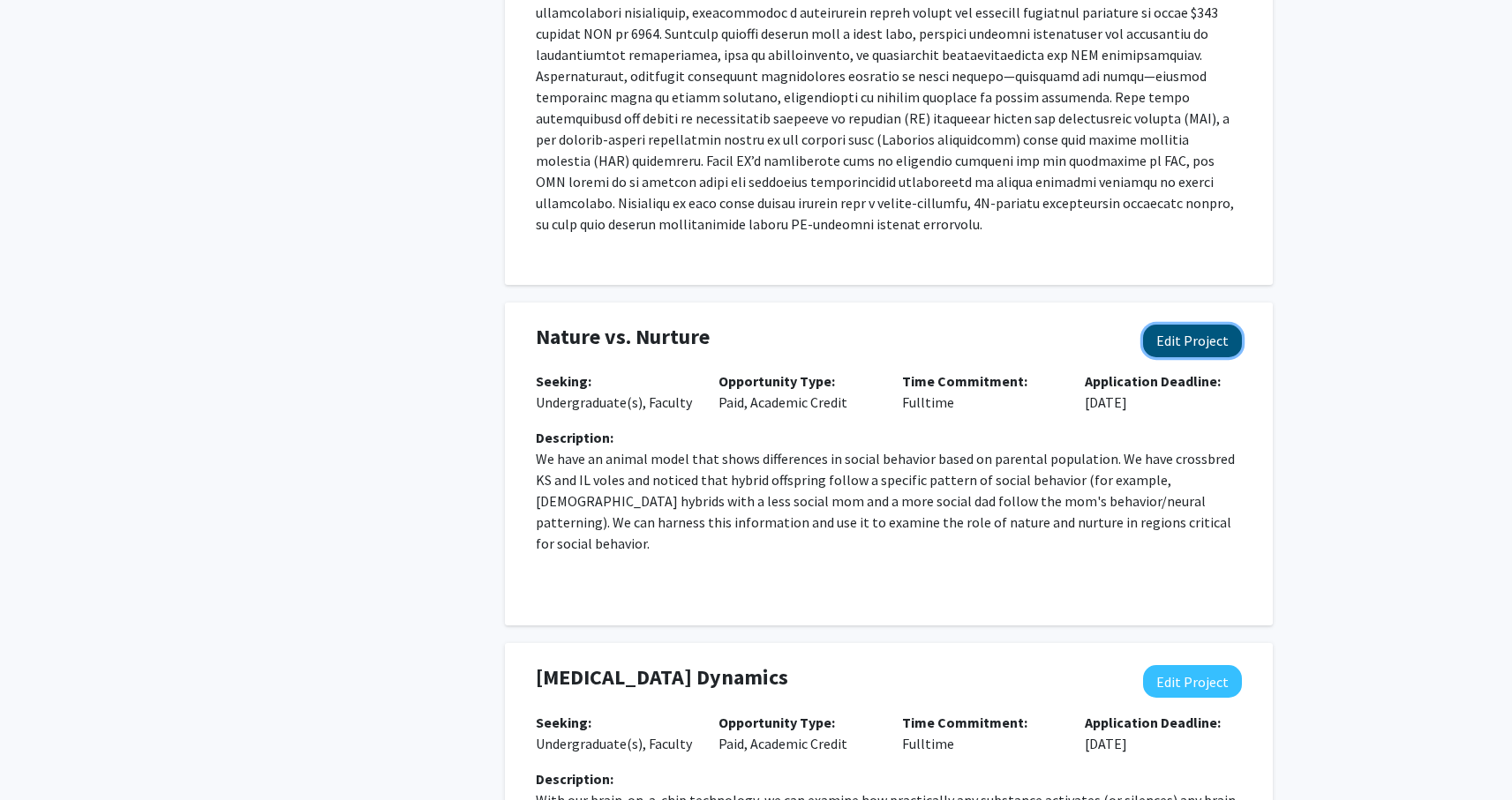
click at [1167, 342] on button "Edit Project" at bounding box center [1192, 341] width 99 height 33
select select "fulltime"
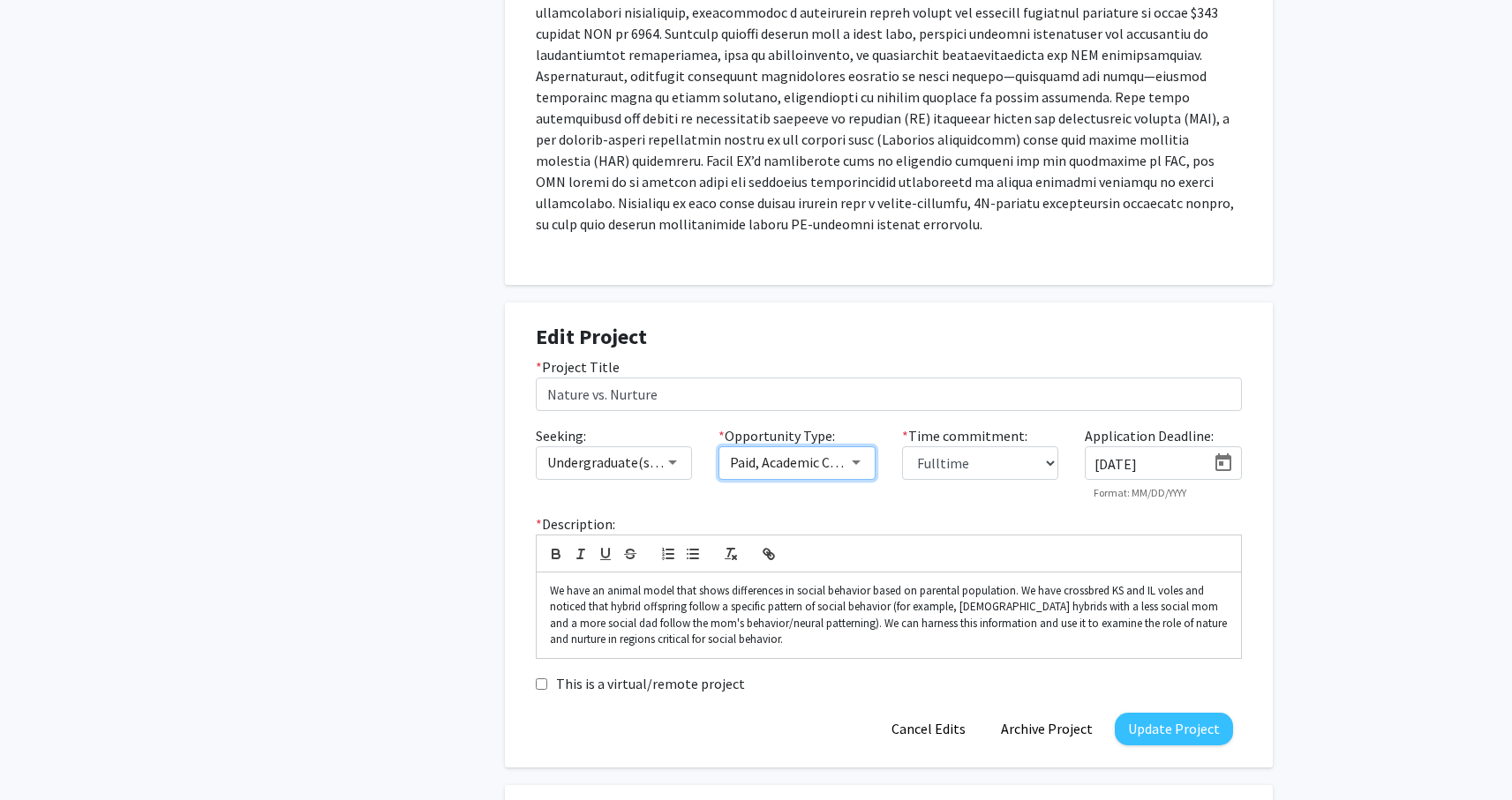
click at [850, 463] on div at bounding box center [857, 463] width 16 height 15
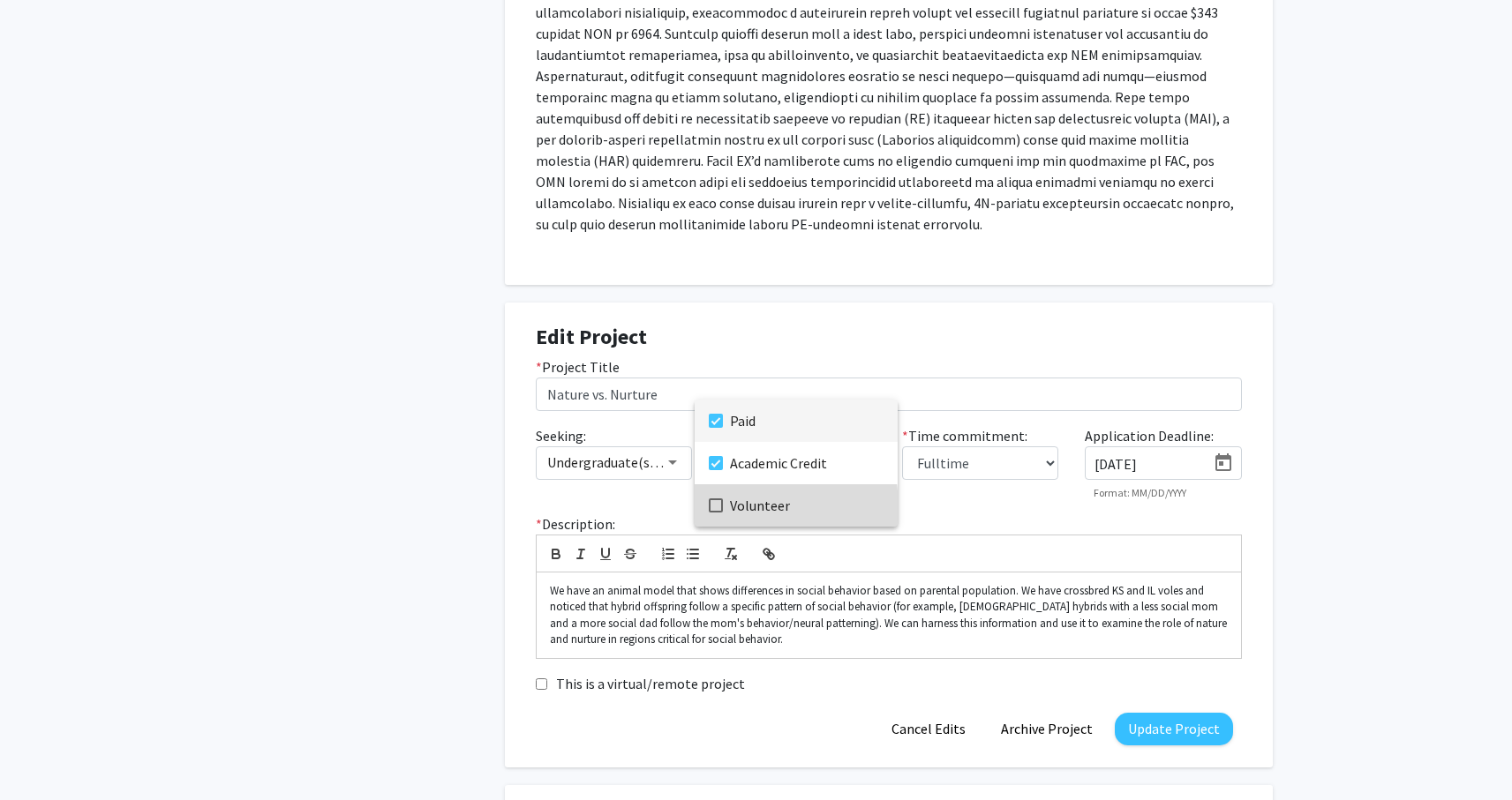
click at [727, 508] on mat-option "Volunteer" at bounding box center [796, 505] width 203 height 43
click at [713, 467] on mat-pseudo-checkbox at bounding box center [716, 463] width 15 height 15
click at [713, 430] on mat-option "Paid" at bounding box center [796, 421] width 203 height 43
click at [1161, 732] on div at bounding box center [756, 400] width 1512 height 800
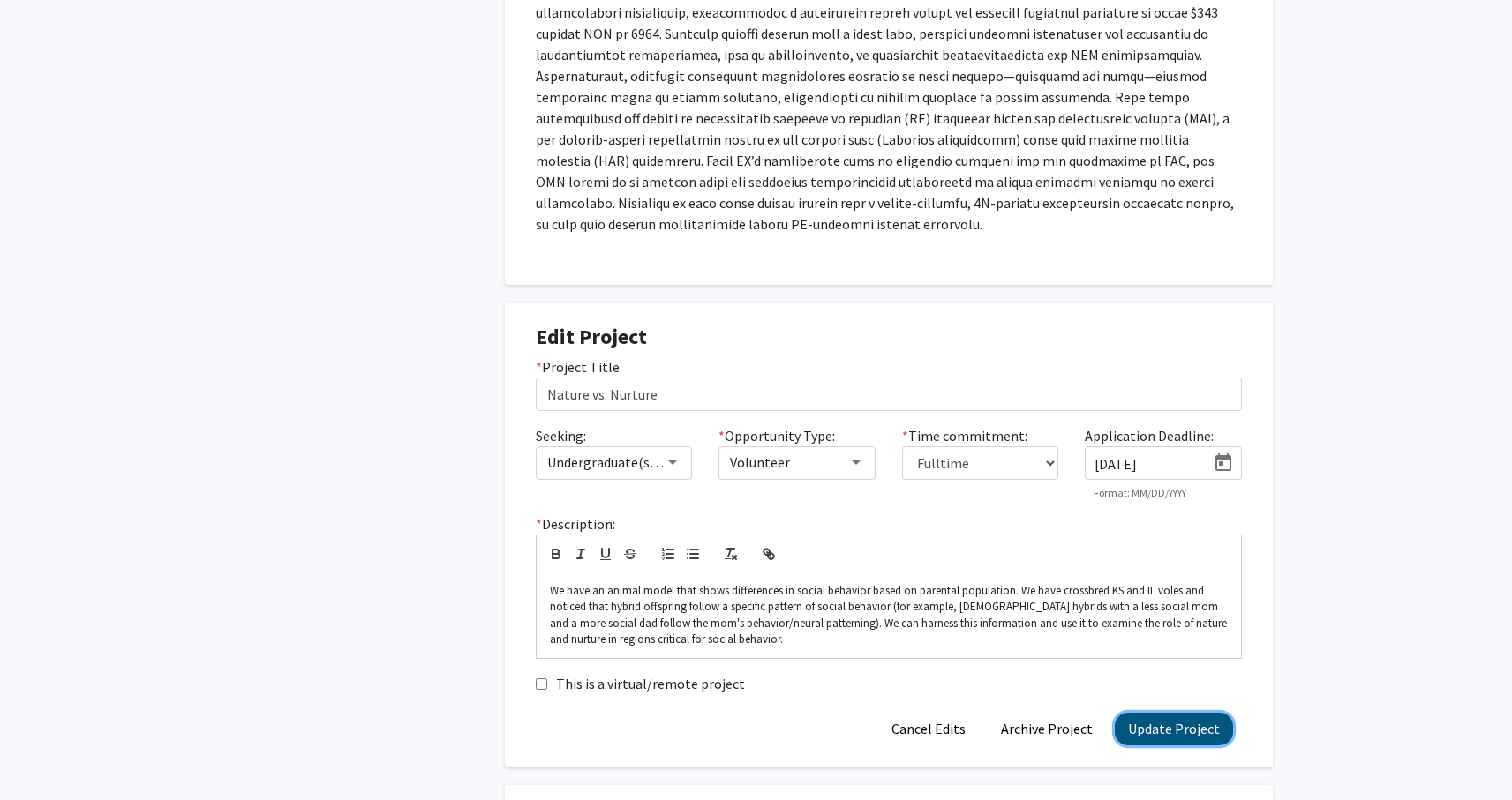
click at [1170, 726] on button "Update Project" at bounding box center [1173, 729] width 118 height 33
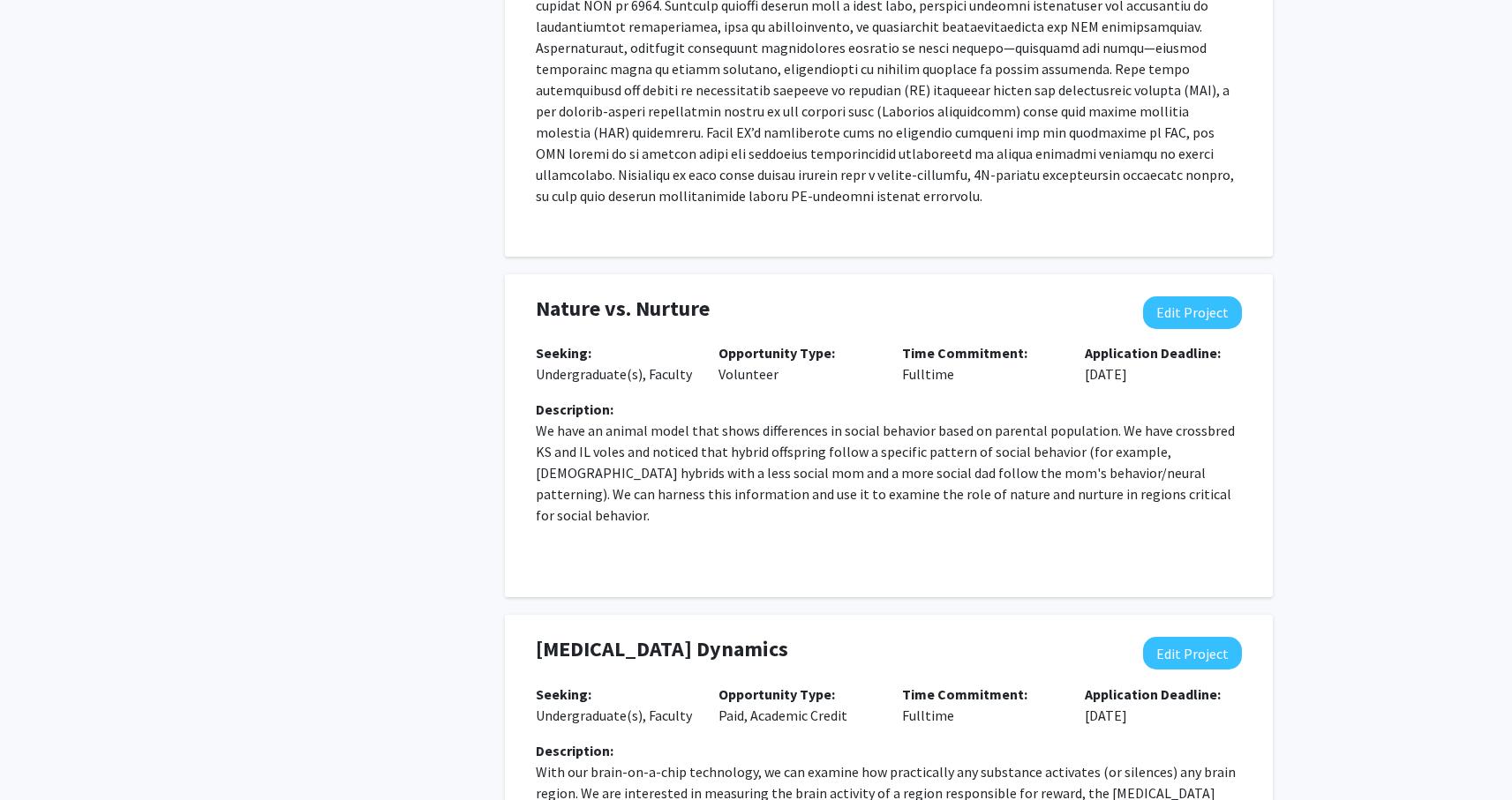
scroll to position [902, 0]
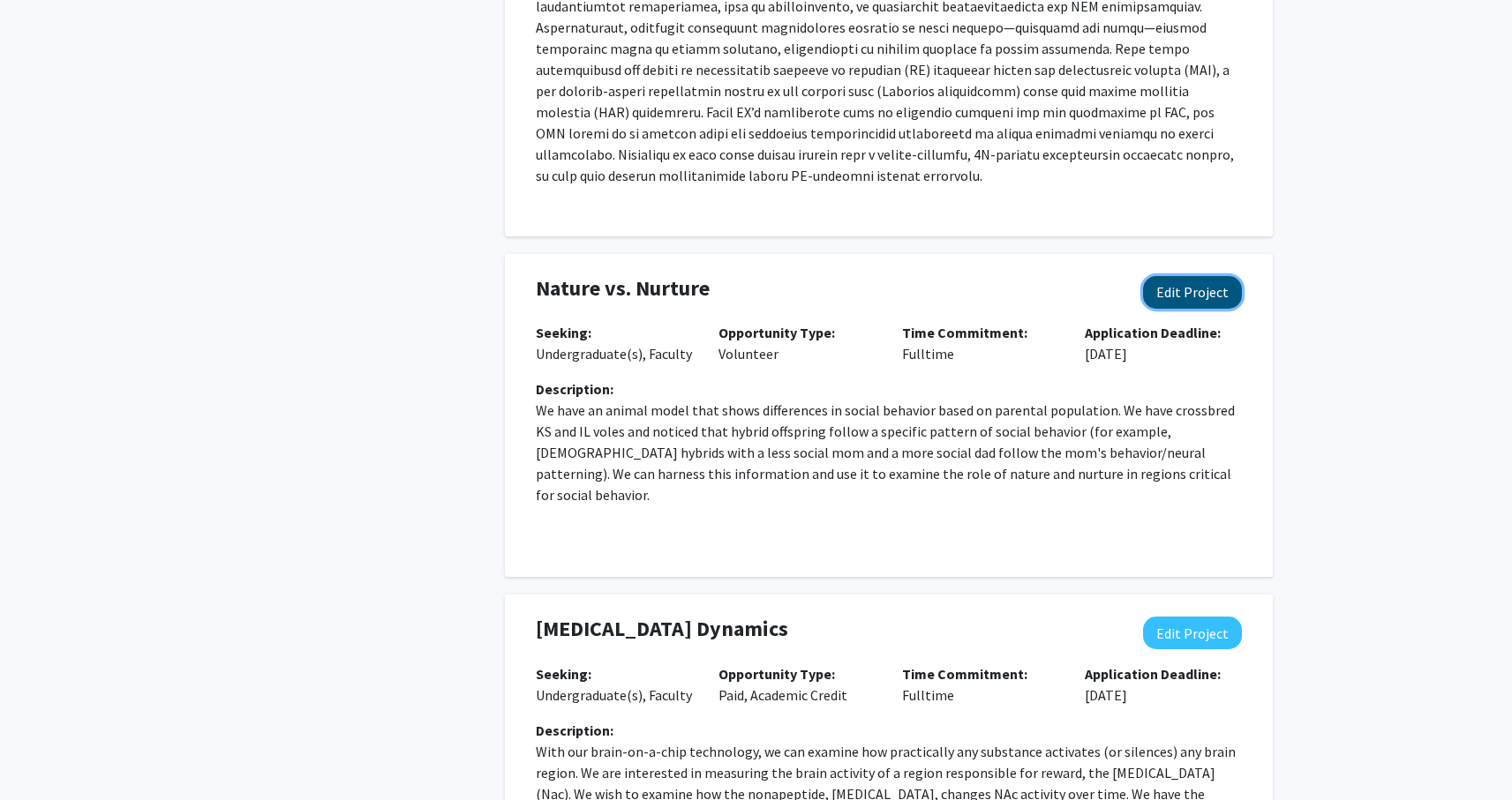
click at [1170, 305] on button "Edit Project" at bounding box center [1192, 292] width 99 height 33
select select "fulltime"
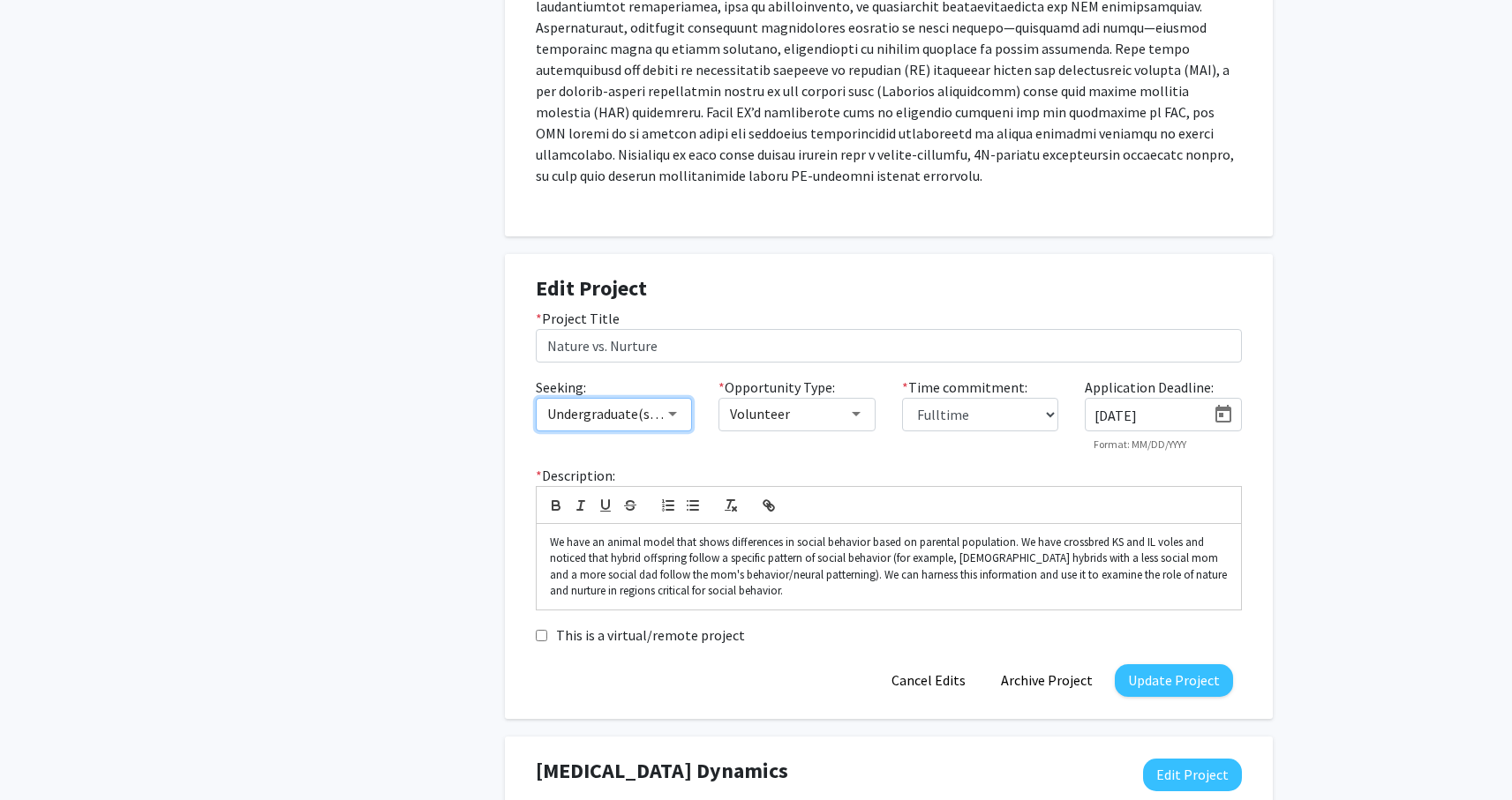
click at [675, 422] on div "Undergraduate(s), Faculty" at bounding box center [614, 414] width 134 height 16
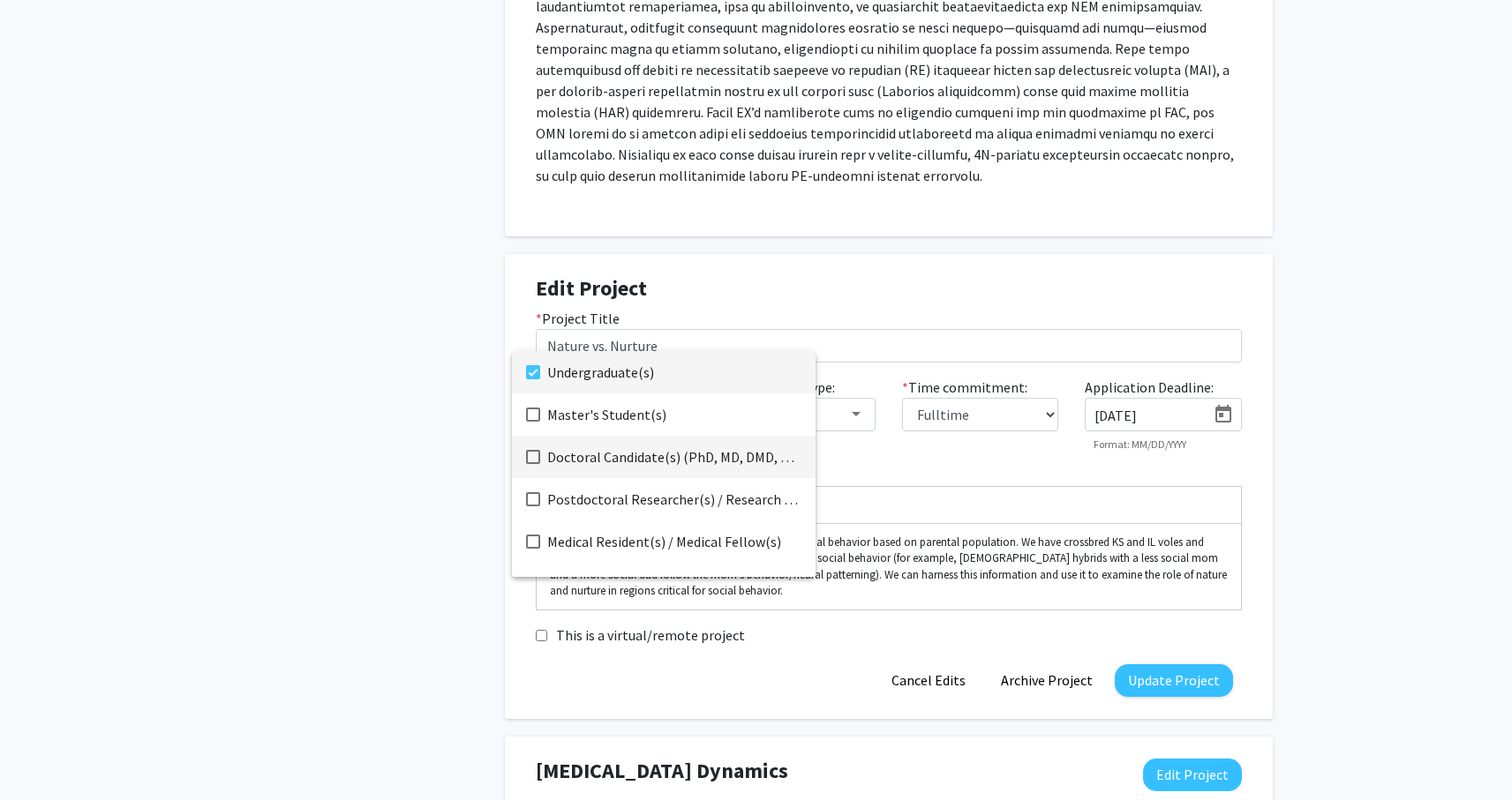
click at [567, 469] on span "Doctoral Candidate(s) (PhD, MD, DMD, PharmD, etc.)" at bounding box center [674, 456] width 254 height 43
click at [1170, 680] on div at bounding box center [756, 400] width 1512 height 800
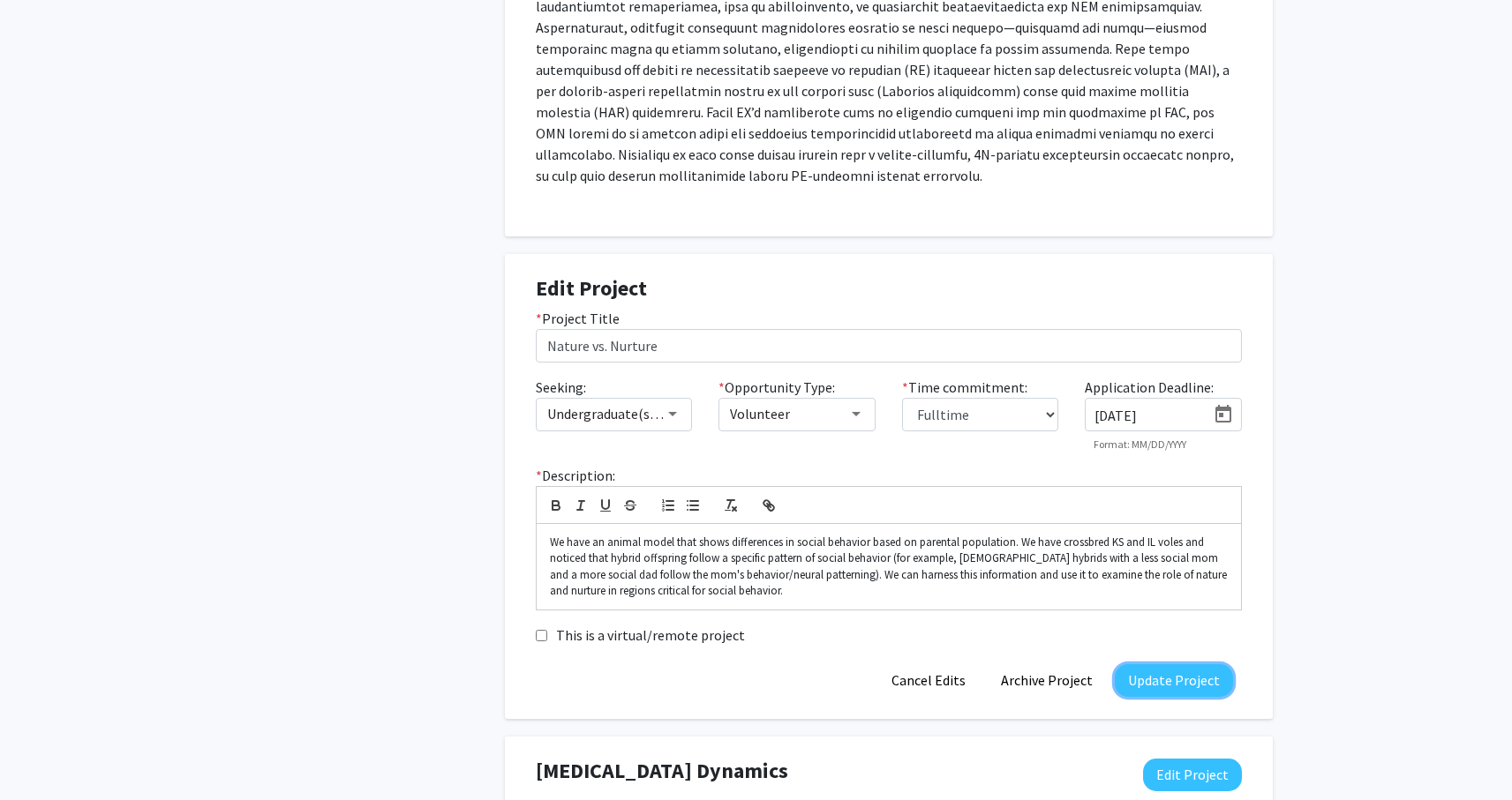
click at [1170, 680] on button "Update Project" at bounding box center [1173, 680] width 118 height 33
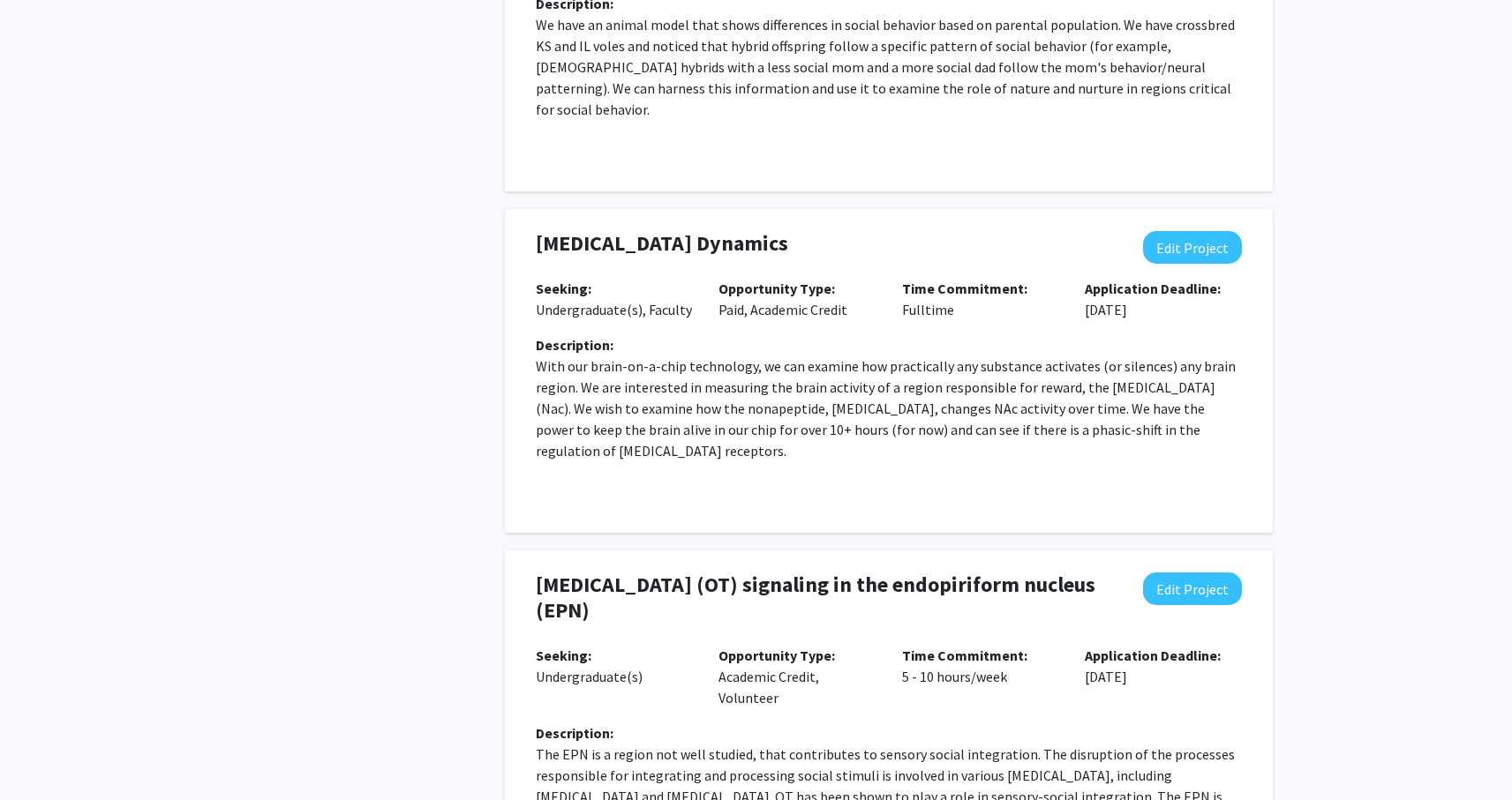
scroll to position [1496, 0]
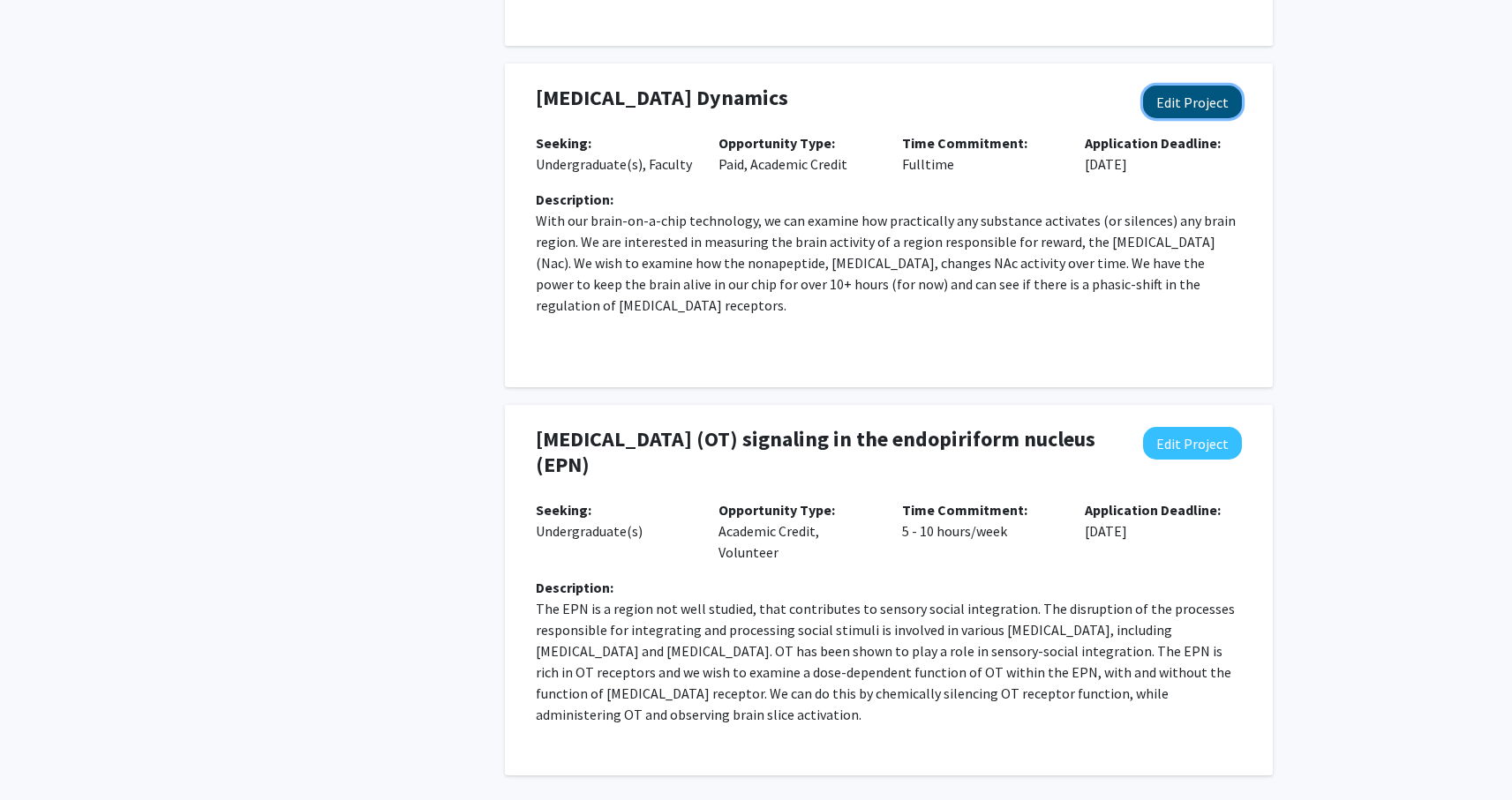
click at [1190, 88] on button "Edit Project" at bounding box center [1192, 102] width 99 height 33
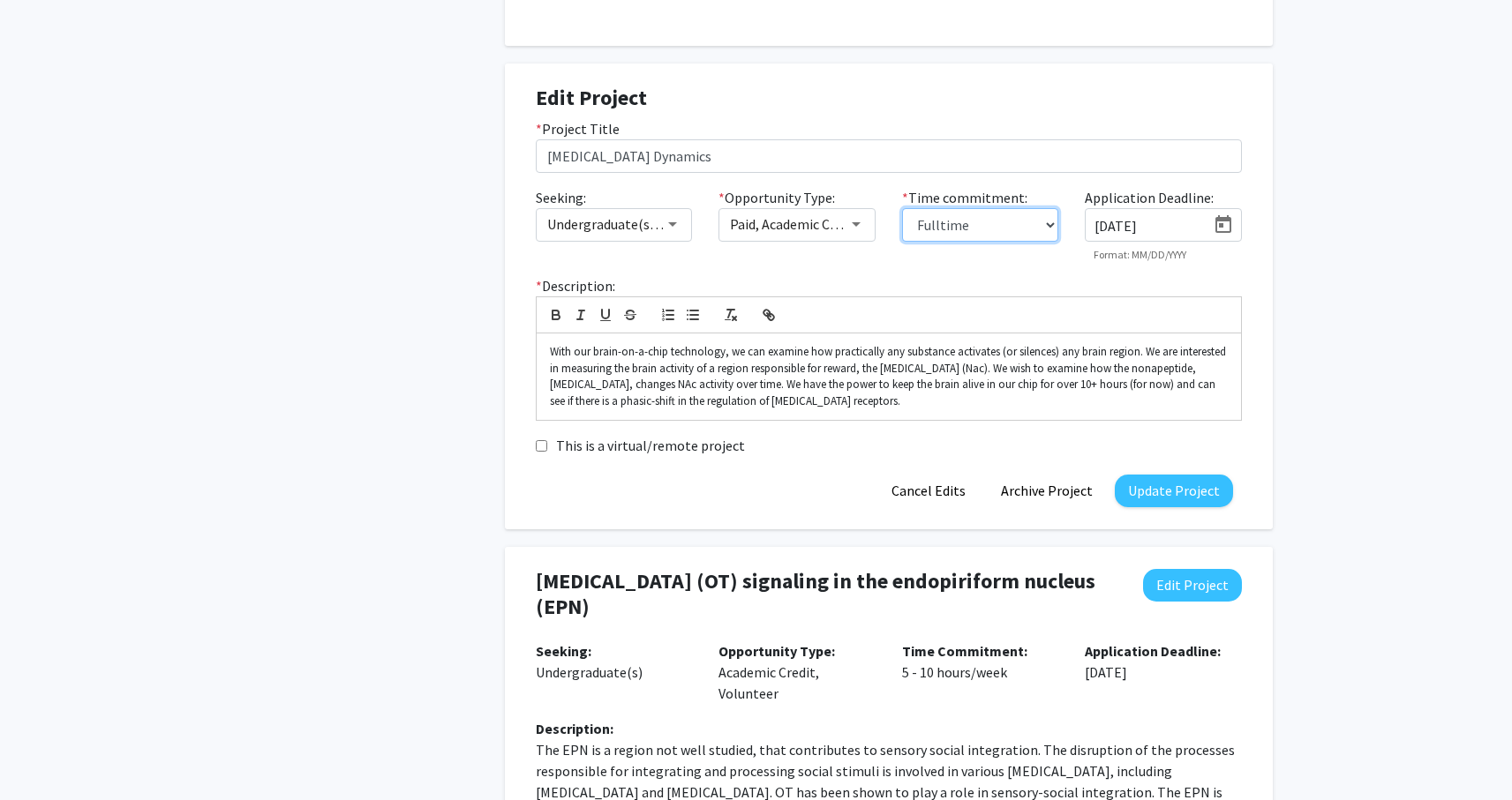
click at [996, 209] on select "0 - 5 hours/week 5 - 10 hours/week 10 - 15 hours/week 15 - 20 hours/week 20 - 3…" at bounding box center [980, 225] width 157 height 34
select select "15 - 20"
click at [1156, 477] on button "Update Project" at bounding box center [1173, 491] width 118 height 33
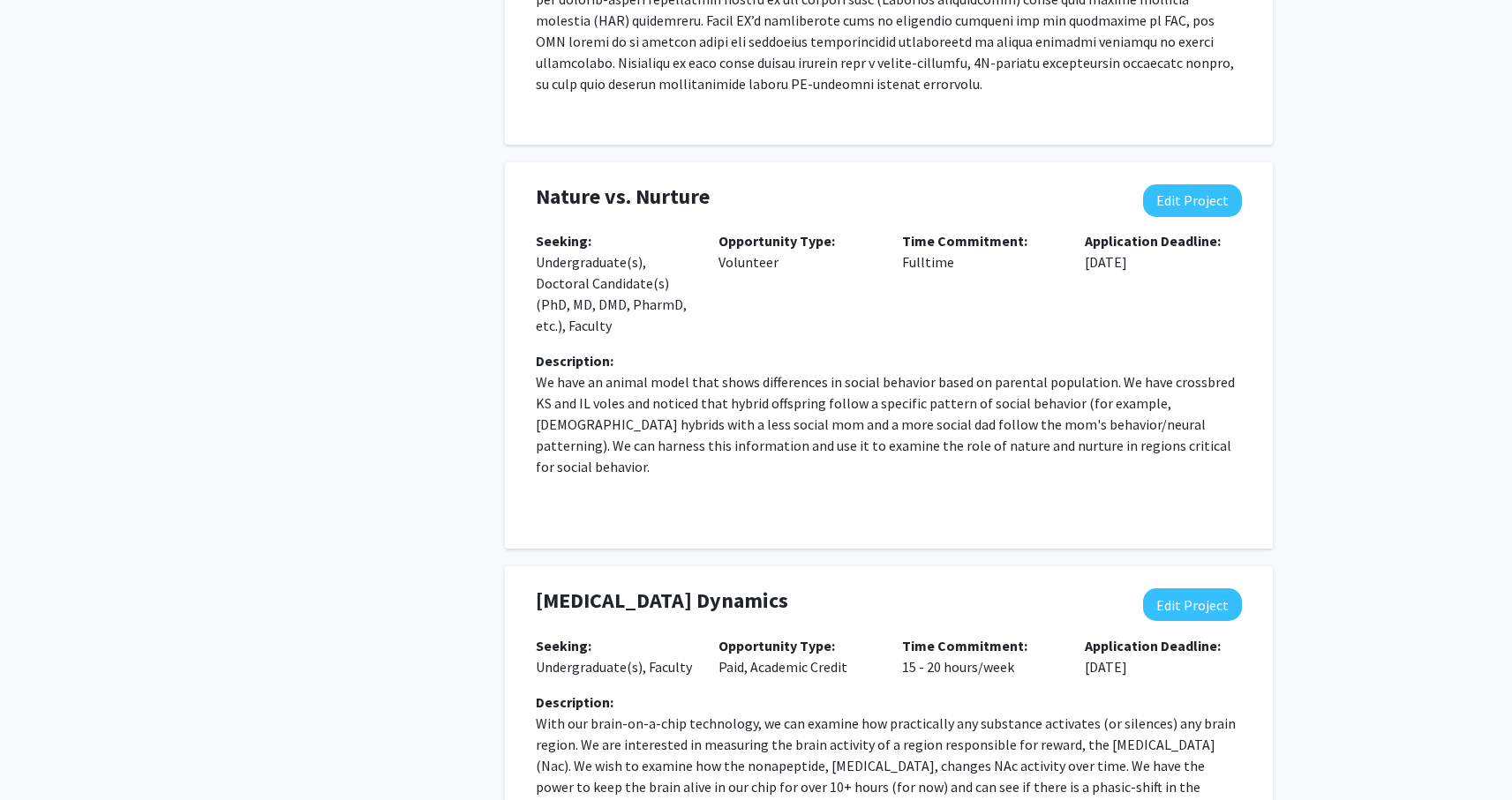
scroll to position [1012, 0]
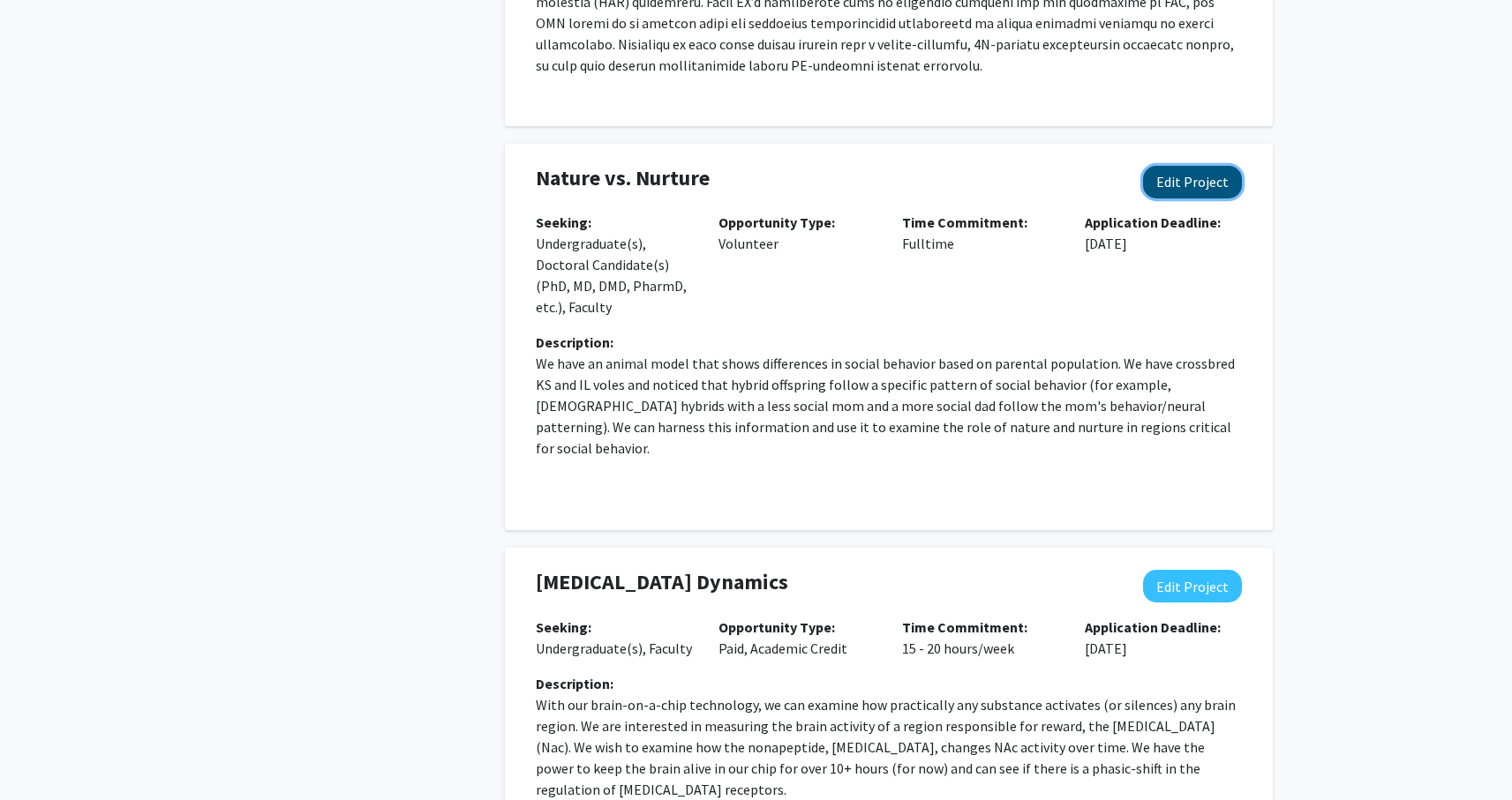
click at [1174, 181] on button "Edit Project" at bounding box center [1192, 182] width 99 height 33
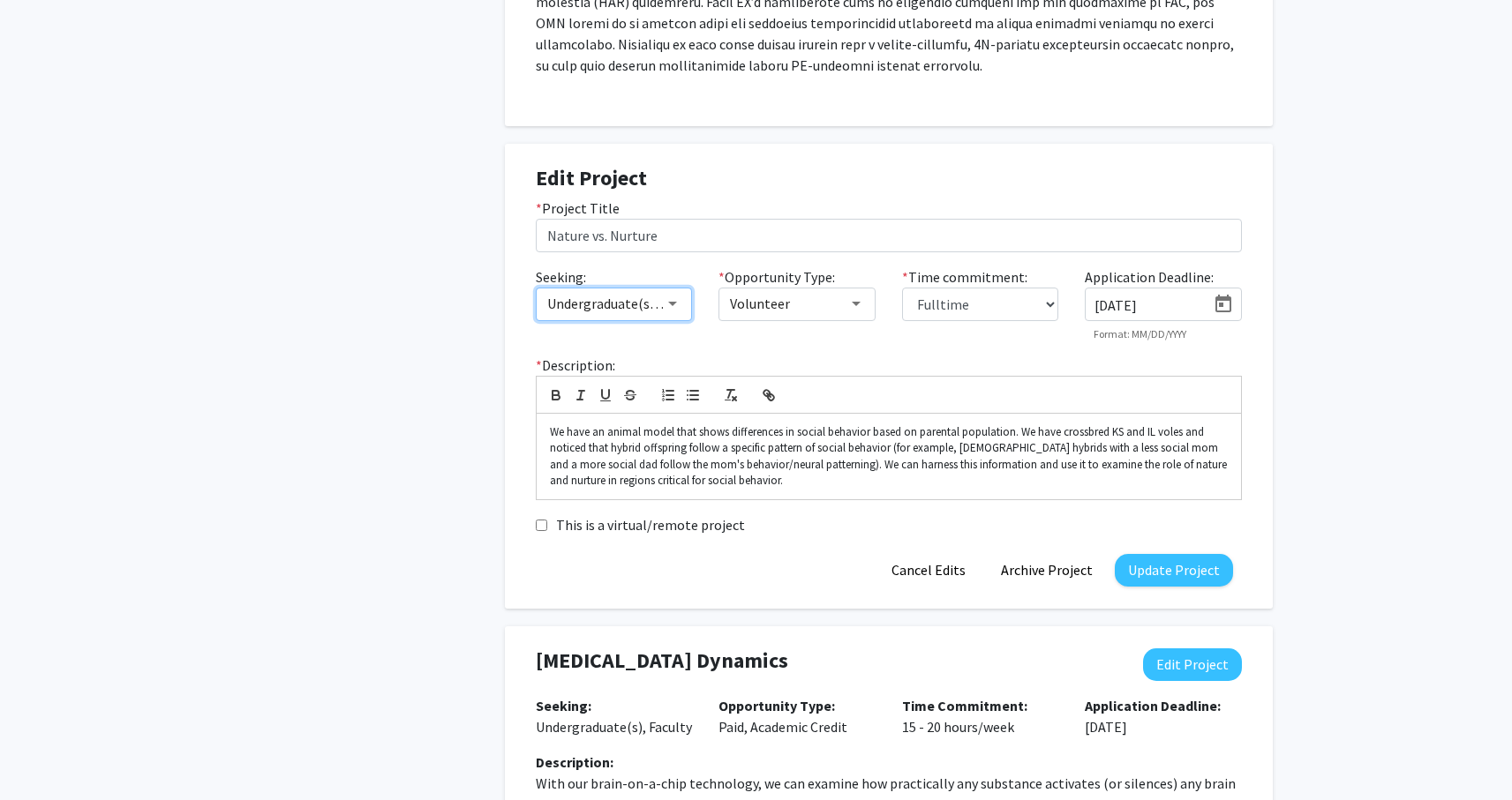
click at [666, 302] on div at bounding box center [673, 304] width 16 height 15
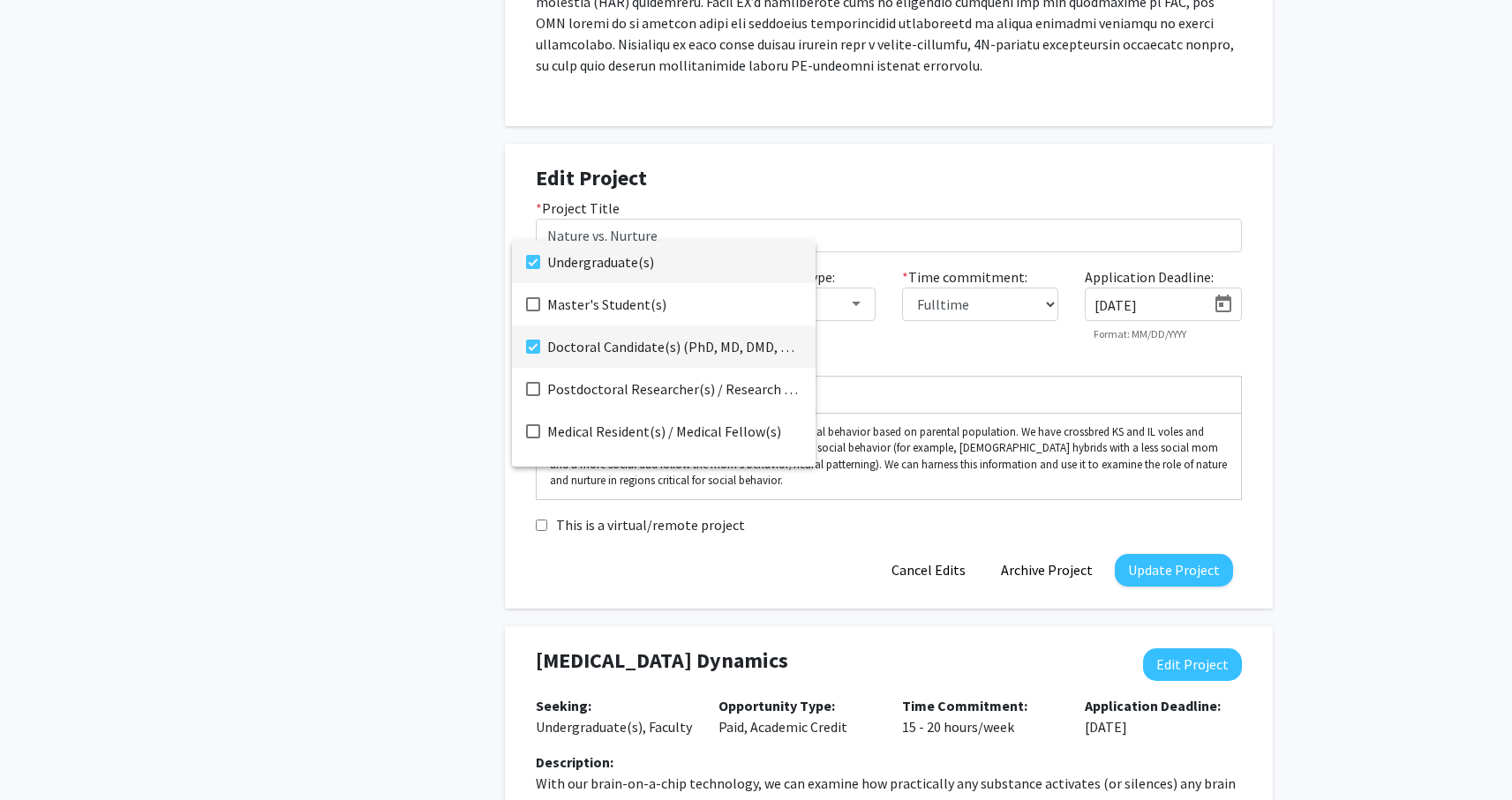
click at [578, 340] on span "Doctoral Candidate(s) (PhD, MD, DMD, PharmD, etc.)" at bounding box center [674, 346] width 254 height 43
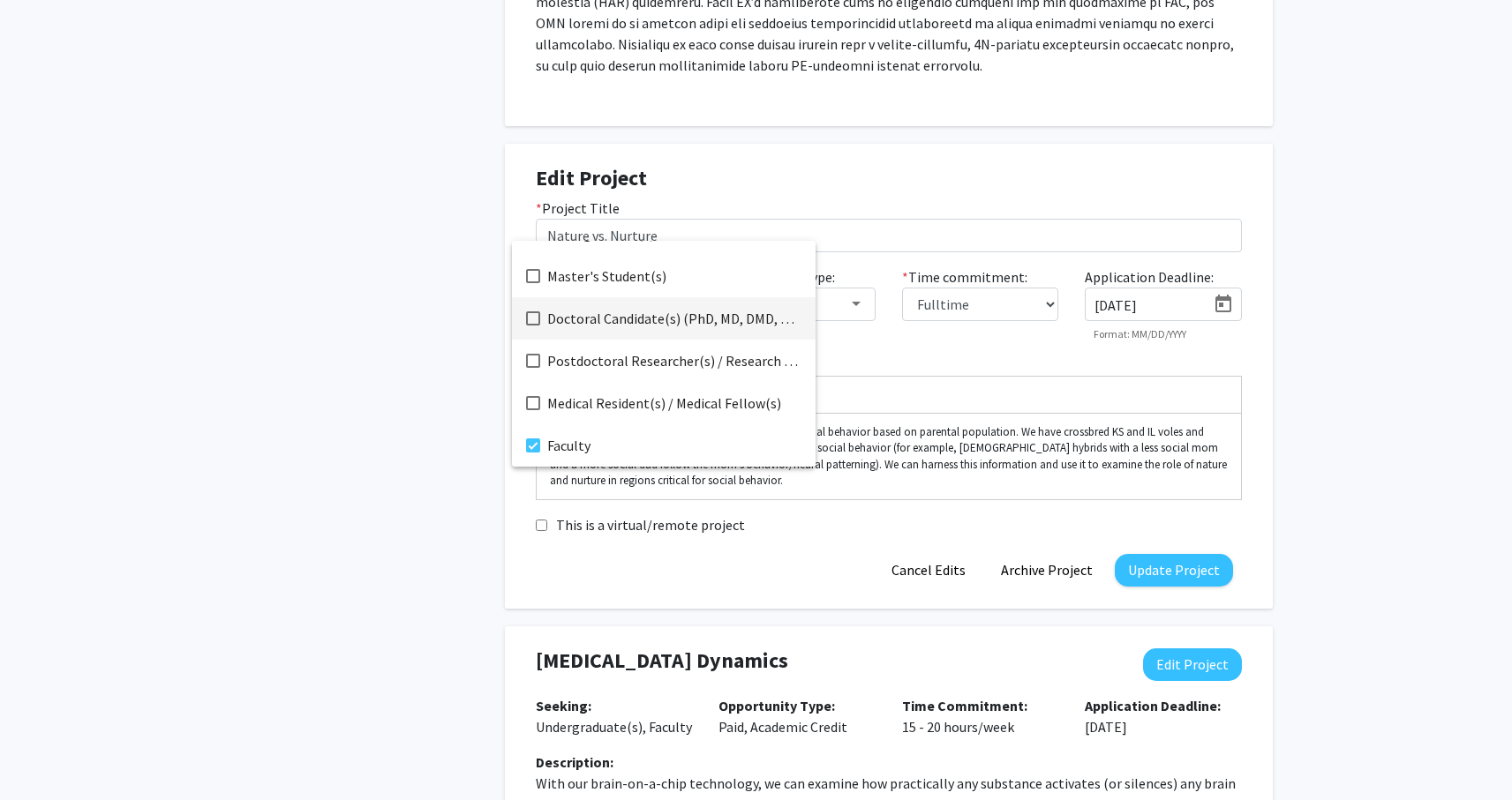
click at [936, 350] on div at bounding box center [756, 400] width 1512 height 800
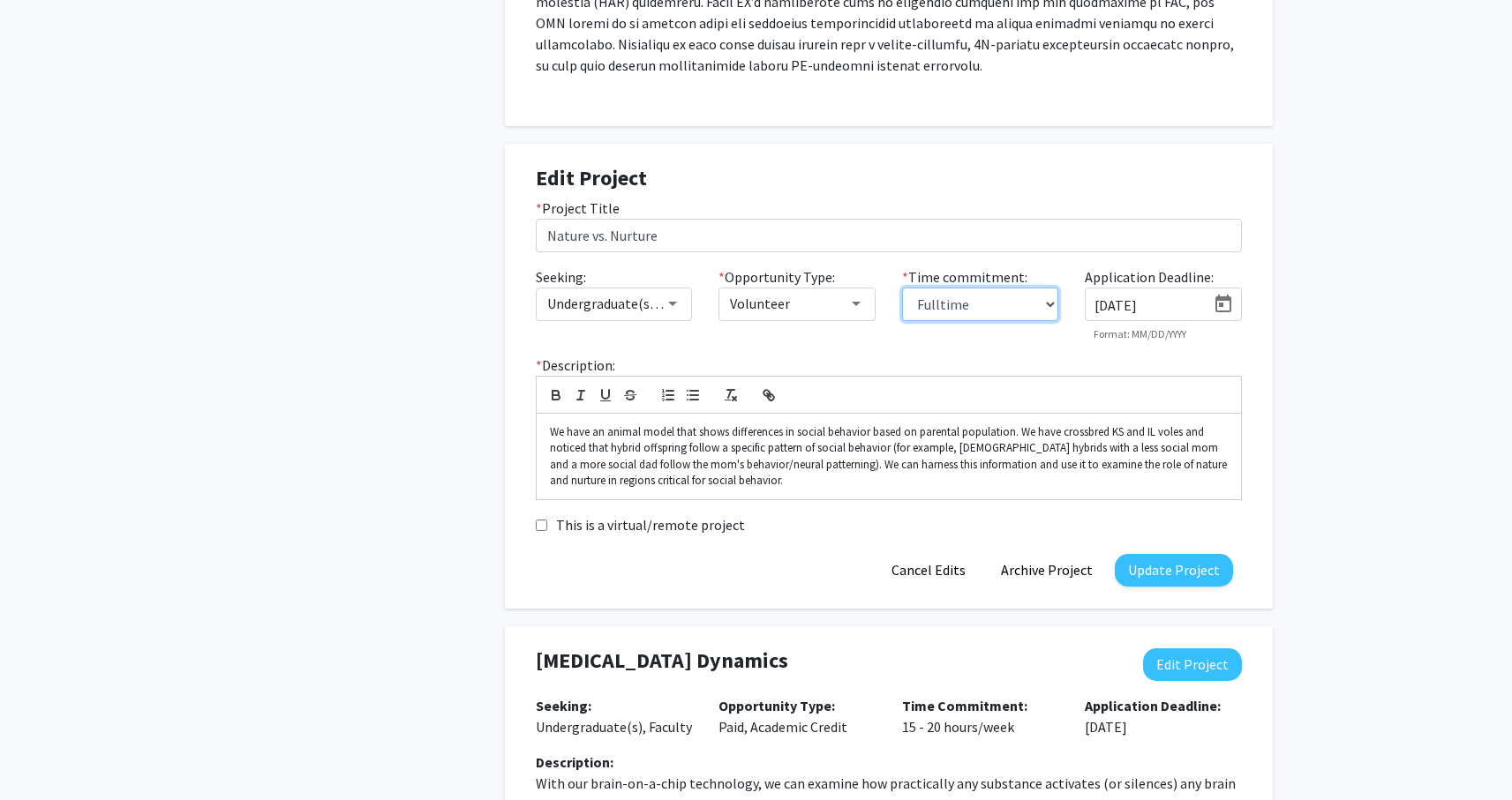
click at [967, 306] on select "0 - 5 hours/week 5 - 10 hours/week 10 - 15 hours/week 15 - 20 hours/week 20 - 3…" at bounding box center [980, 304] width 157 height 34
select select "15 - 20"
click at [1154, 577] on button "Update Project" at bounding box center [1173, 571] width 118 height 33
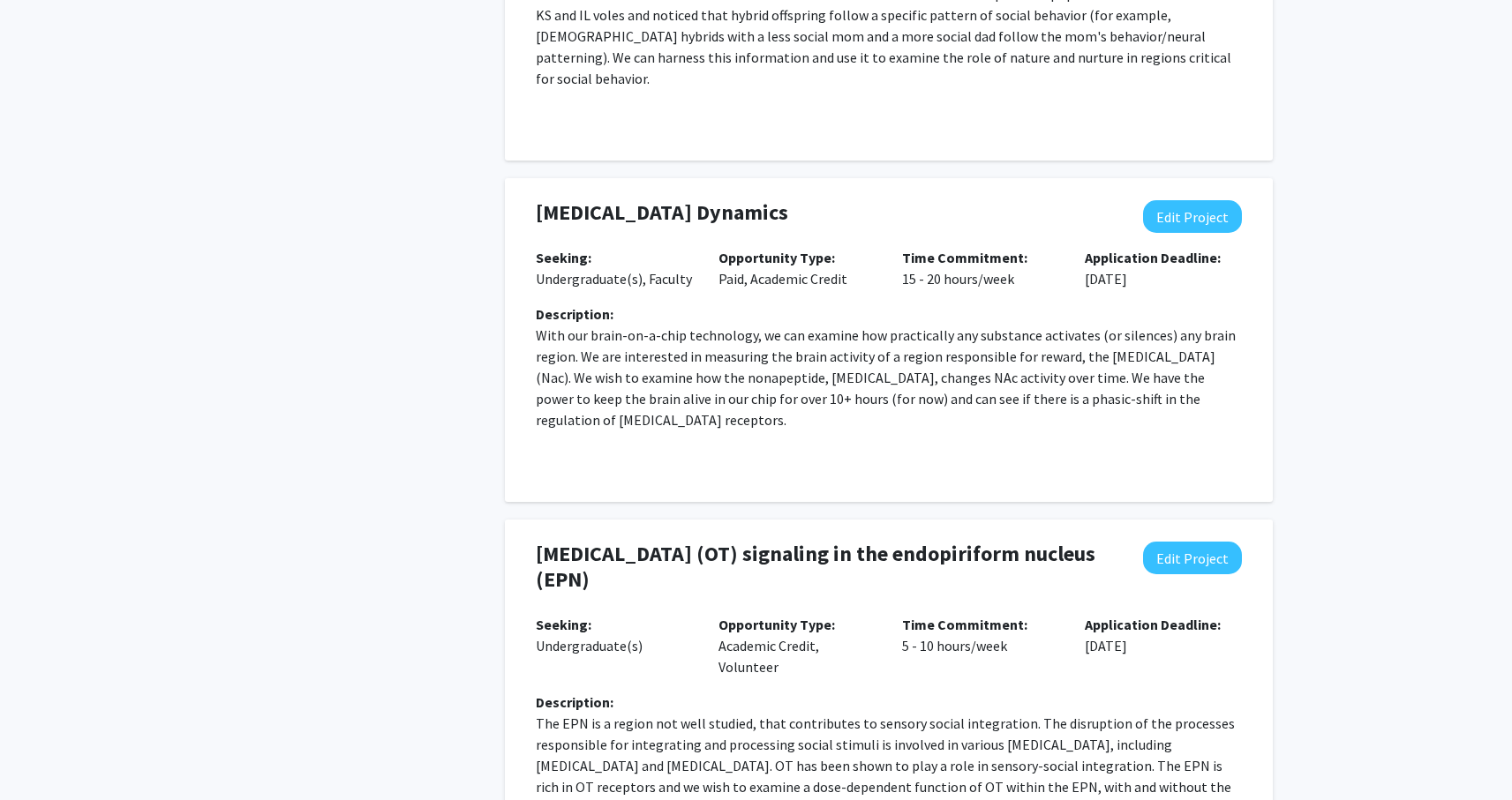
scroll to position [1312, 0]
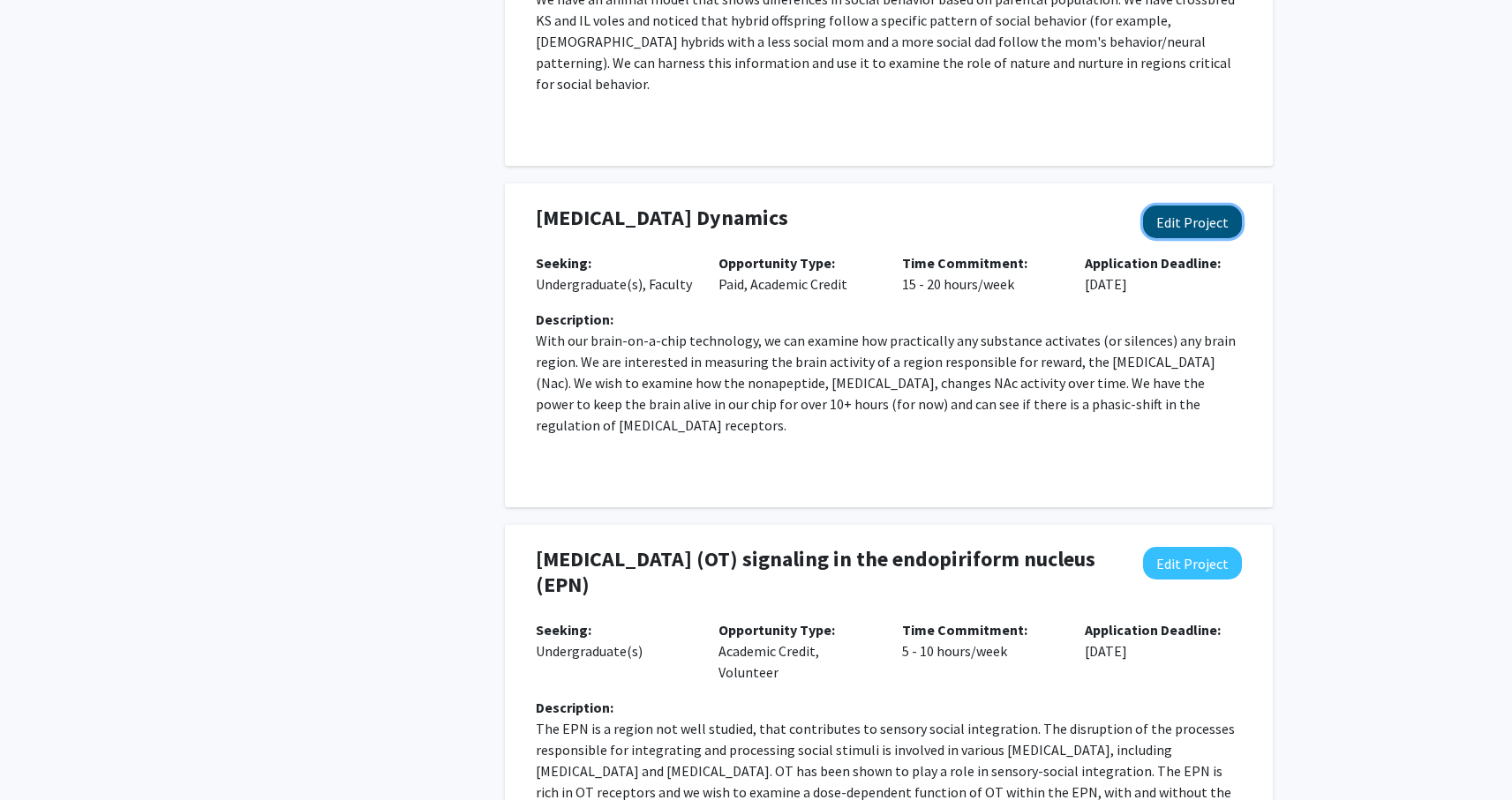
click at [1190, 216] on button "Edit Project" at bounding box center [1192, 222] width 99 height 33
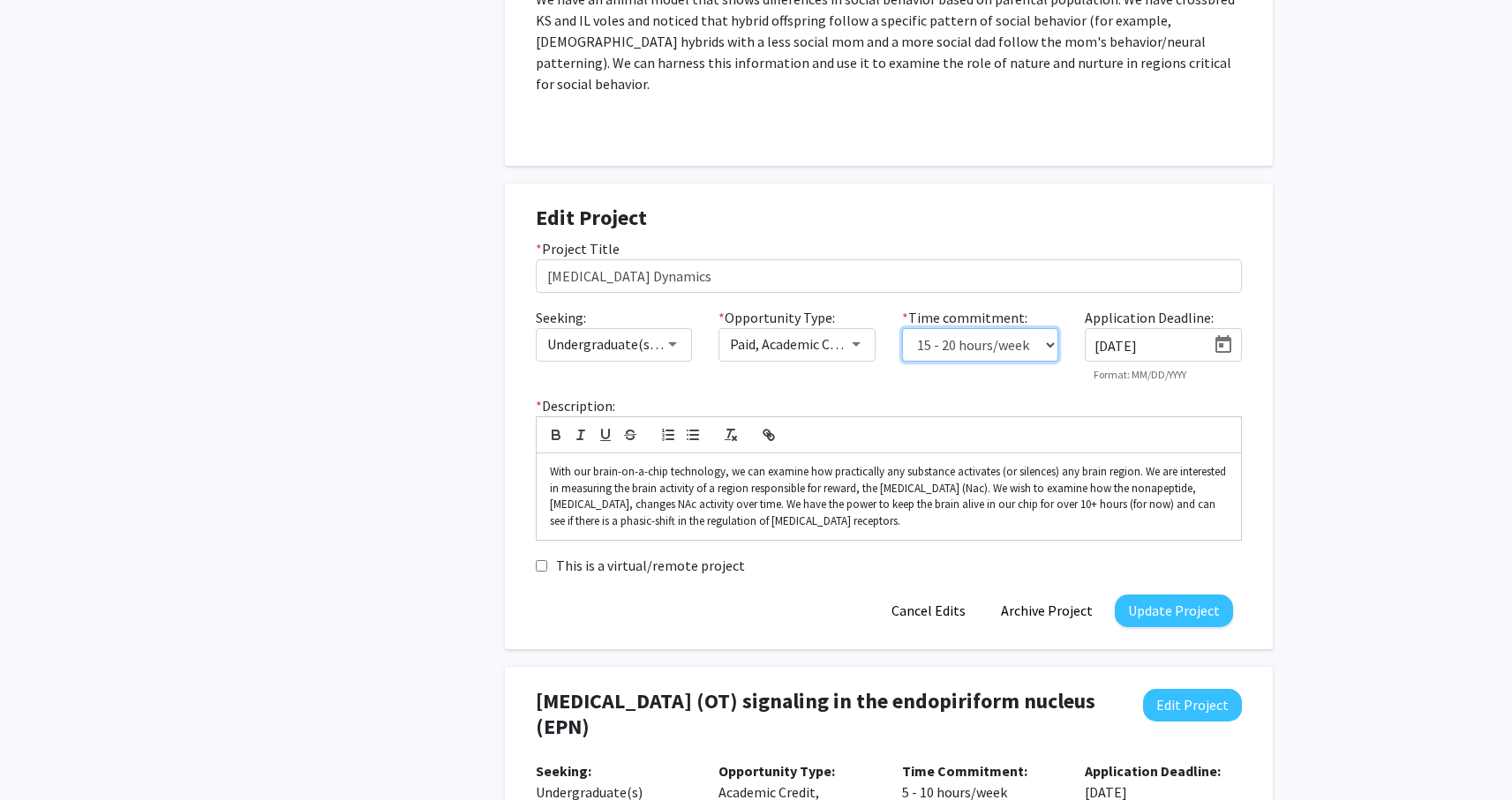
click at [1015, 328] on select "0 - 5 hours/week 5 - 10 hours/week 10 - 15 hours/week 15 - 20 hours/week 20 - 3…" at bounding box center [980, 345] width 157 height 34
select select "10 - 15"
click at [1161, 595] on button "Update Project" at bounding box center [1173, 611] width 118 height 33
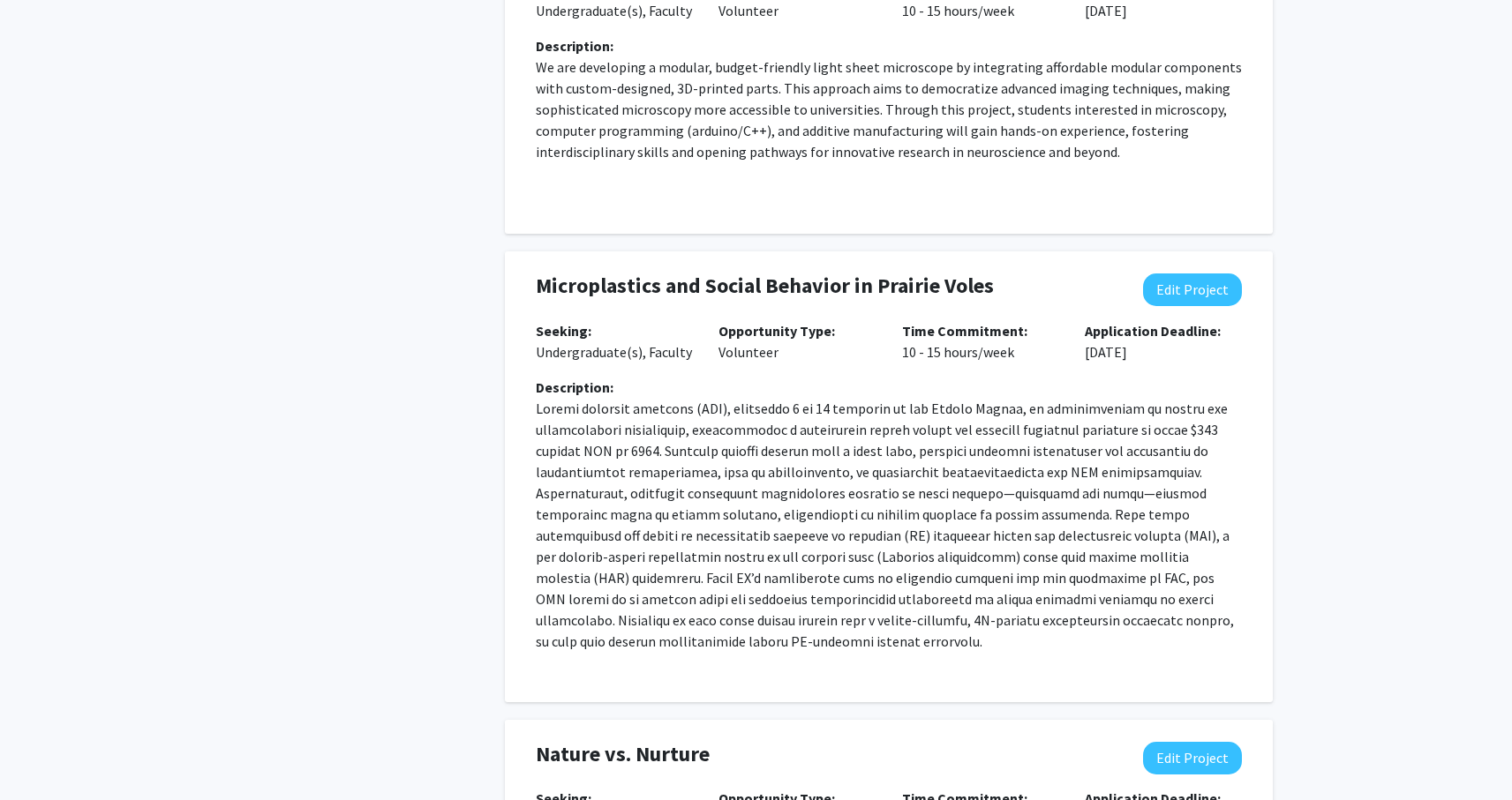
scroll to position [437, 0]
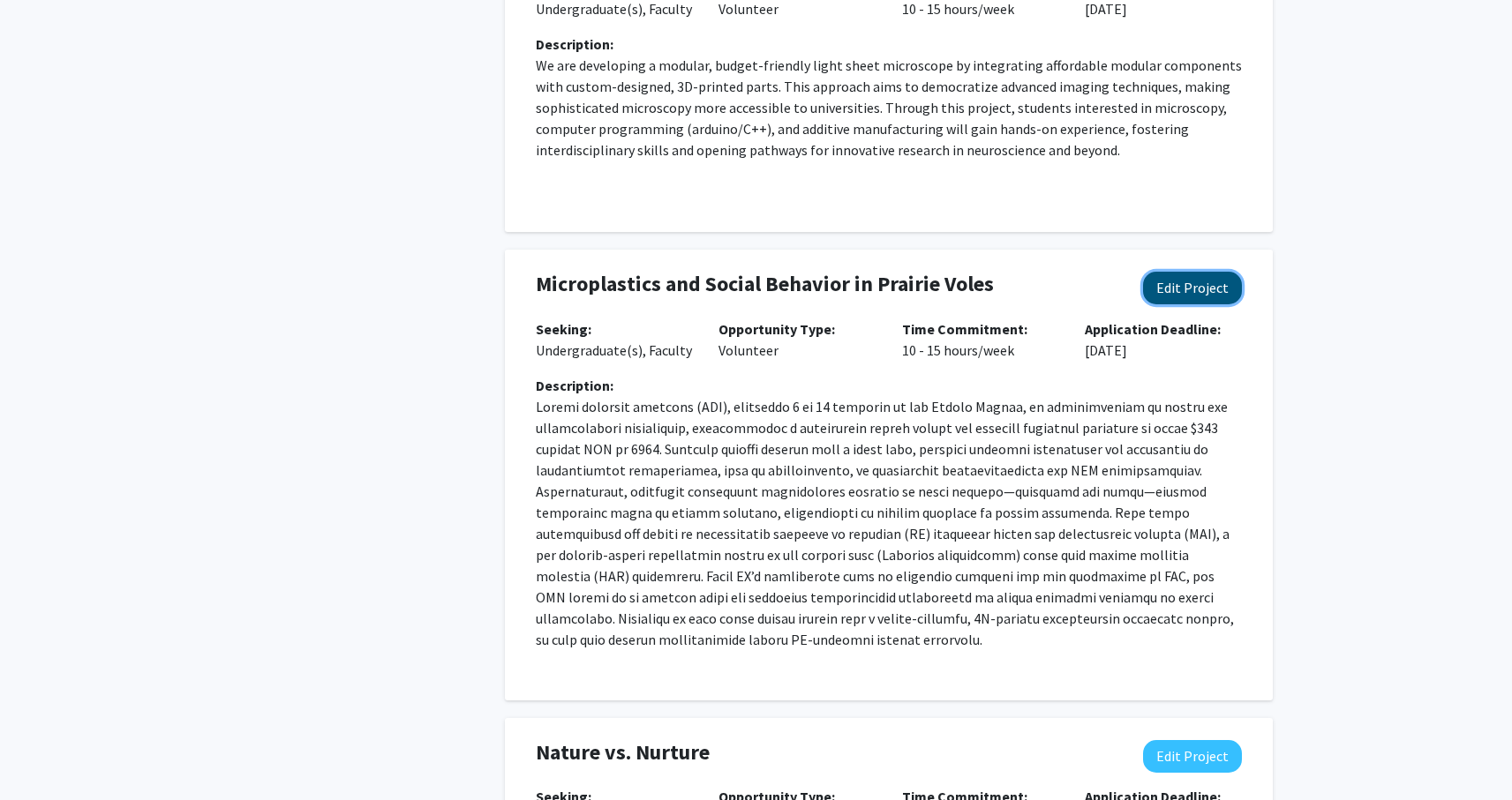
click at [1174, 291] on button "Edit Project" at bounding box center [1192, 288] width 99 height 33
select select "10 - 15"
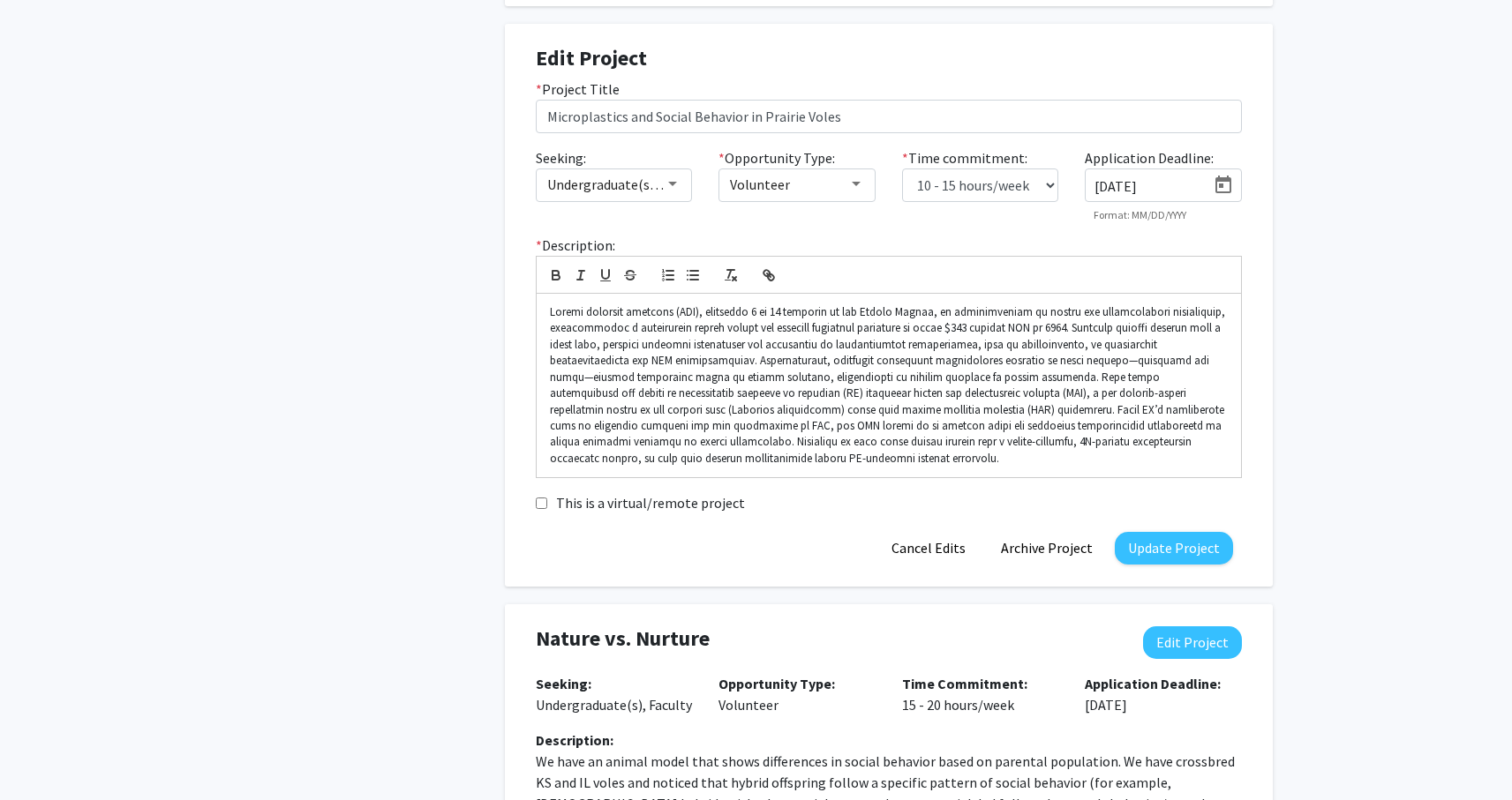
scroll to position [711, 0]
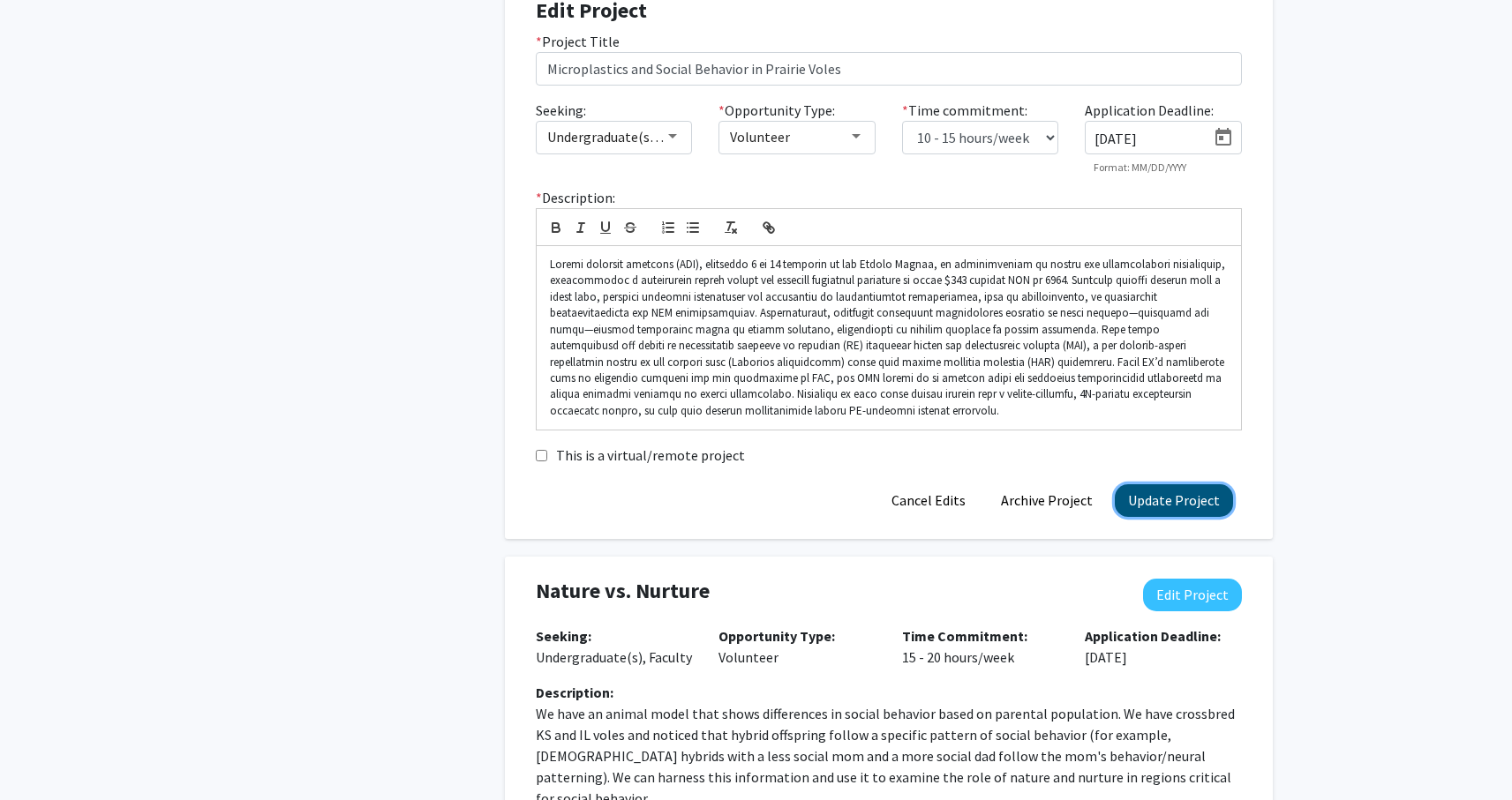
click at [1174, 494] on button "Update Project" at bounding box center [1173, 501] width 118 height 33
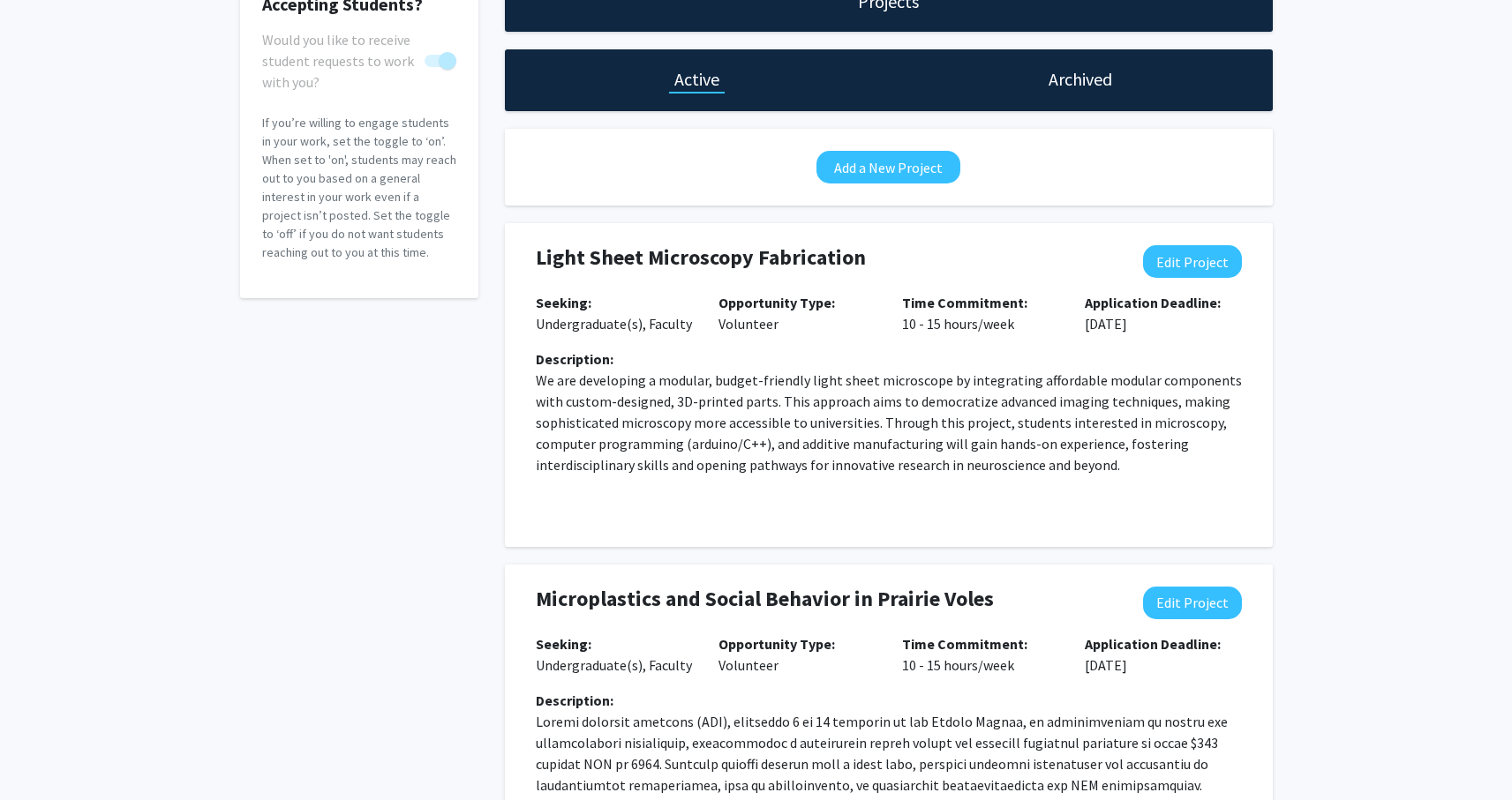
scroll to position [124, 0]
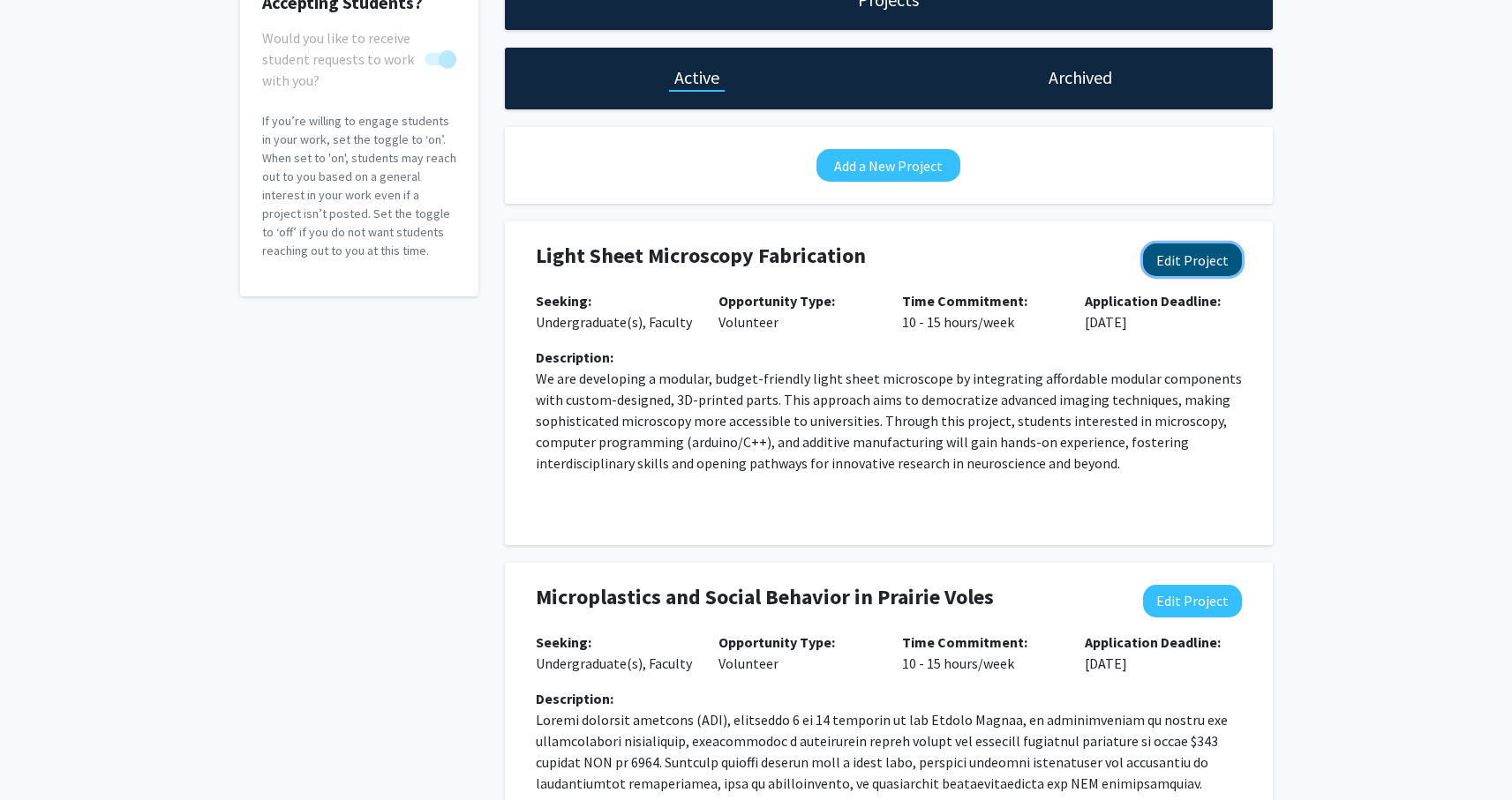
click at [1178, 270] on button "Edit Project" at bounding box center [1192, 259] width 99 height 33
select select "10 - 15"
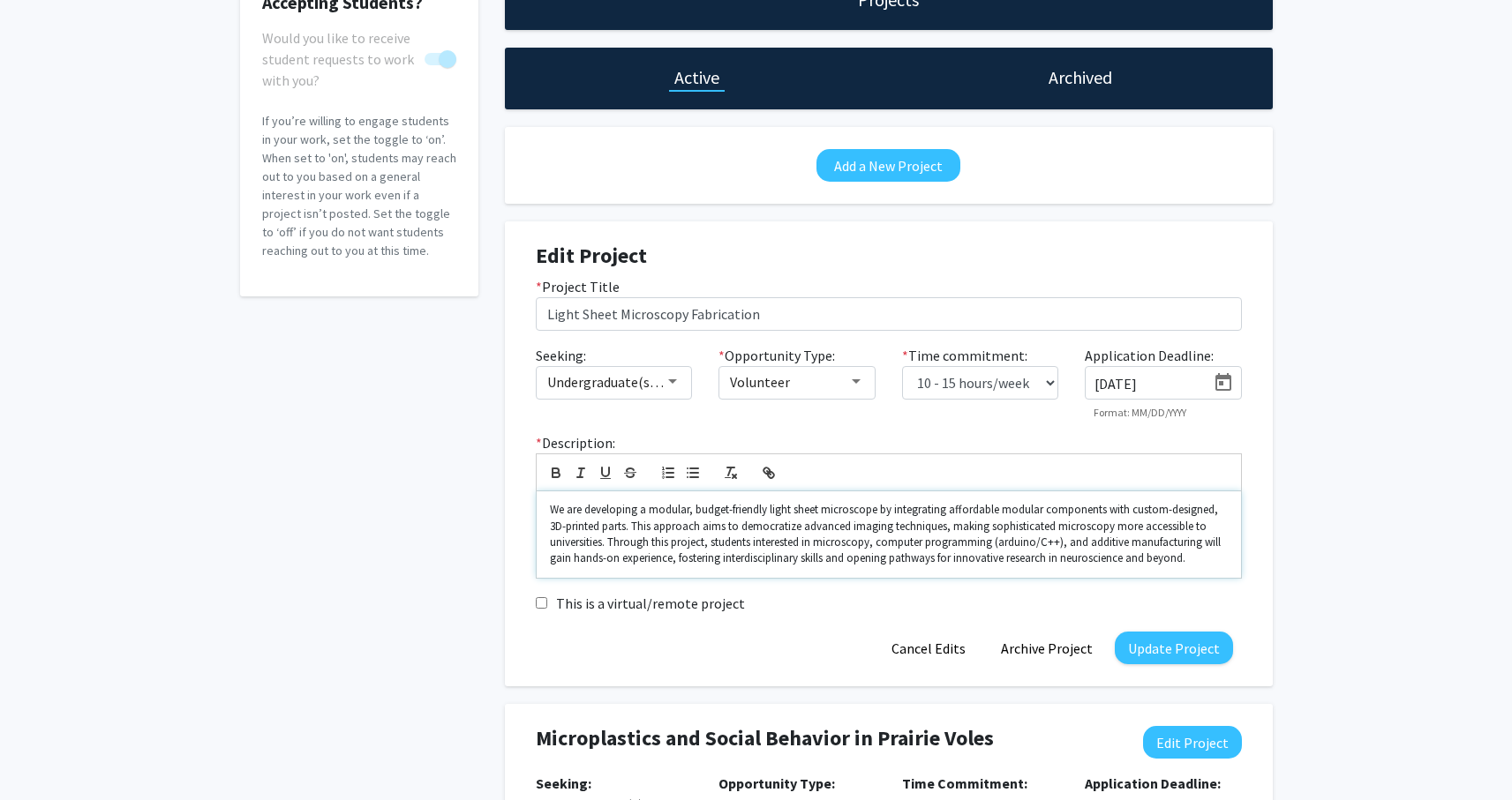
click at [1194, 556] on p "We are developing a modular, budget-friendly light sheet microscope by integrat…" at bounding box center [889, 534] width 678 height 65
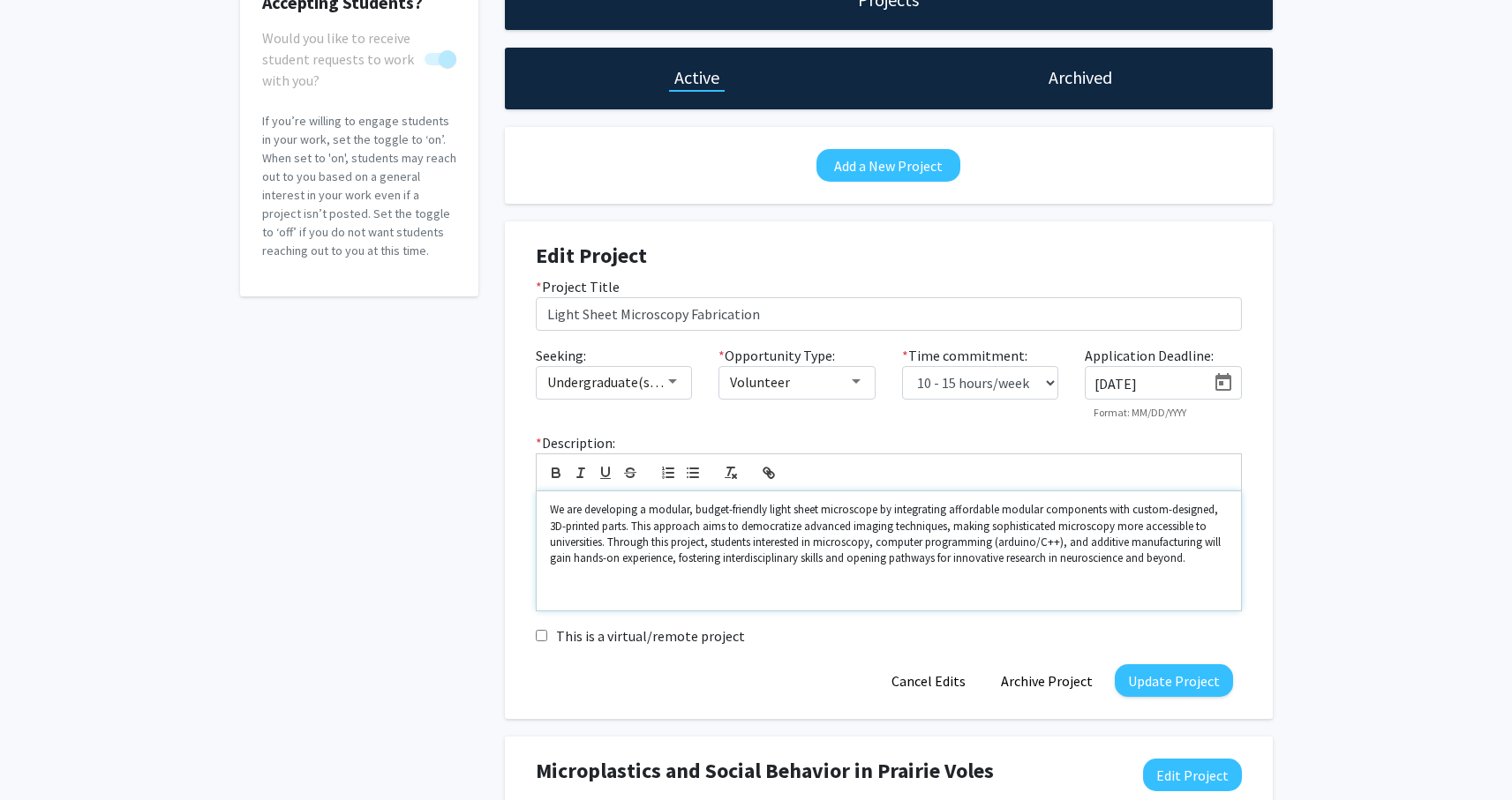
scroll to position [0, 0]
click at [1174, 688] on button "Update Project" at bounding box center [1173, 680] width 118 height 33
